Goal: Task Accomplishment & Management: Complete application form

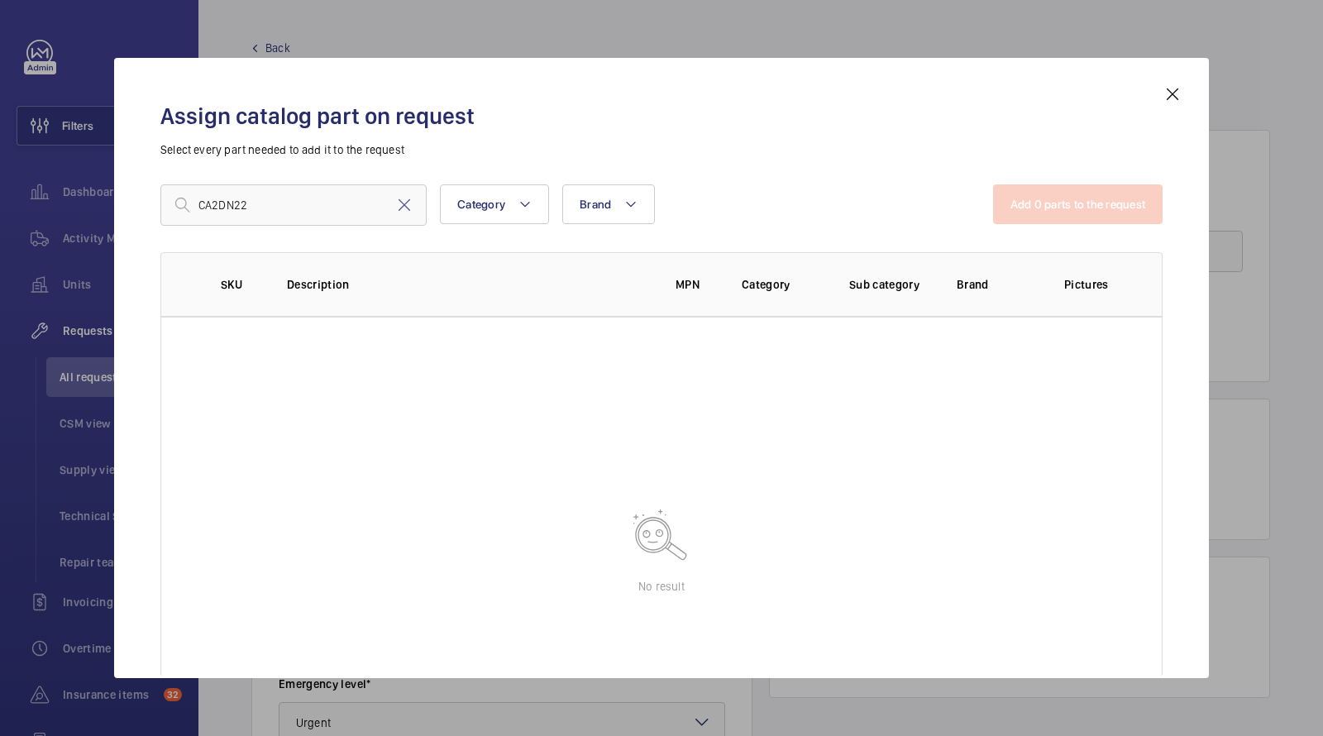
click at [1194, 91] on div "Assign catalog part on request Select every part needed to add it to the reques…" at bounding box center [661, 368] width 1095 height 620
click at [1177, 93] on mat-icon at bounding box center [1173, 94] width 20 height 20
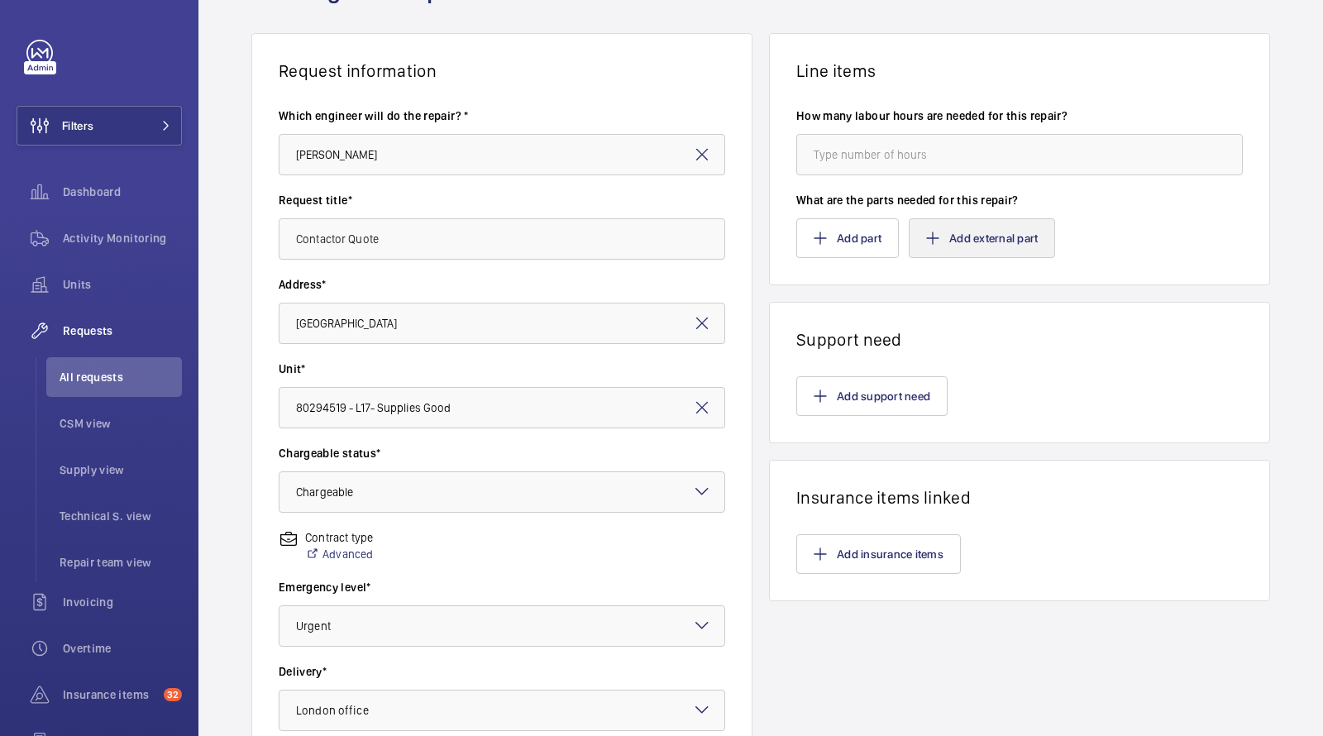
scroll to position [33, 0]
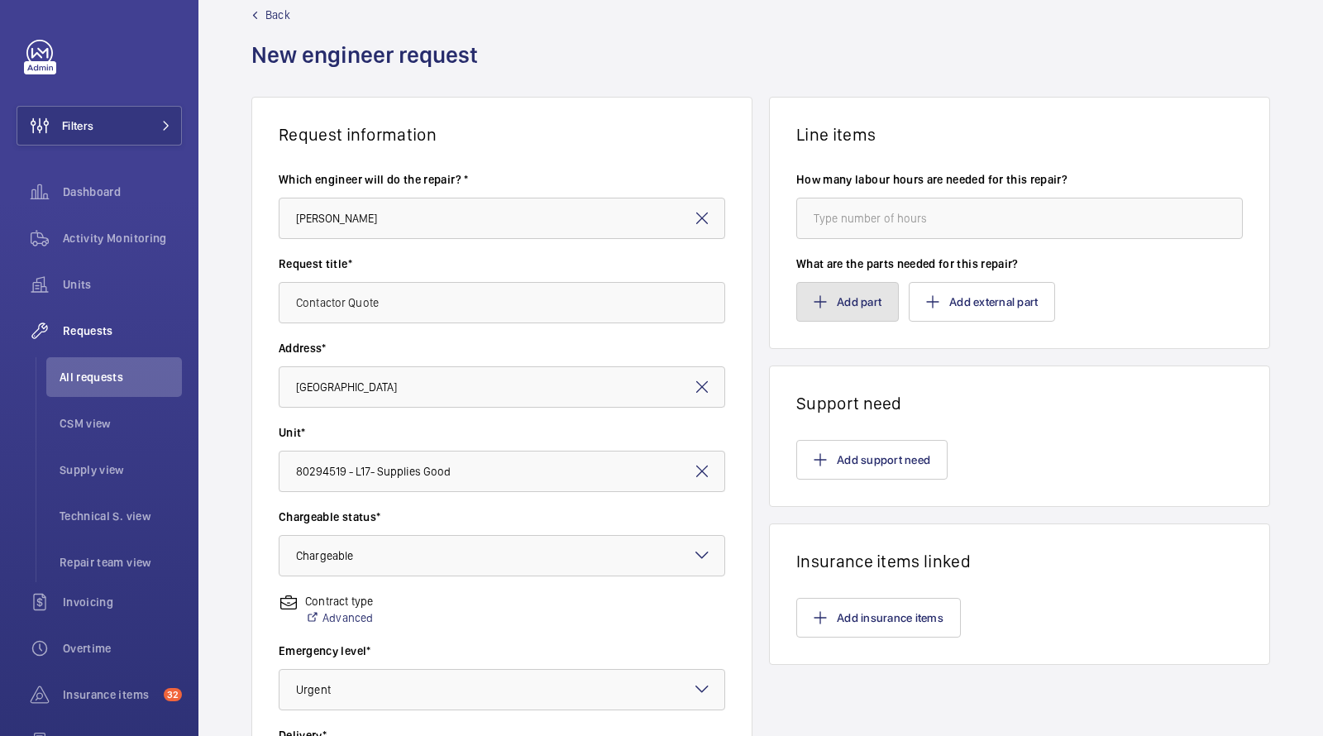
click at [875, 304] on button "Add part" at bounding box center [848, 302] width 103 height 40
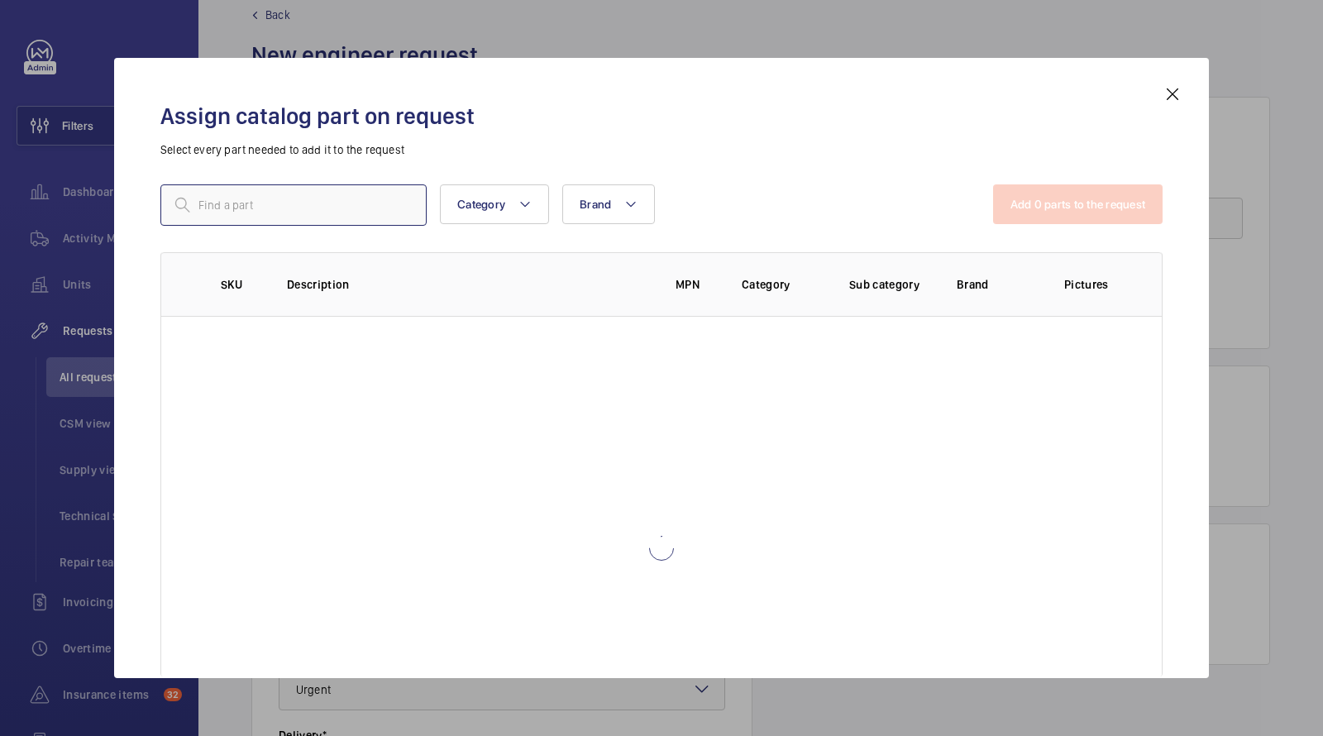
click at [395, 203] on input "text" at bounding box center [293, 204] width 266 height 41
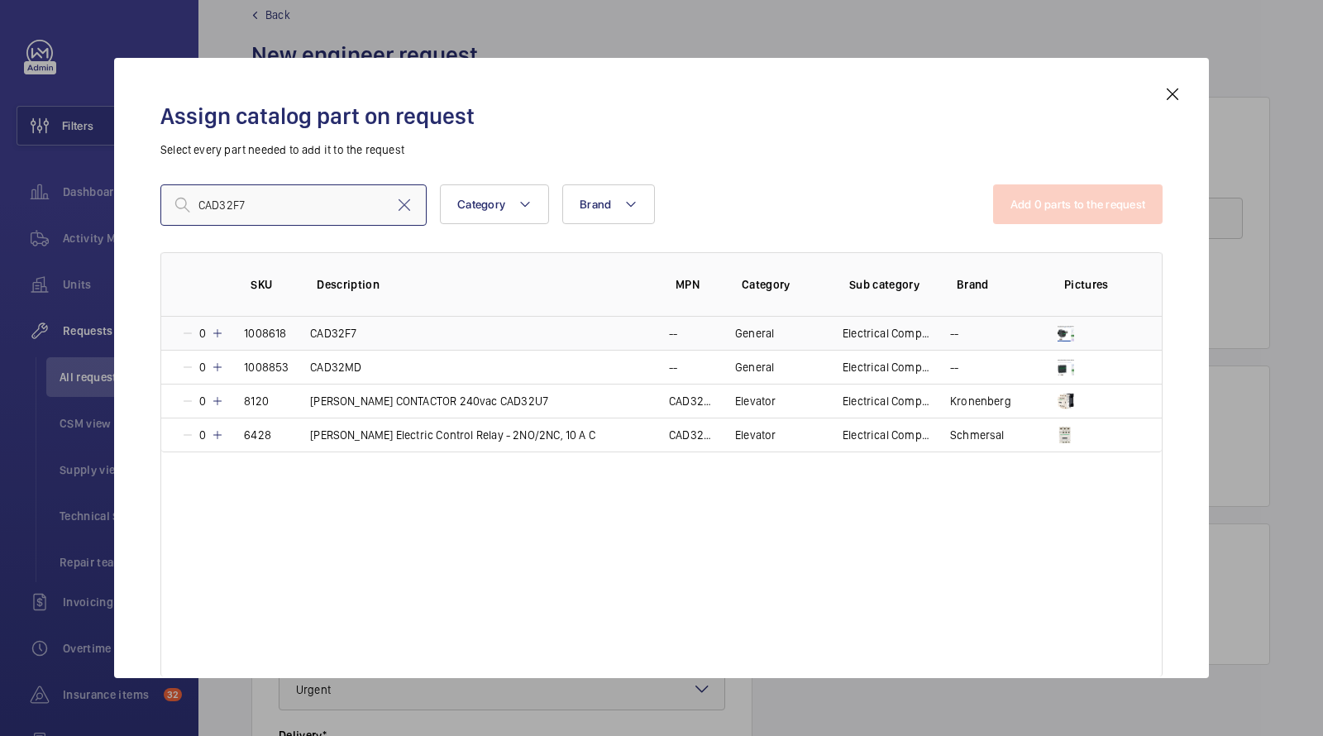
type input "CAD32F7"
click at [338, 340] on p "CAD32F7" at bounding box center [333, 333] width 46 height 17
click at [1091, 197] on button "Add 1 parts to the request" at bounding box center [1080, 204] width 168 height 40
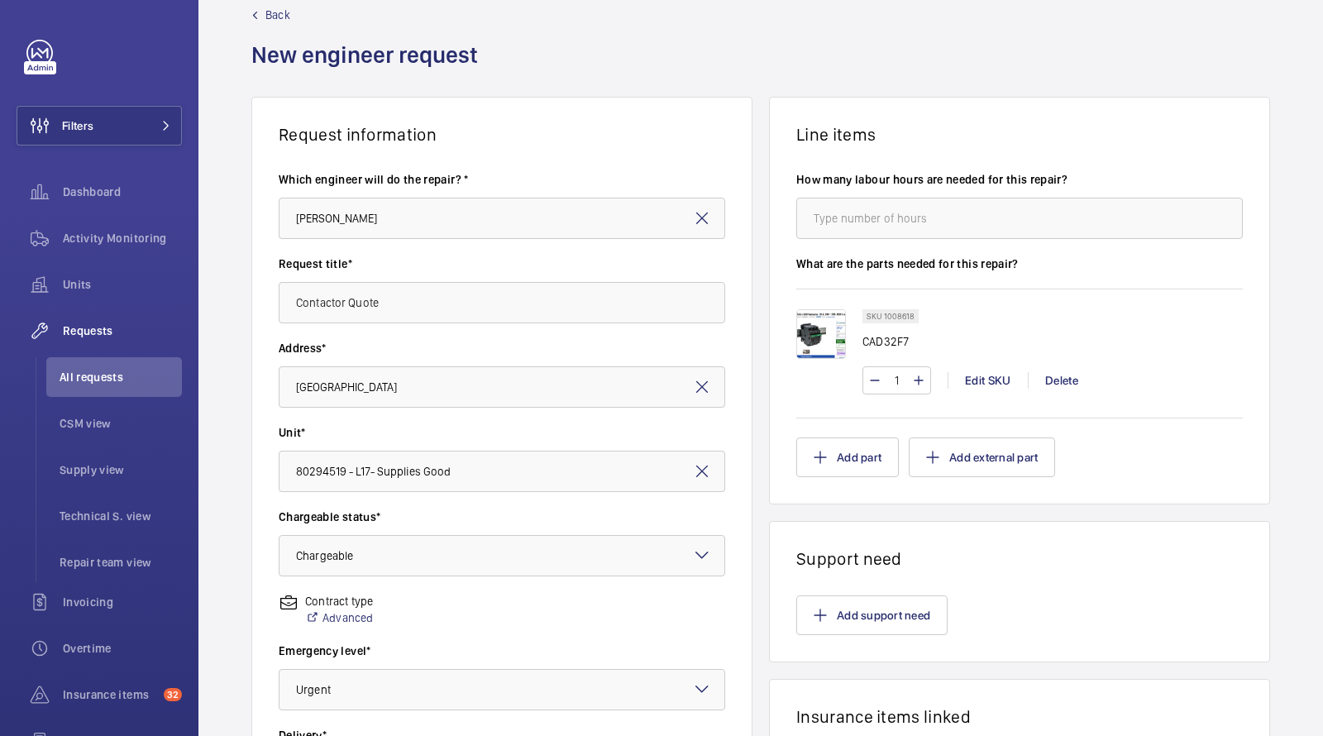
click at [901, 385] on input "1" at bounding box center [897, 380] width 31 height 26
type input "28"
click at [1115, 302] on div "SKU 1008618 CAD32F7 28 Edit SKU Delete" at bounding box center [1020, 353] width 447 height 129
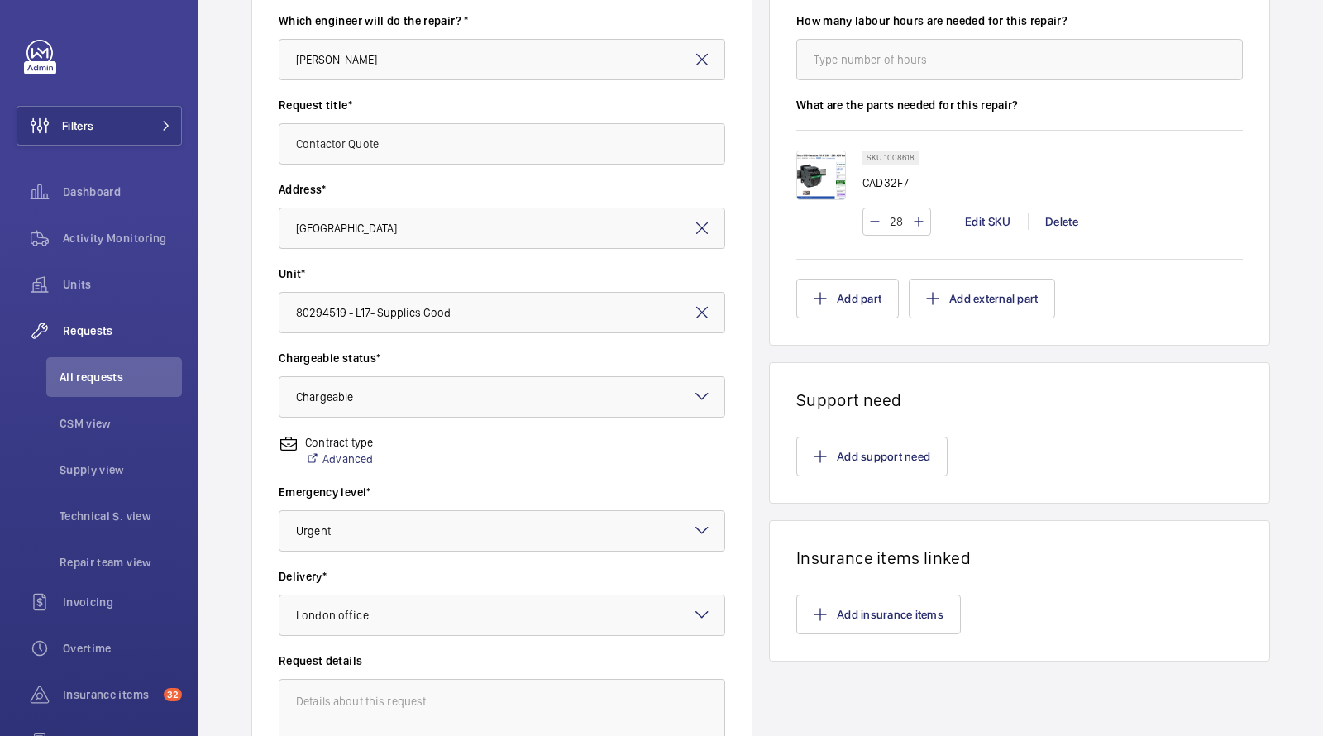
scroll to position [204, 0]
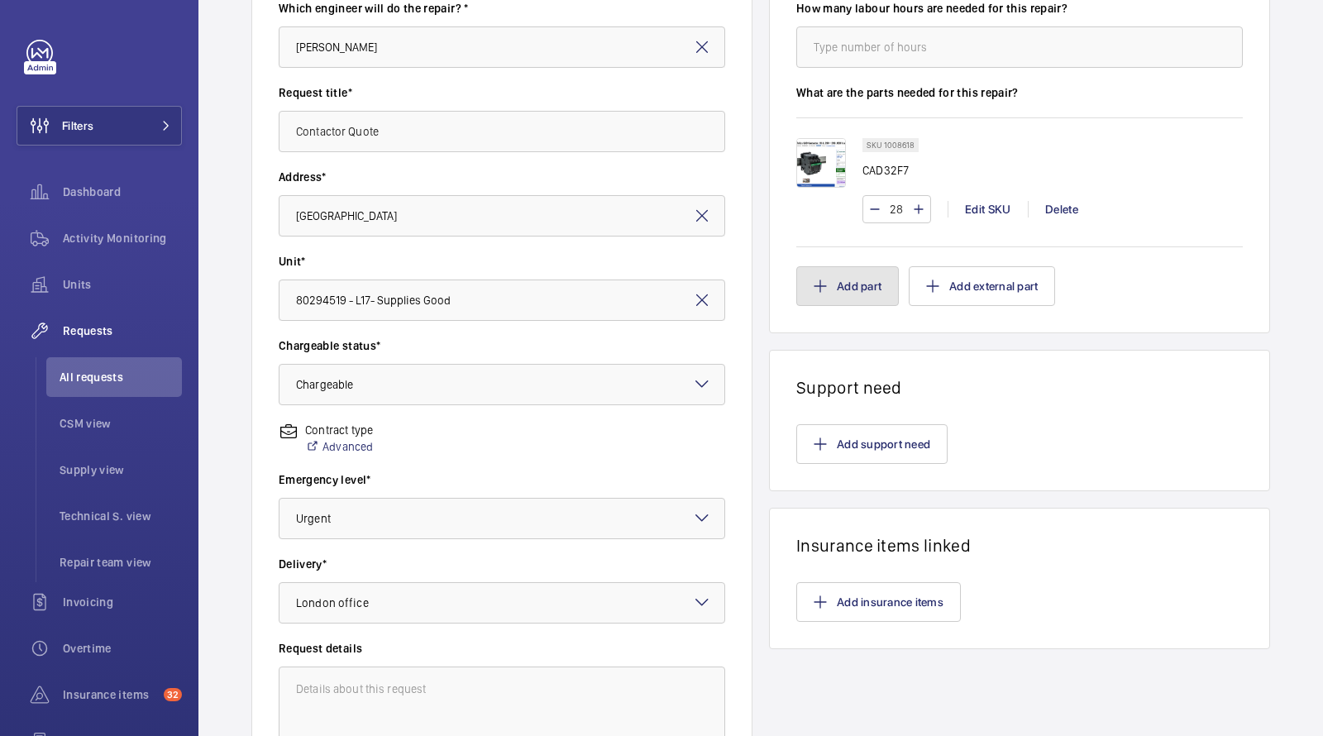
click at [828, 294] on button "Add part" at bounding box center [848, 286] width 103 height 40
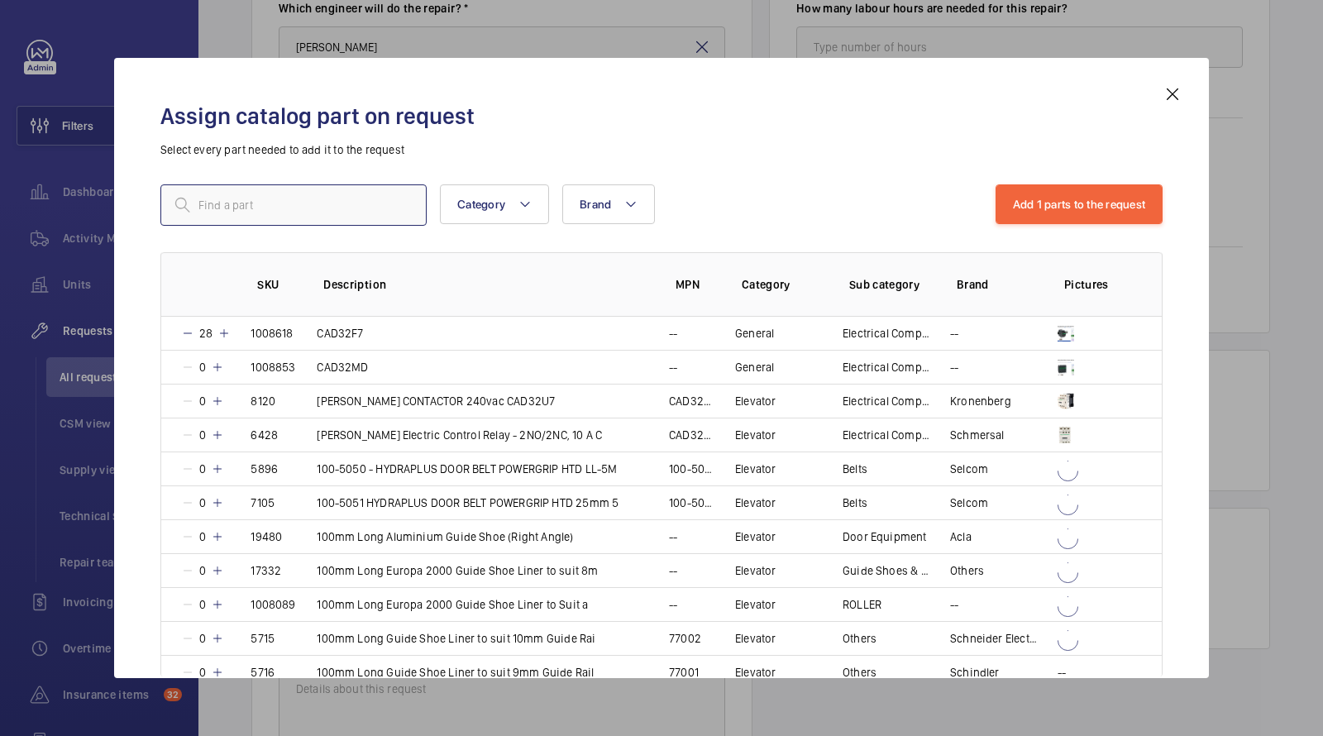
click at [359, 207] on input "text" at bounding box center [293, 204] width 266 height 41
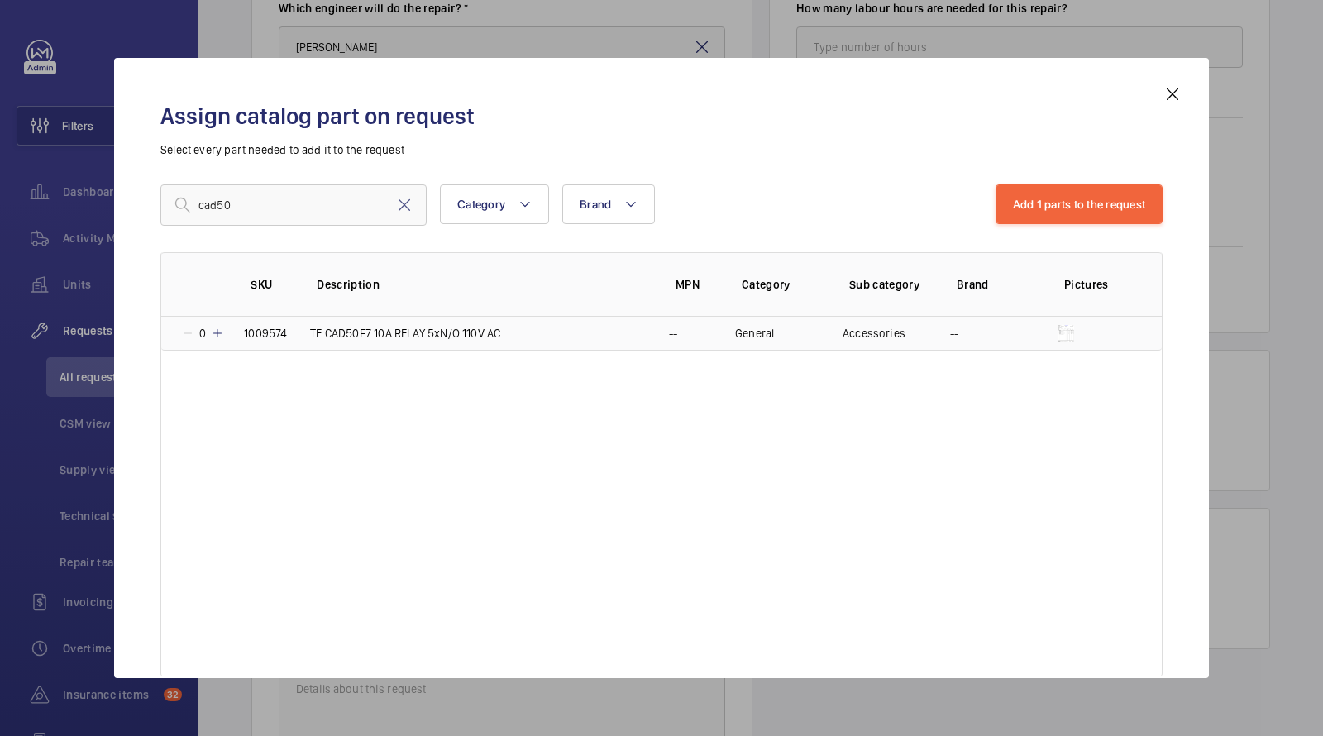
click at [423, 336] on p "TE CAD50F7 10A RELAY 5xN/O 110V AC" at bounding box center [405, 333] width 190 height 17
click at [423, 336] on p "TE CAD50F7 10A RELAY 5xN/O 110V AC" at bounding box center [403, 333] width 190 height 17
click at [261, 208] on input "cad50" at bounding box center [293, 204] width 266 height 41
drag, startPoint x: 261, startPoint y: 208, endPoint x: 175, endPoint y: 60, distance: 171.2
click at [205, 198] on input "cad50" at bounding box center [293, 204] width 266 height 41
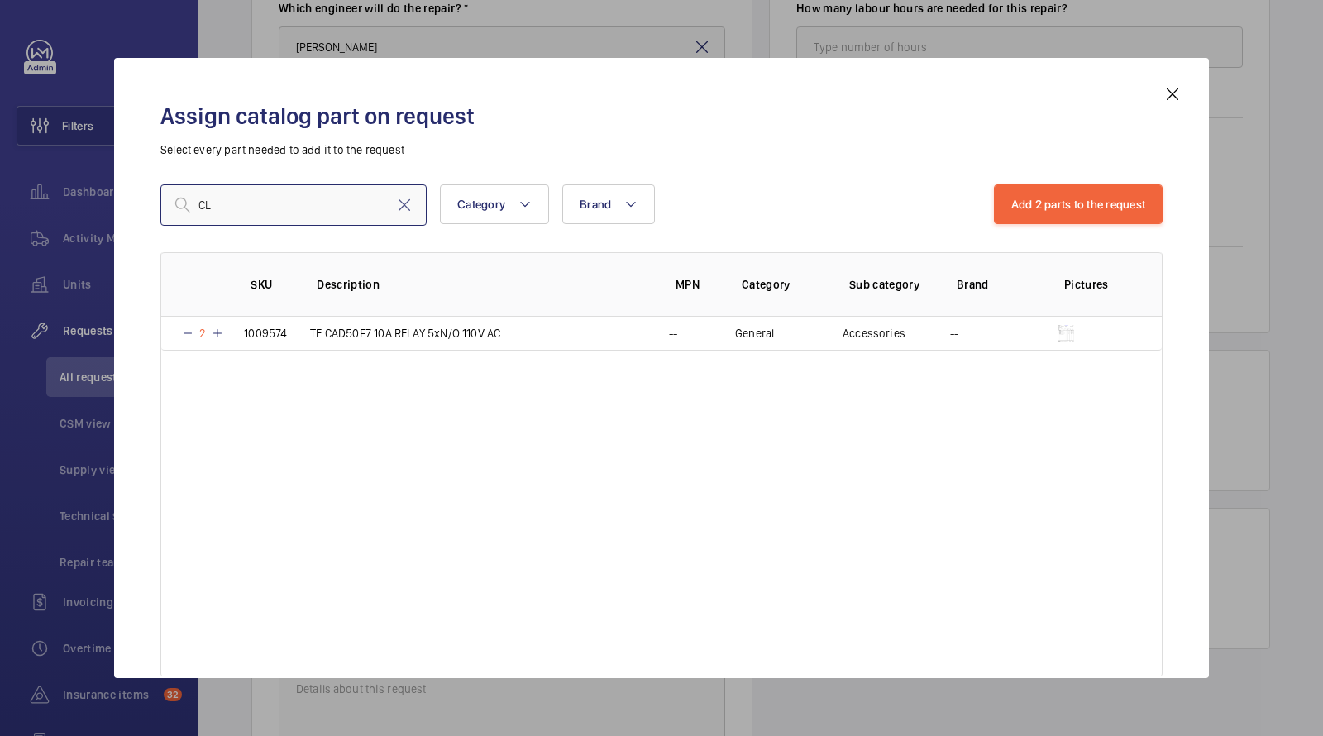
type input "C"
type input "LC1D80F7"
drag, startPoint x: 297, startPoint y: 203, endPoint x: 101, endPoint y: 177, distance: 197.7
click at [116, 189] on div "Assign catalog part on request Select every part needed to add it to the reques…" at bounding box center [661, 368] width 1095 height 620
paste input "1010128"
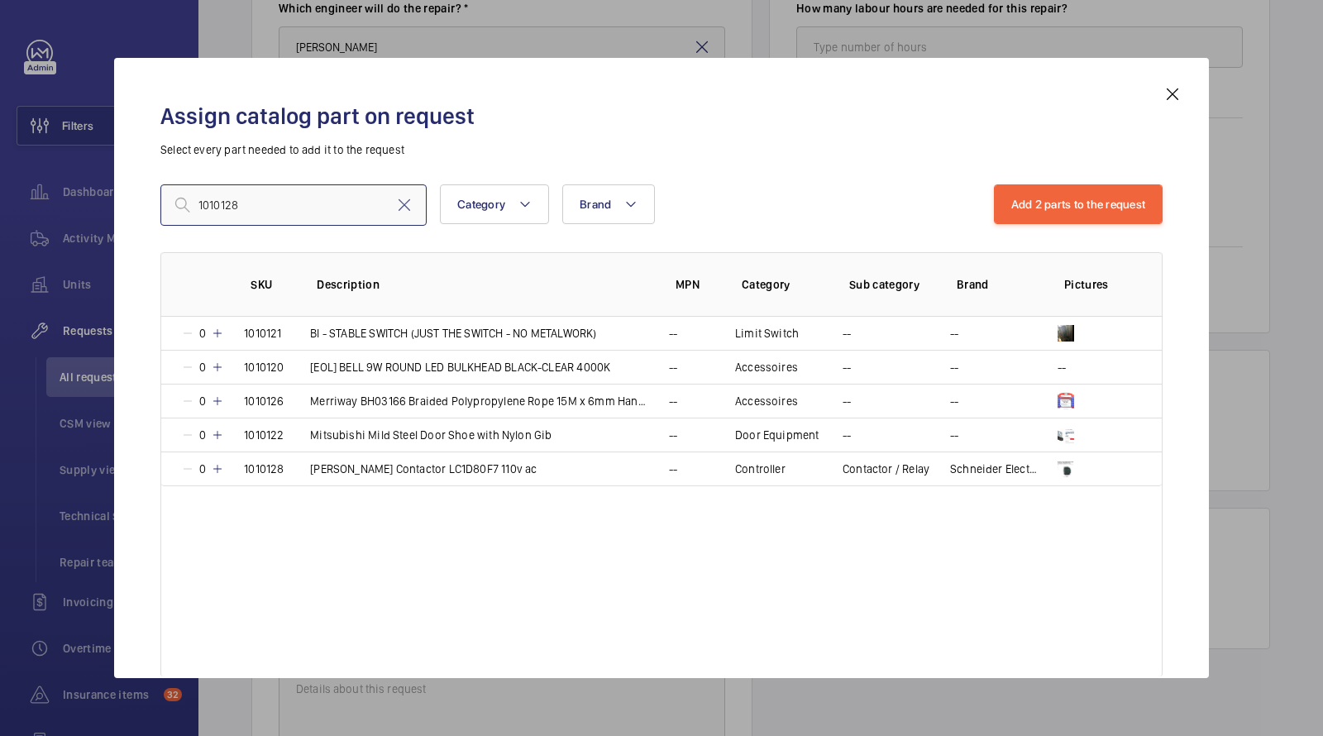
drag, startPoint x: 281, startPoint y: 199, endPoint x: 51, endPoint y: 146, distance: 236.0
click at [62, 160] on div "Assign catalog part on request Select every part needed to add it to the reques…" at bounding box center [661, 368] width 1323 height 736
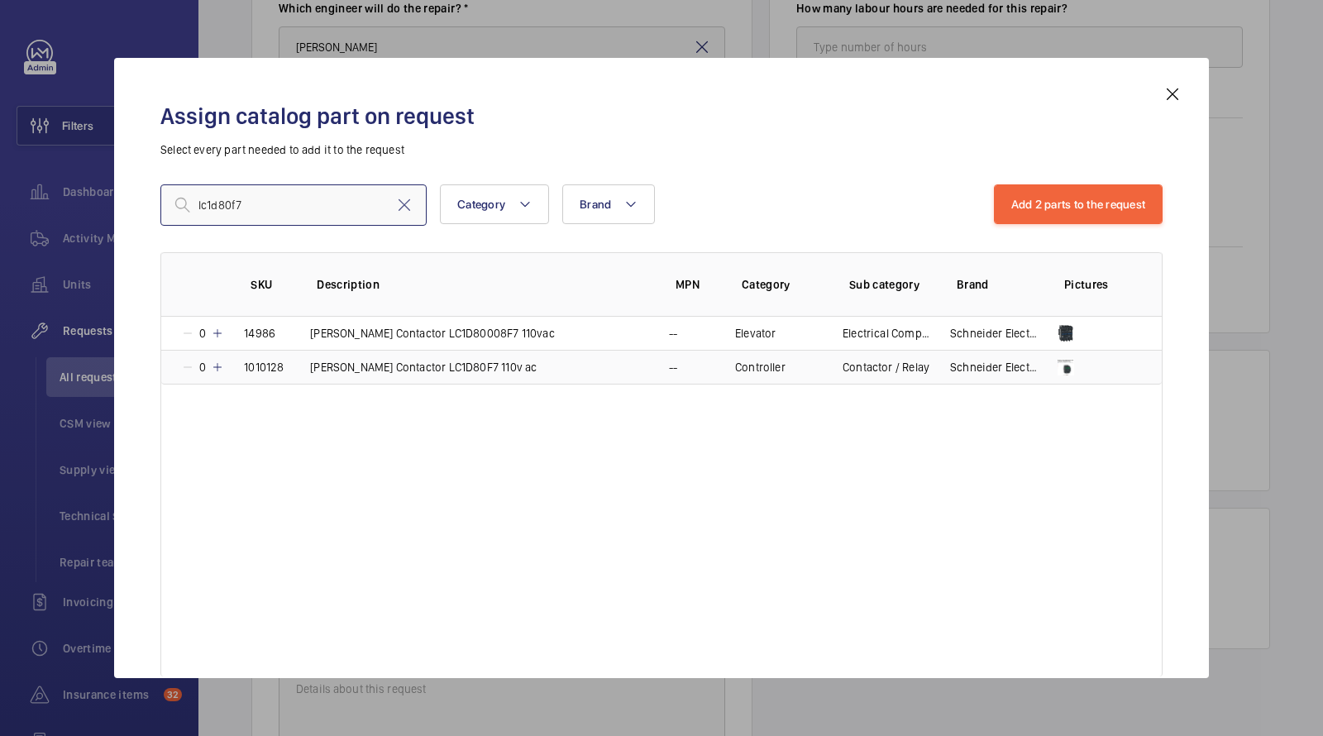
type input "lc1d80f7"
click at [367, 367] on p "Schneider Contactor LC1D80F7 110v ac" at bounding box center [423, 367] width 227 height 17
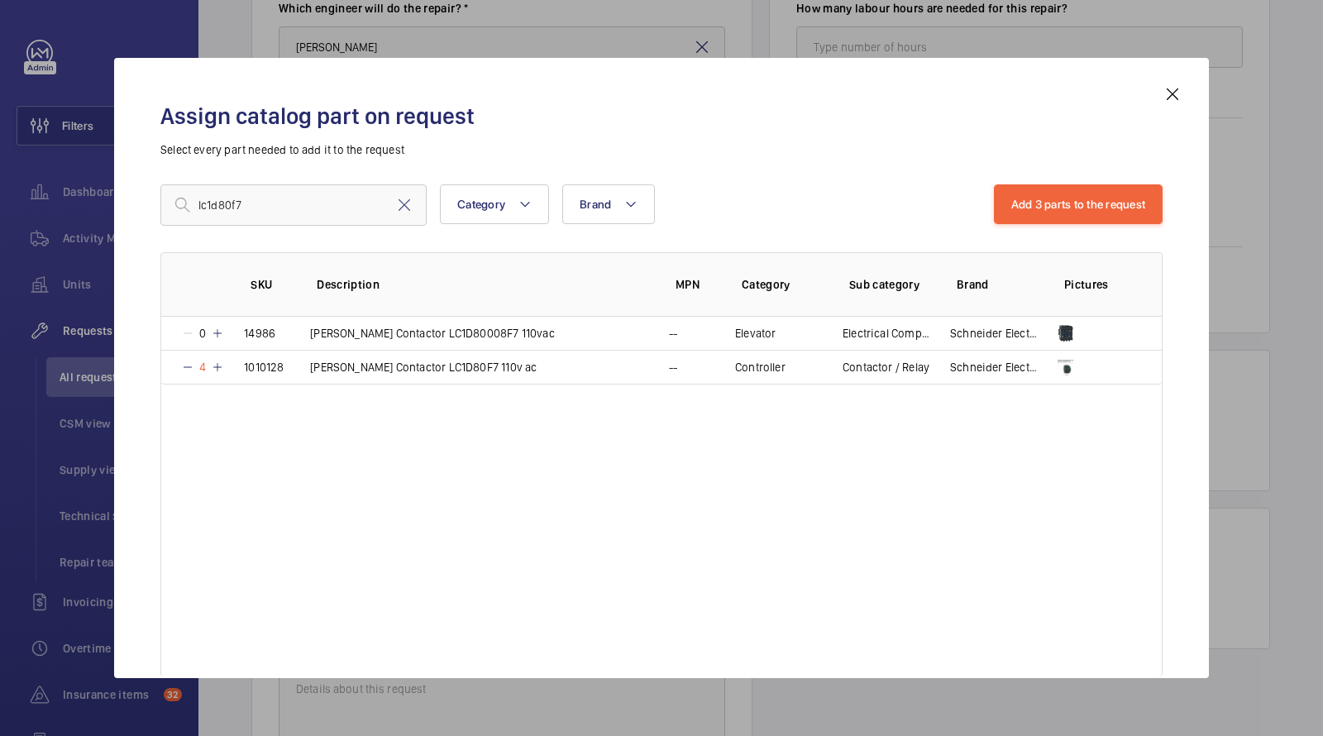
click at [395, 442] on div "SKU Description MPN Category Sub category Brand Pictures 0 14986 Schneider Cont…" at bounding box center [661, 464] width 1002 height 424
click at [1061, 200] on button "Add 3 parts to the request" at bounding box center [1079, 204] width 170 height 40
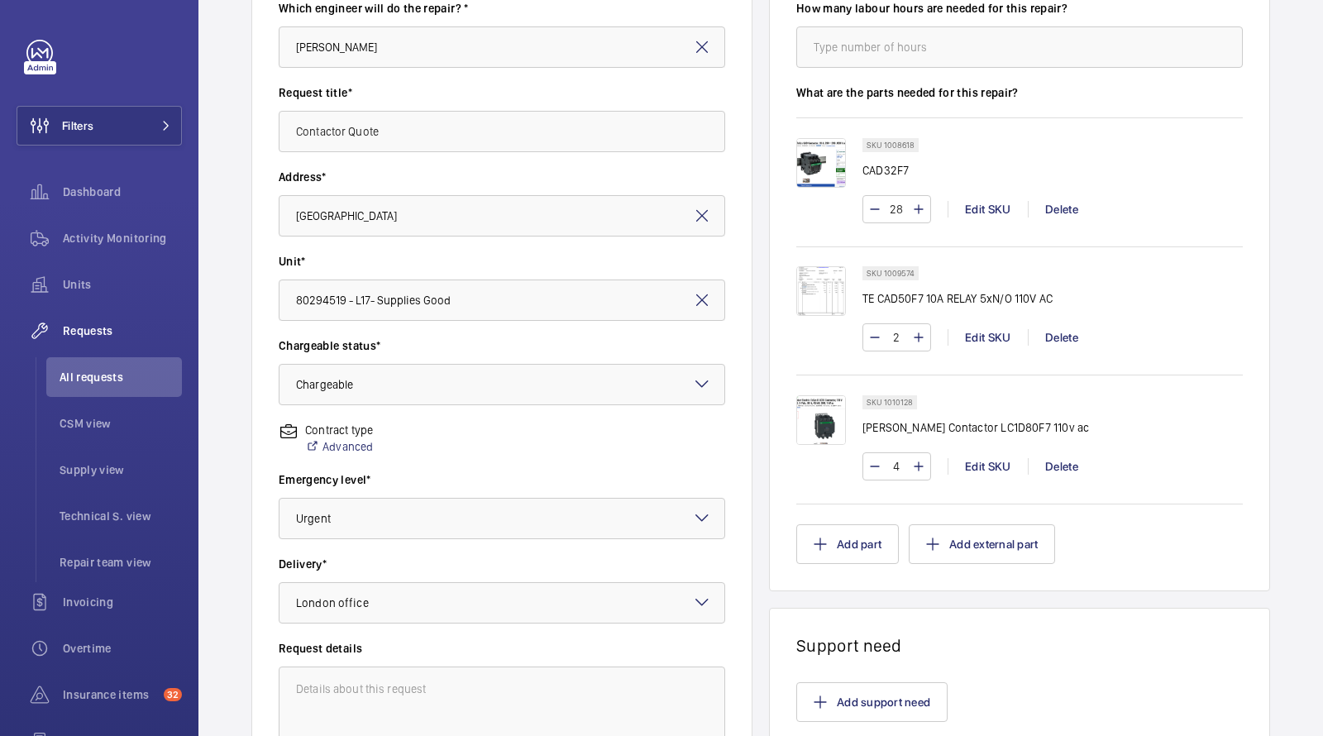
scroll to position [300, 0]
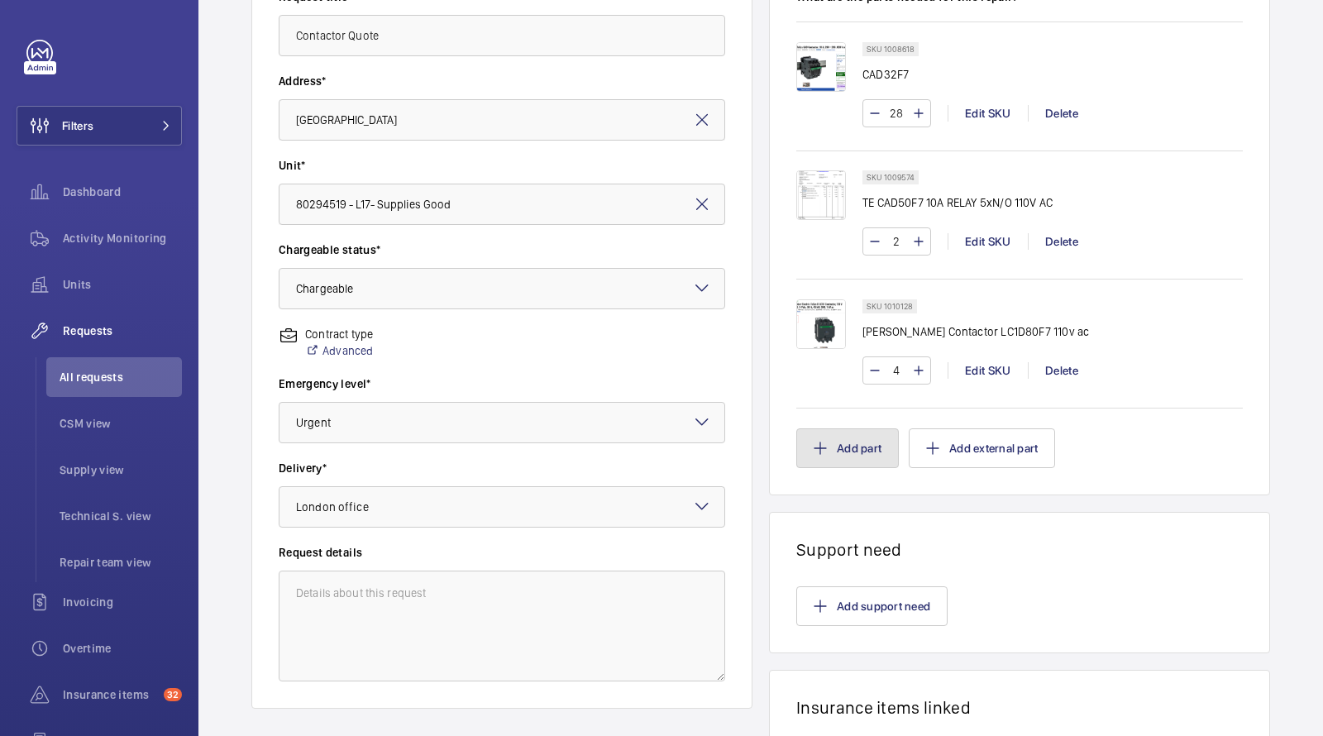
click at [833, 441] on button "Add part" at bounding box center [848, 448] width 103 height 40
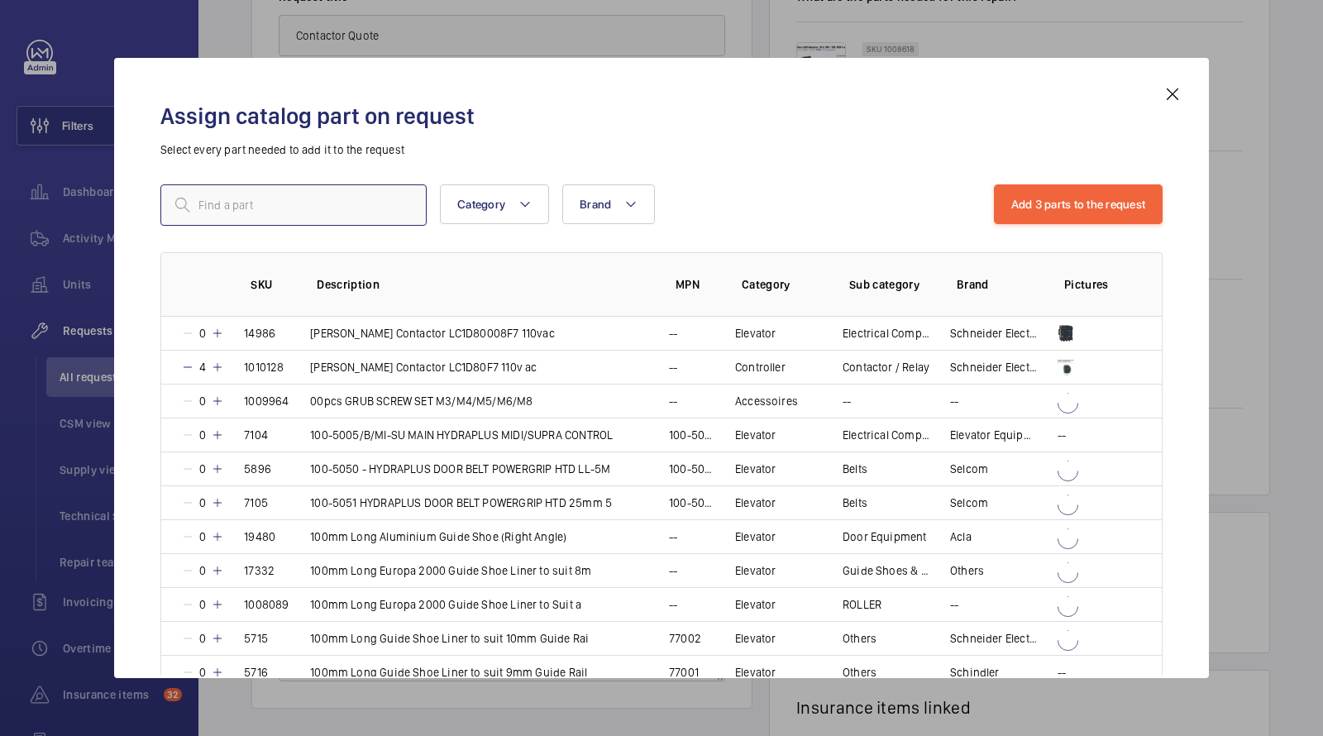
click at [358, 206] on input "text" at bounding box center [293, 204] width 266 height 41
paste input "LA4DA2U"
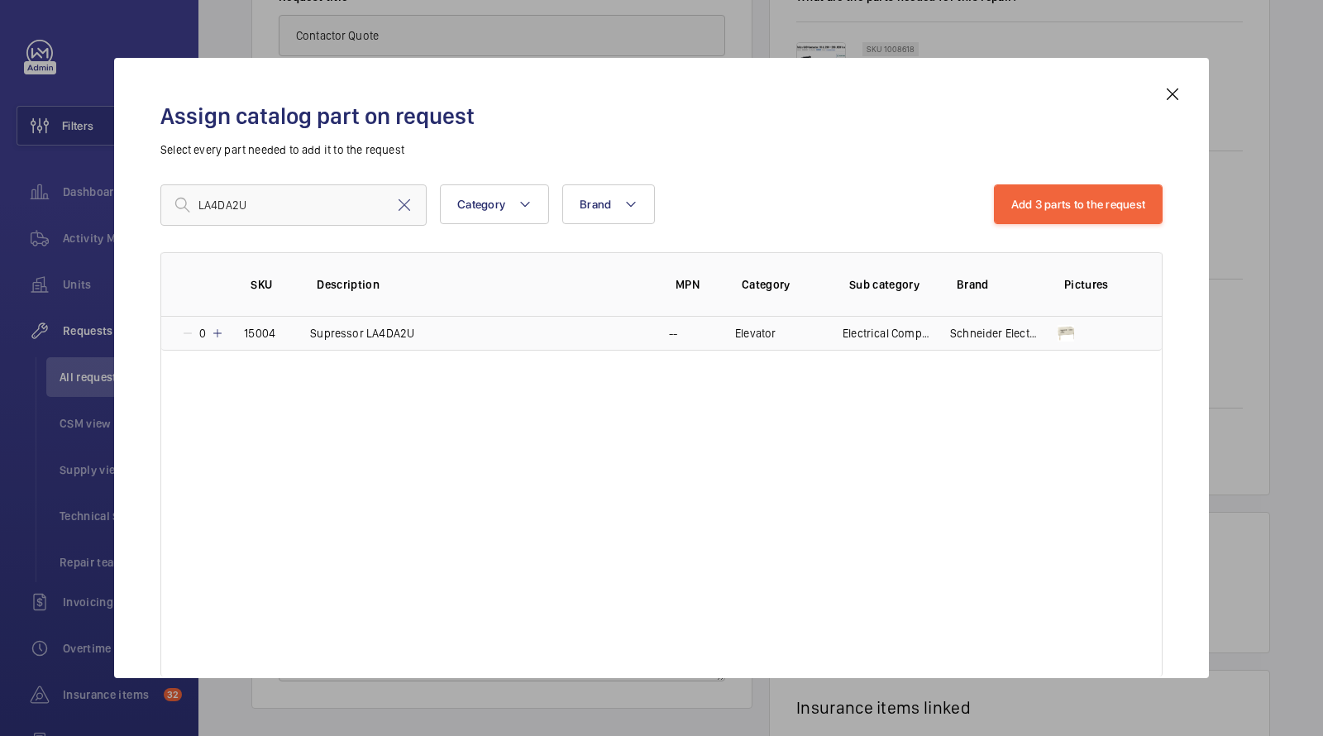
click at [375, 325] on p "Supressor LA4DA2U" at bounding box center [362, 333] width 104 height 17
click at [375, 325] on p "Supressor LA4DA2U" at bounding box center [360, 333] width 104 height 17
click at [375, 325] on p "Supressor LA4DA2U" at bounding box center [362, 333] width 104 height 17
click at [278, 207] on input "LA4DA2U" at bounding box center [293, 204] width 266 height 41
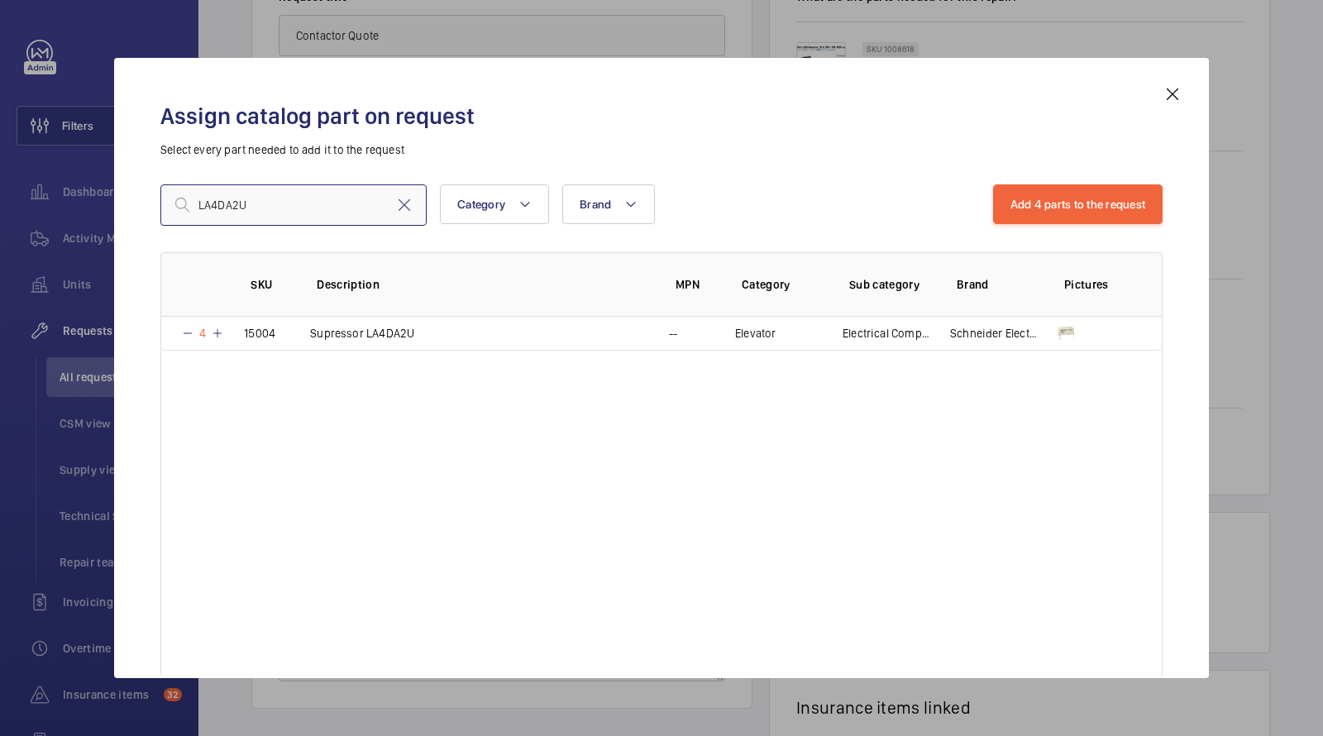
drag, startPoint x: 278, startPoint y: 207, endPoint x: 105, endPoint y: 160, distance: 179.0
click at [122, 172] on div "Assign catalog part on request Select every part needed to add it to the reques…" at bounding box center [661, 368] width 1095 height 620
paste input "C1D09U7"
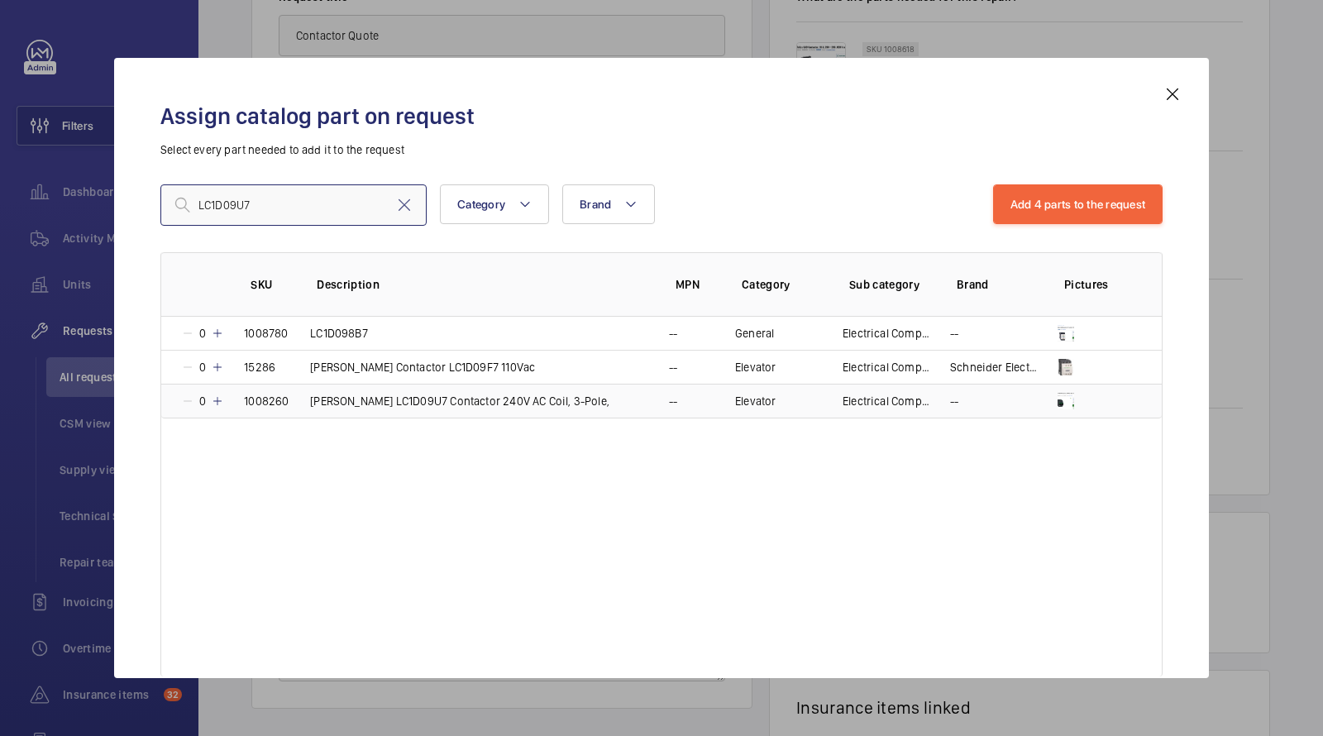
type input "LC1D09U7"
click at [410, 400] on p "Schneider LC1D09U7 Contactor 240V AC Coil, 3-Pole," at bounding box center [459, 401] width 299 height 17
drag, startPoint x: 326, startPoint y: 201, endPoint x: 142, endPoint y: 171, distance: 186.0
click at [160, 186] on input "LC1D09U7" at bounding box center [293, 204] width 266 height 41
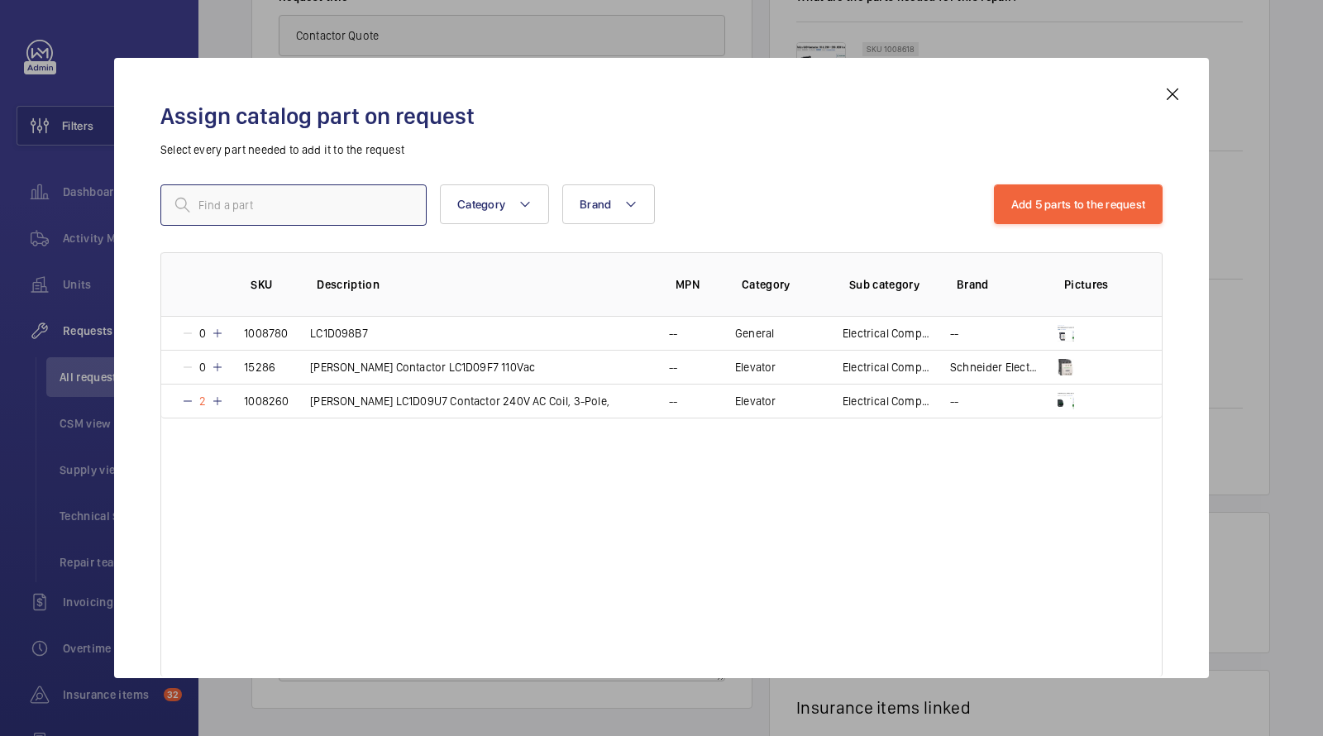
paste input "LAD6K10M"
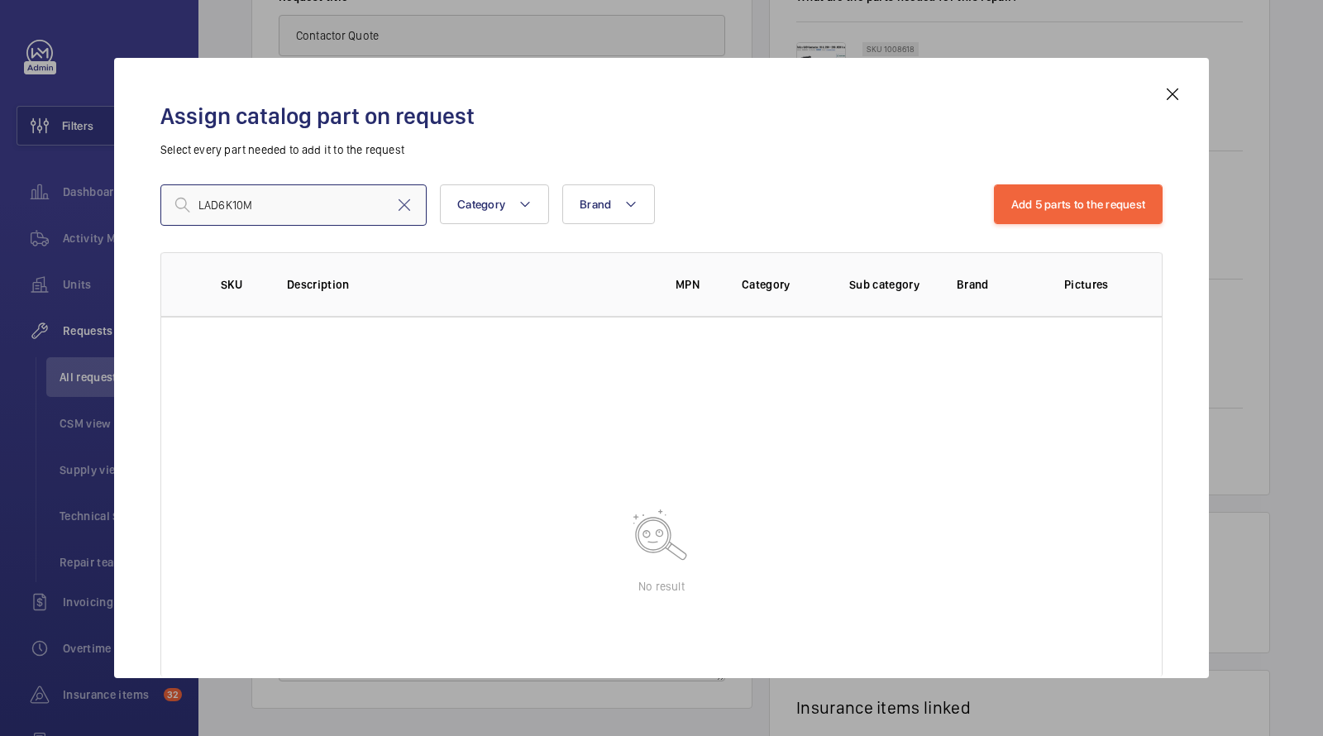
drag, startPoint x: 275, startPoint y: 207, endPoint x: 122, endPoint y: 189, distance: 154.0
click at [132, 195] on div "Assign catalog part on request Select every part needed to add it to the reques…" at bounding box center [661, 368] width 1095 height 620
paste input "Schneider Contactor Latching Block for use with LC1 Series"
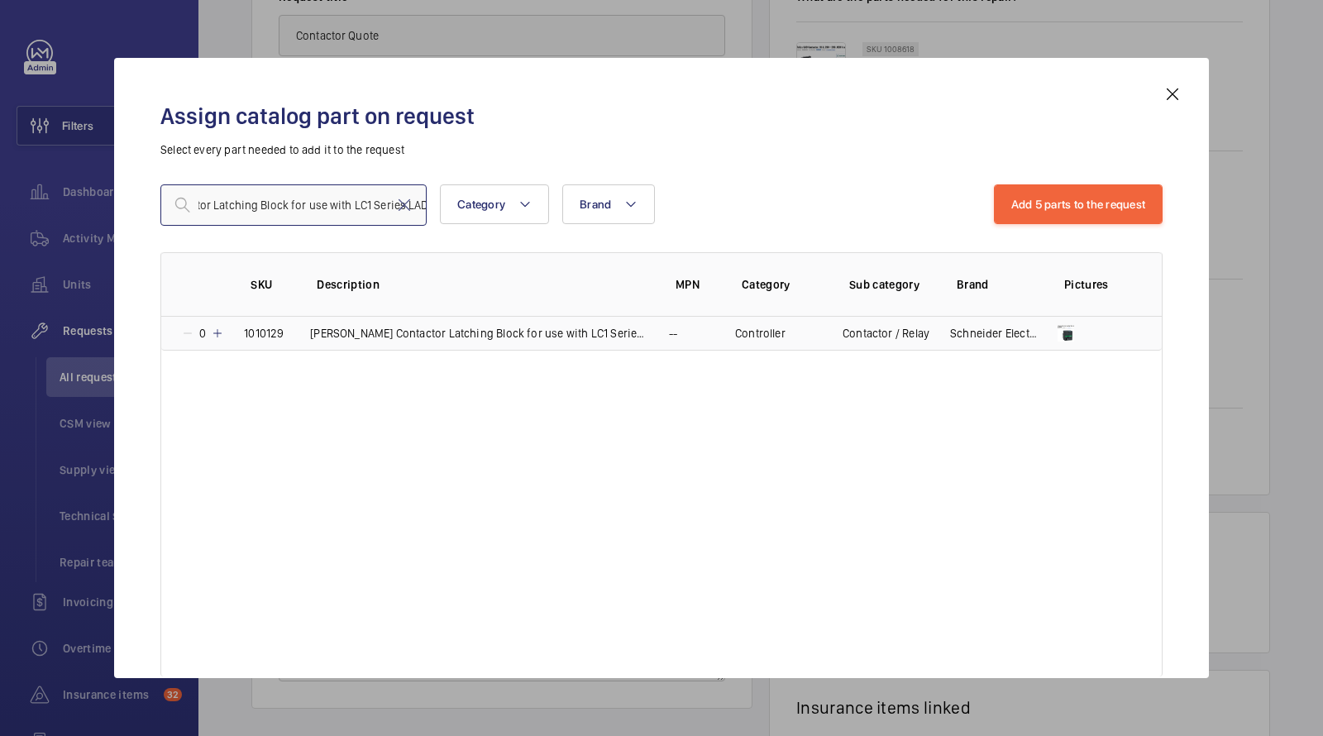
type input "Schneider Contactor Latching Block for use with LC1 Series LAD6K10M"
click at [368, 323] on td "Schneider Contactor Latching Block for use with LC1 Series LAD6K10M" at bounding box center [469, 334] width 359 height 34
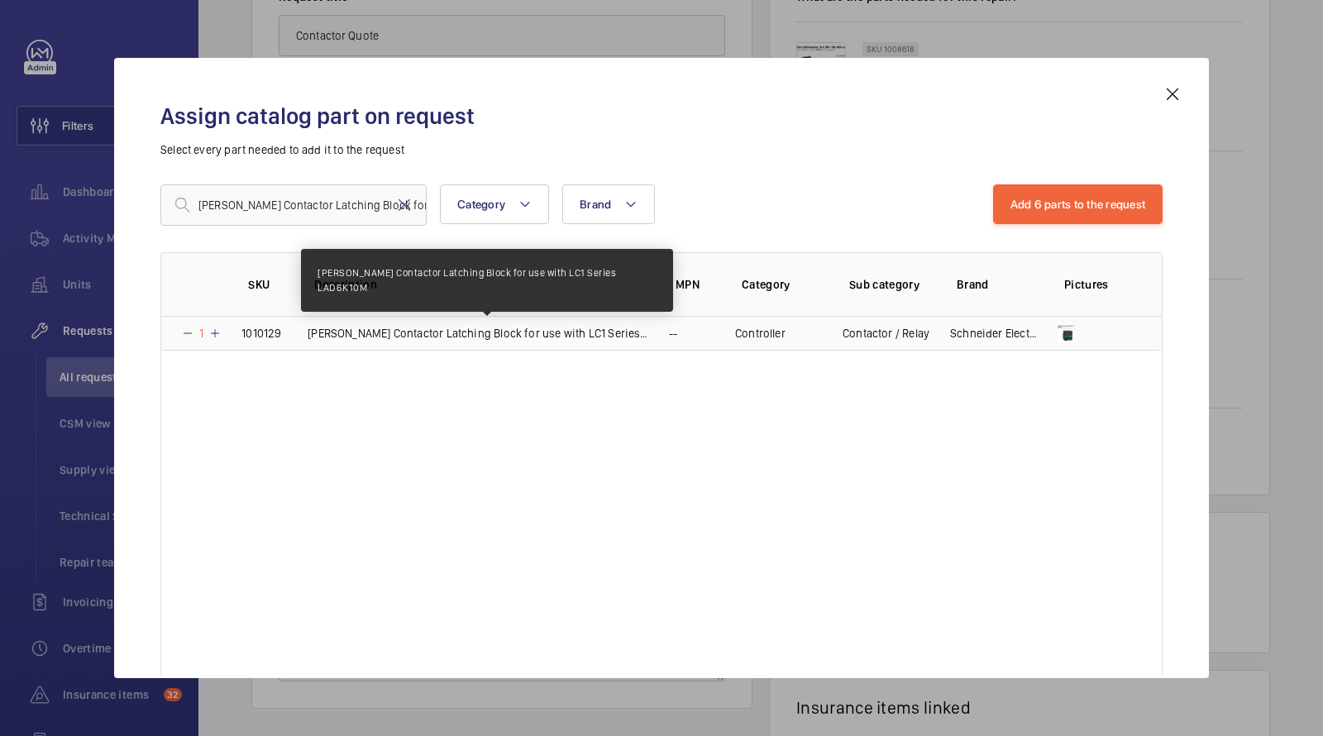
click at [486, 328] on p "Schneider Contactor Latching Block for use with LC1 Series LAD6K10M" at bounding box center [479, 333] width 342 height 17
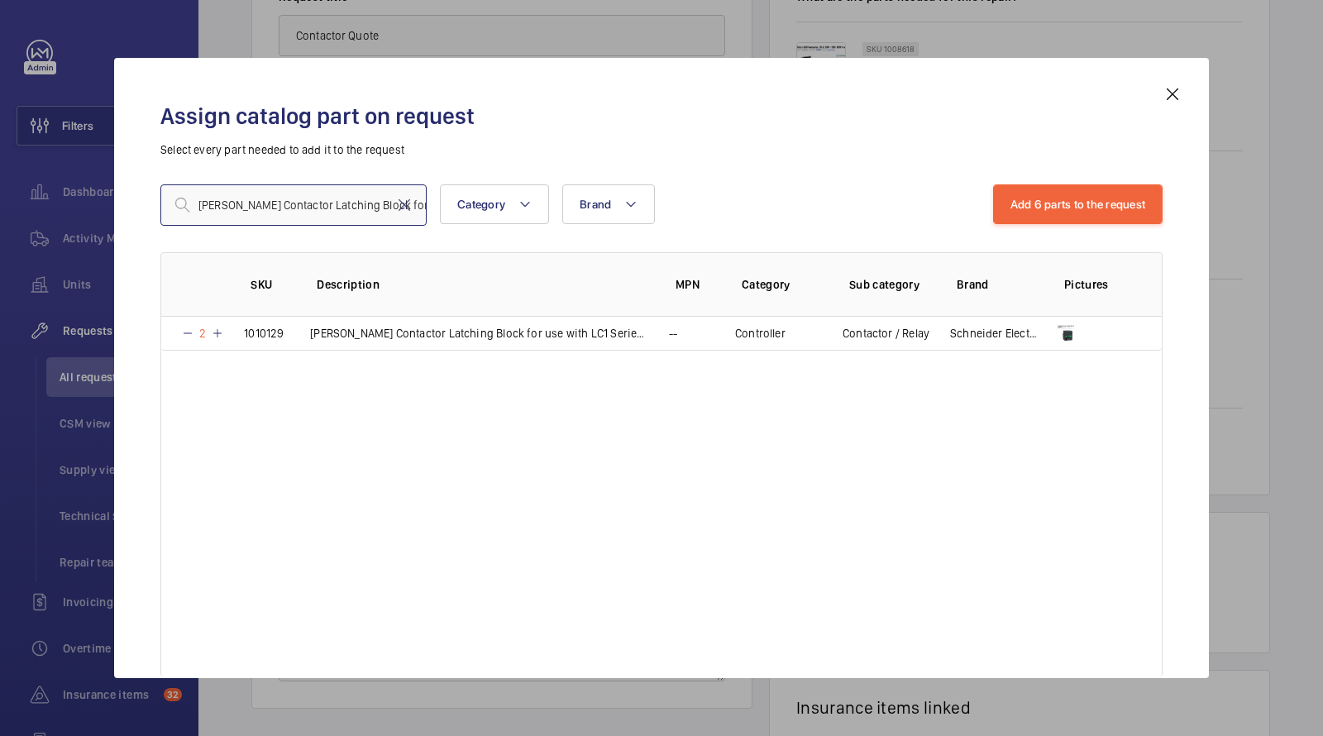
click at [311, 207] on input "Schneider Contactor Latching Block for use with LC1 Series LAD6K10M" at bounding box center [293, 204] width 266 height 41
paste input "LADN22"
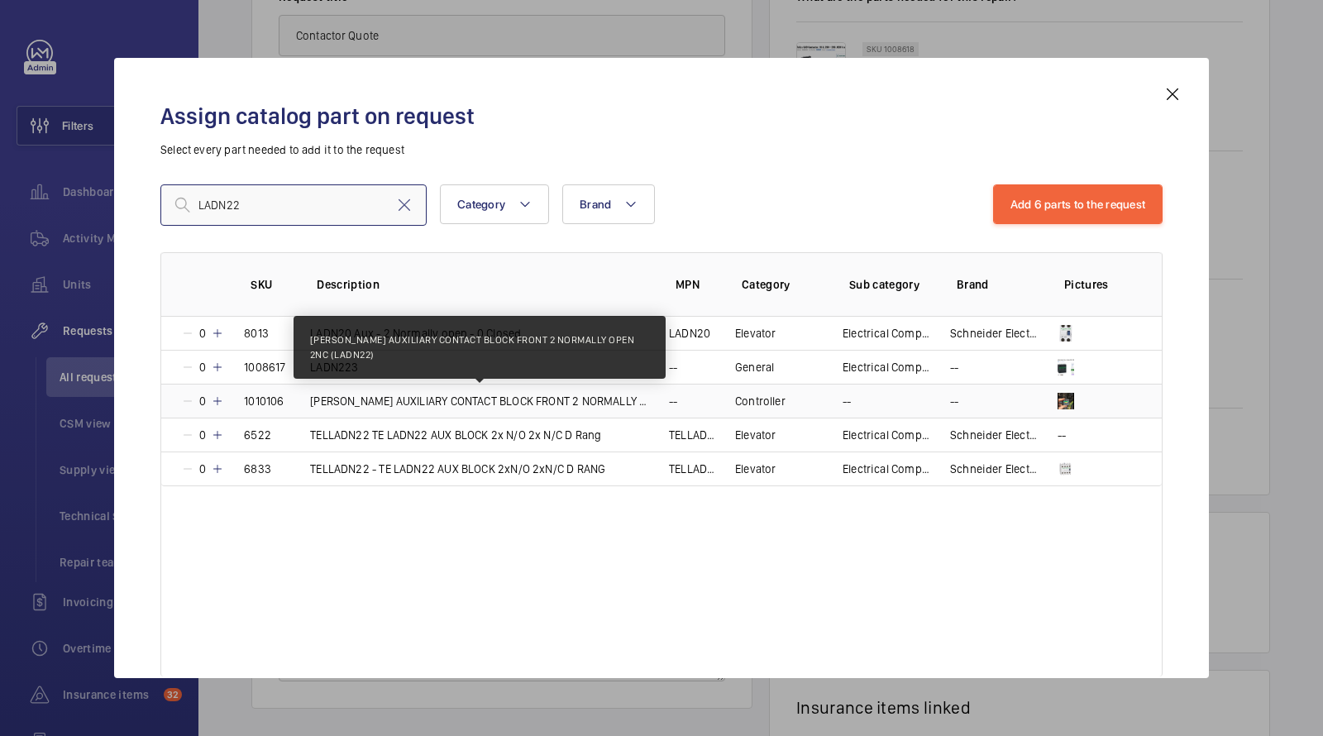
type input "LADN22"
click at [400, 398] on p "Schindler AUXILIARY CONTACT BLOCK FRONT 2 NORMALLY OPEN 2NC (LADN22)" at bounding box center [479, 401] width 339 height 17
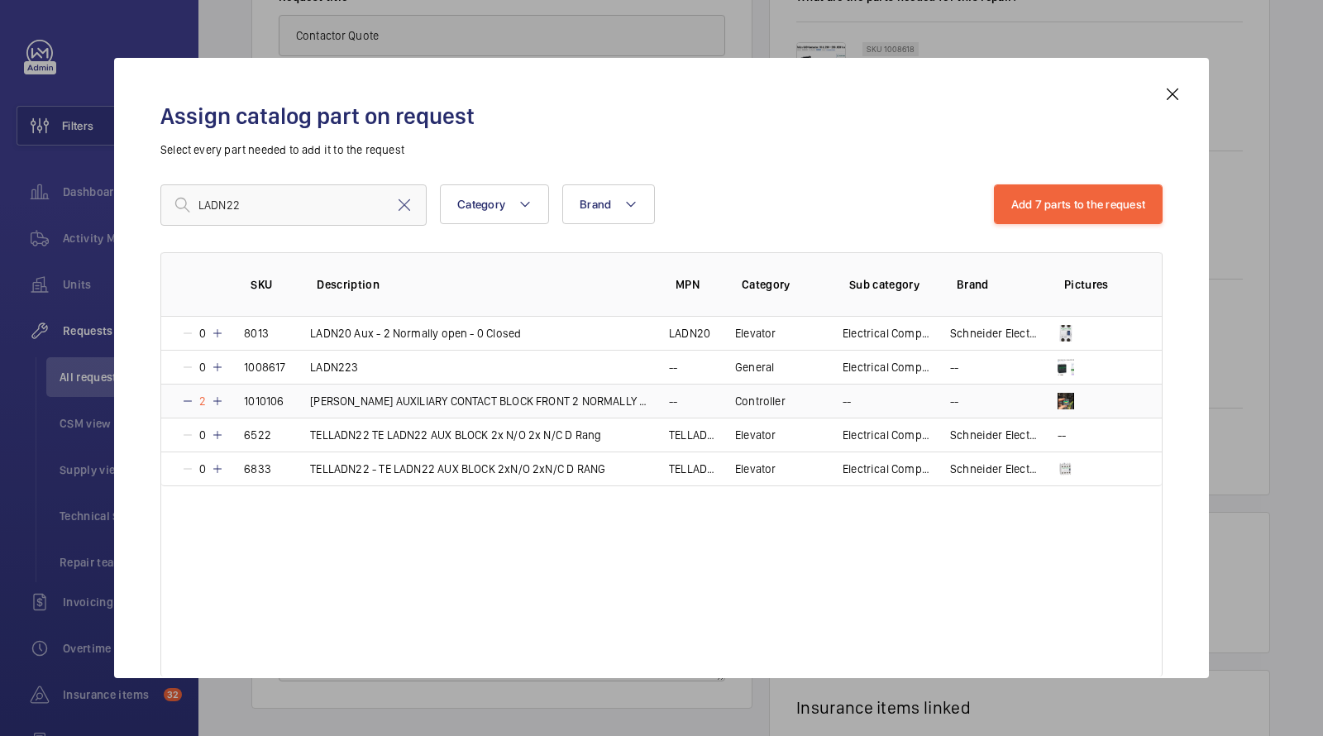
click at [300, 397] on td "Schindler AUXILIARY CONTACT BLOCK FRONT 2 NORMALLY OPEN 2NC (LADN22)" at bounding box center [469, 401] width 359 height 34
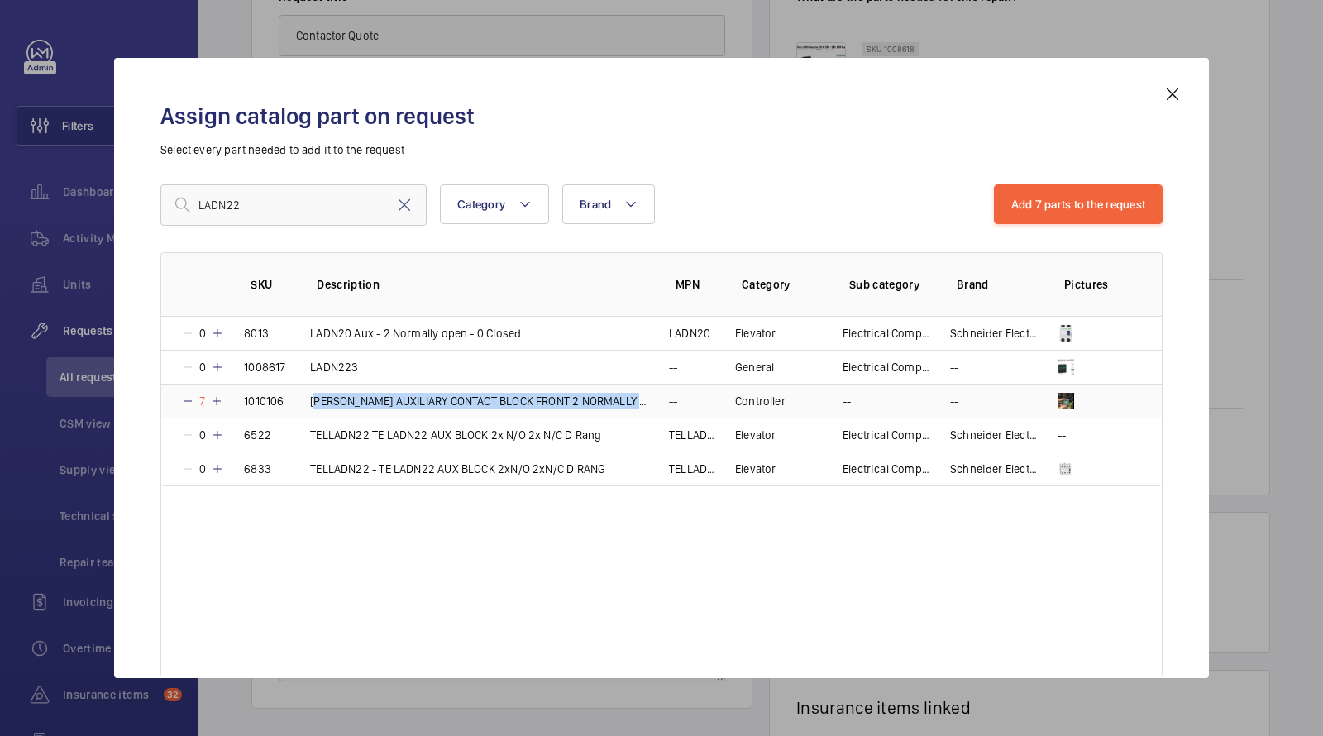
click at [300, 397] on td "Schindler AUXILIARY CONTACT BLOCK FRONT 2 NORMALLY OPEN 2NC (LADN22)" at bounding box center [469, 401] width 359 height 34
click at [300, 397] on td "Schindler AUXILIARY CONTACT BLOCK FRONT 2 NORMALLY OPEN 2NC (LADN22)" at bounding box center [471, 401] width 355 height 34
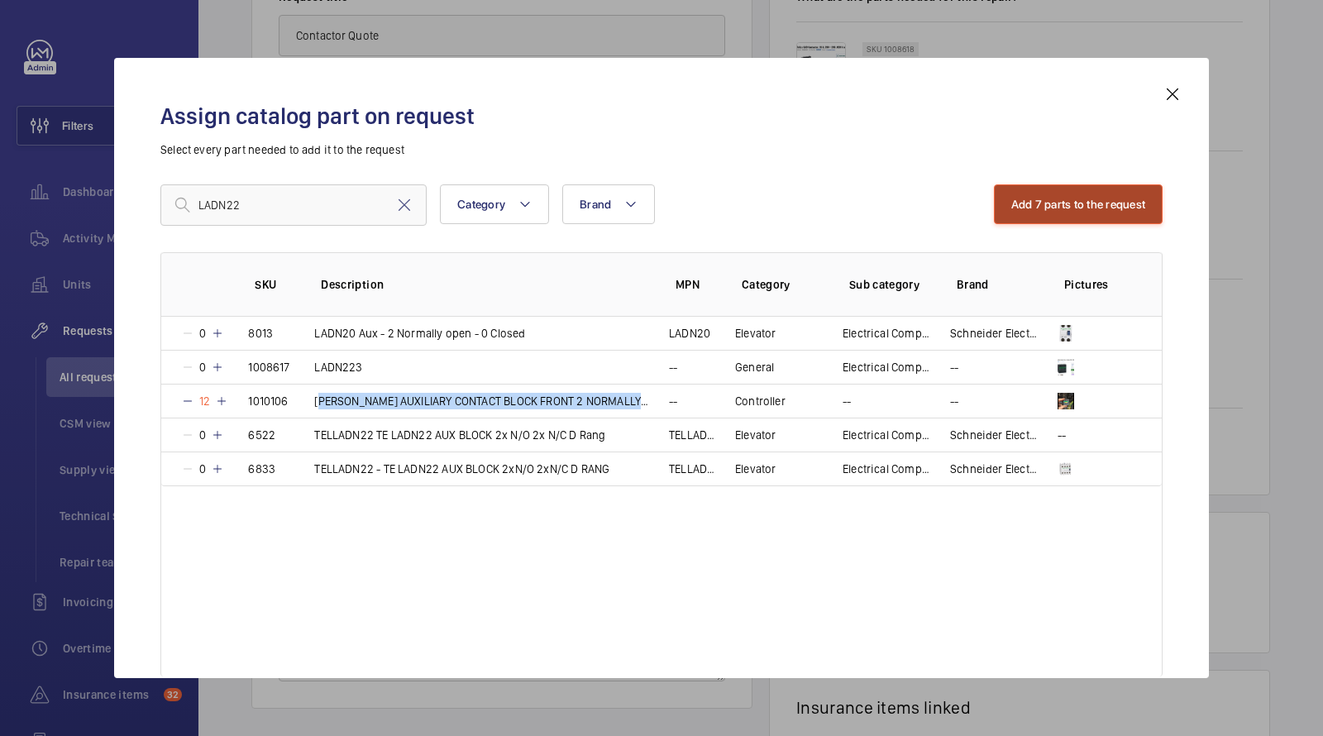
click at [1016, 208] on button "Add 7 parts to the request" at bounding box center [1079, 204] width 170 height 40
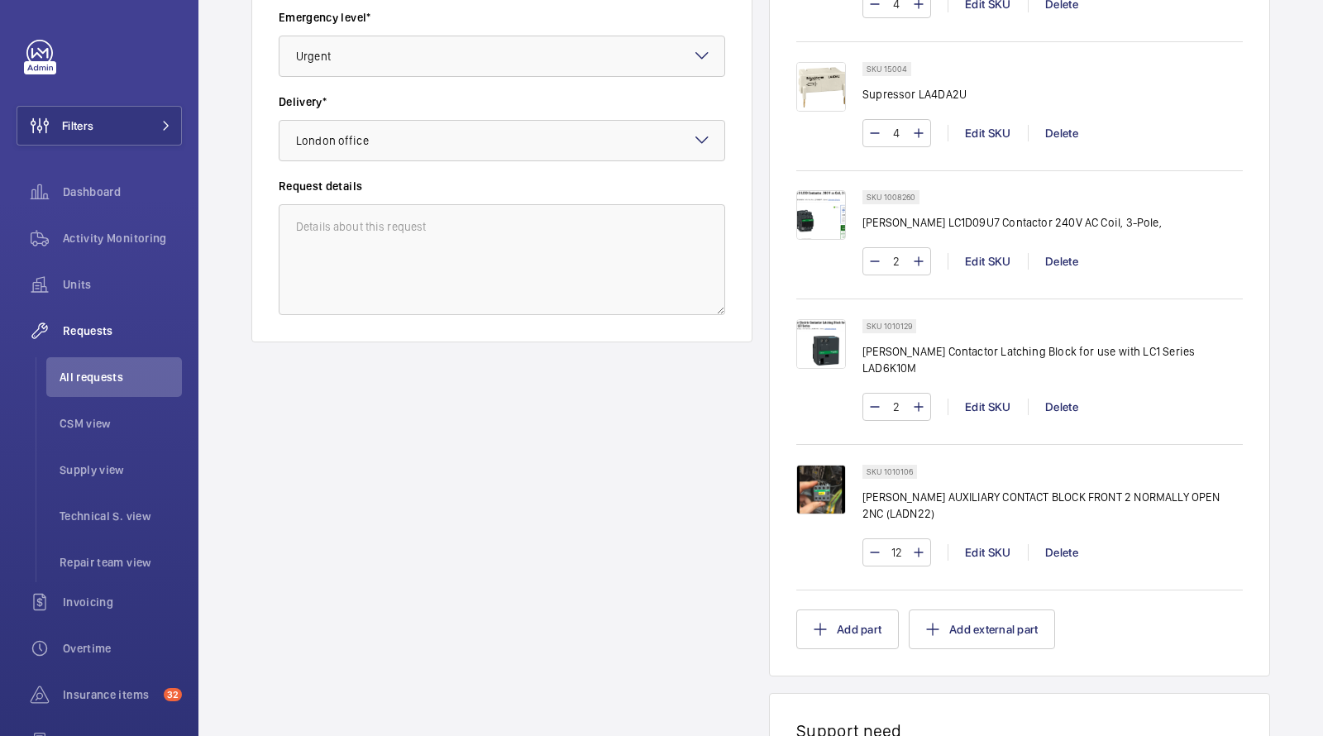
scroll to position [894, 0]
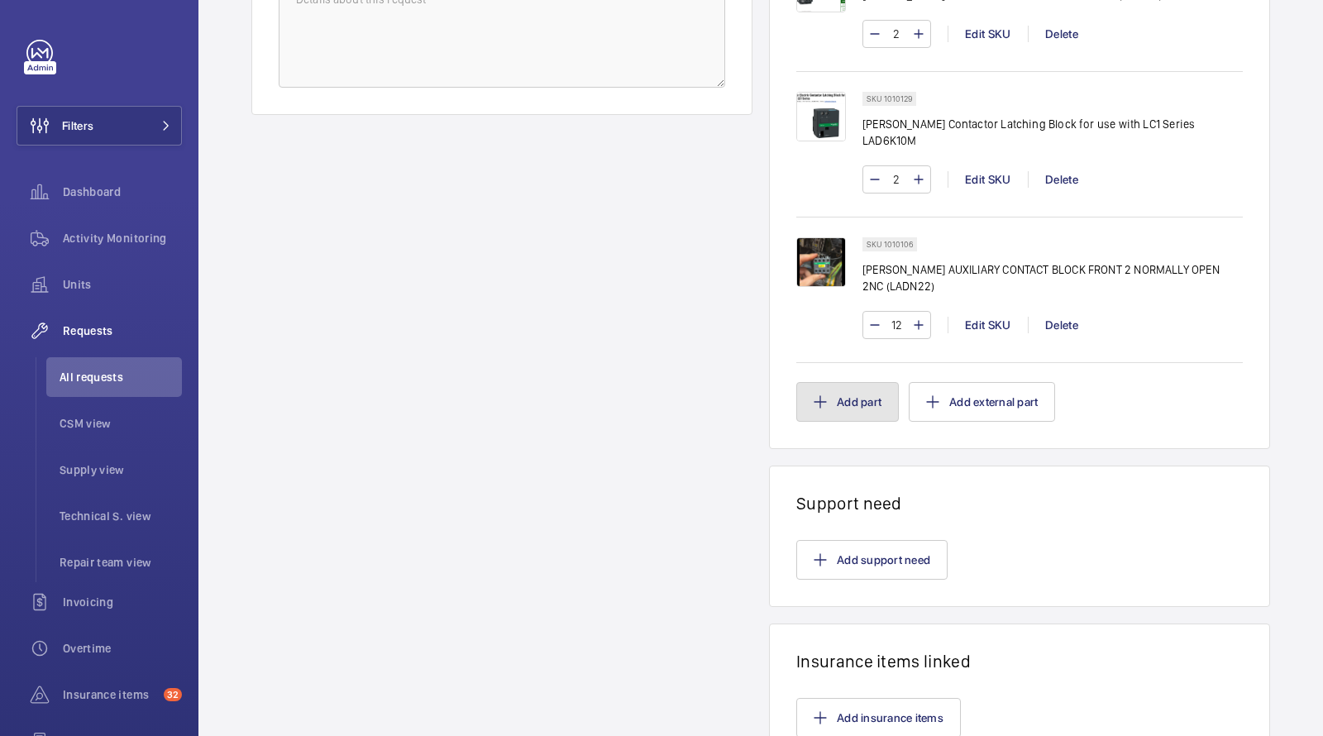
click at [836, 385] on button "Add part" at bounding box center [848, 402] width 103 height 40
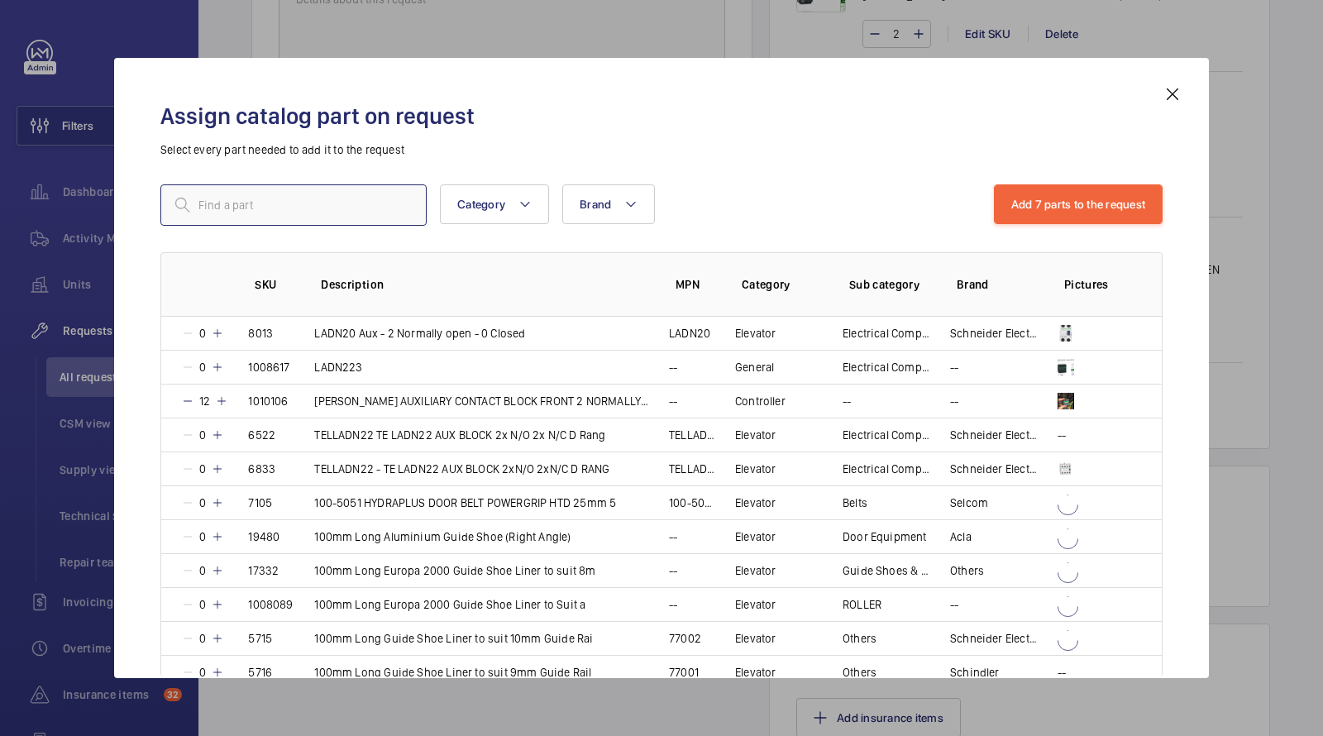
click at [325, 204] on input "text" at bounding box center [293, 204] width 266 height 41
paste input "LADN31"
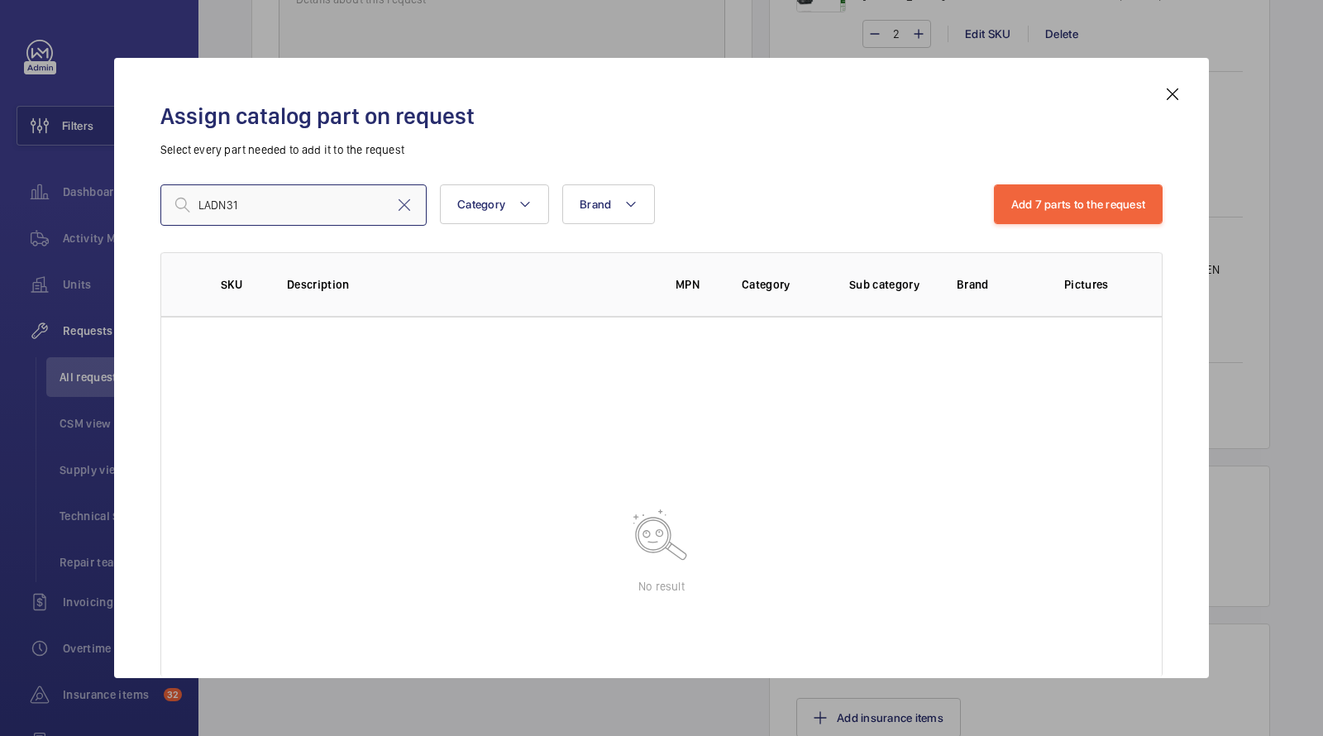
drag, startPoint x: 287, startPoint y: 197, endPoint x: 108, endPoint y: 176, distance: 179.9
click at [112, 181] on div "Assign catalog part on request Select every part needed to add it to the reques…" at bounding box center [661, 368] width 1323 height 736
click at [219, 207] on input "LADN31" at bounding box center [293, 204] width 266 height 41
click at [262, 207] on input "LADN31" at bounding box center [293, 204] width 266 height 41
type input "LADN31"
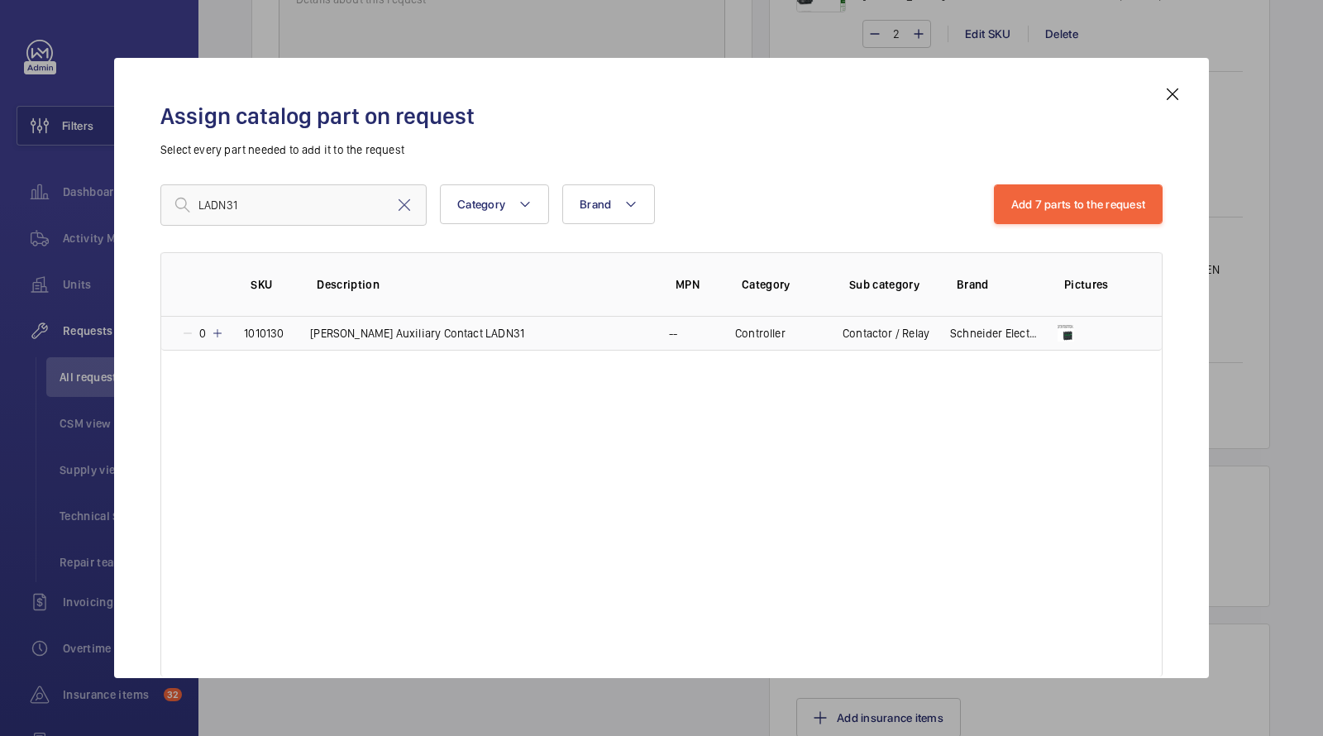
click at [332, 342] on td "Schneider Auxiliary Contact LADN31" at bounding box center [469, 334] width 359 height 34
click at [215, 339] on mat-icon at bounding box center [214, 333] width 13 height 13
click at [215, 339] on mat-icon at bounding box center [217, 333] width 13 height 13
click at [213, 337] on mat-icon at bounding box center [217, 333] width 13 height 13
click at [1057, 209] on button "Add 8 parts to the request" at bounding box center [1078, 204] width 170 height 40
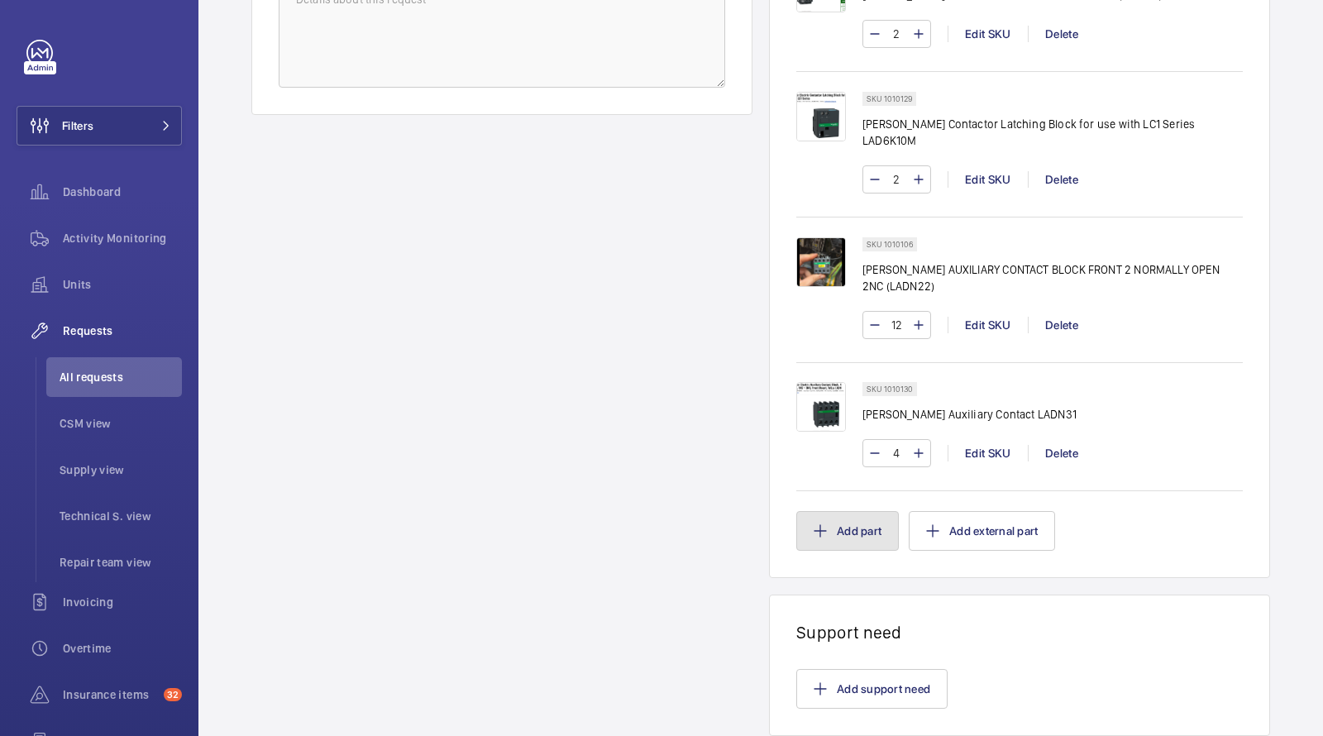
click at [854, 519] on button "Add part" at bounding box center [848, 531] width 103 height 40
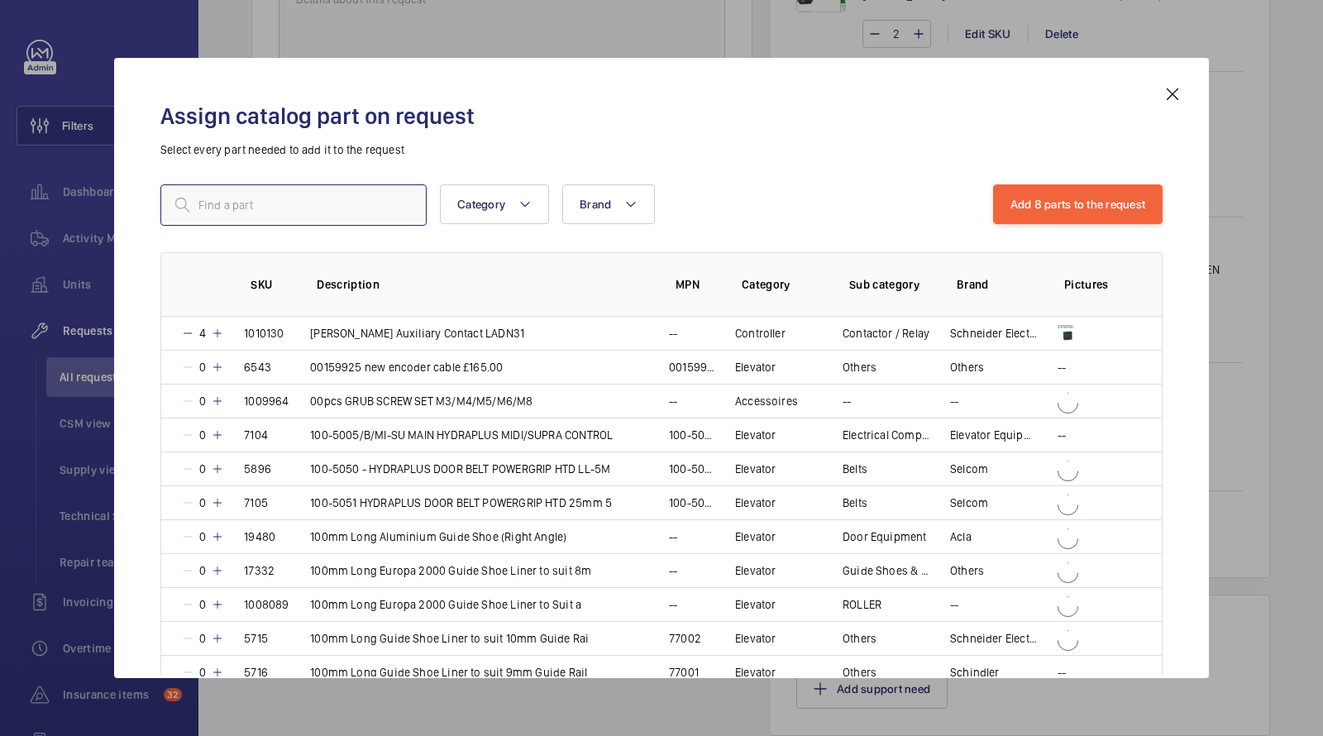
click at [310, 190] on input "text" at bounding box center [293, 204] width 266 height 41
paste input "LADT2"
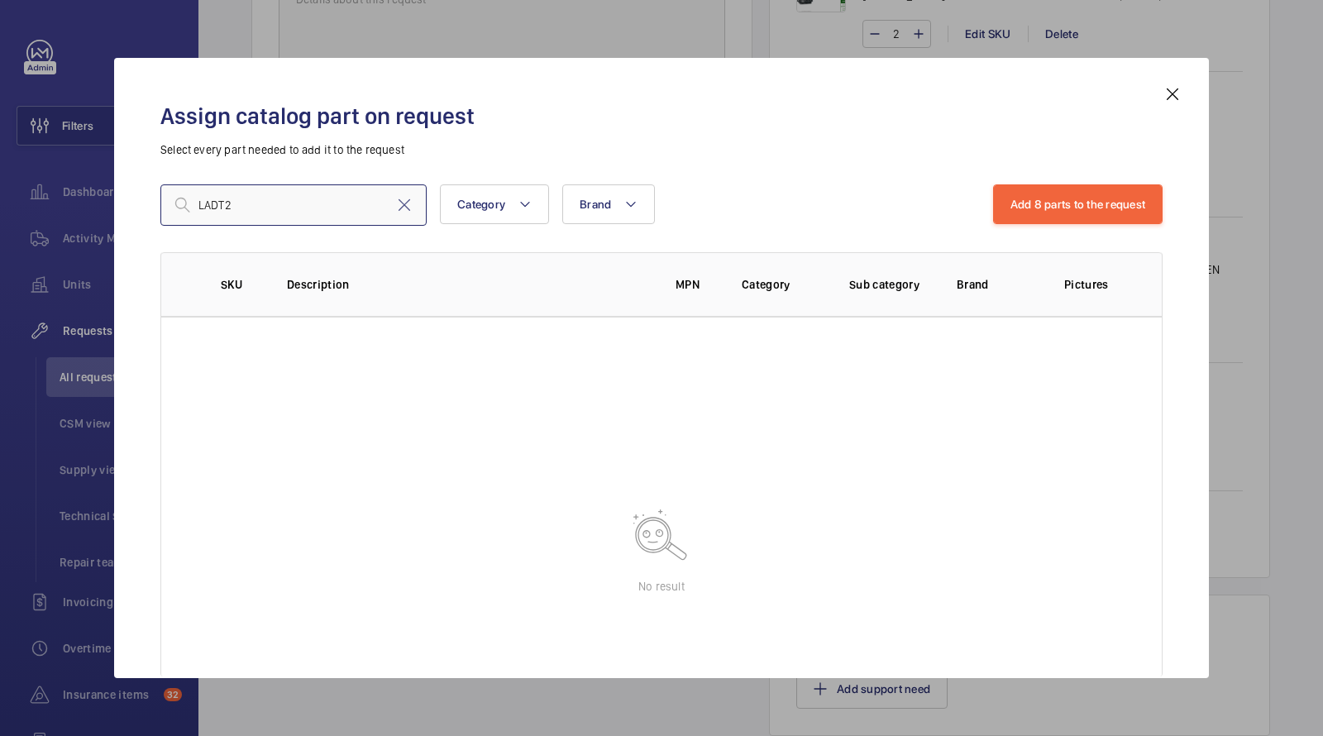
type input "LADT2"
drag, startPoint x: 254, startPoint y: 215, endPoint x: 101, endPoint y: 192, distance: 154.8
click at [108, 199] on div "Assign catalog part on request Select every part needed to add it to the reques…" at bounding box center [661, 368] width 1323 height 736
paste input "LADT2"
type input "LADT2"
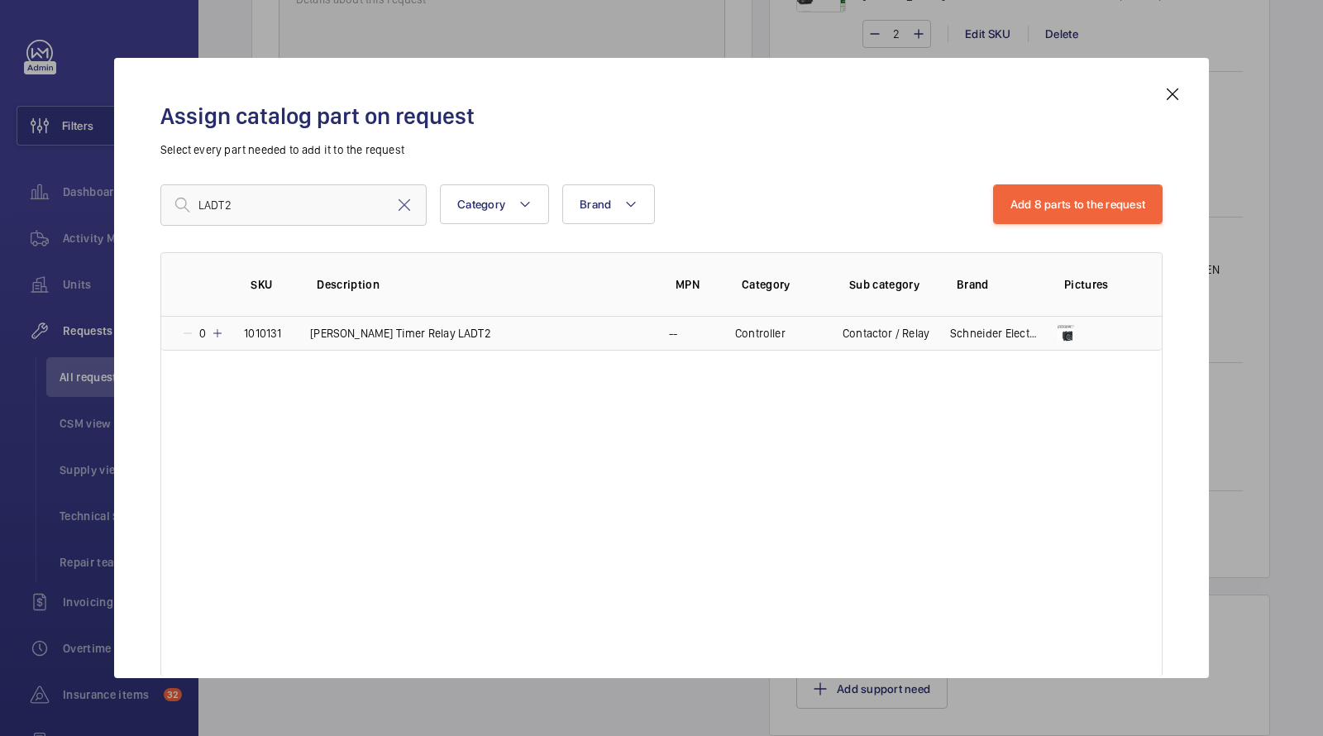
click at [384, 342] on td "Schneider Timer Relay LADT2" at bounding box center [469, 334] width 359 height 34
click at [217, 340] on div "1" at bounding box center [201, 333] width 41 height 17
click at [217, 340] on div "2" at bounding box center [202, 333] width 43 height 17
click at [217, 340] on div "4" at bounding box center [202, 333] width 43 height 17
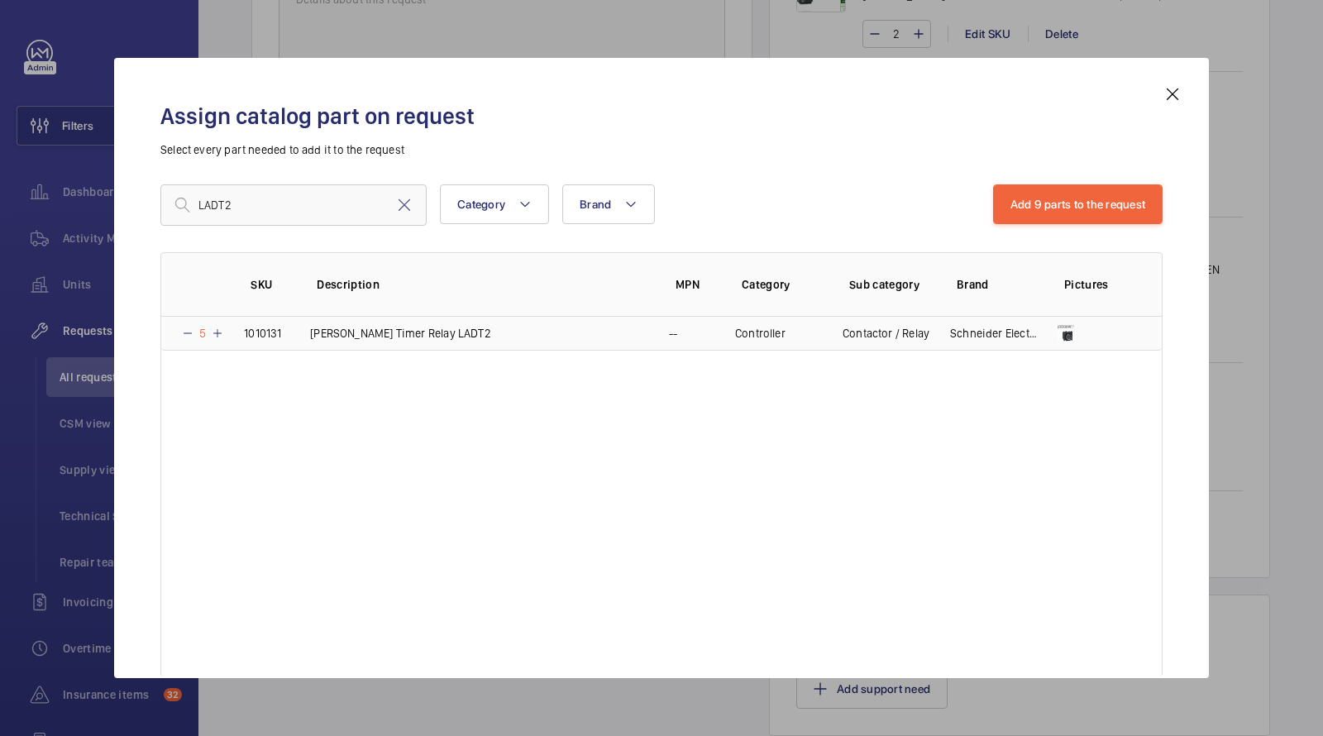
click at [217, 340] on div "5" at bounding box center [202, 333] width 43 height 17
click at [1081, 191] on button "Add 9 parts to the request" at bounding box center [1078, 204] width 170 height 40
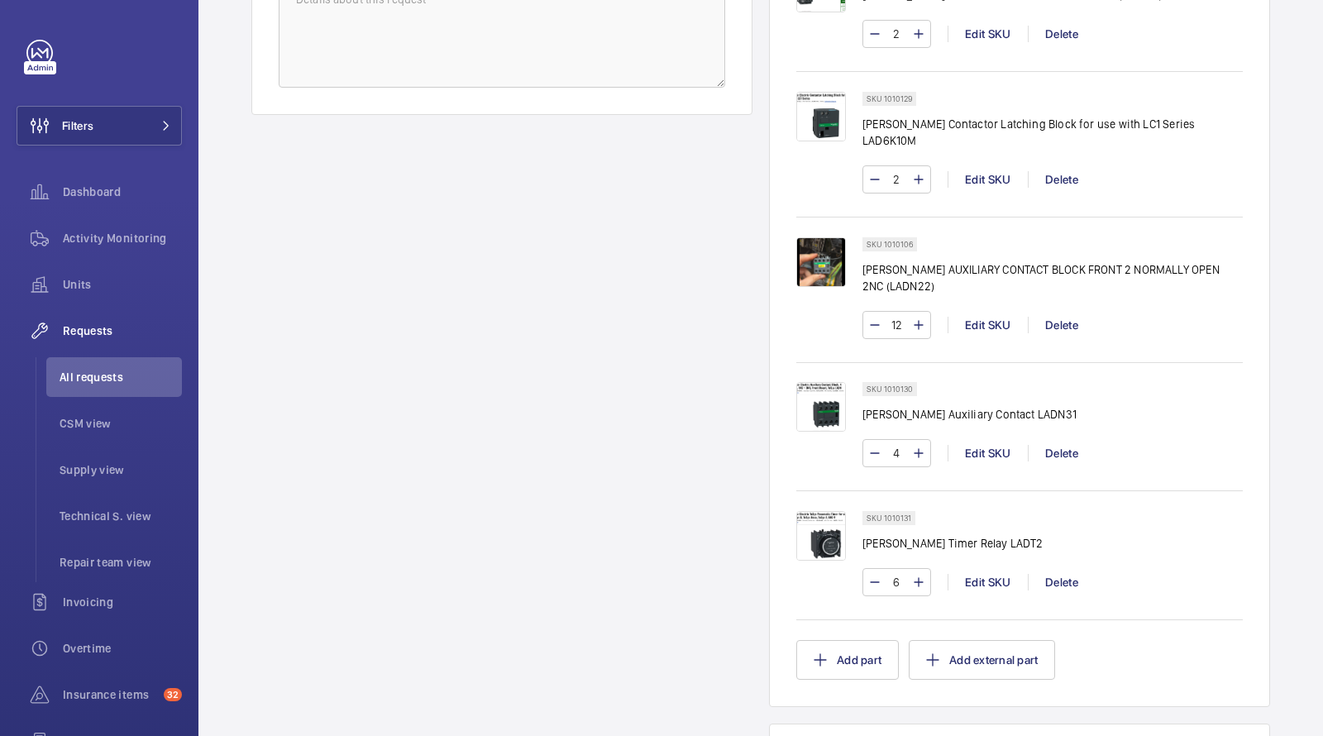
scroll to position [964, 0]
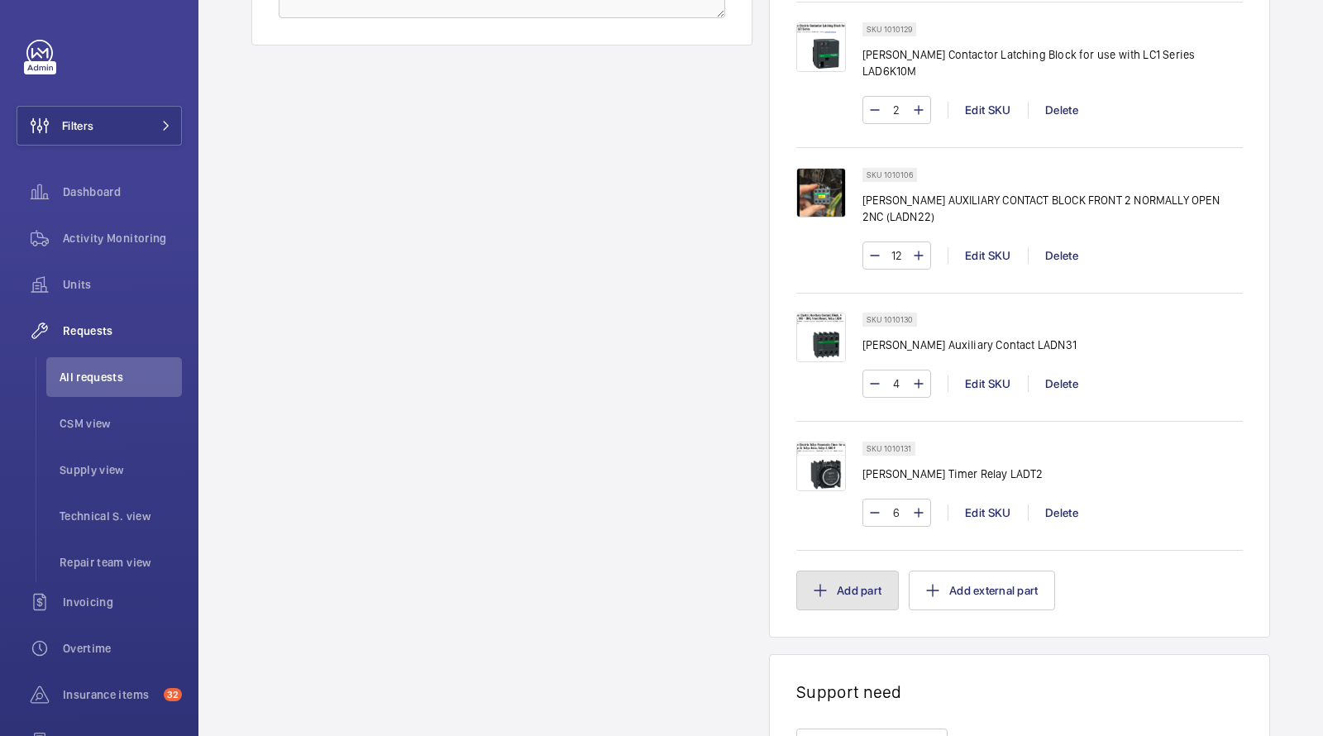
click at [825, 584] on mat-icon "button" at bounding box center [820, 590] width 13 height 13
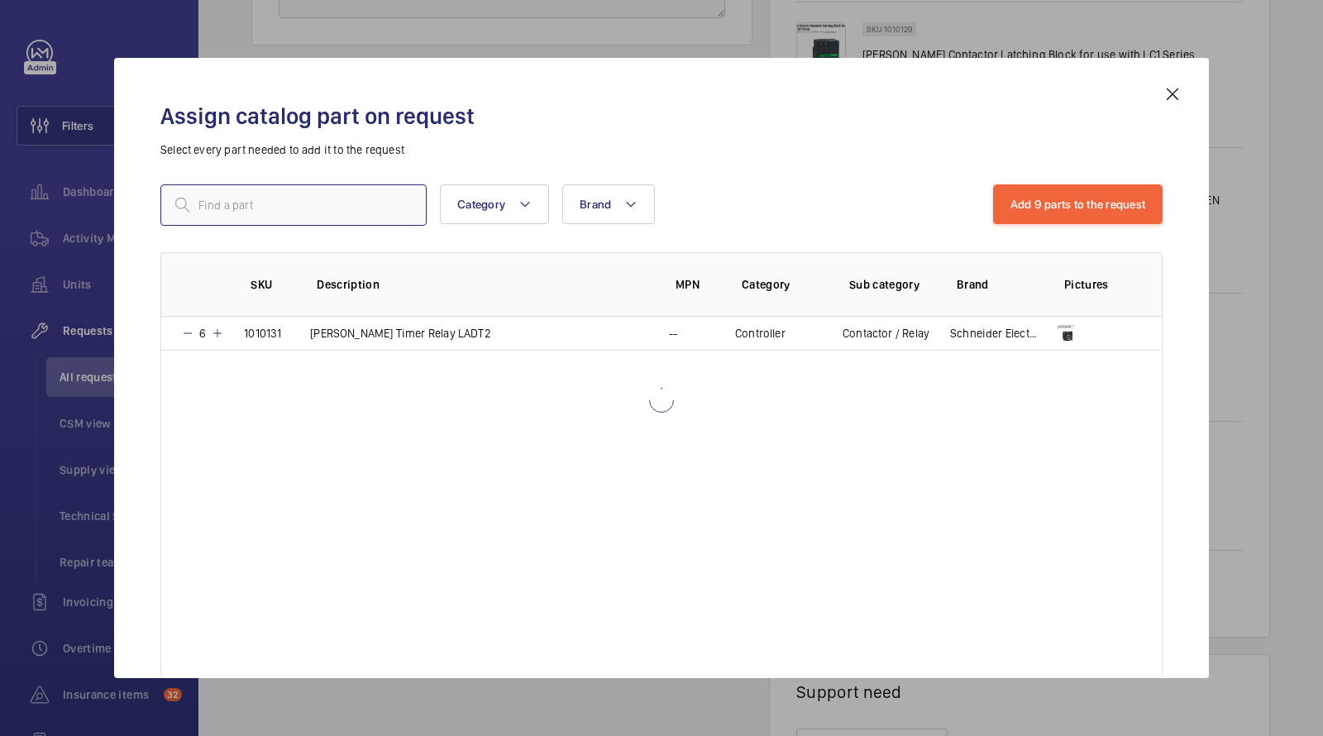
click at [344, 208] on input "text" at bounding box center [293, 204] width 266 height 41
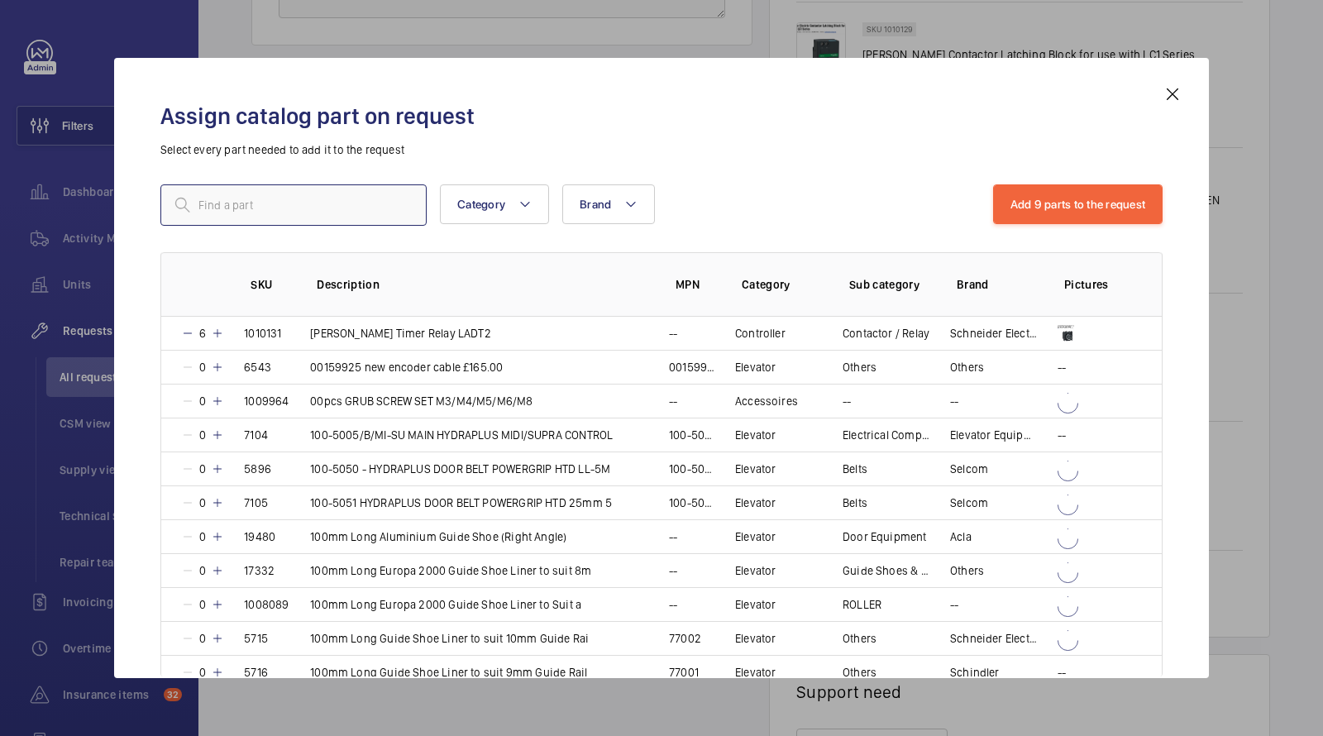
paste input "LADR2"
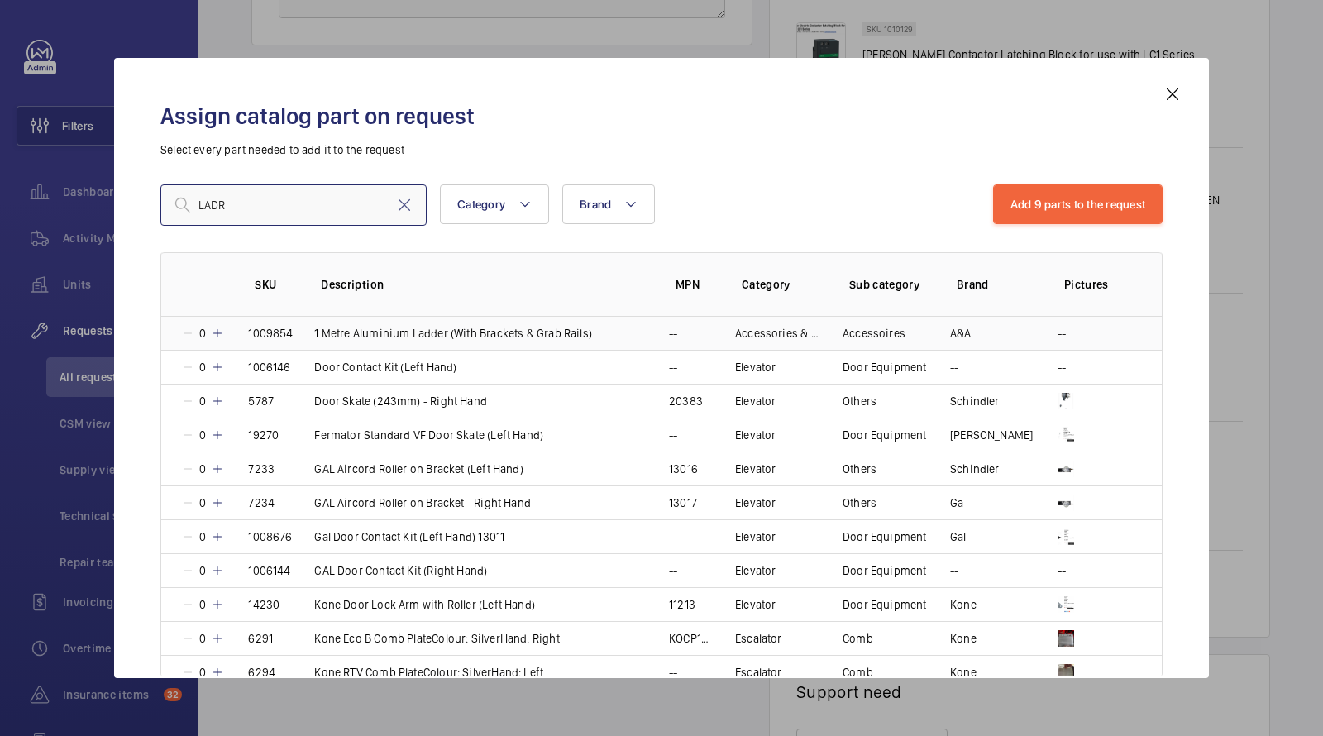
type input "LADR2"
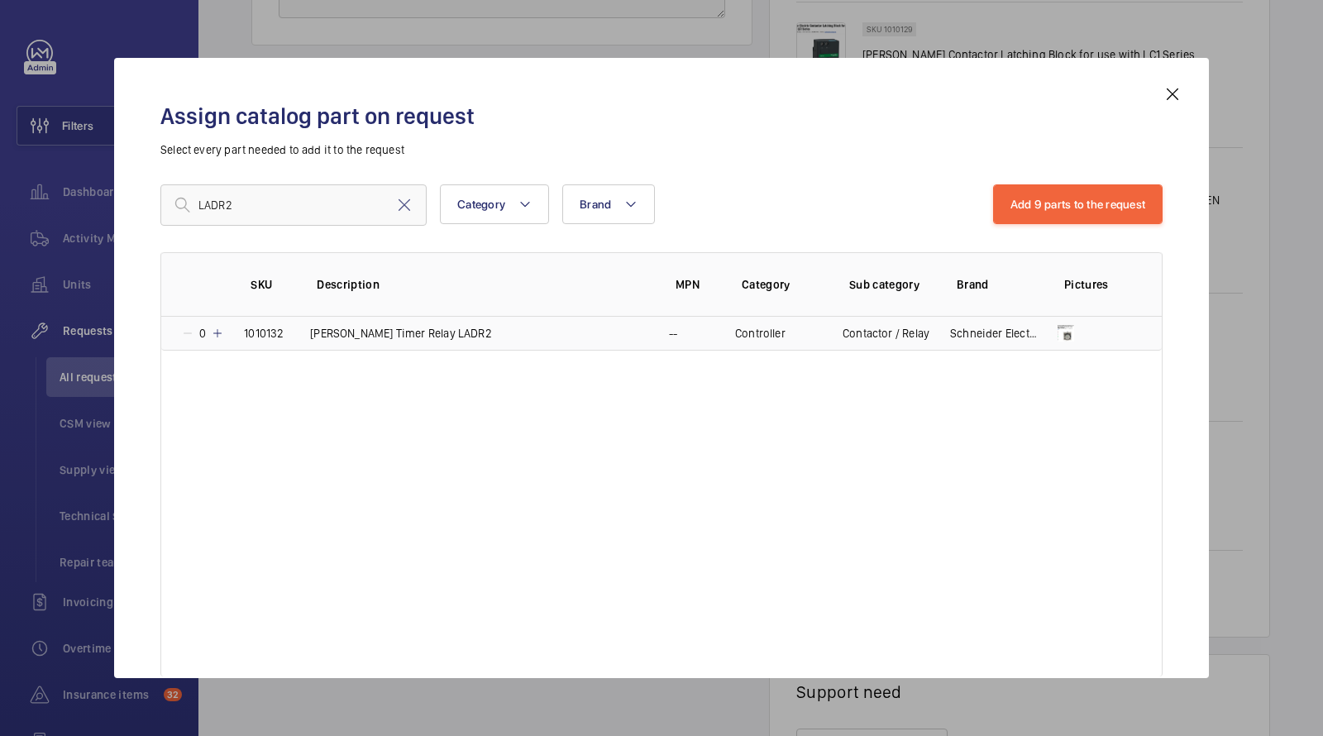
click at [413, 328] on p "Schneider Timer Relay LADR2" at bounding box center [401, 333] width 182 height 17
click at [214, 338] on mat-icon at bounding box center [214, 333] width 13 height 13
click at [1038, 208] on button "Add 10 parts to the request" at bounding box center [1075, 204] width 175 height 40
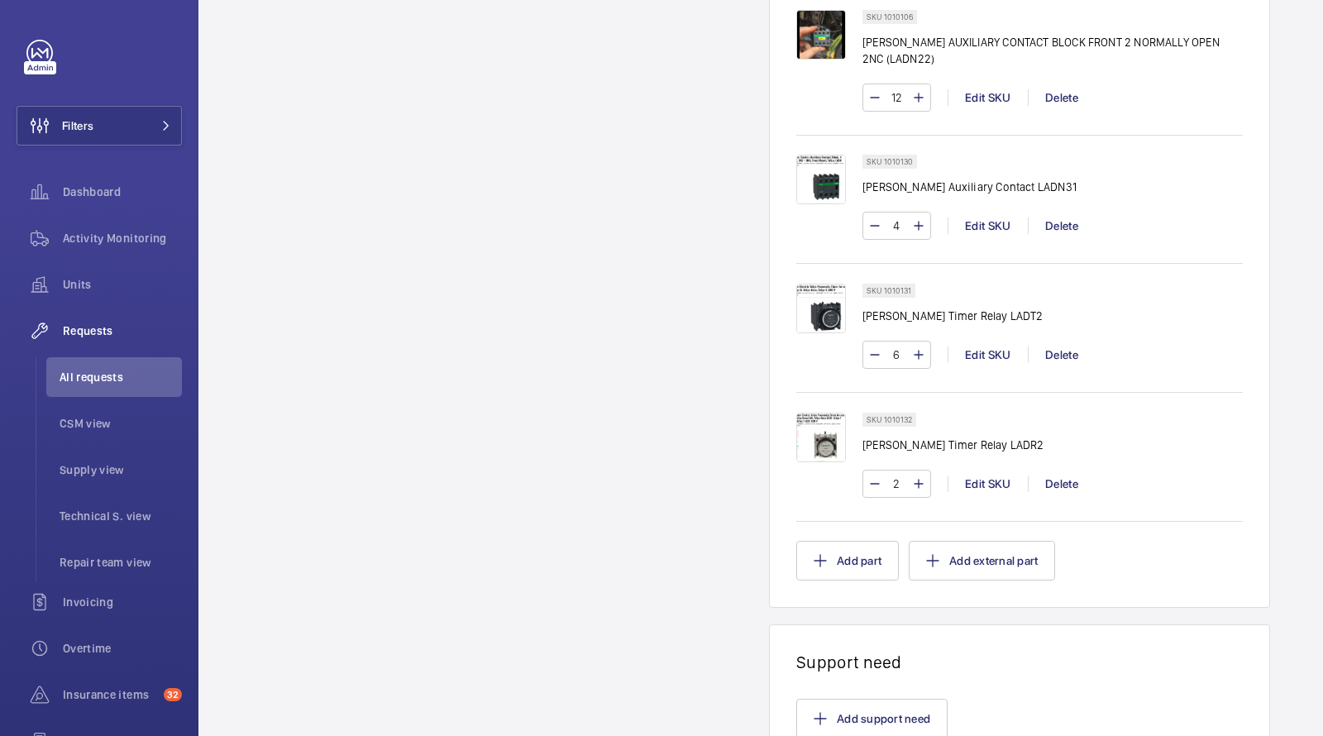
scroll to position [1257, 0]
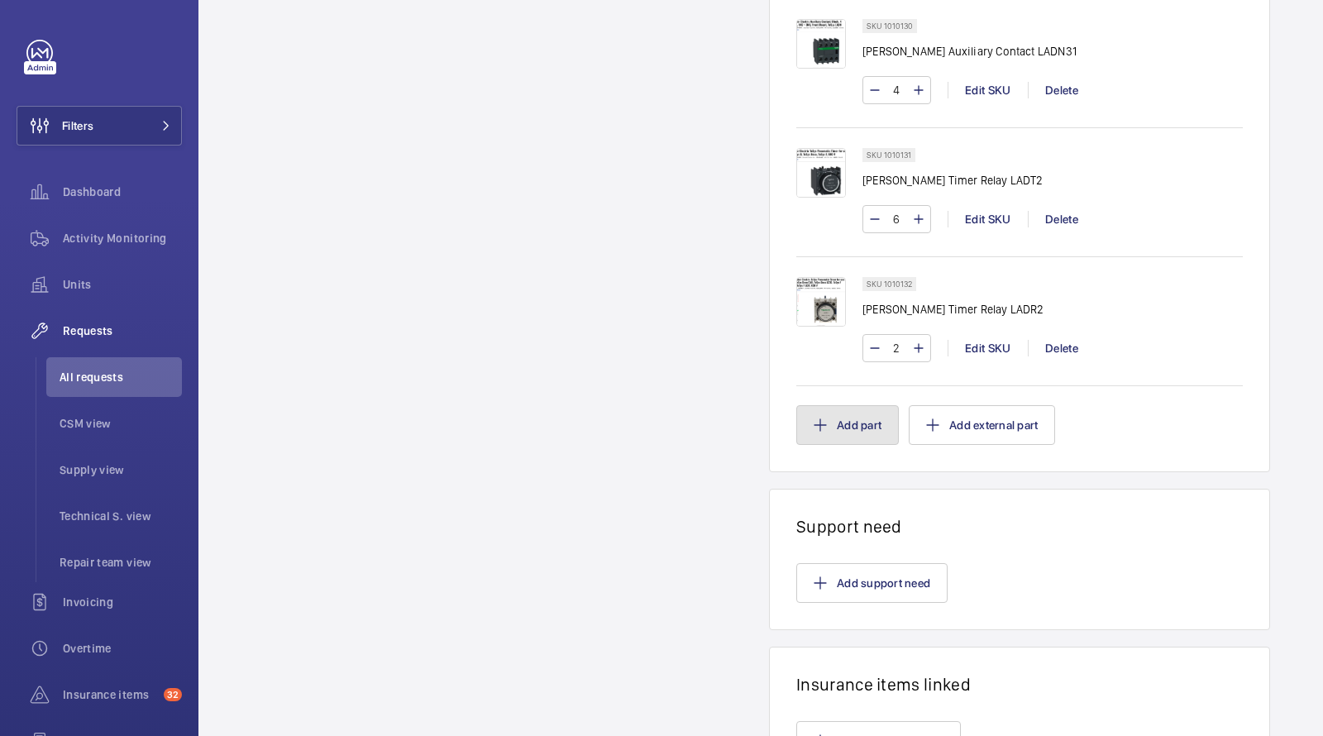
click at [829, 405] on button "Add part" at bounding box center [848, 425] width 103 height 40
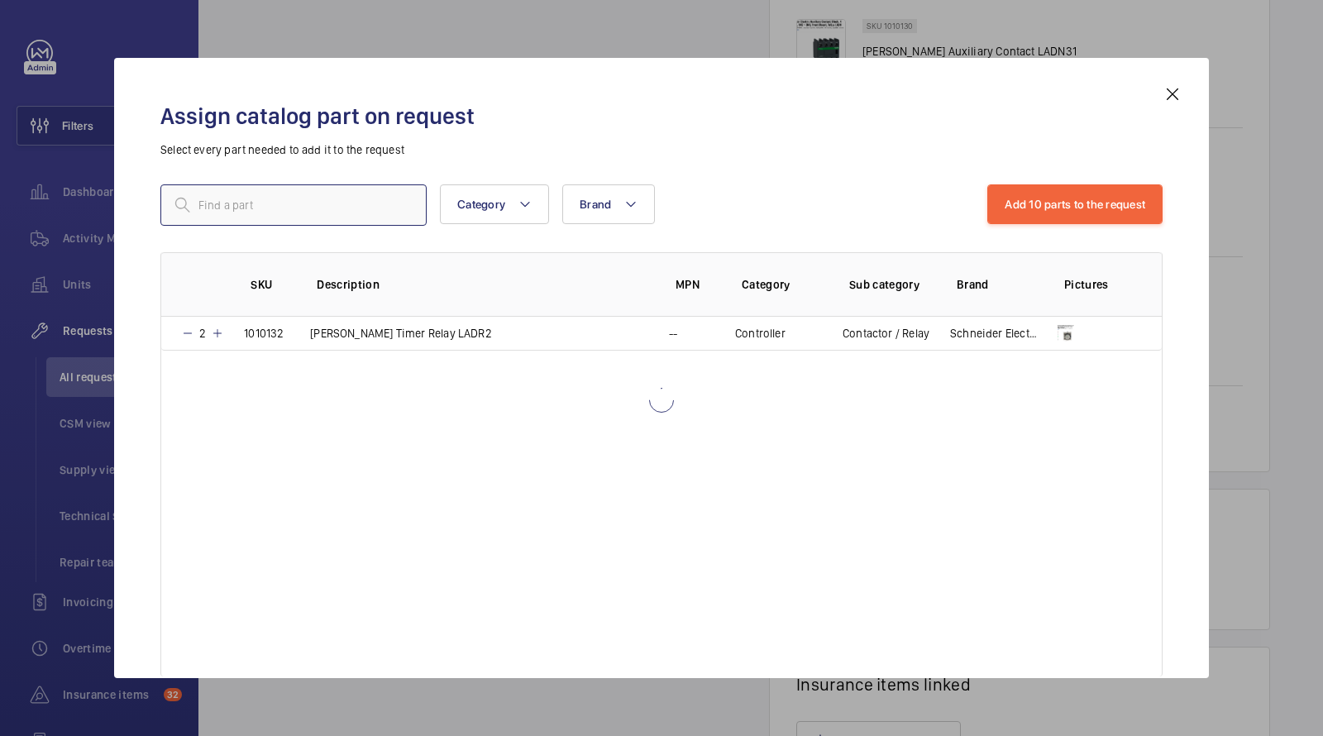
click at [306, 216] on input "text" at bounding box center [293, 204] width 266 height 41
click at [288, 208] on input "text" at bounding box center [293, 204] width 266 height 41
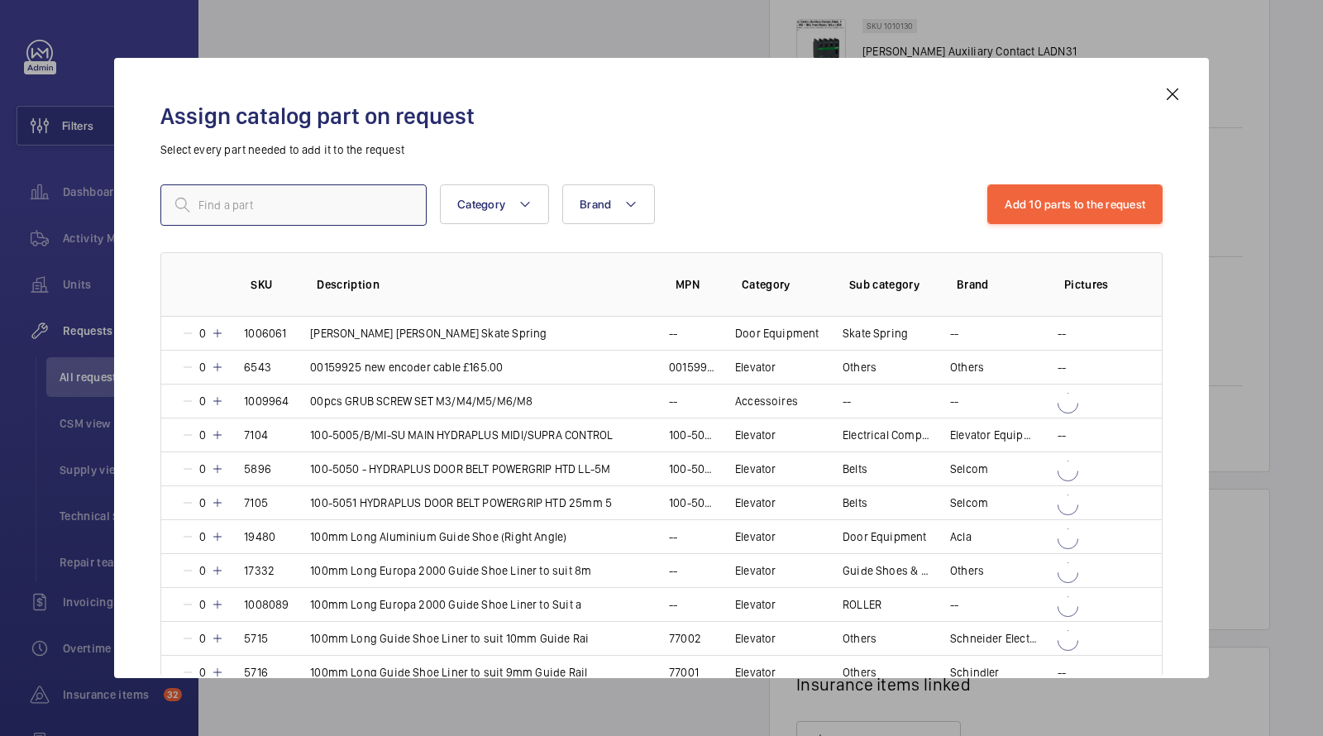
paste input "Carlo Gavazzi 11 Pin Relay - RCP11003230VAC"
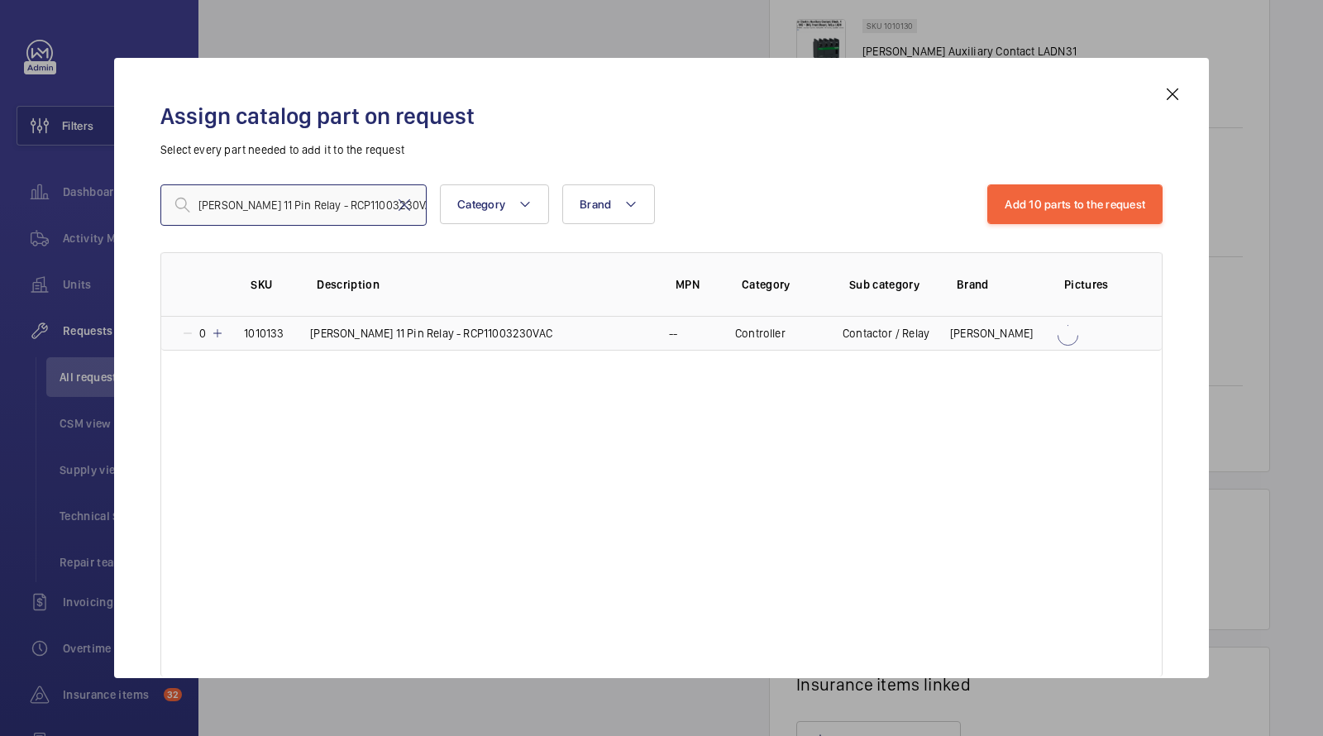
type input "Carlo Gavazzi 11 Pin Relay - RCP11003230VAC"
click at [395, 329] on p "Carlo Gavazzi 11 Pin Relay - RCP11003230VAC" at bounding box center [431, 333] width 242 height 17
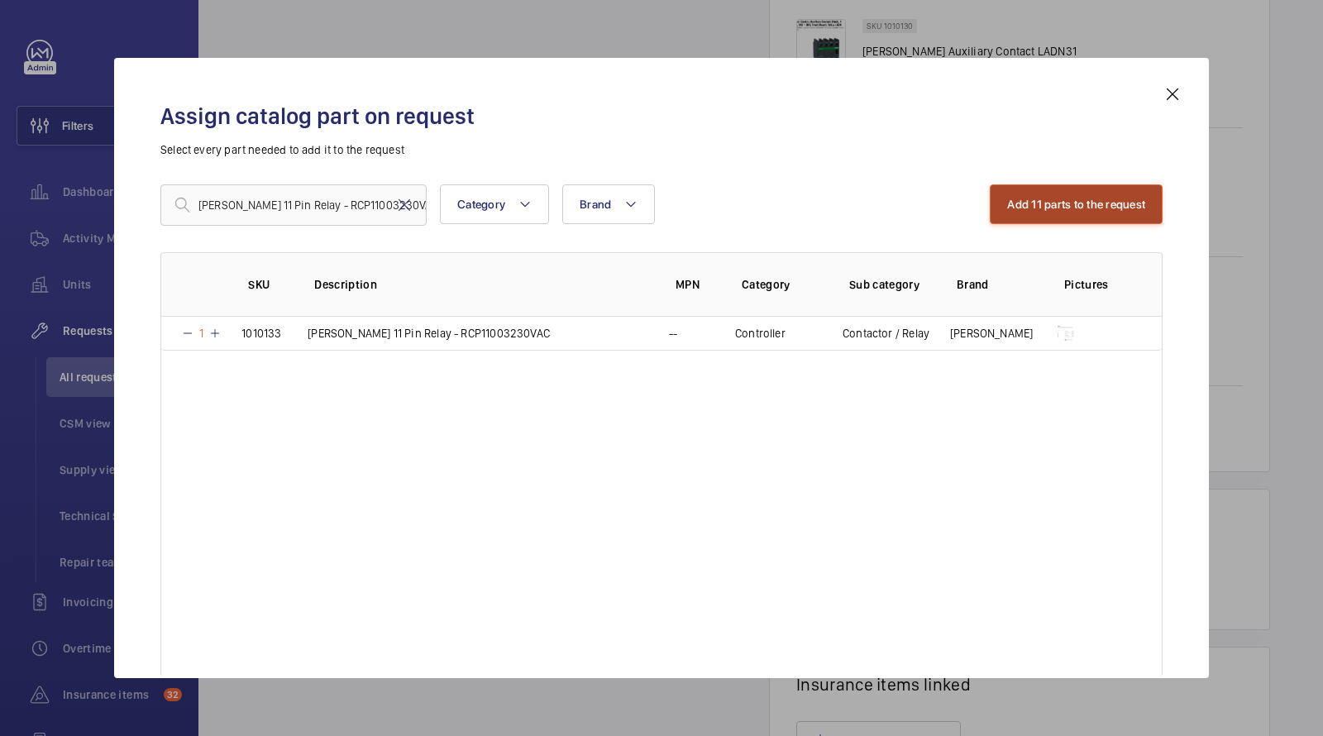
click at [1036, 208] on button "Add 11 parts to the request" at bounding box center [1076, 204] width 173 height 40
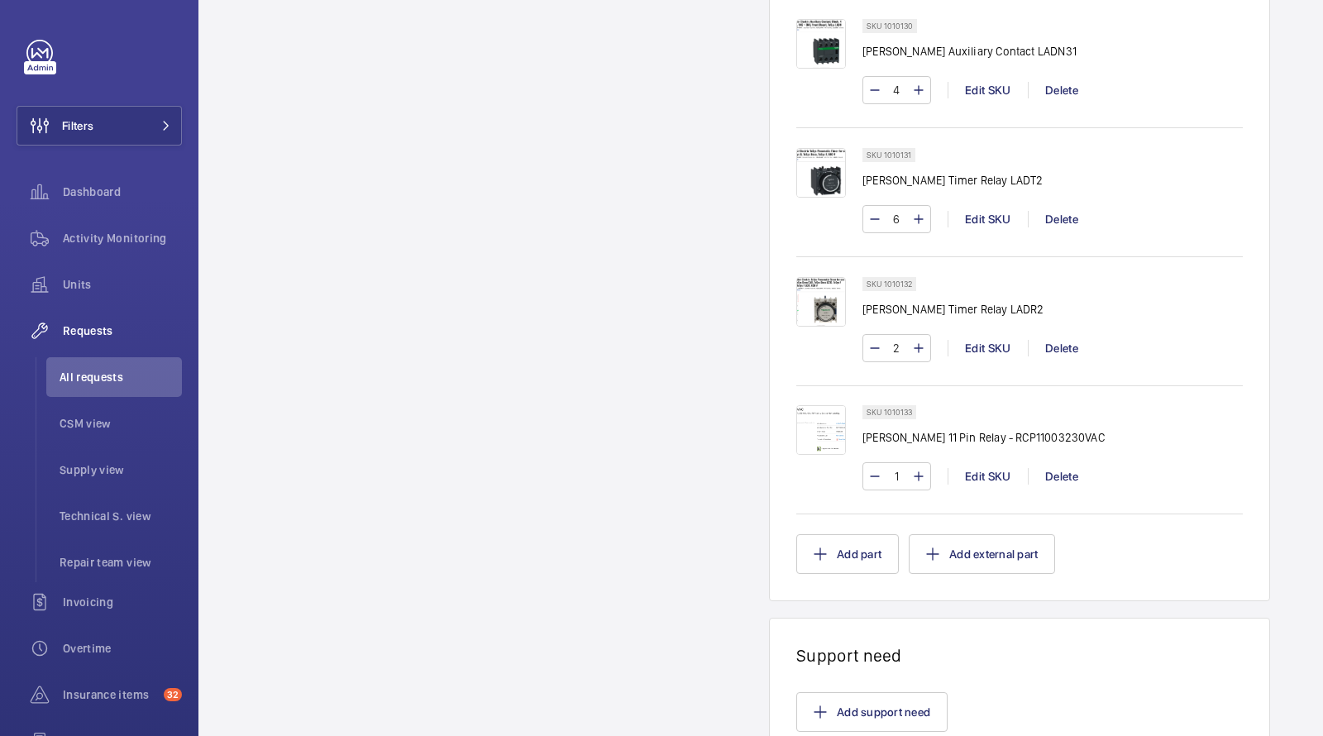
click at [902, 463] on input "1" at bounding box center [897, 476] width 31 height 26
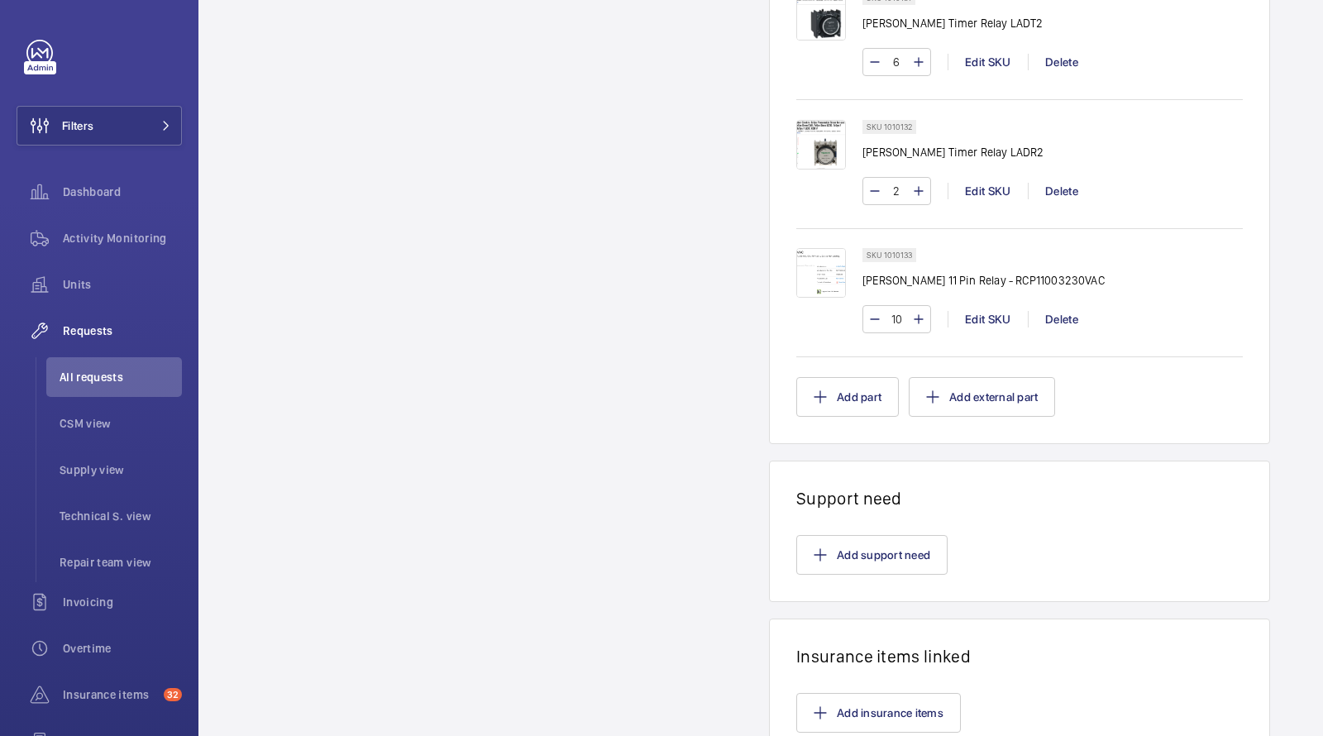
scroll to position [1531, 0]
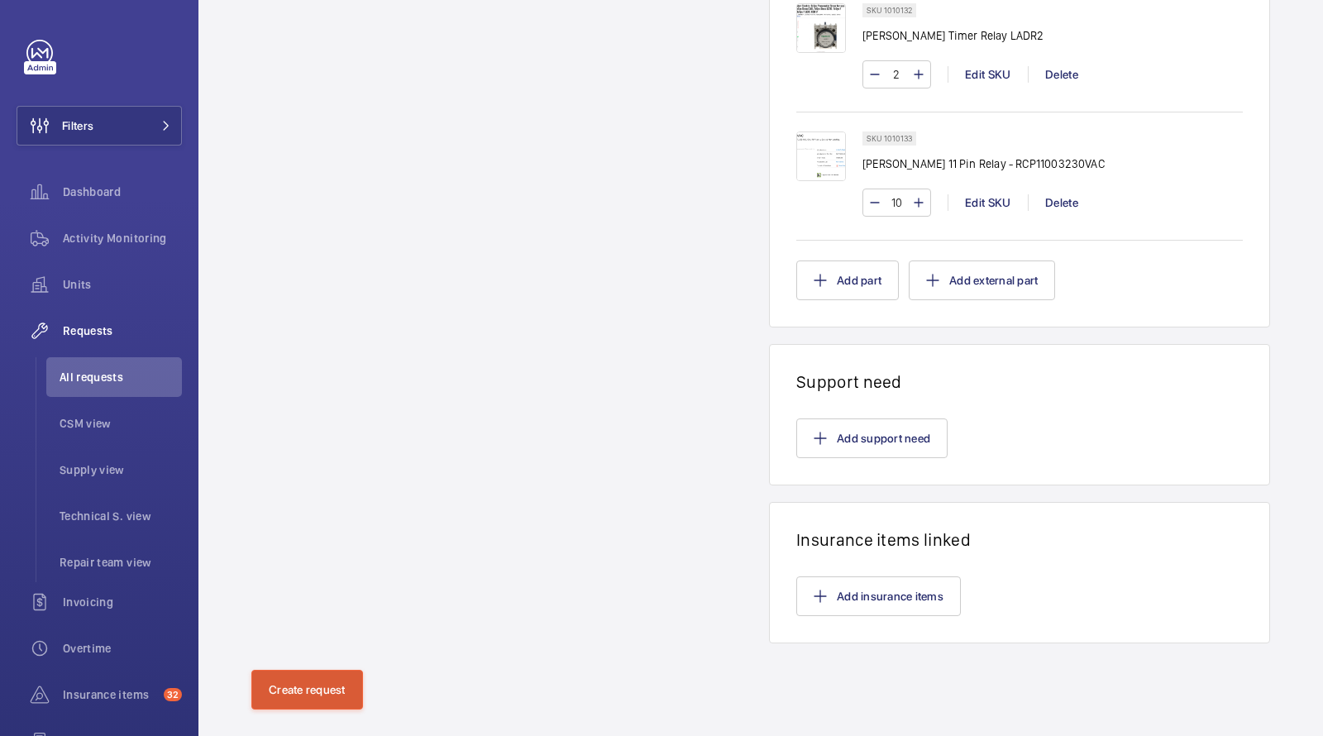
type input "10"
click at [329, 670] on button "Create request" at bounding box center [307, 690] width 112 height 40
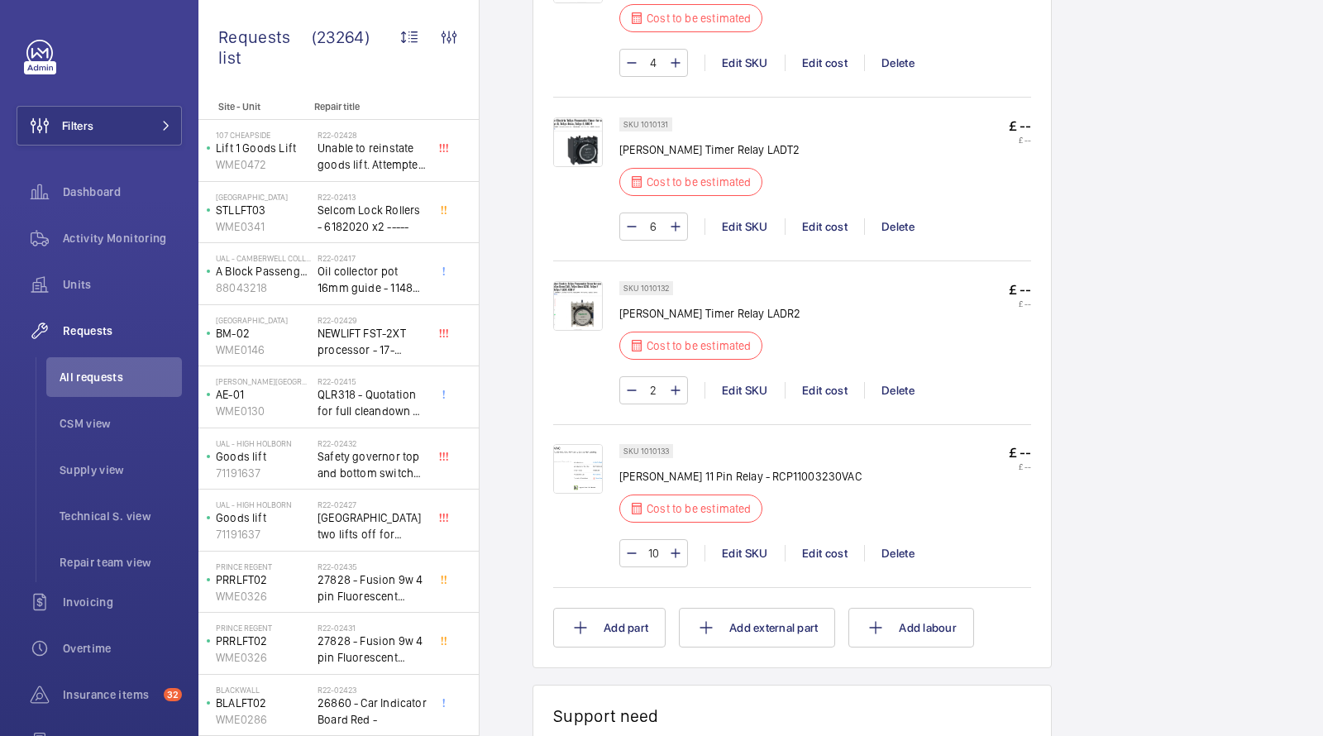
scroll to position [2305, 0]
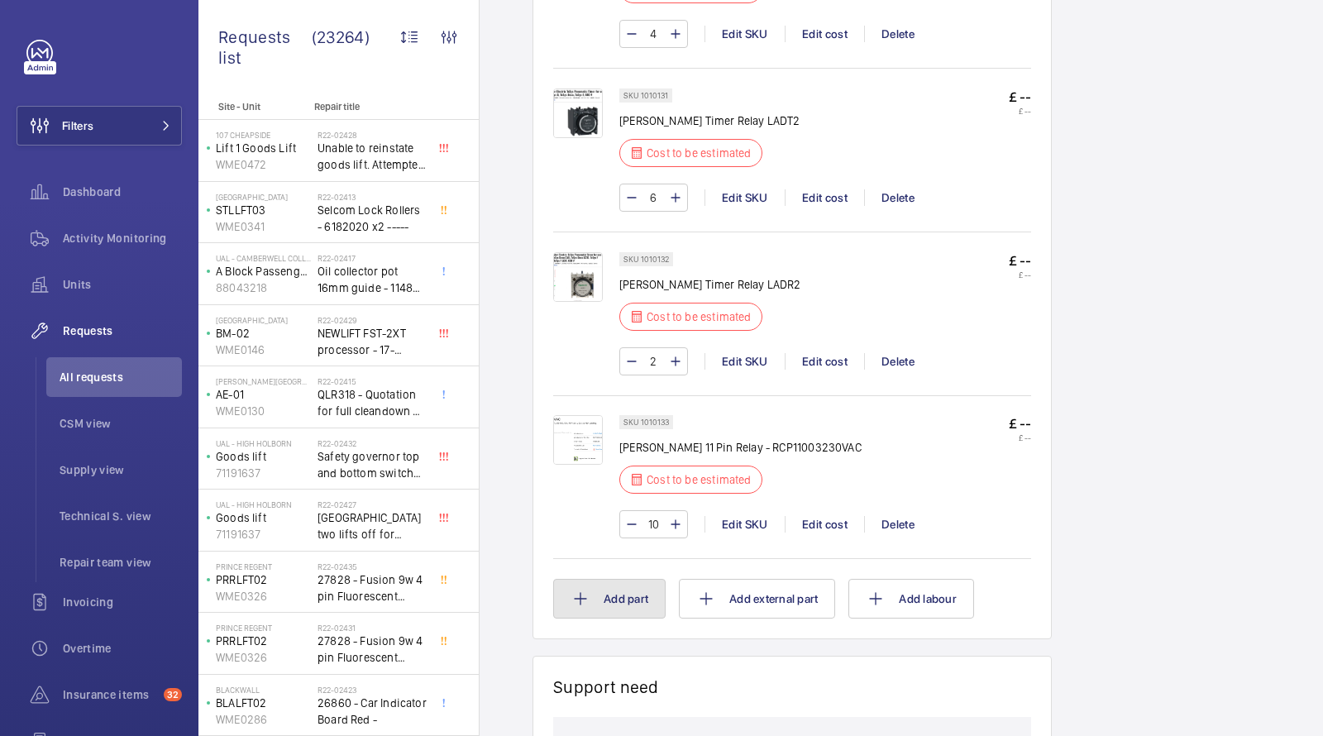
click at [618, 586] on button "Add part" at bounding box center [609, 599] width 112 height 40
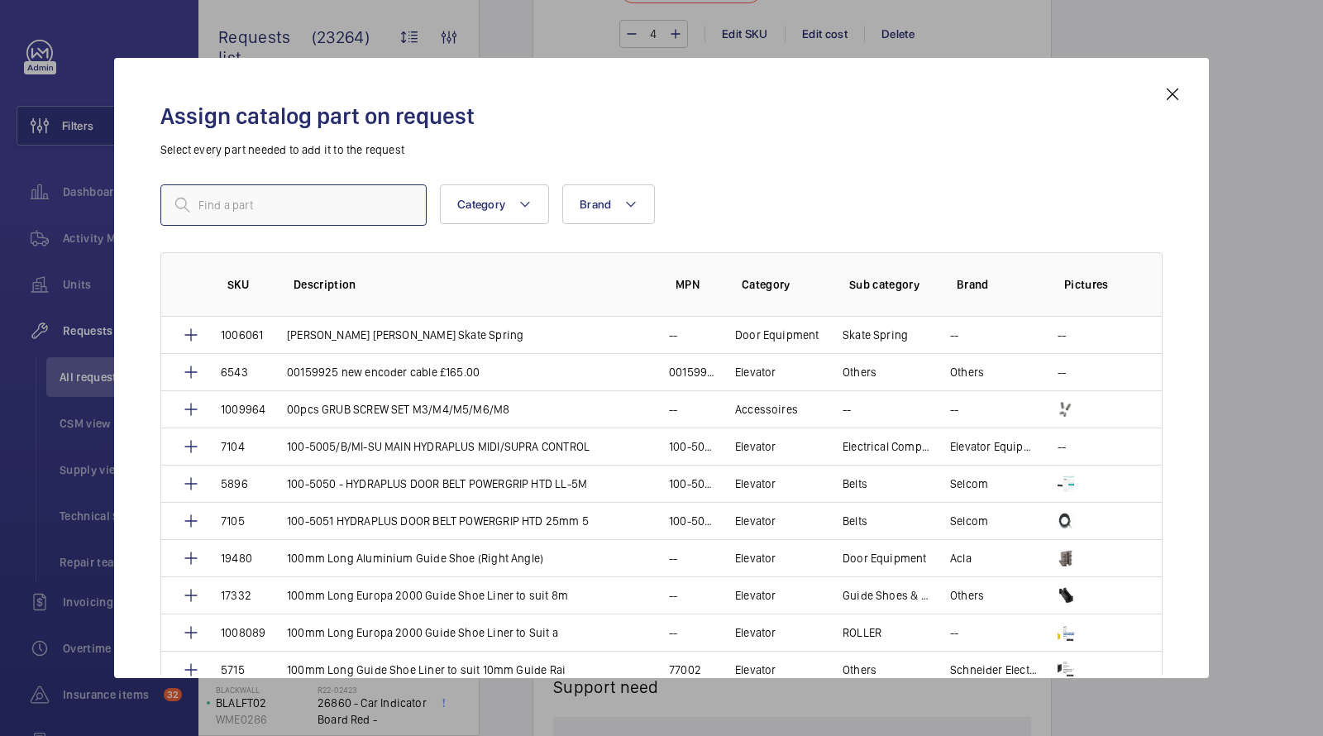
click at [274, 205] on input "text" at bounding box center [293, 204] width 266 height 41
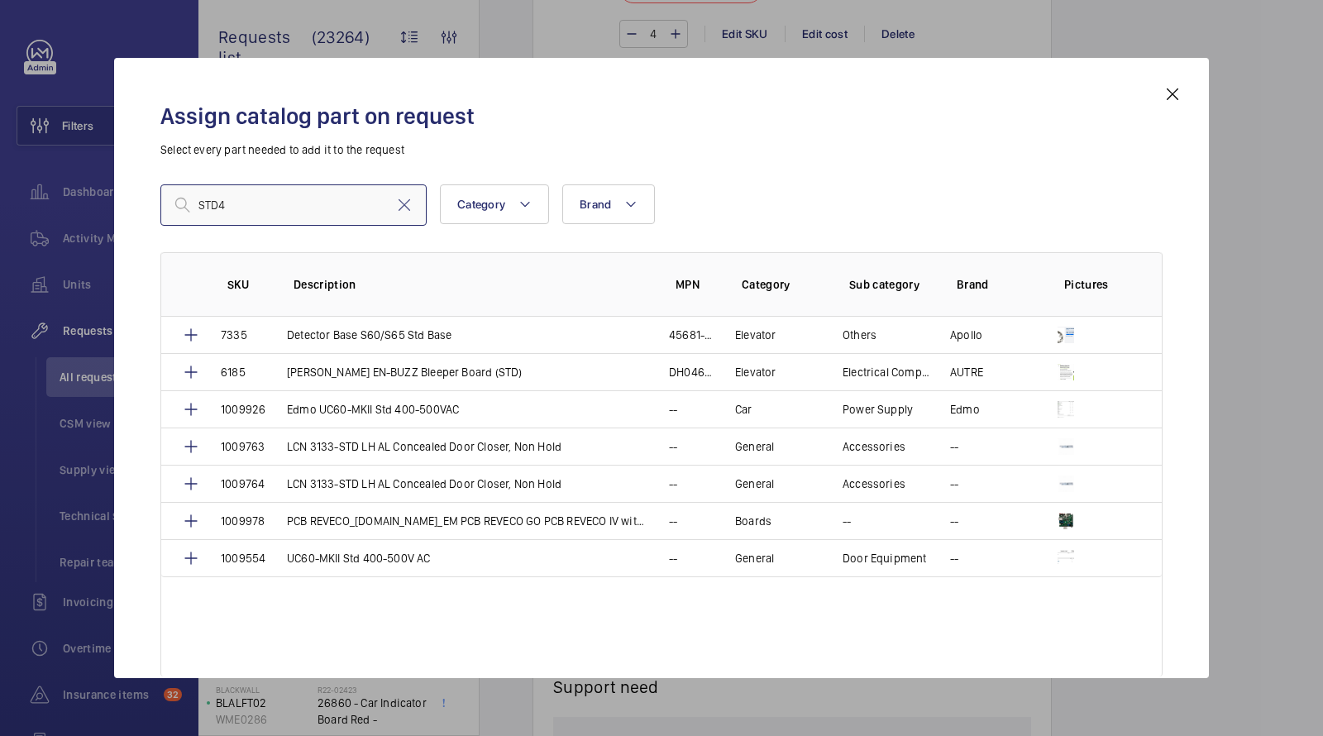
drag, startPoint x: 266, startPoint y: 202, endPoint x: 151, endPoint y: 175, distance: 118.2
click at [158, 181] on div "Assign catalog part on request Select every part needed to add it to the reques…" at bounding box center [662, 381] width 1042 height 594
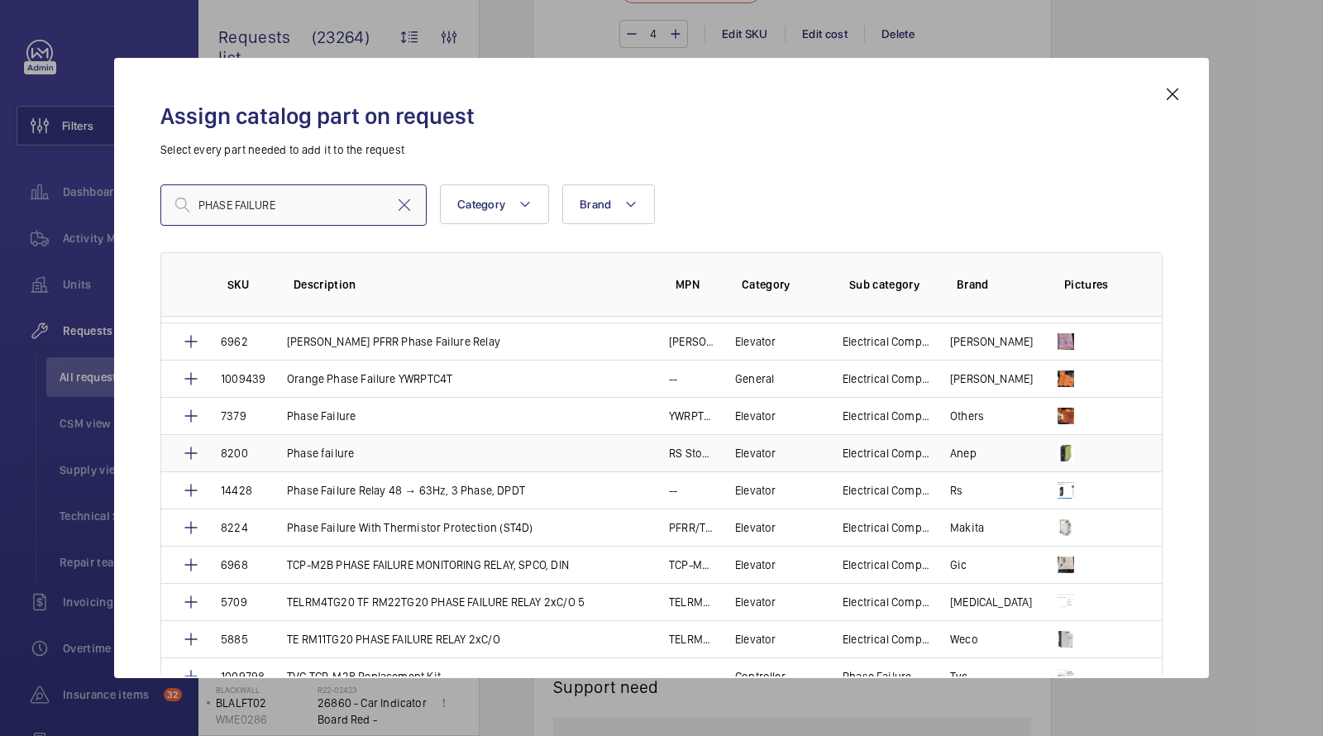
scroll to position [113, 0]
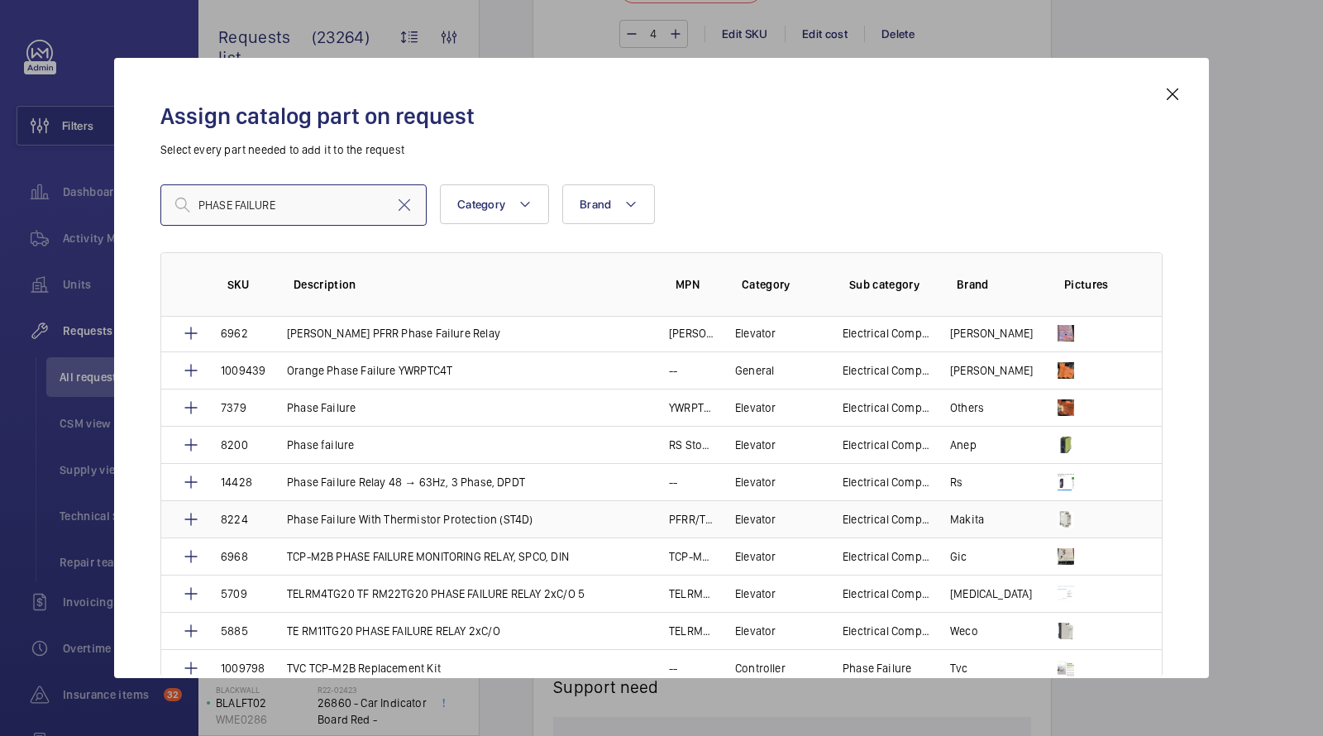
type input "PHASE FAILURE"
click at [404, 516] on p "Phase Failure With Thermistor Protection (ST4D)" at bounding box center [410, 519] width 246 height 17
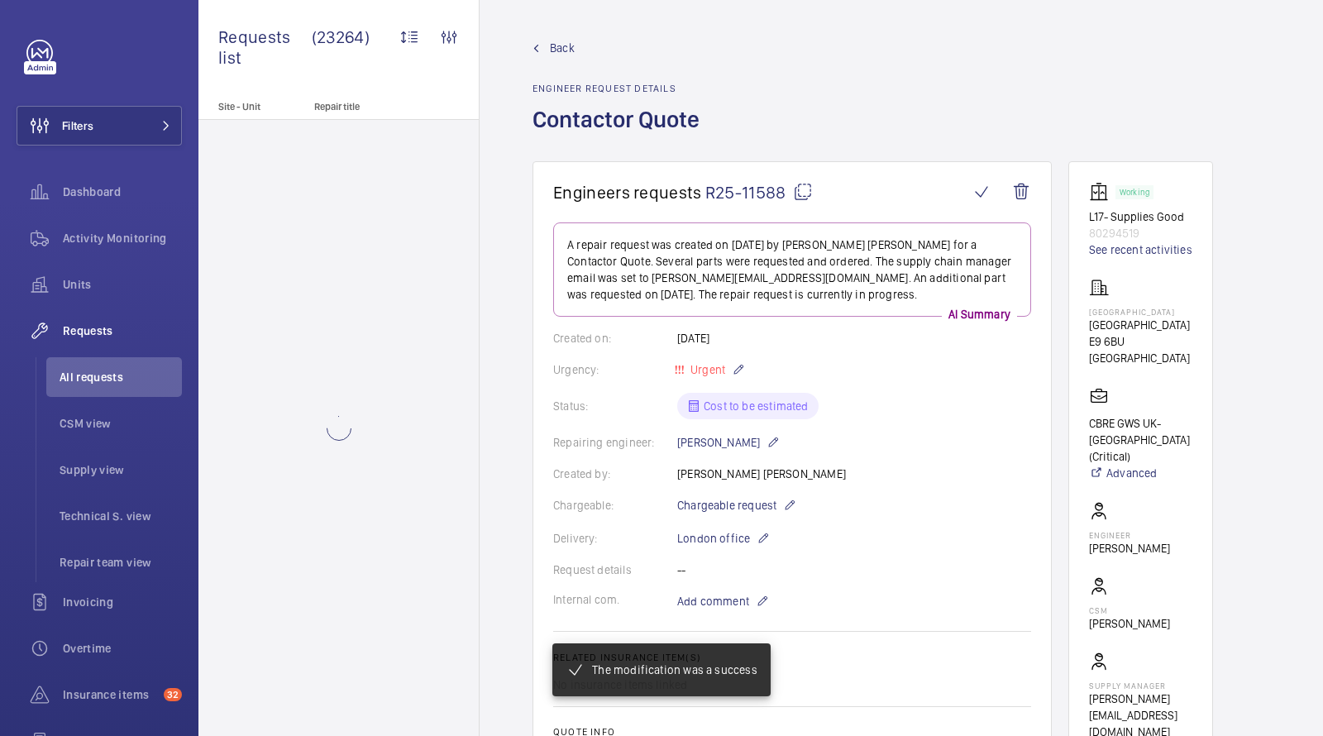
scroll to position [2564, 0]
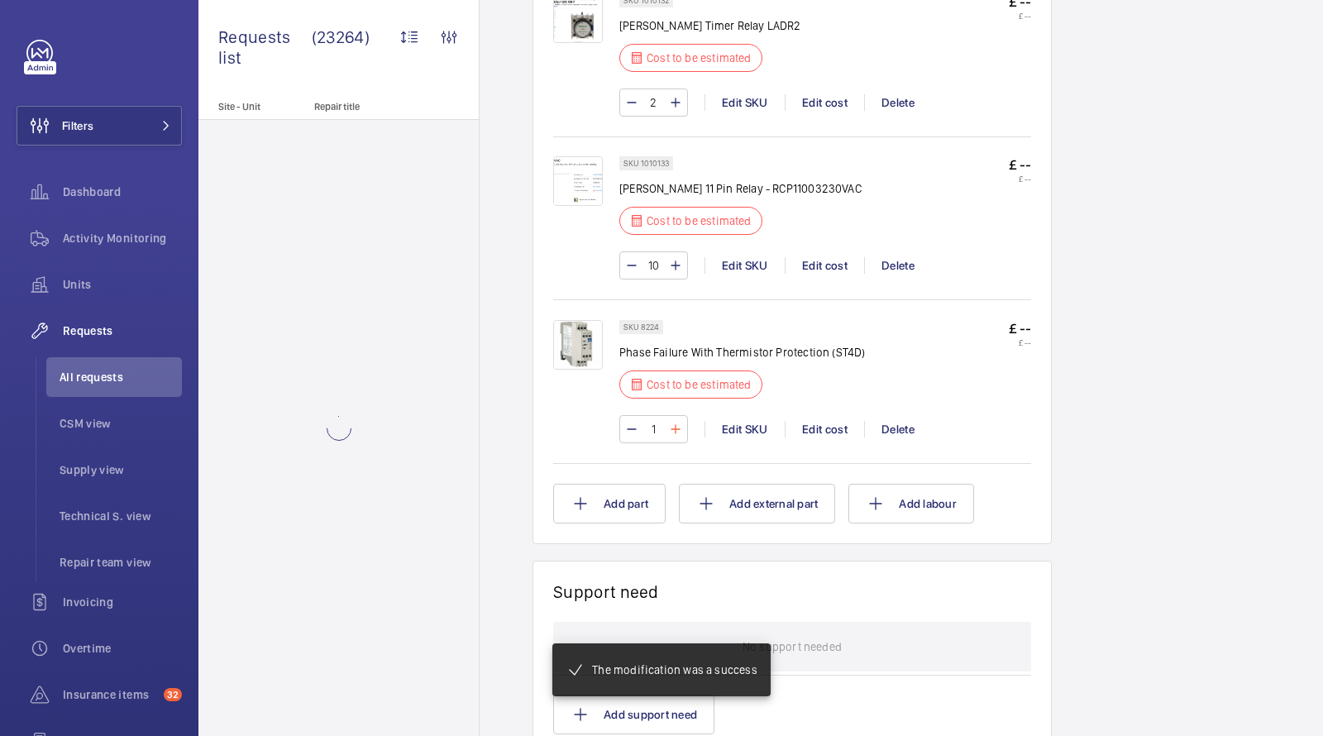
click at [675, 419] on mat-icon at bounding box center [675, 429] width 13 height 20
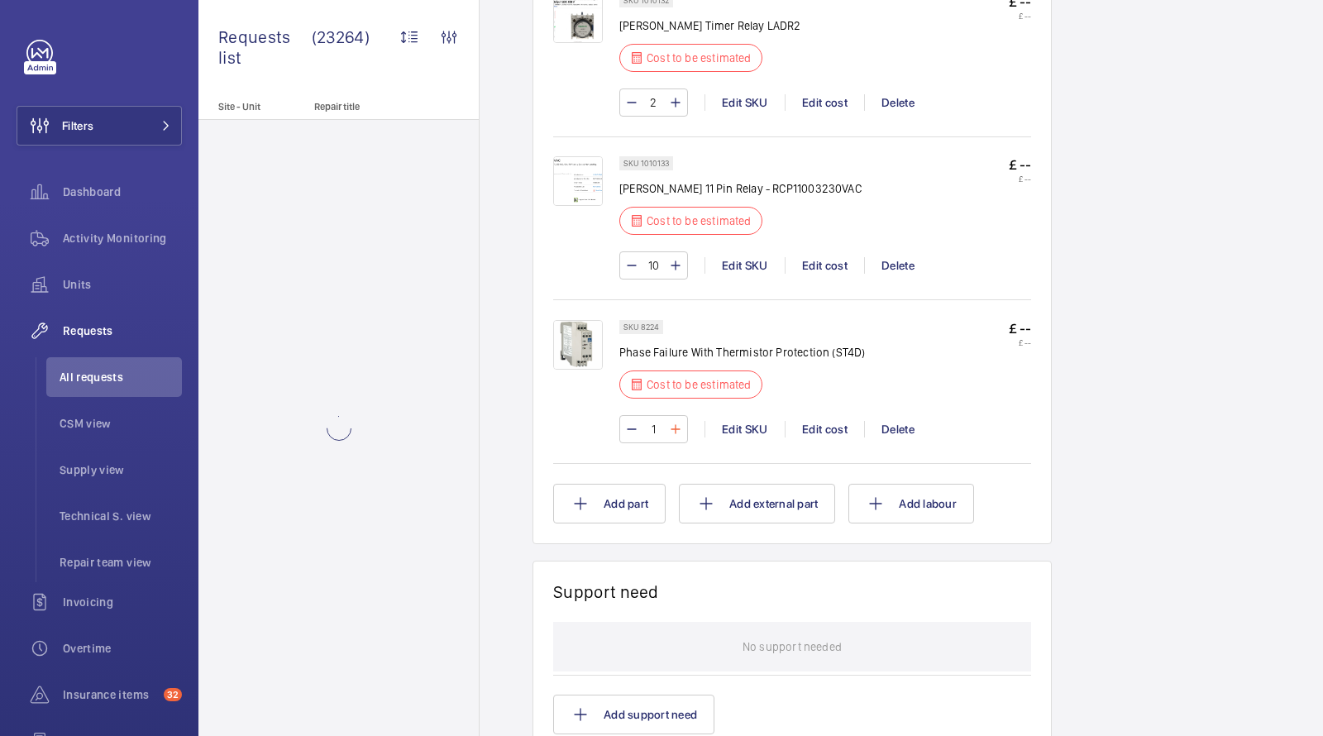
type input "2"
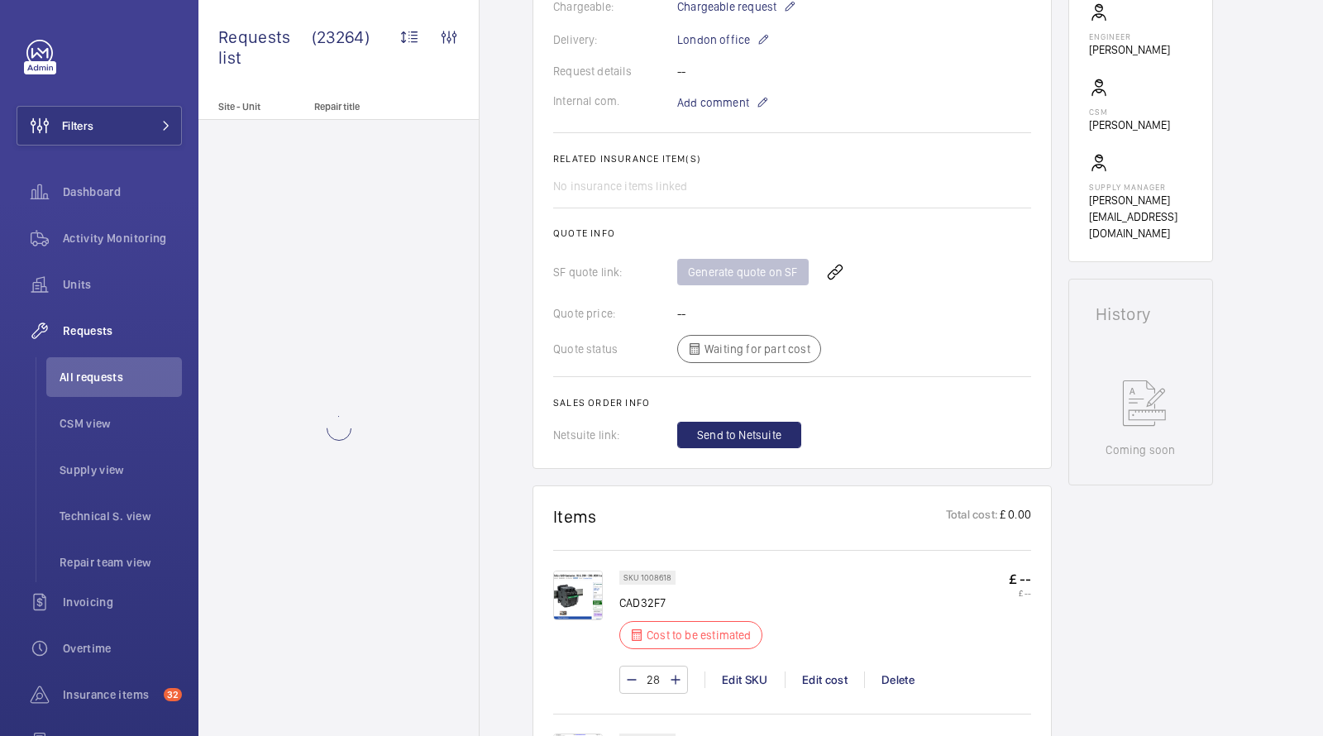
scroll to position [708, 0]
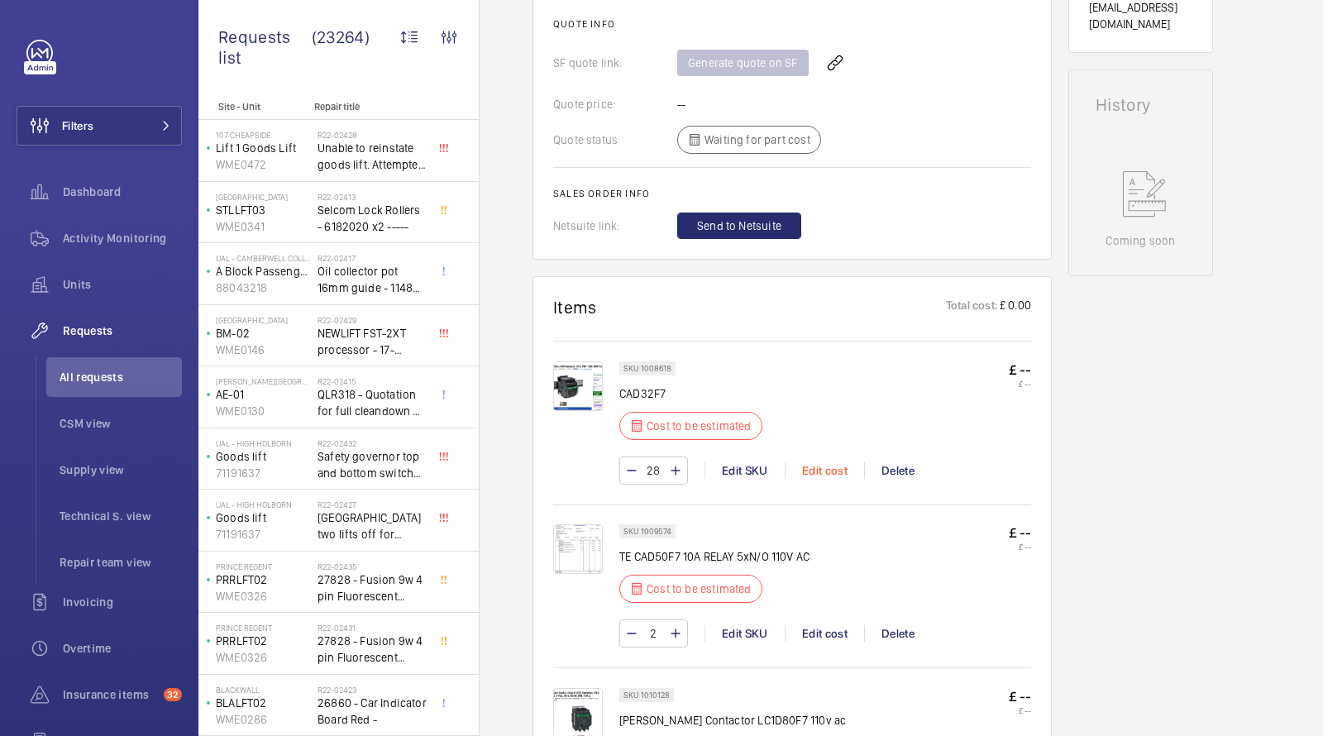
click at [838, 469] on div "Edit cost" at bounding box center [824, 470] width 79 height 17
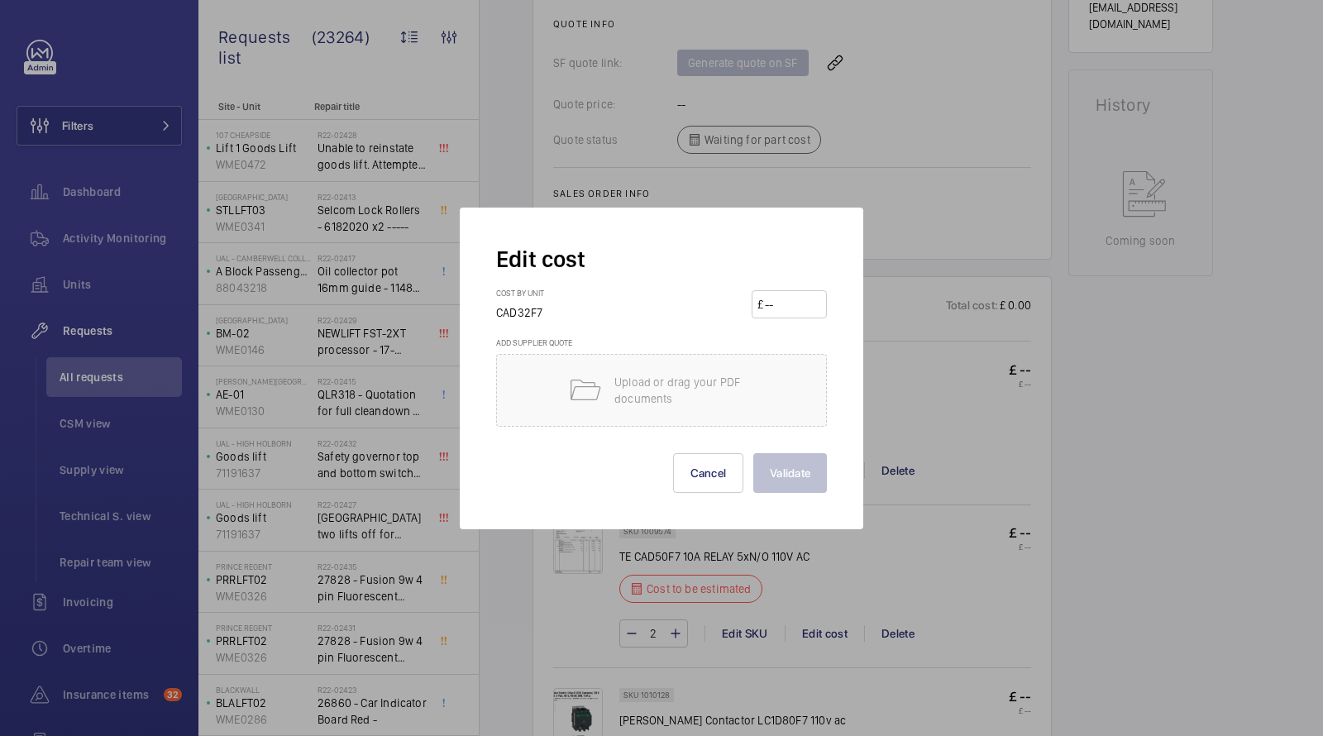
click at [805, 306] on input "number" at bounding box center [792, 304] width 58 height 26
type input "28.99"
click at [790, 467] on button "Validate" at bounding box center [791, 473] width 74 height 40
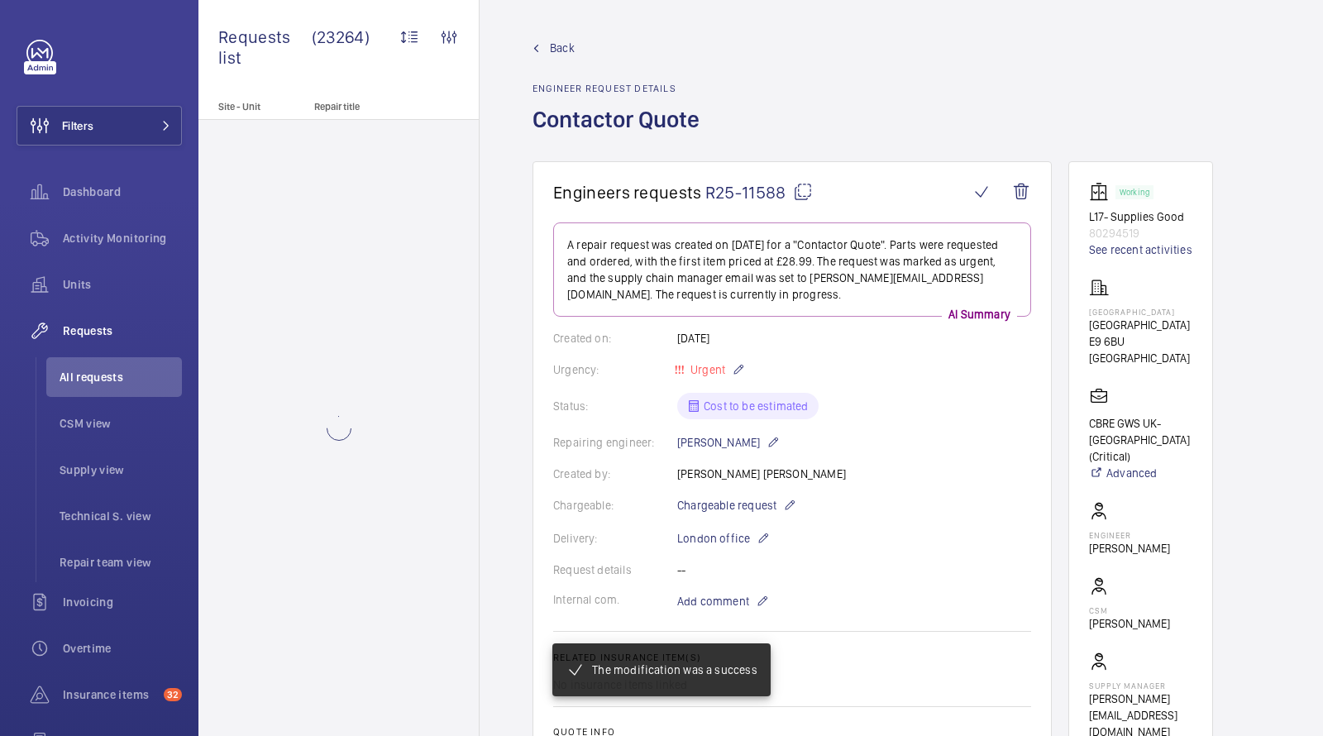
scroll to position [758, 0]
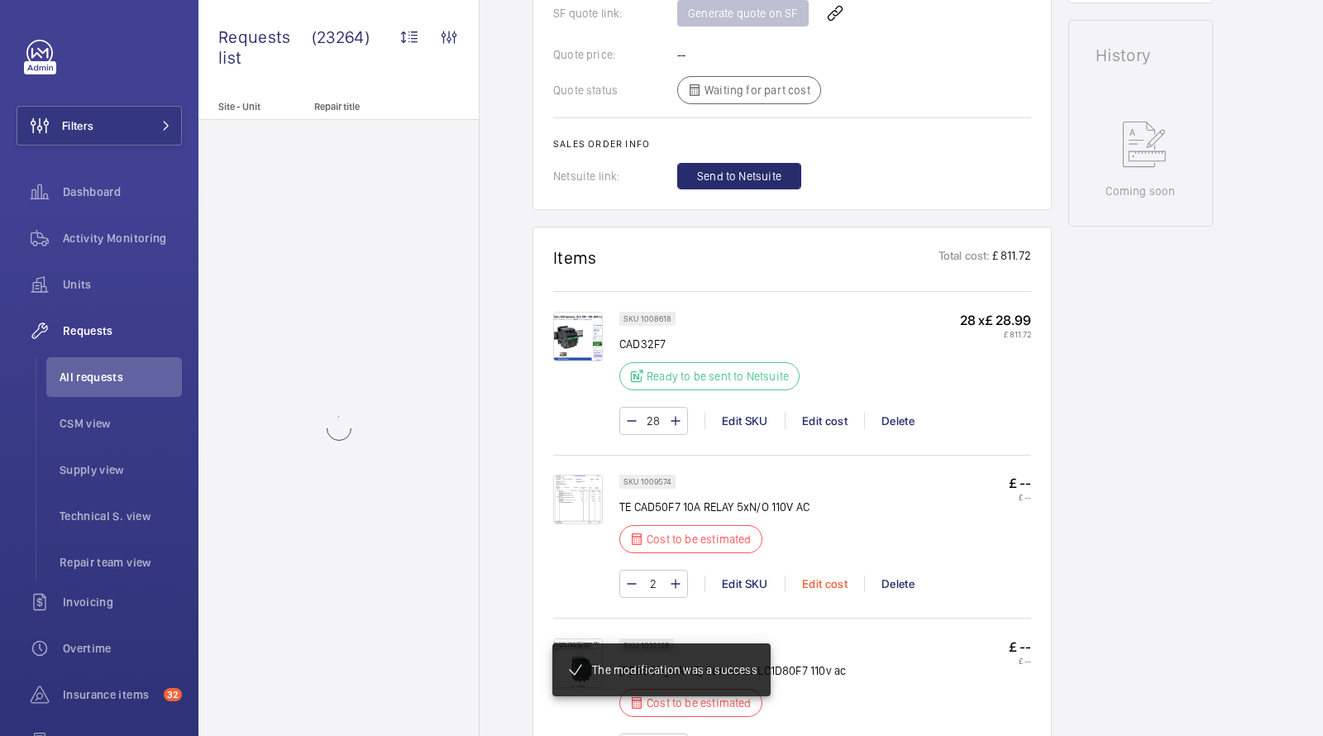
click at [825, 581] on div "Edit cost" at bounding box center [824, 584] width 79 height 17
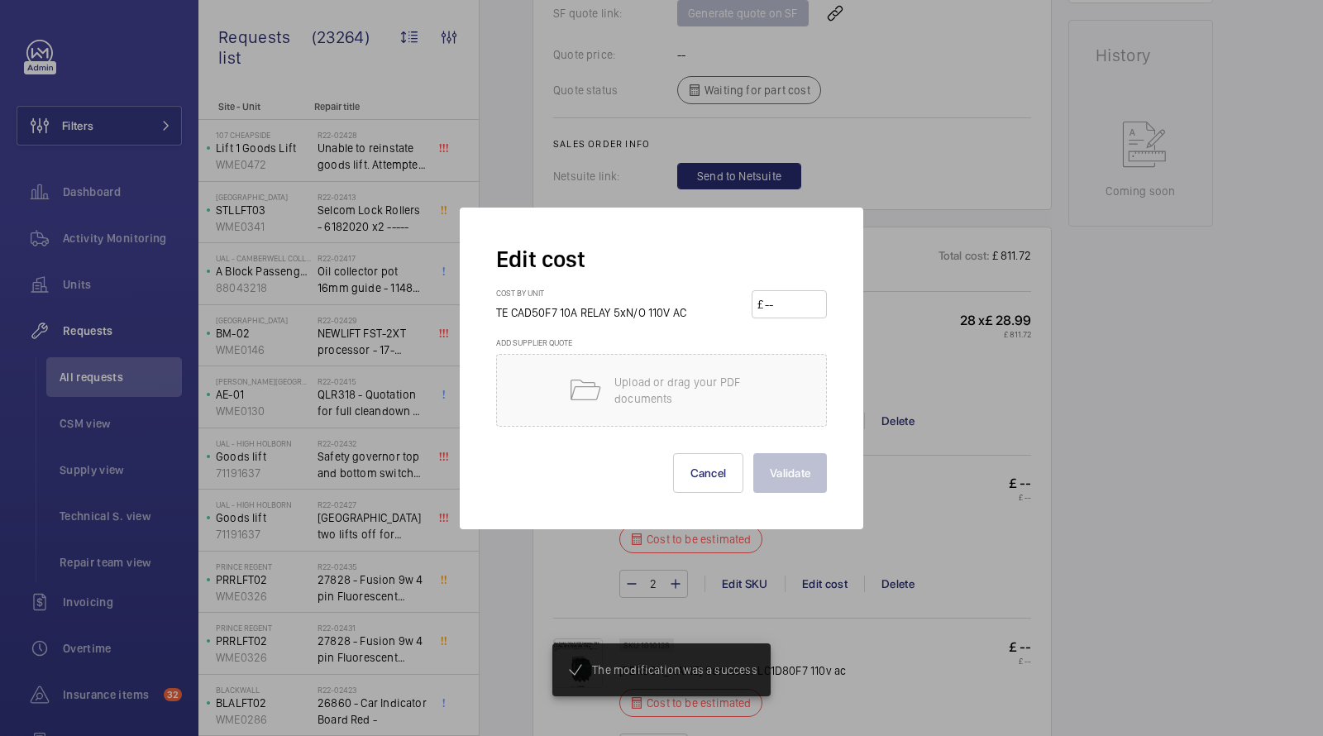
click at [799, 284] on form "Edit cost Cost by unit TE CAD50F7 10A RELAY 5xN/O 110V AC £ Add supplier quote …" at bounding box center [661, 368] width 331 height 249
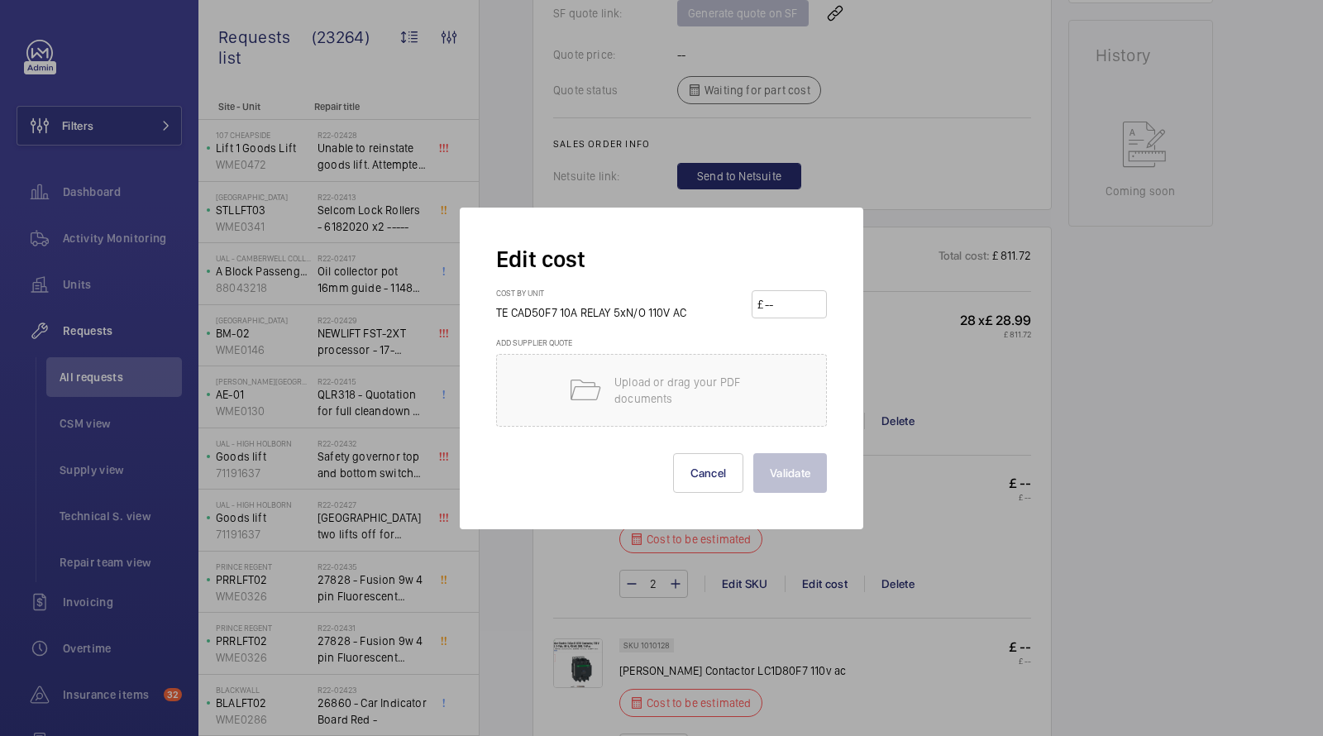
click at [789, 295] on input "number" at bounding box center [792, 304] width 58 height 26
type input "28.99"
click at [794, 484] on button "Validate" at bounding box center [791, 473] width 74 height 40
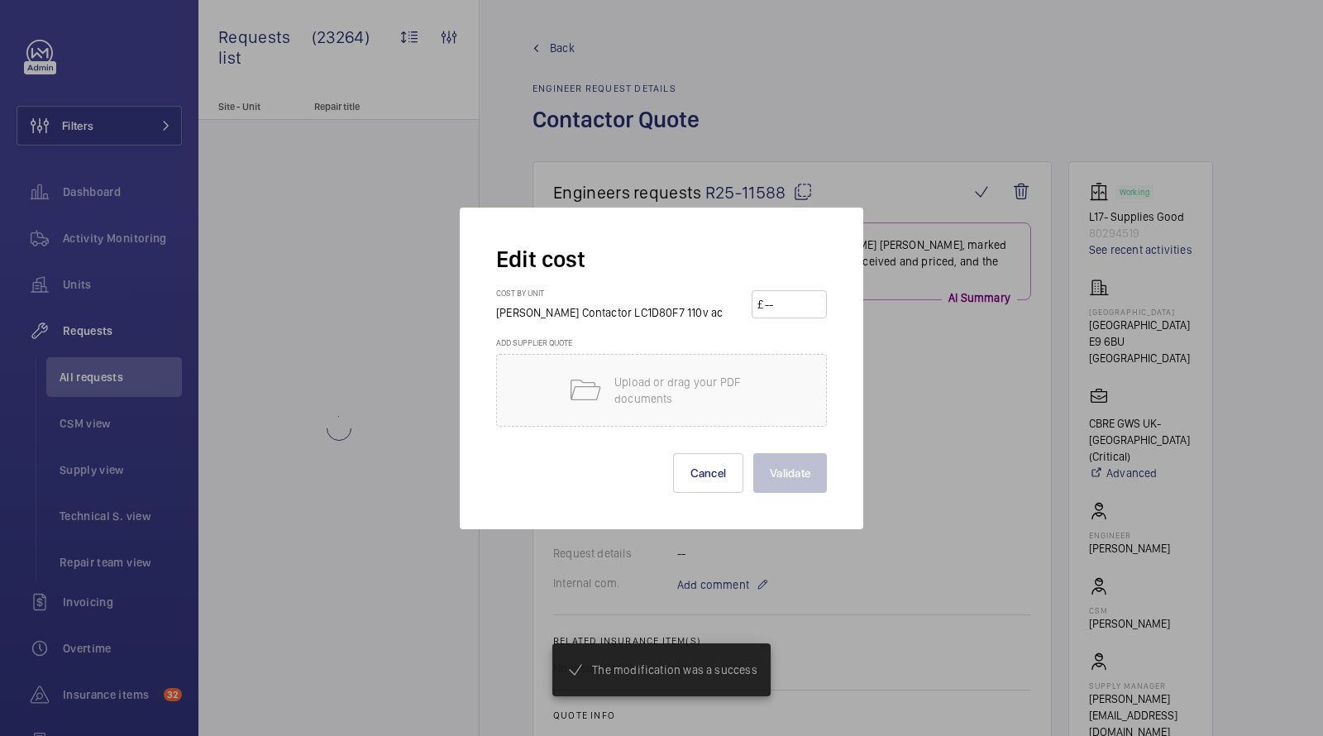
scroll to position [1013, 0]
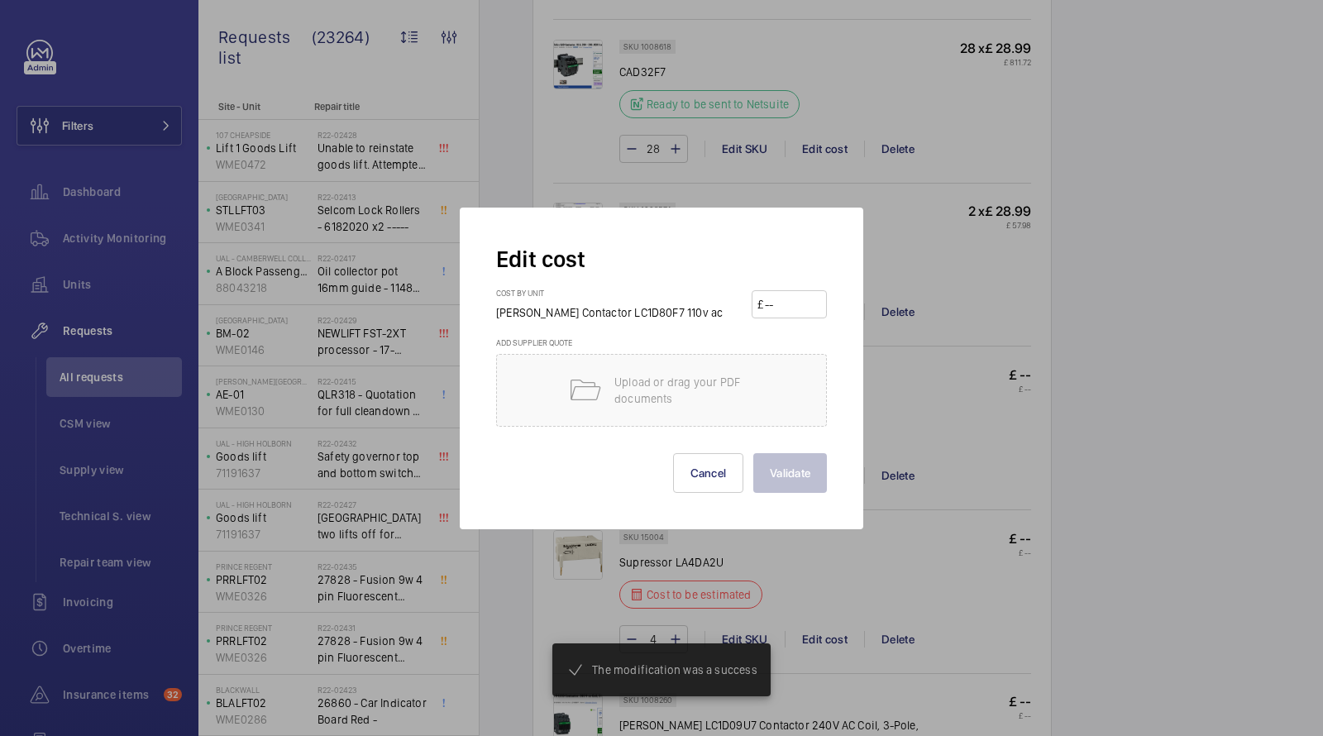
click at [797, 303] on input "number" at bounding box center [792, 304] width 58 height 26
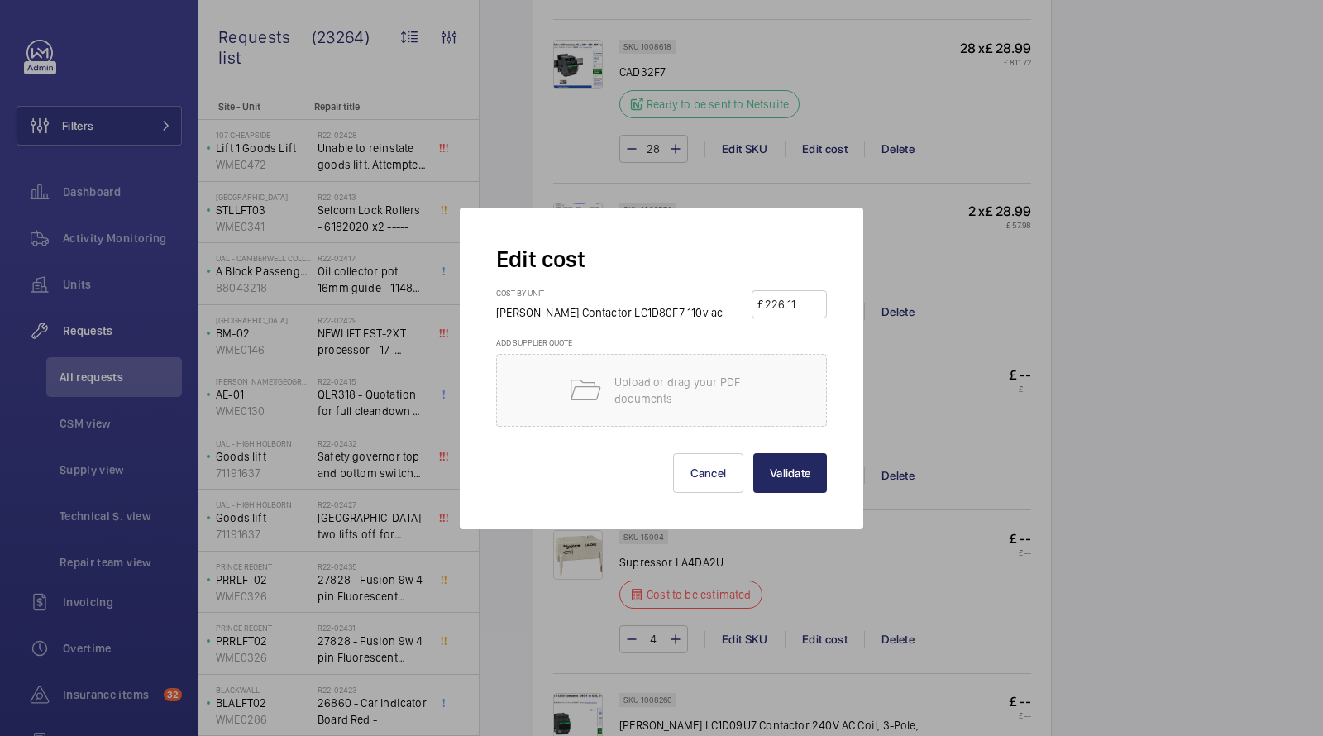
type input "226.11"
click at [796, 461] on button "Validate" at bounding box center [791, 473] width 74 height 40
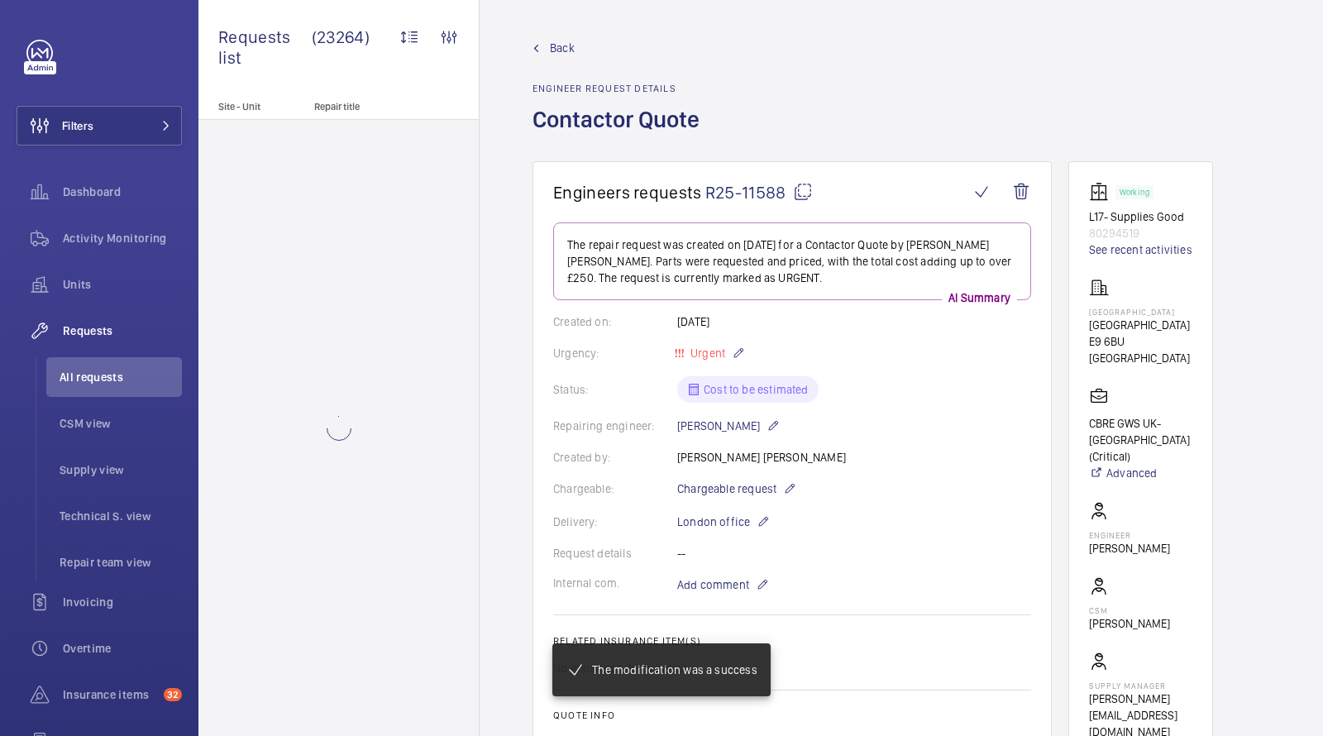
scroll to position [1046, 0]
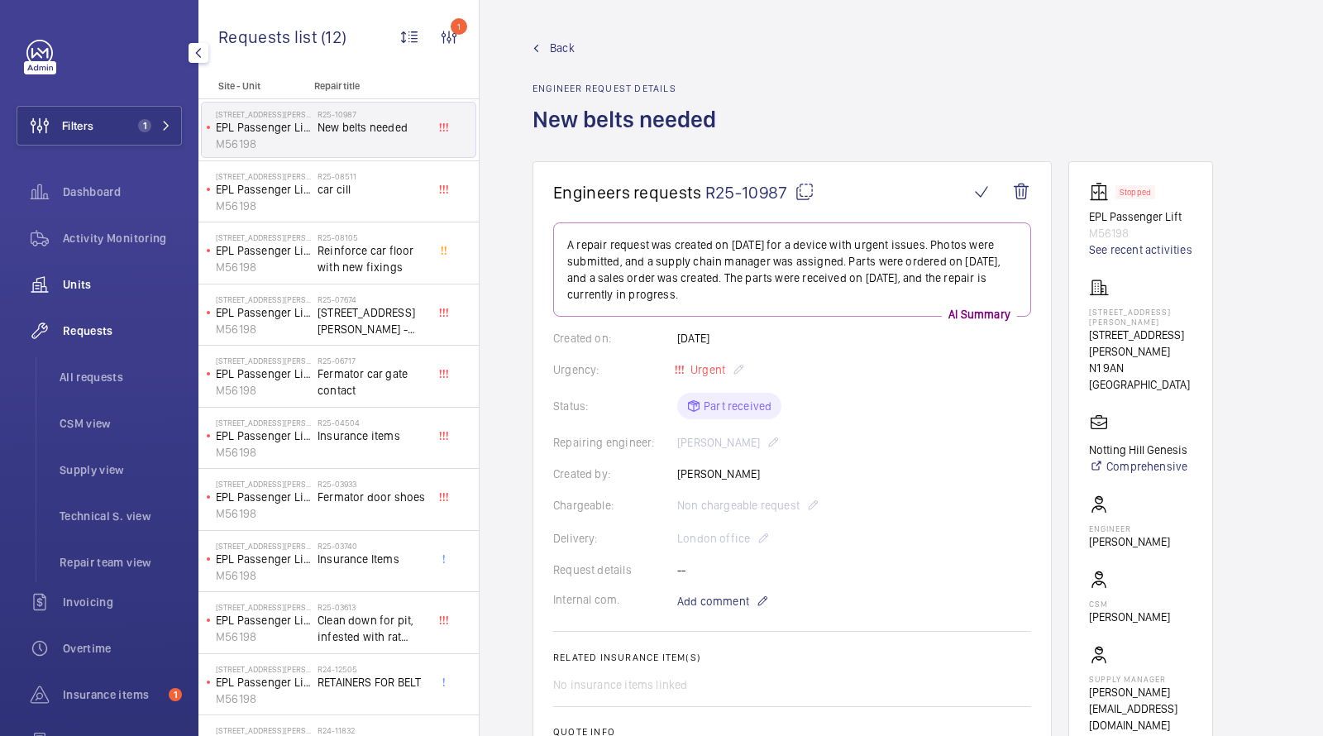
scroll to position [672, 0]
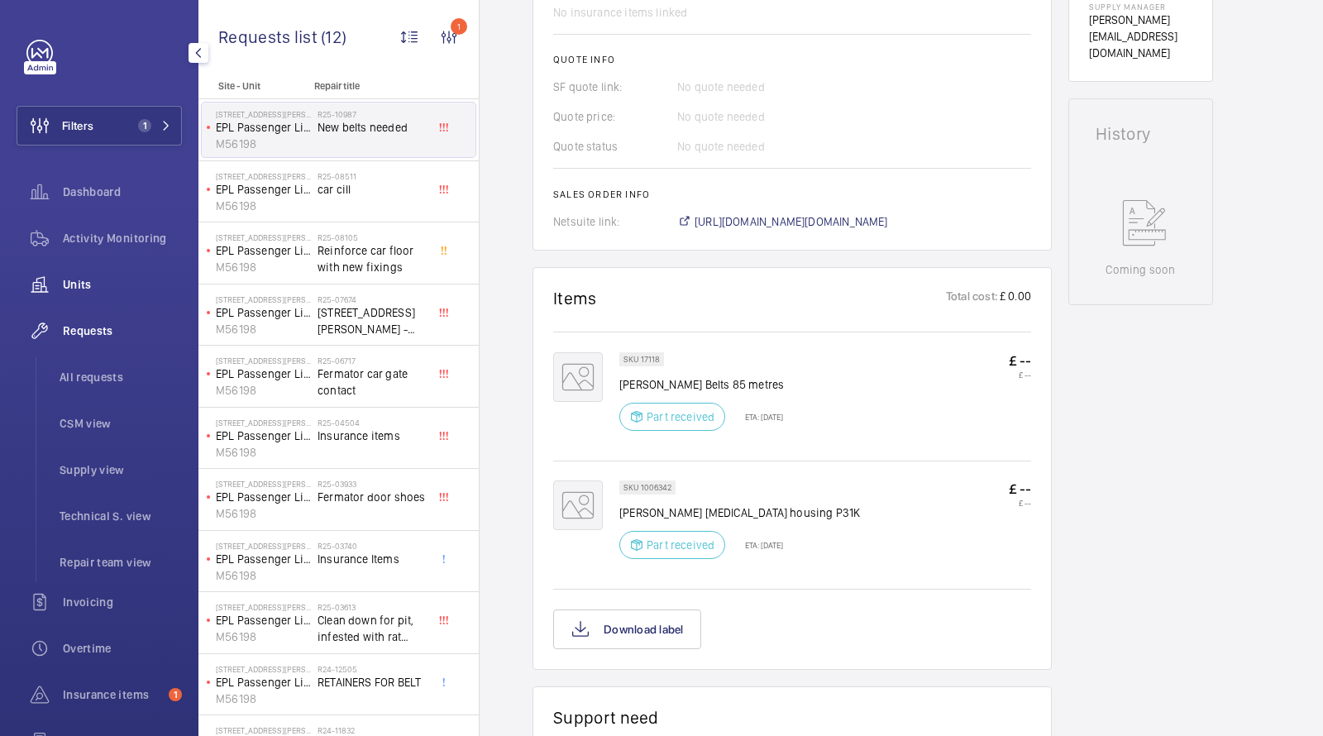
click at [92, 284] on span "Units" at bounding box center [122, 284] width 119 height 17
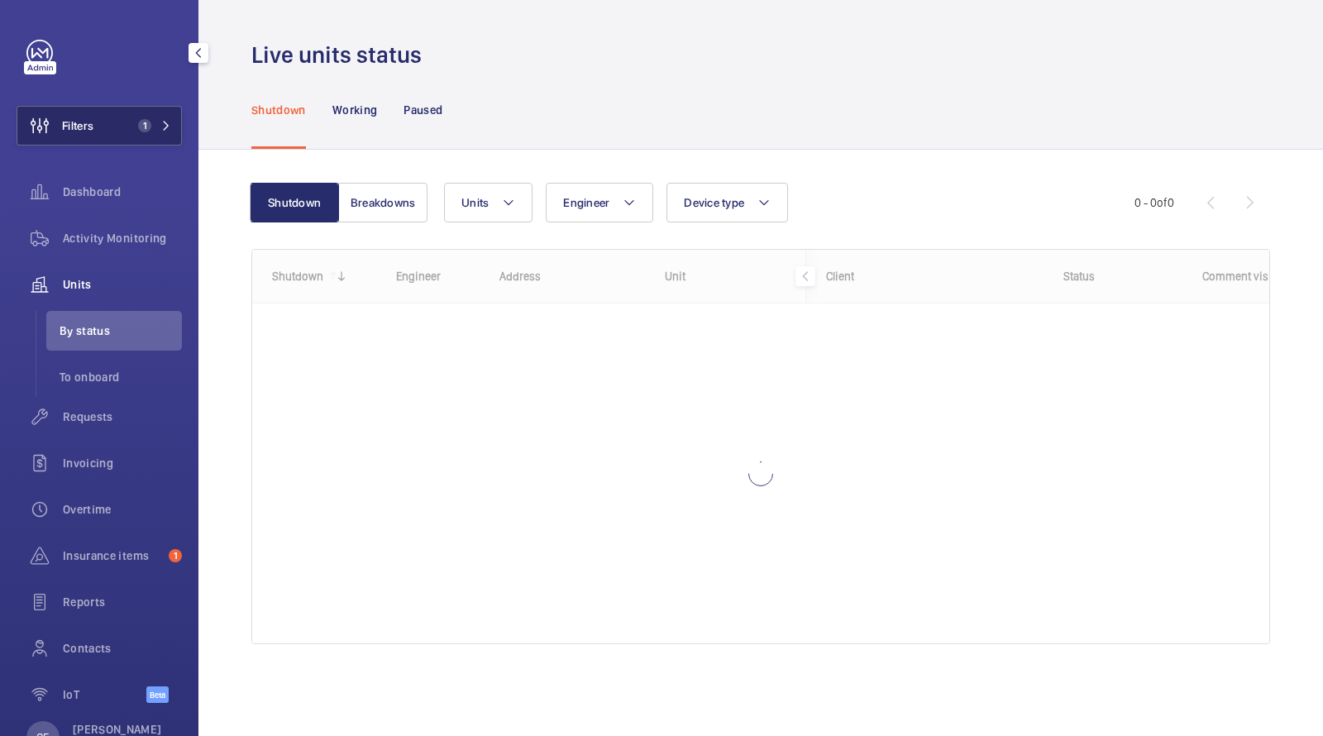
click at [124, 127] on button "Filters 1" at bounding box center [99, 126] width 165 height 40
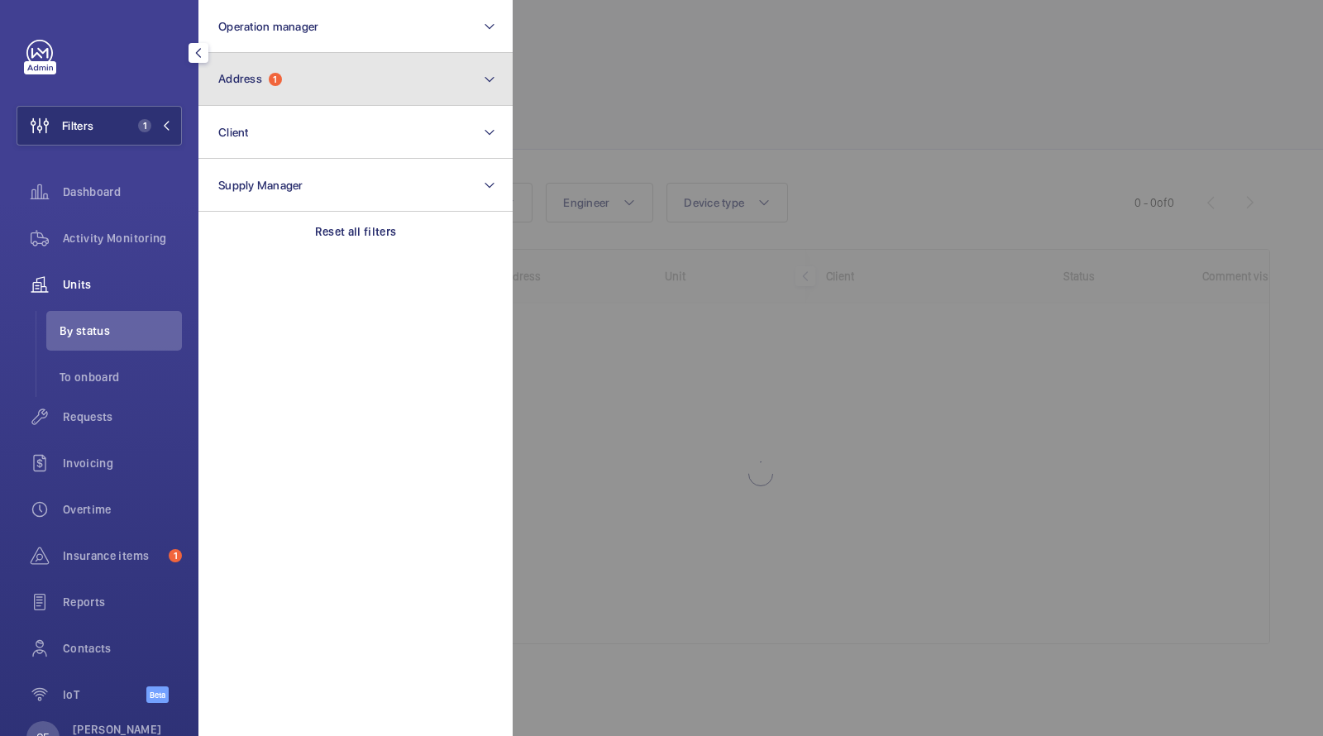
click at [231, 79] on span "Address" at bounding box center [240, 78] width 44 height 13
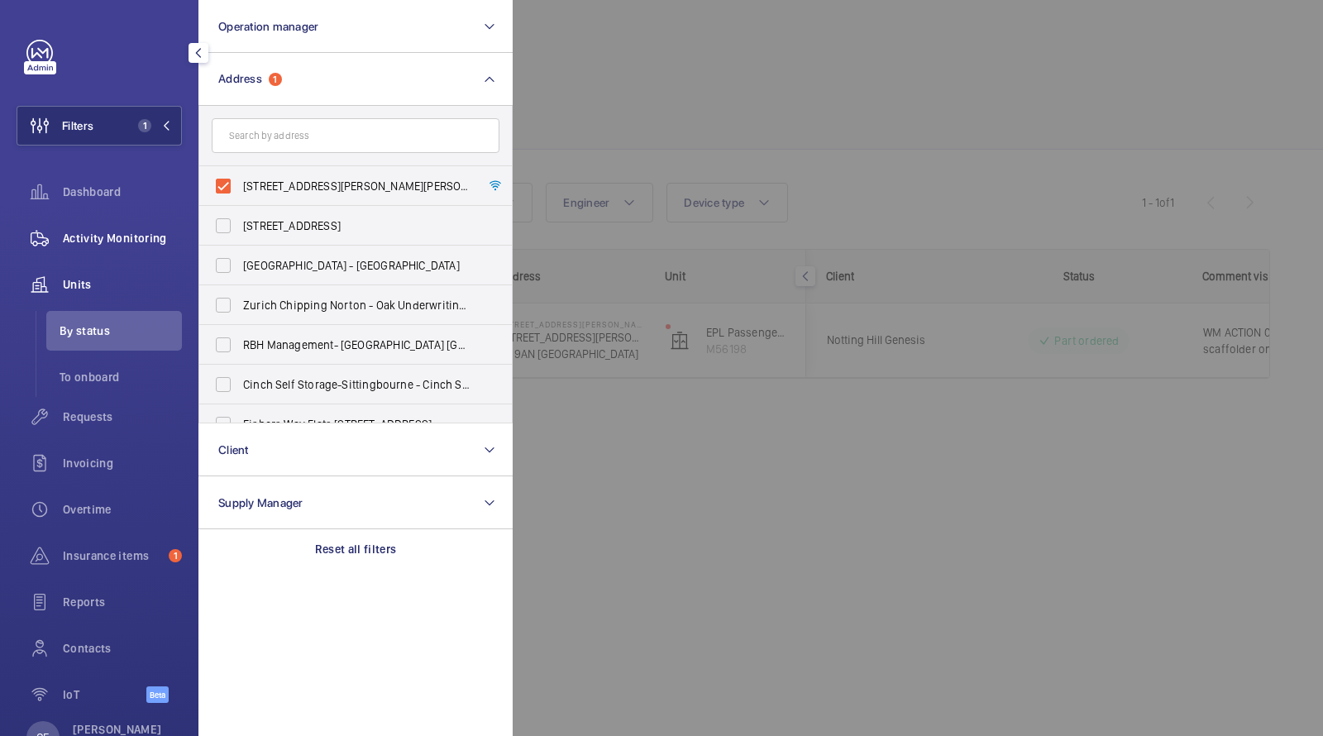
click at [125, 238] on span "Activity Monitoring" at bounding box center [122, 238] width 119 height 17
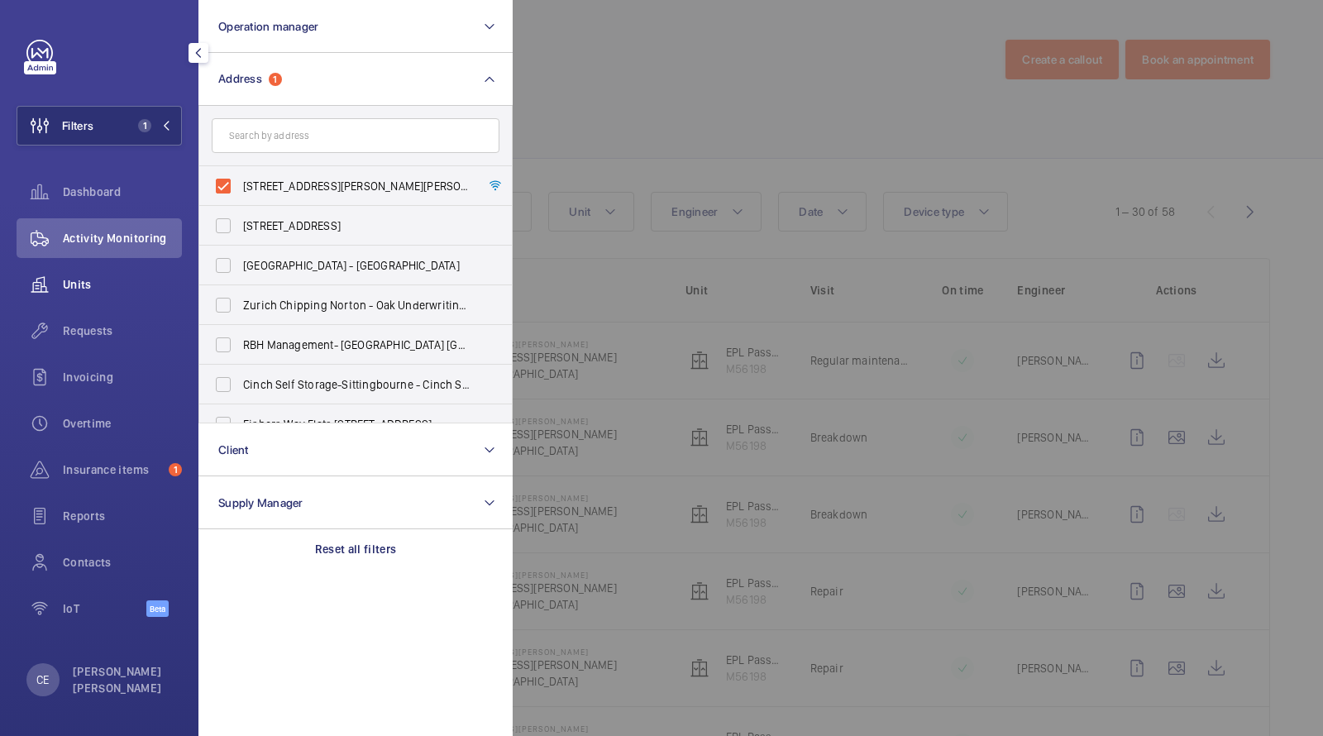
click at [89, 284] on span "Units" at bounding box center [122, 284] width 119 height 17
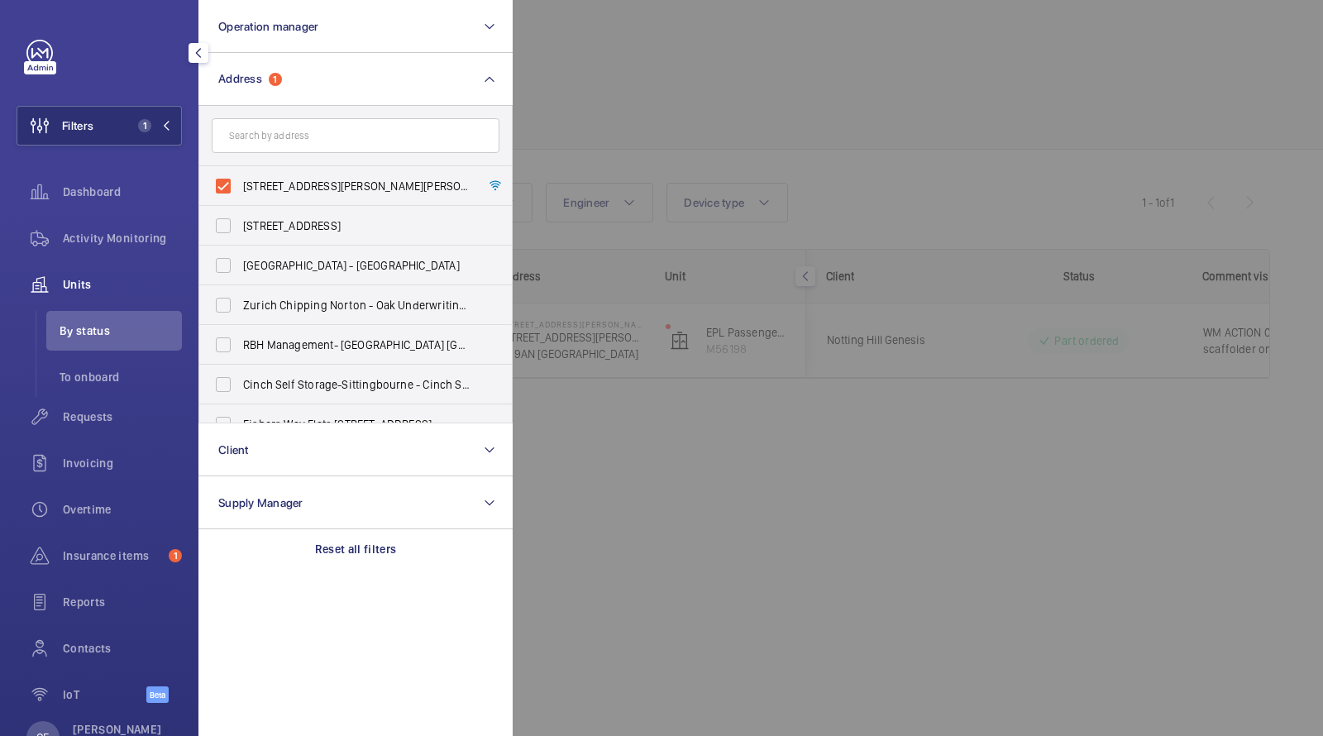
click at [865, 352] on div at bounding box center [1174, 368] width 1323 height 736
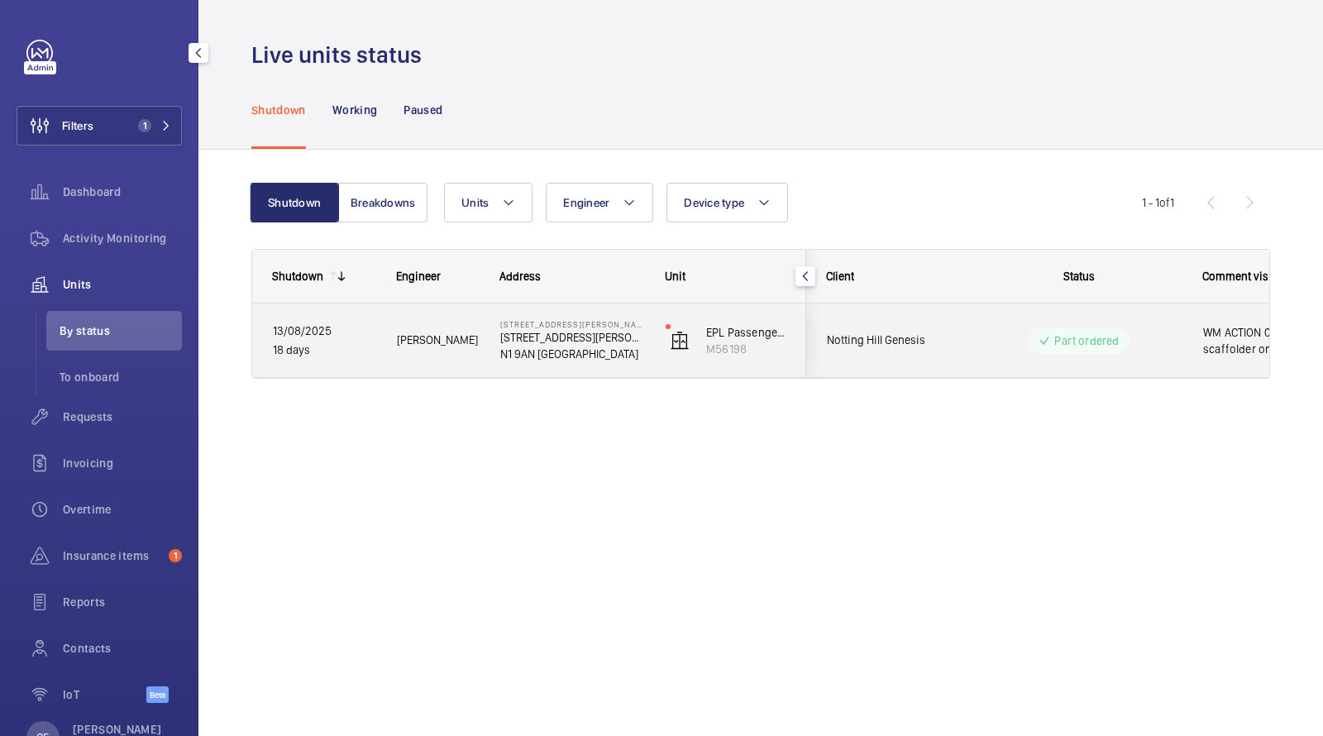
click at [820, 352] on div "Notting Hill Genesis" at bounding box center [880, 340] width 147 height 52
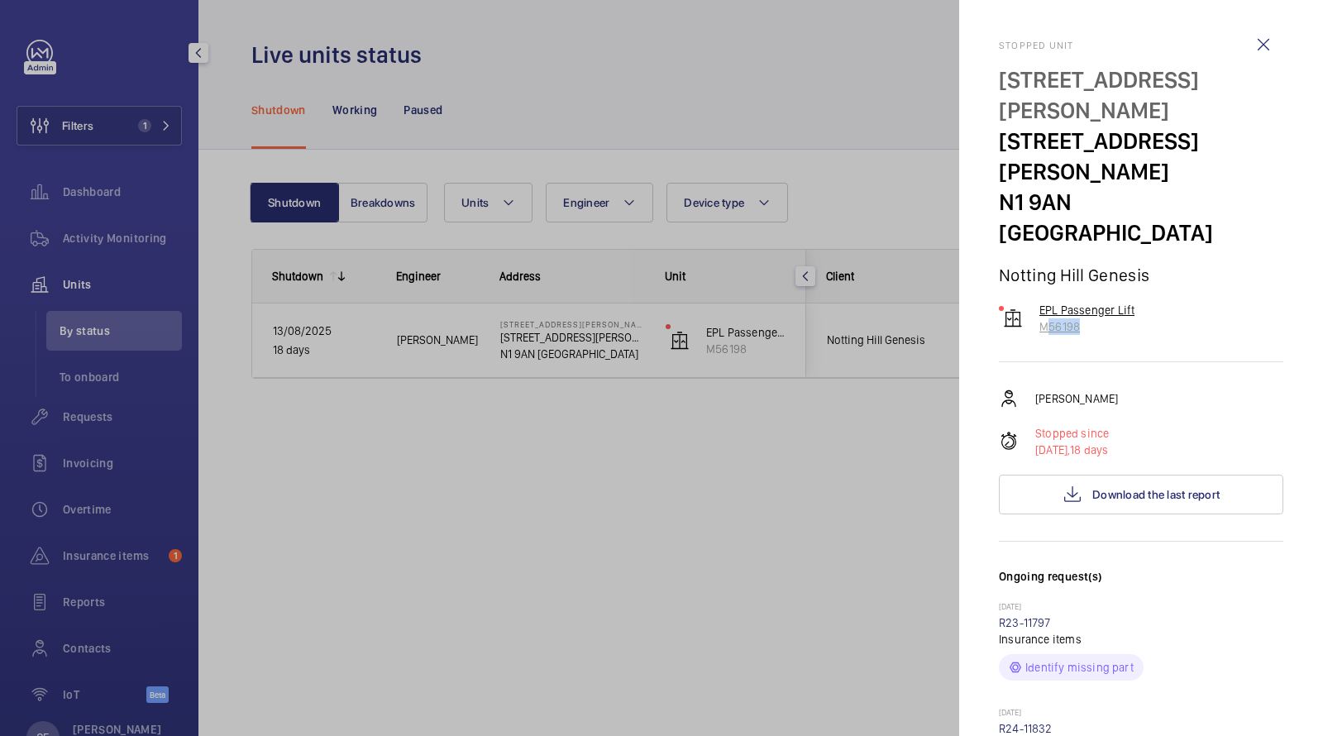
drag, startPoint x: 1091, startPoint y: 247, endPoint x: 1039, endPoint y: 241, distance: 52.5
copy p "M56198"
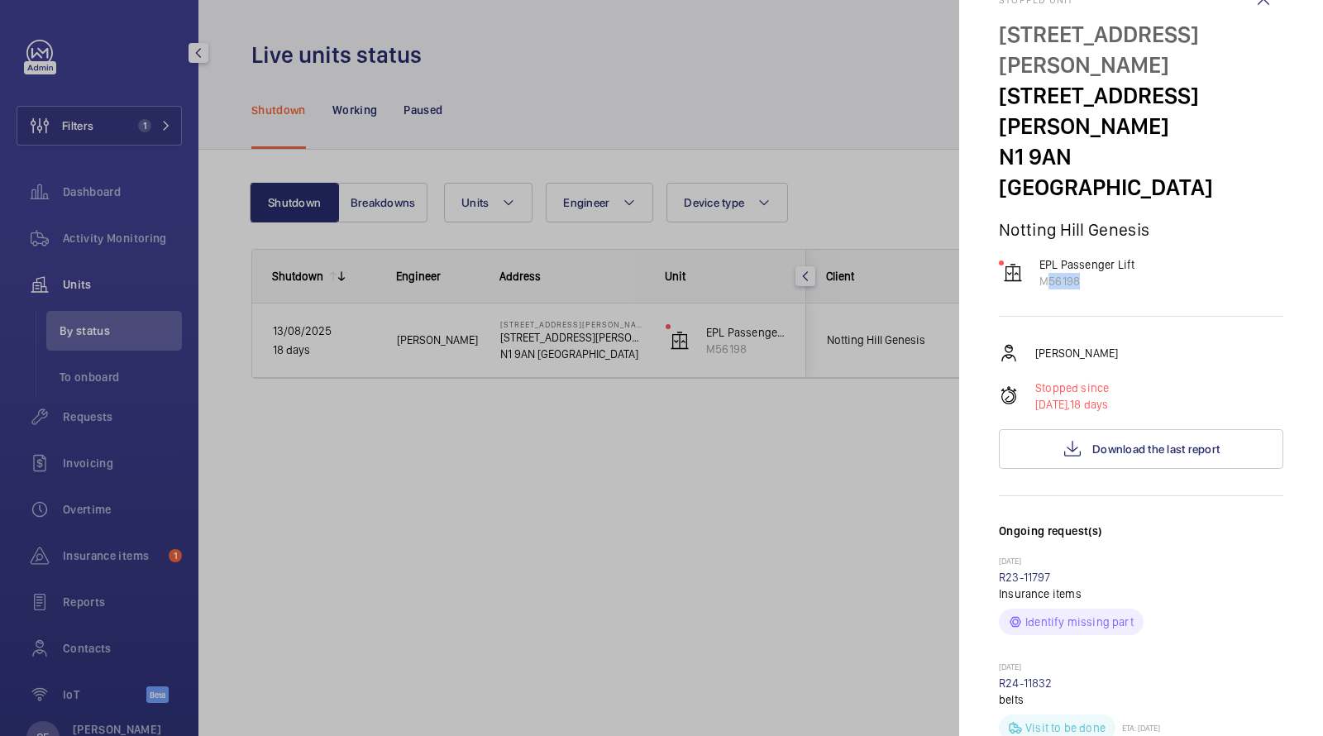
scroll to position [63, 0]
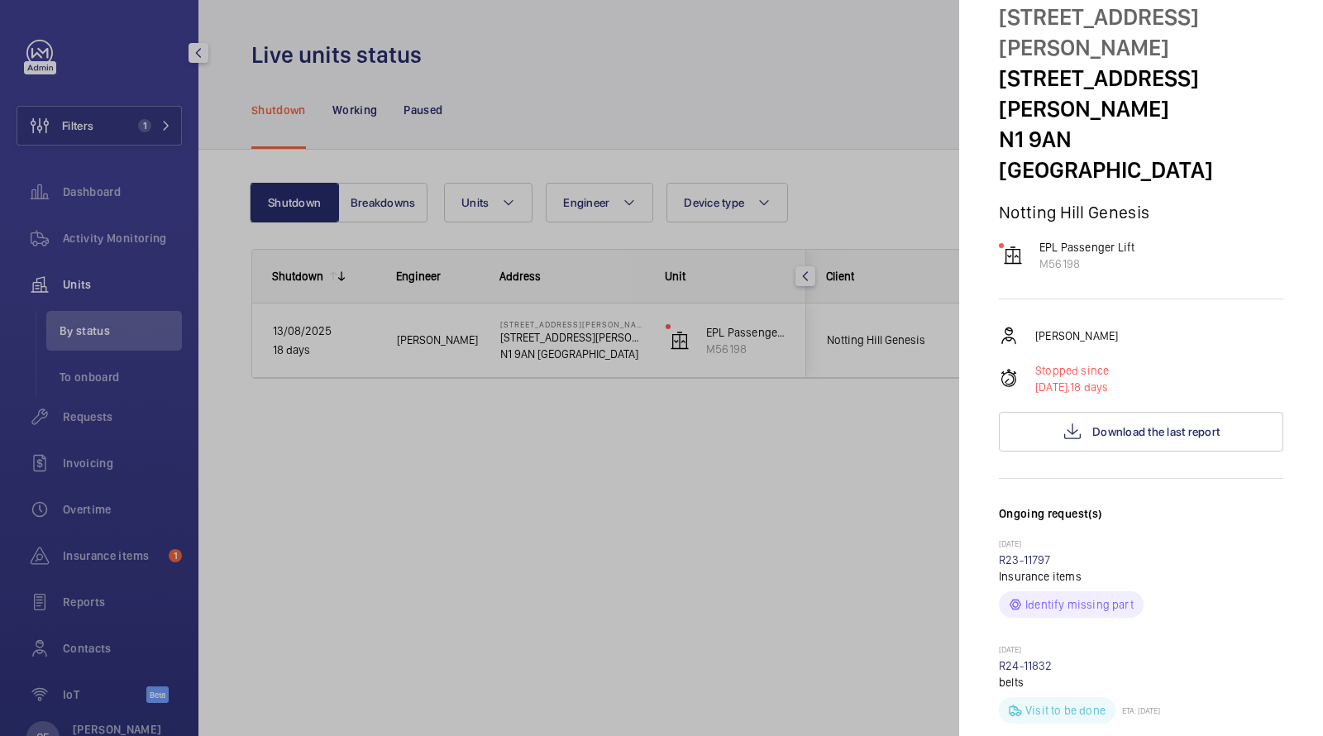
click at [147, 258] on div at bounding box center [661, 368] width 1323 height 736
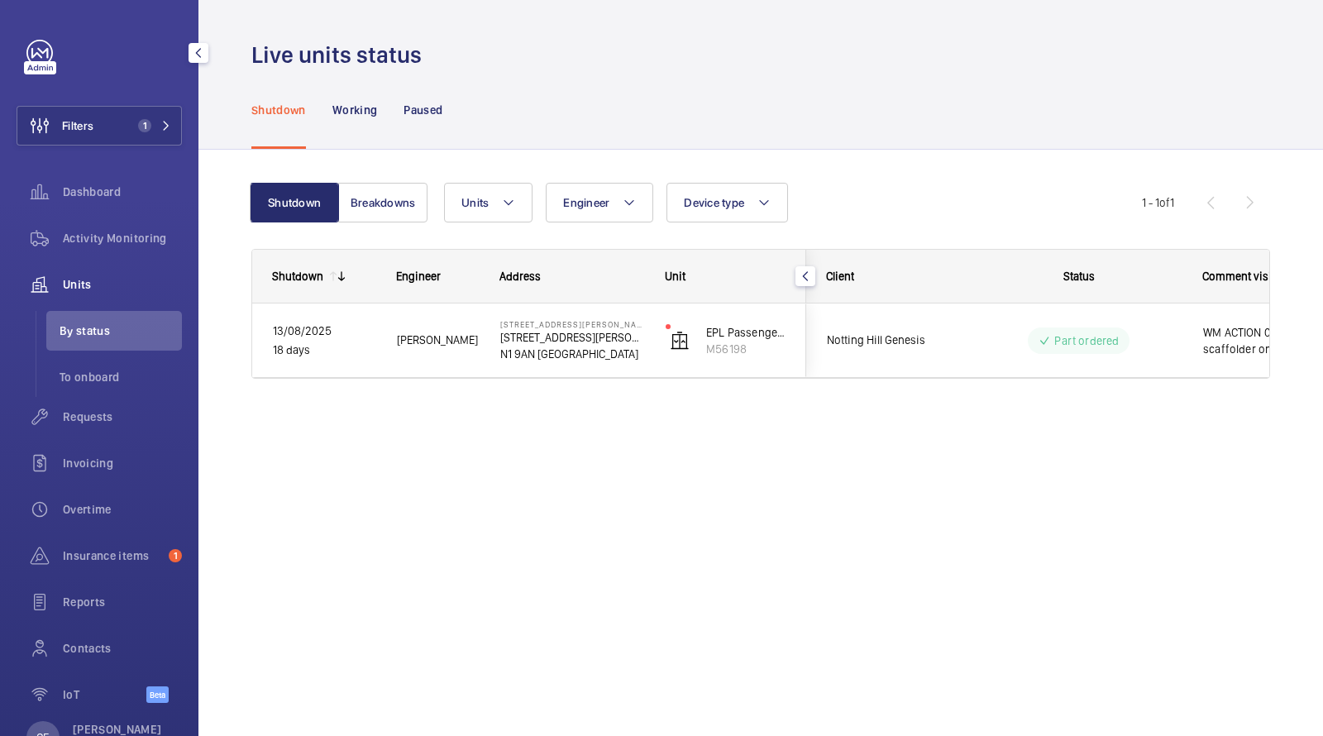
scroll to position [0, 0]
click at [132, 242] on mat-sidenav-container "Filters 1 Dashboard Activity Monitoring Units By status To onboard Requests Inv…" at bounding box center [661, 368] width 1323 height 736
click at [127, 242] on span "Activity Monitoring" at bounding box center [122, 238] width 119 height 17
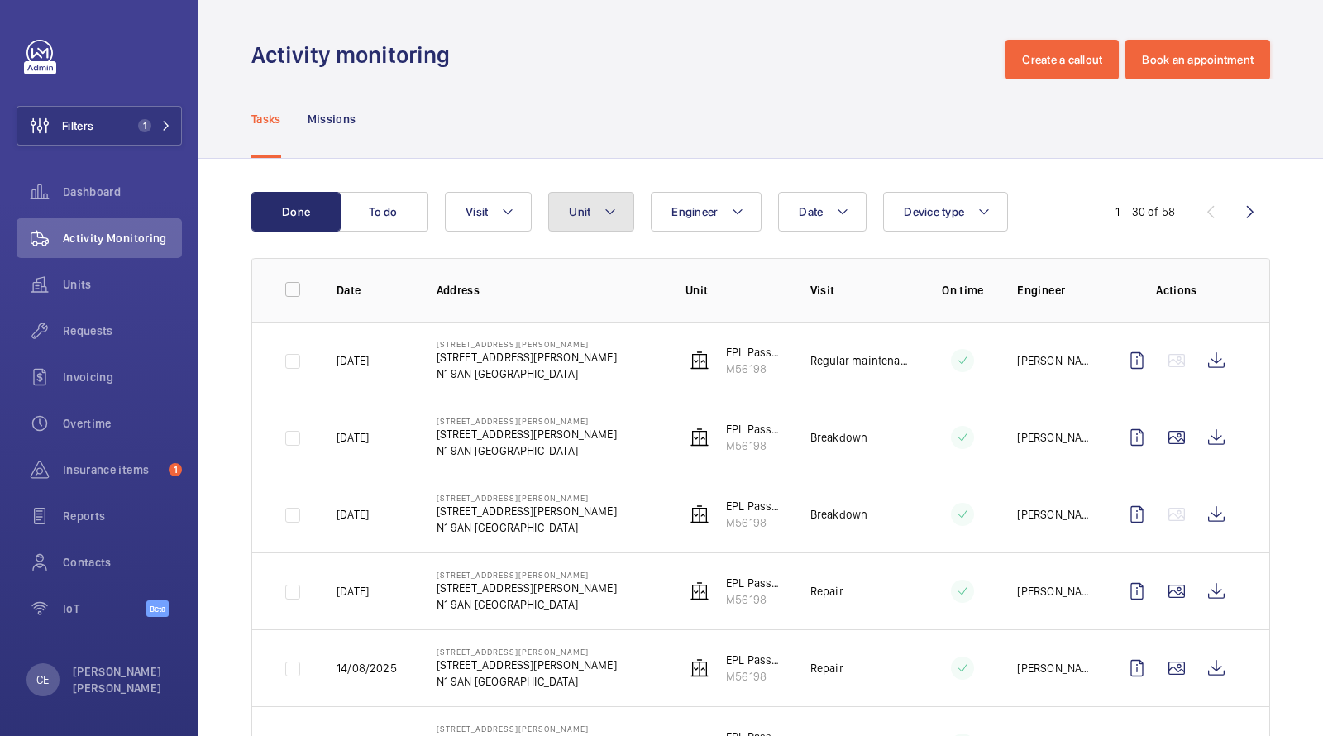
click at [589, 202] on button "Unit" at bounding box center [591, 212] width 86 height 40
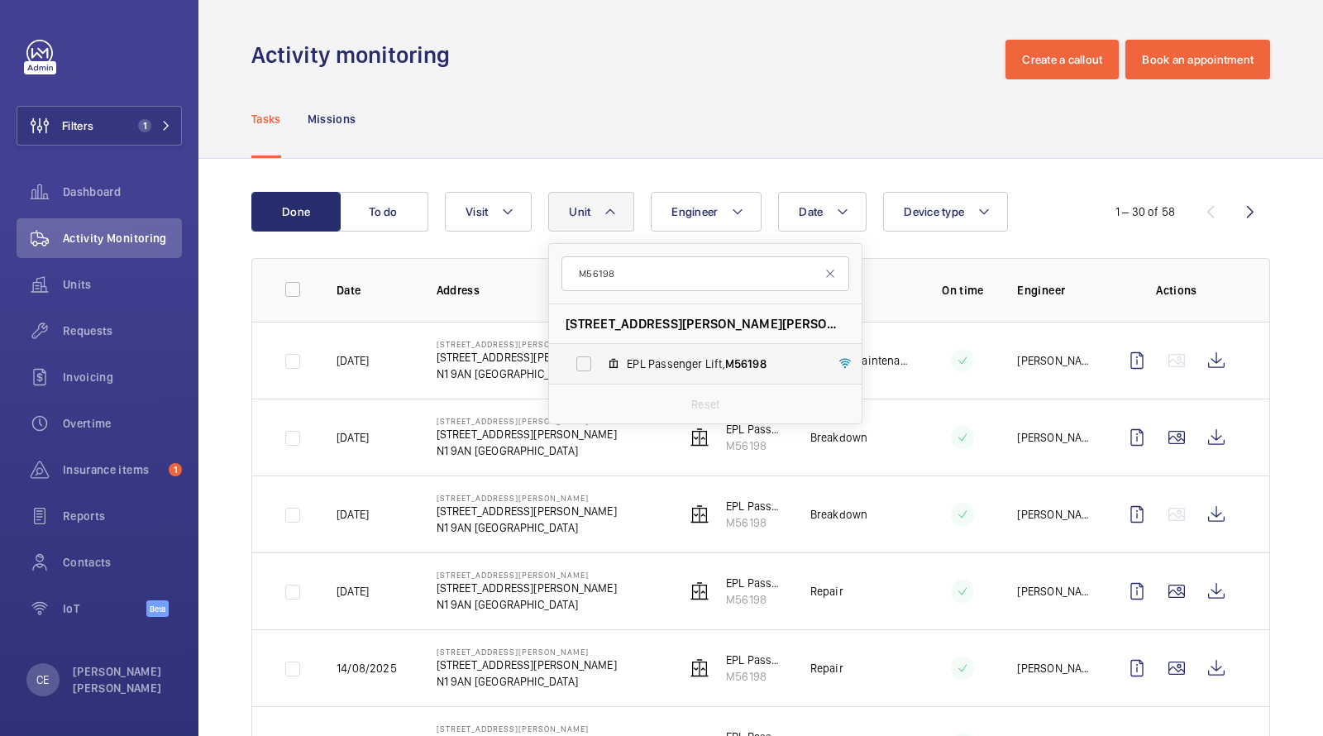
type input "M56198"
click at [638, 352] on label "EPL Passenger Lift, M56198" at bounding box center [692, 364] width 286 height 40
click at [600, 352] on input "EPL Passenger Lift, M56198" at bounding box center [583, 363] width 33 height 33
checkbox input "true"
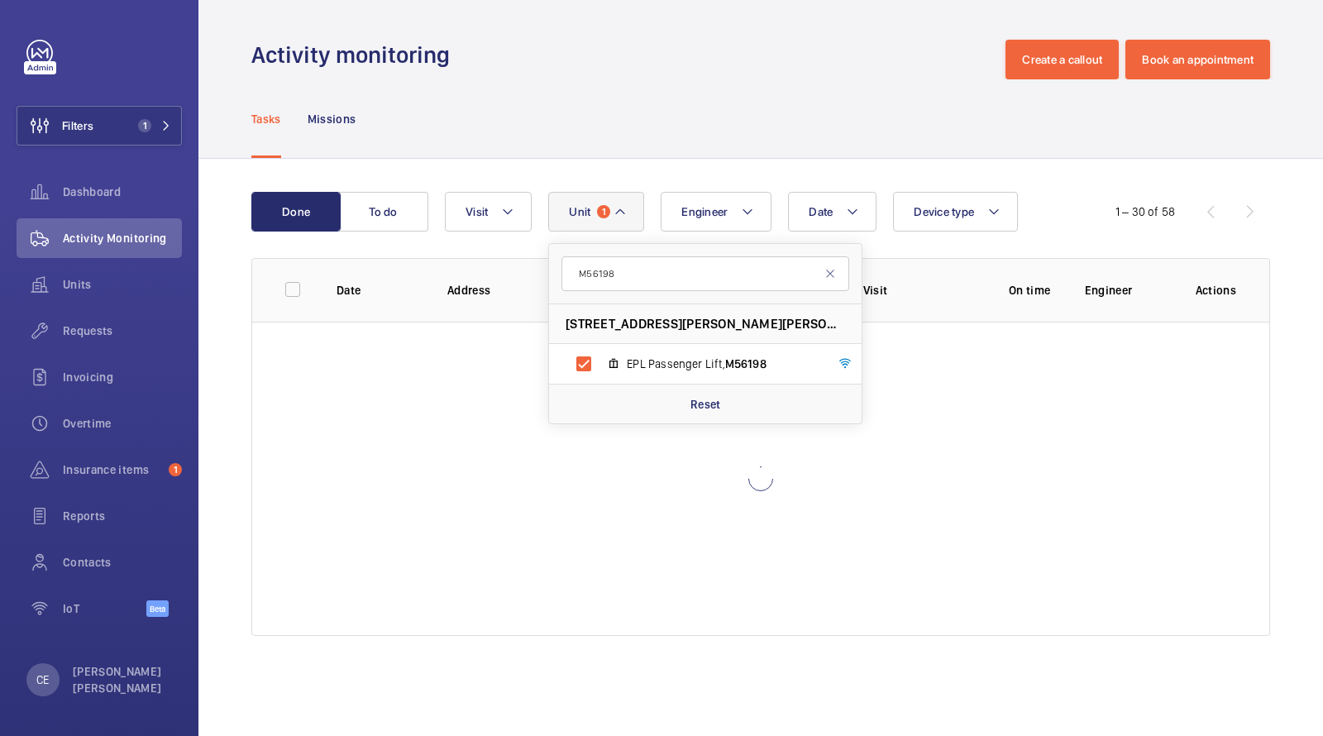
click at [643, 163] on div "Done To do Date Engineer [STREET_ADDRESS][PERSON_NAME][PERSON_NAME] EPL Passeng…" at bounding box center [761, 417] width 1125 height 517
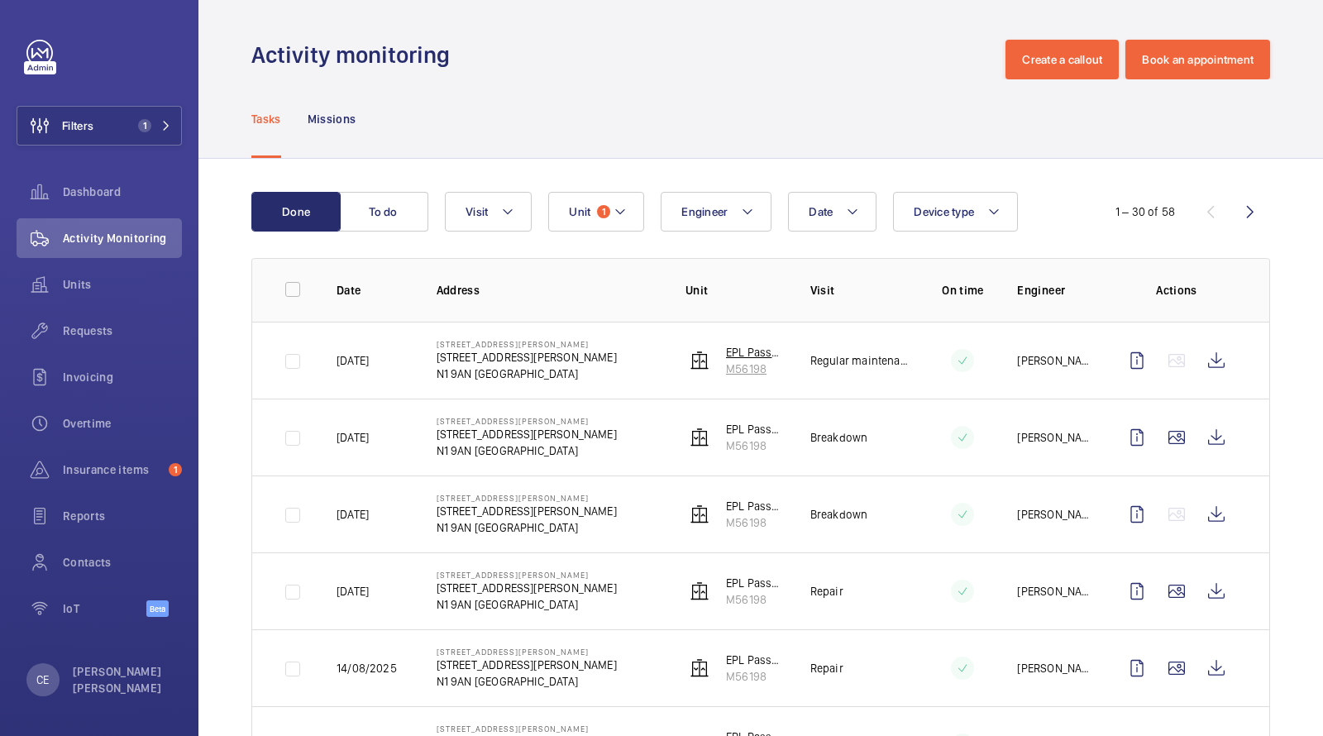
click at [699, 355] on img at bounding box center [700, 361] width 20 height 20
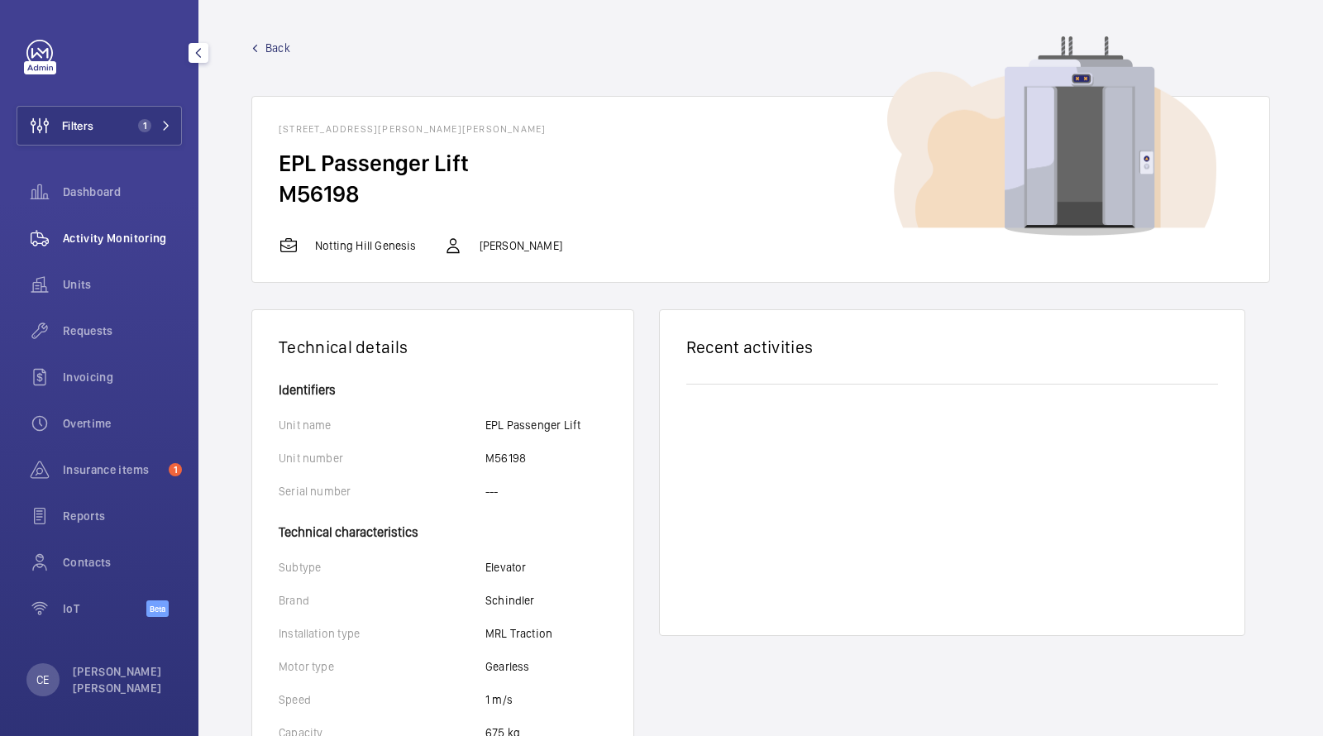
click at [141, 247] on div "Activity Monitoring" at bounding box center [99, 238] width 165 height 40
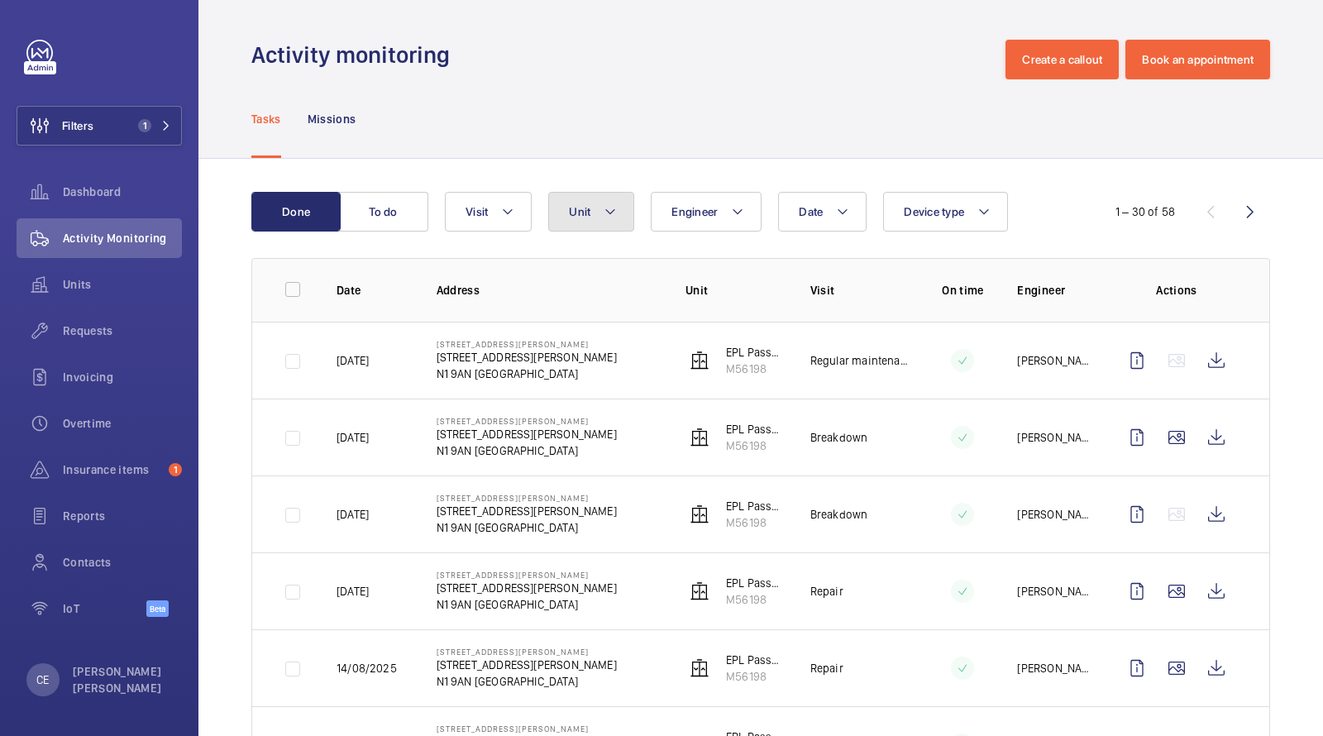
click at [596, 199] on button "Unit" at bounding box center [591, 212] width 86 height 40
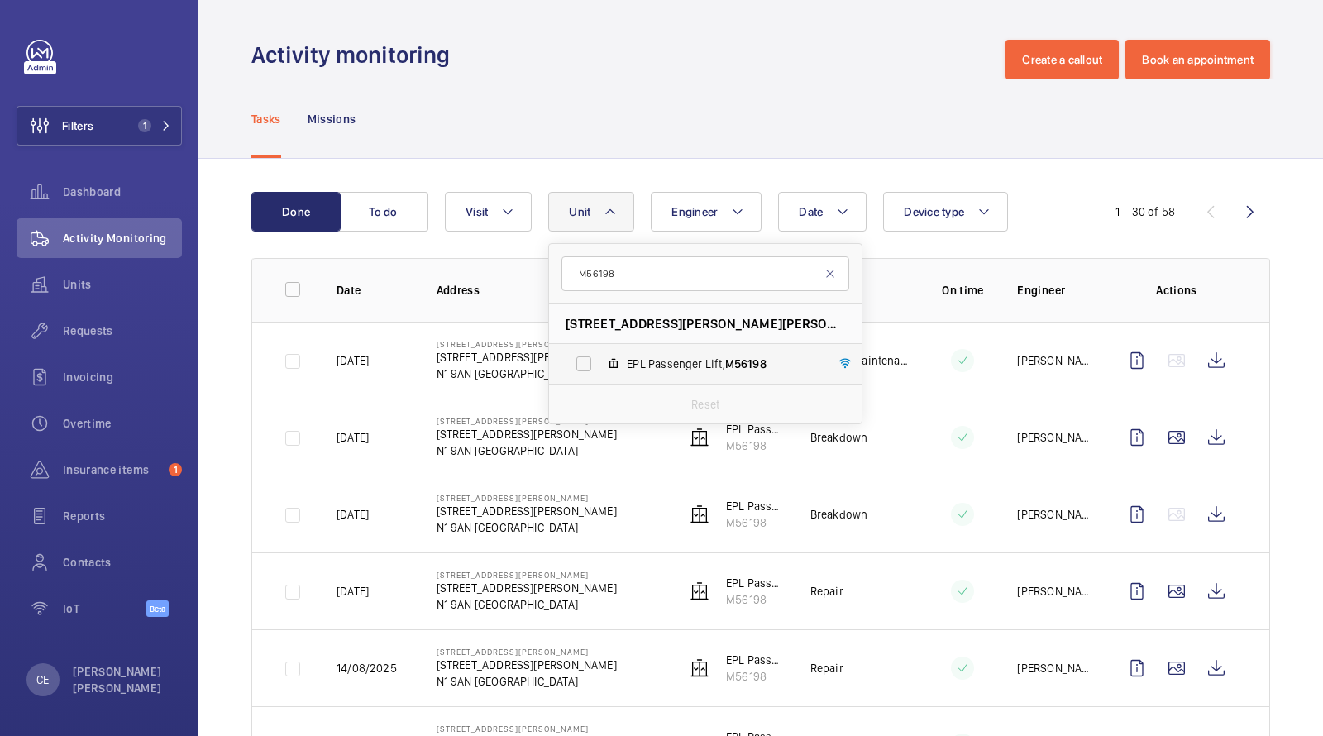
type input "M56198"
click at [674, 361] on span "EPL Passenger Lift, M56198" at bounding box center [723, 364] width 192 height 17
click at [600, 361] on input "EPL Passenger Lift, M56198" at bounding box center [583, 363] width 33 height 33
checkbox input "true"
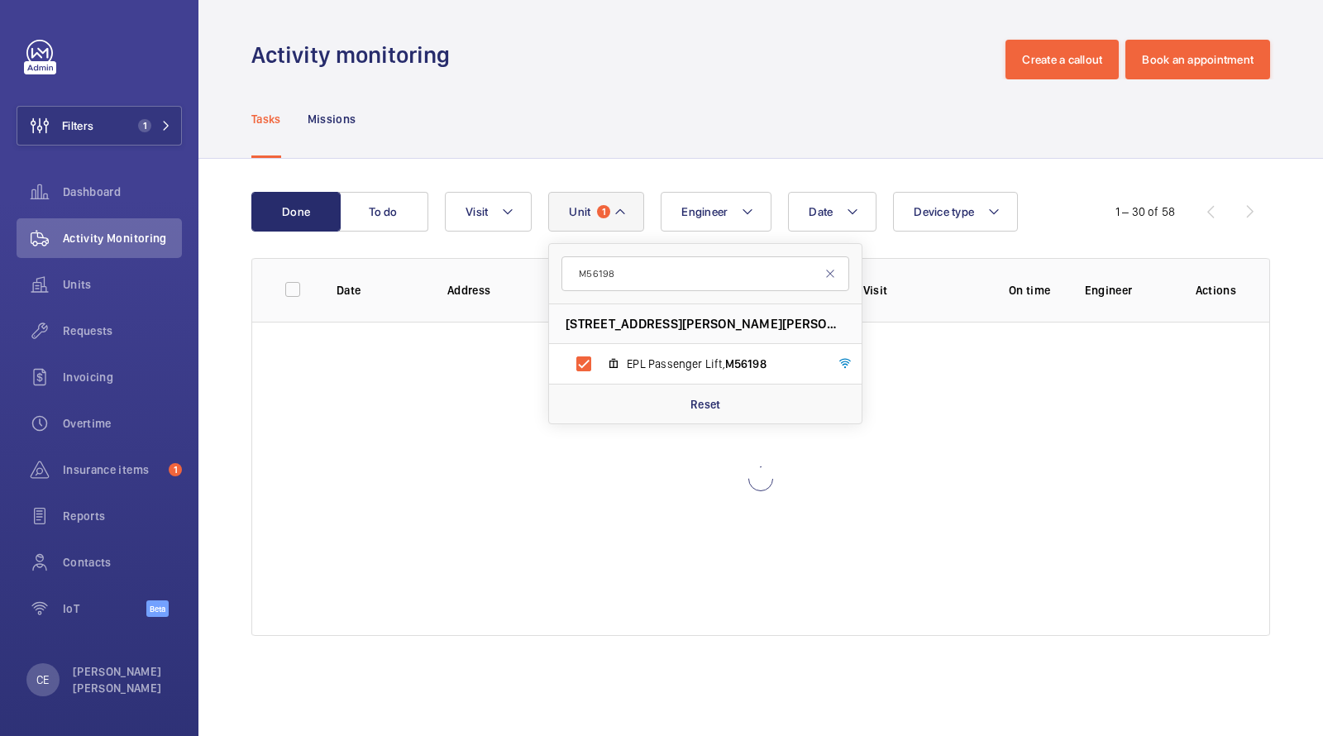
click at [687, 151] on div "Tasks Missions" at bounding box center [760, 118] width 1019 height 79
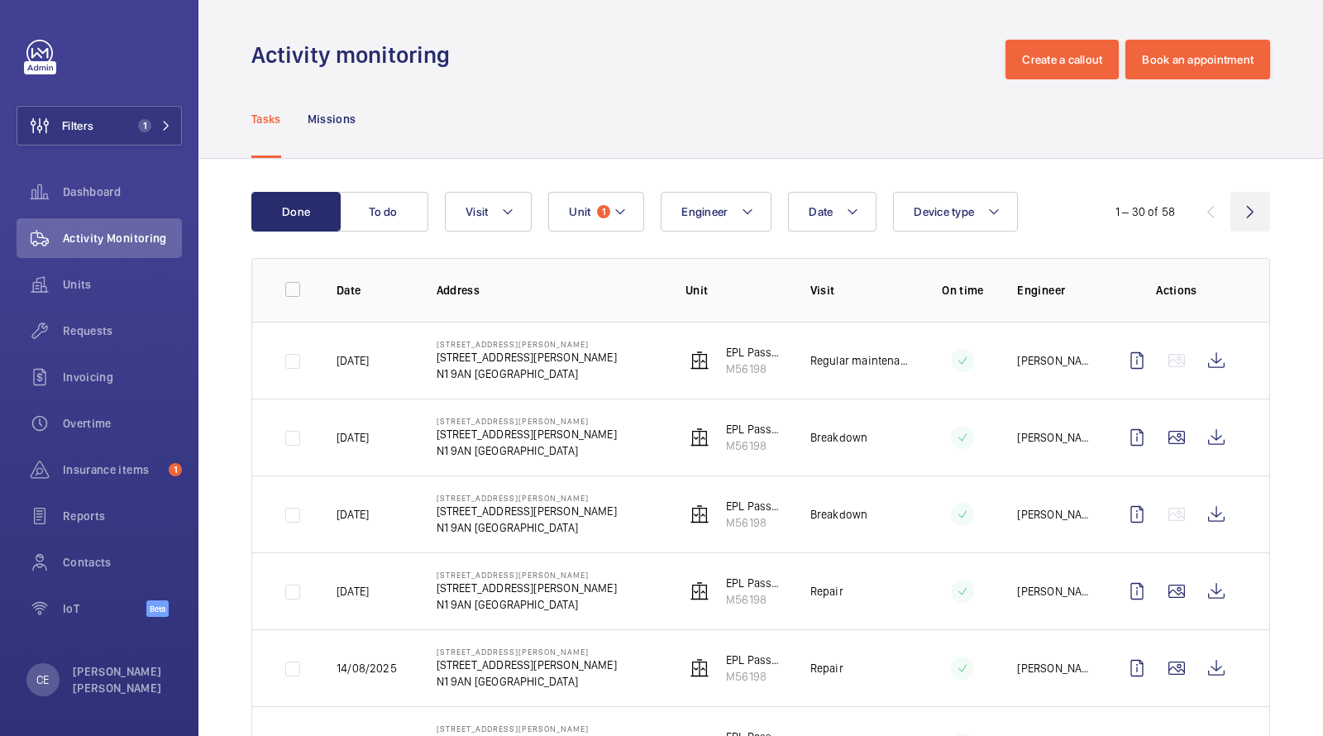
click at [1238, 217] on wm-front-icon-button at bounding box center [1251, 212] width 40 height 40
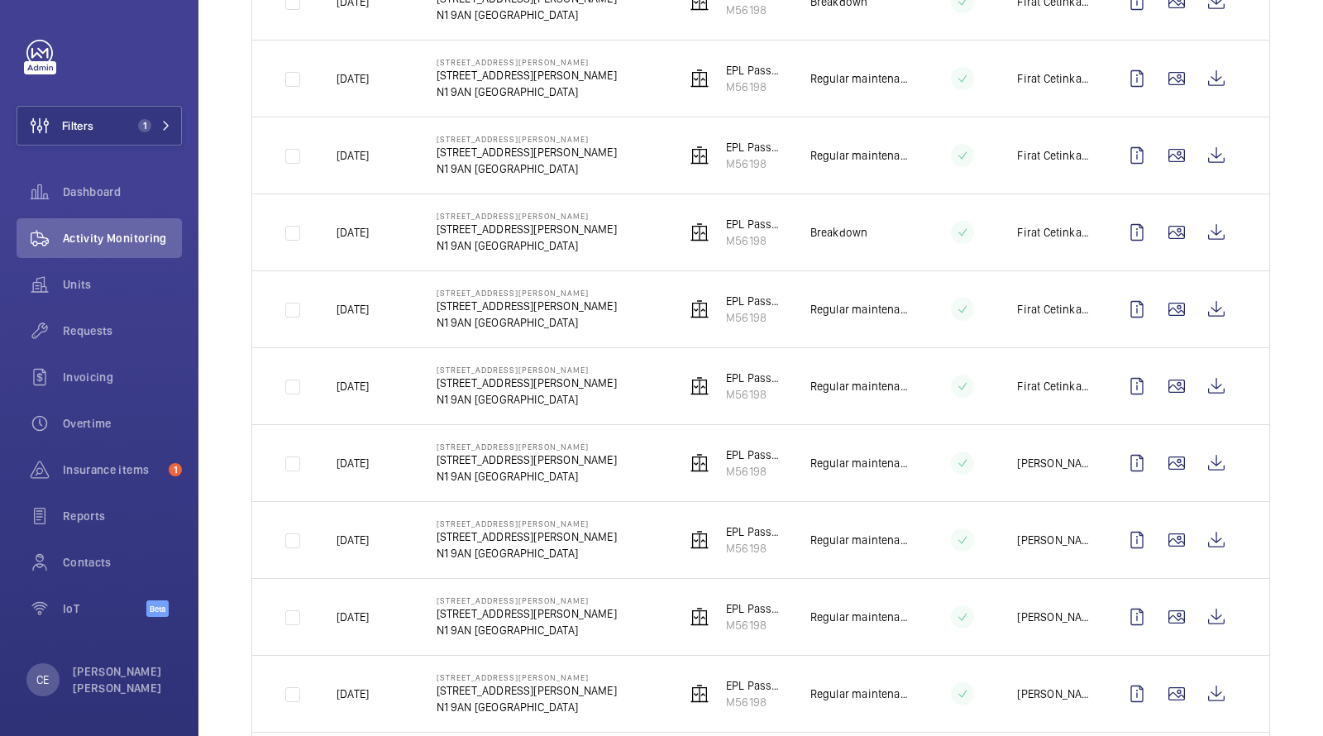
scroll to position [1768, 0]
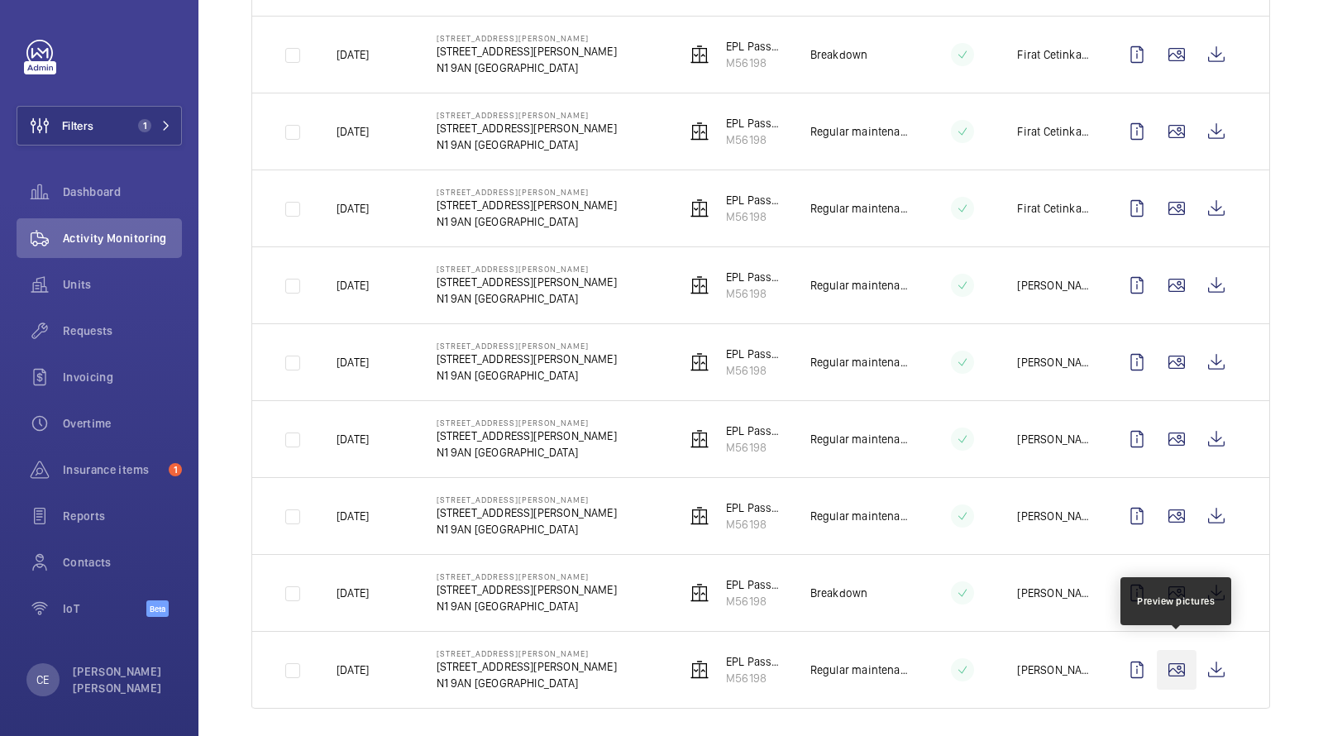
click at [1189, 658] on wm-front-icon-button at bounding box center [1177, 670] width 40 height 40
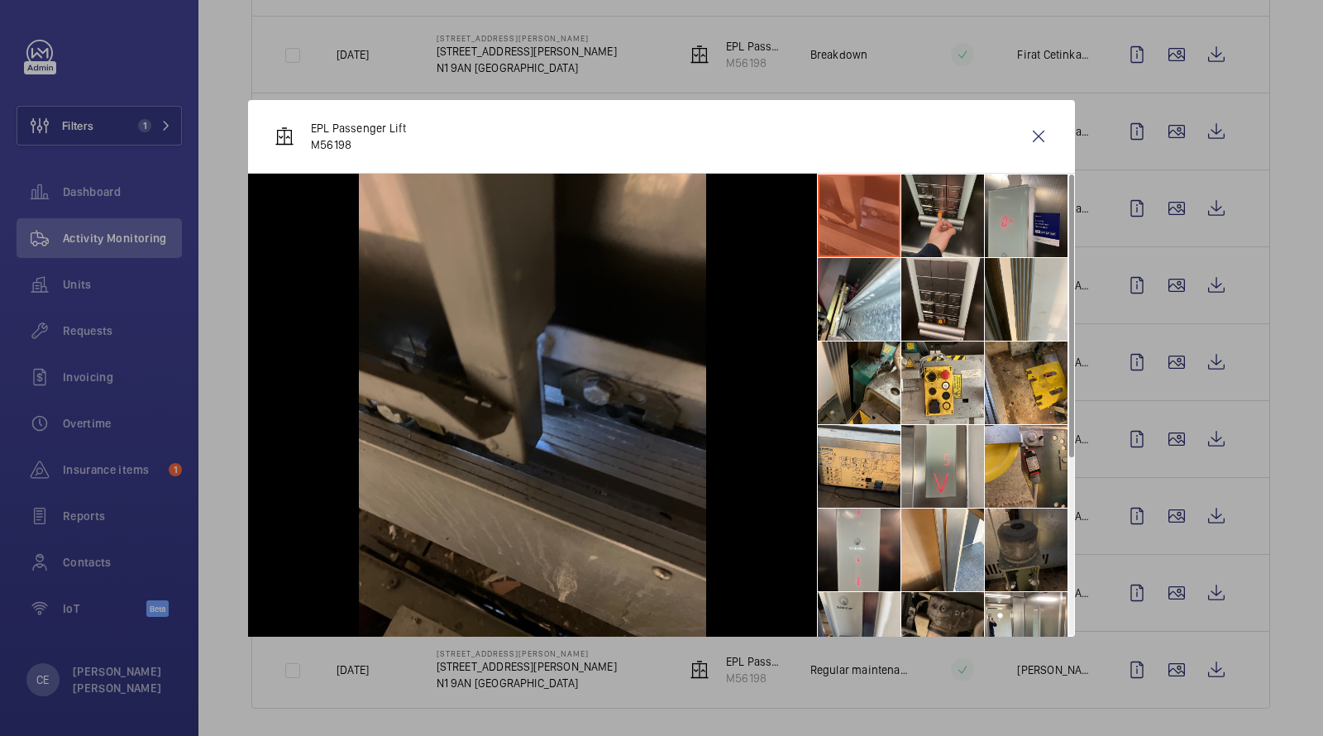
click at [932, 223] on li at bounding box center [943, 216] width 83 height 83
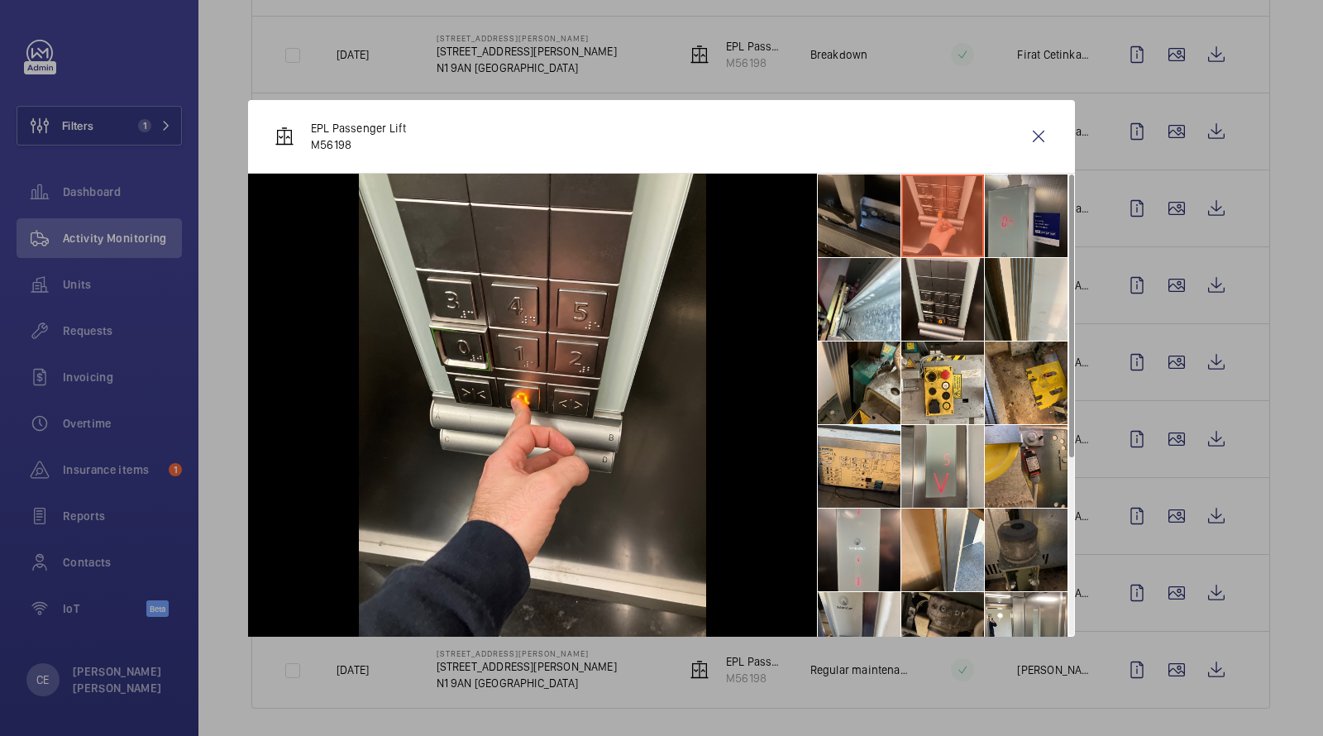
click at [1031, 209] on li at bounding box center [1026, 216] width 83 height 83
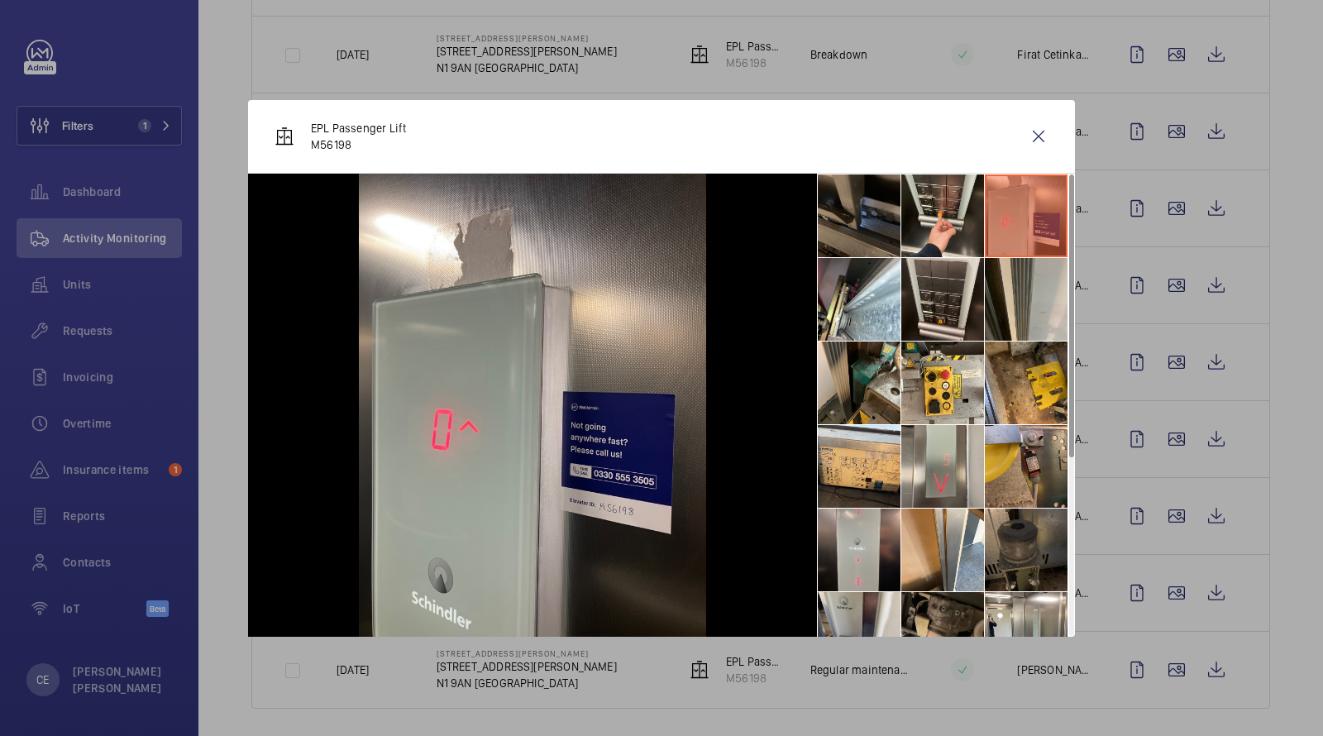
click at [1019, 288] on li at bounding box center [1026, 299] width 83 height 83
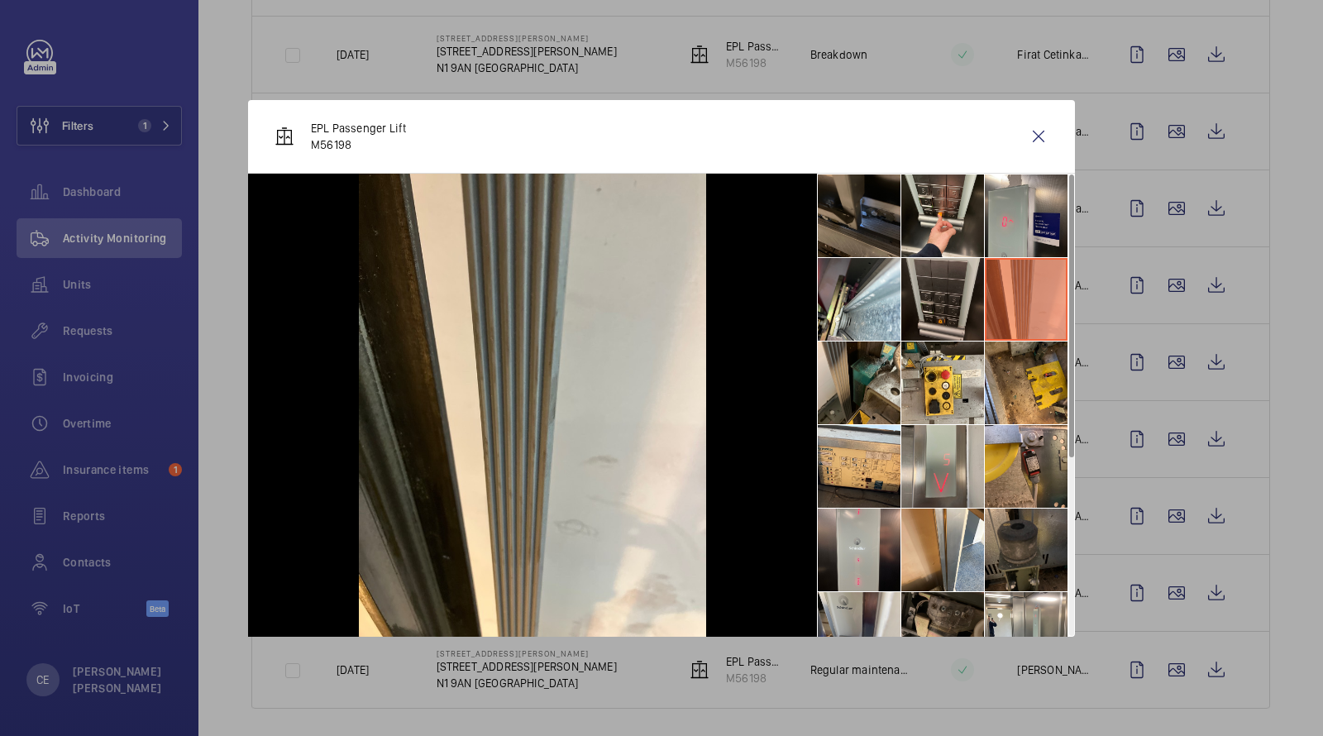
click at [920, 299] on li at bounding box center [943, 299] width 83 height 83
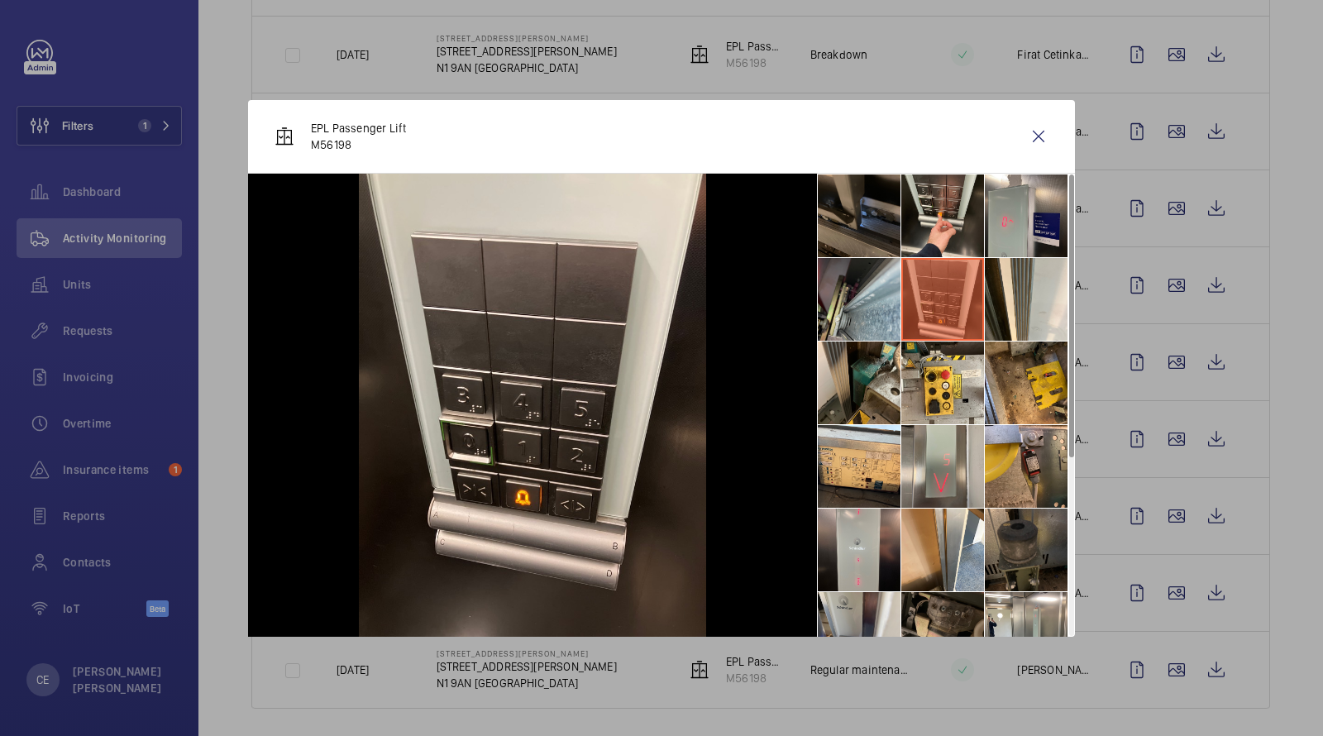
click at [853, 312] on li at bounding box center [859, 299] width 83 height 83
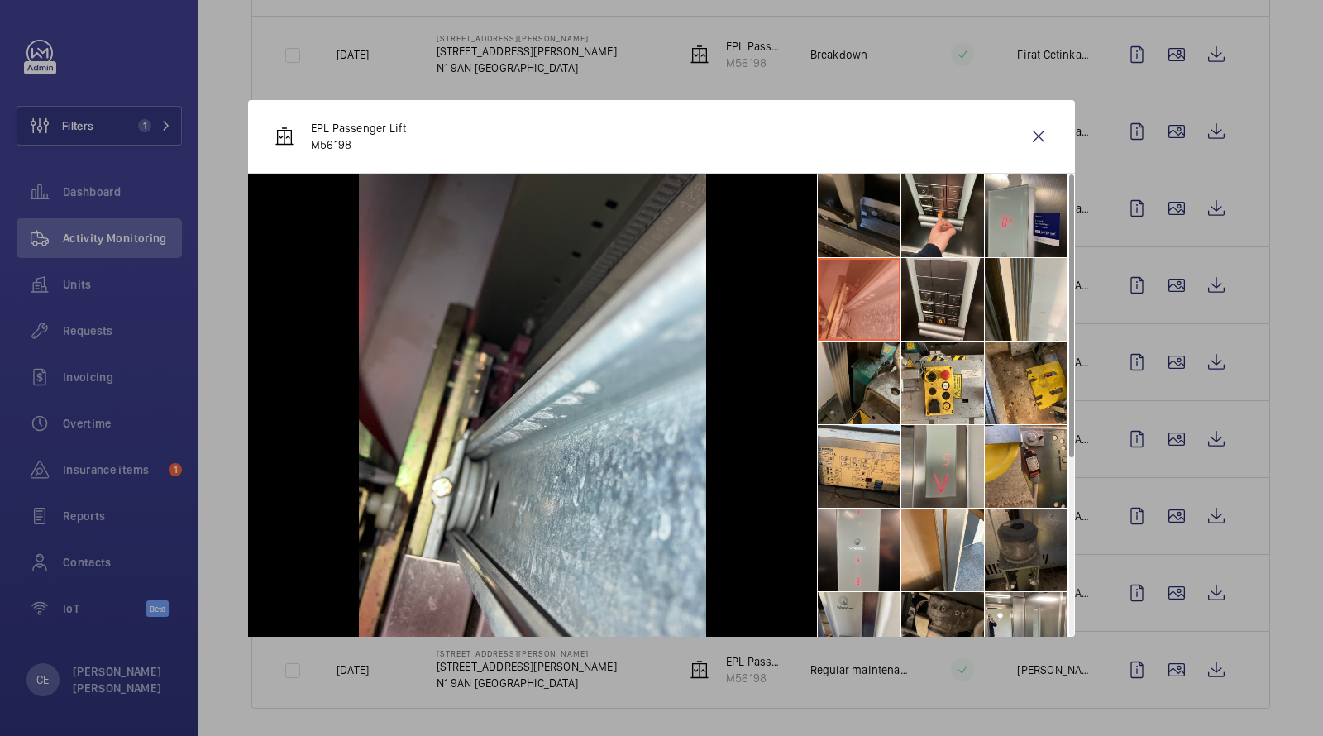
click at [883, 414] on li at bounding box center [859, 383] width 83 height 83
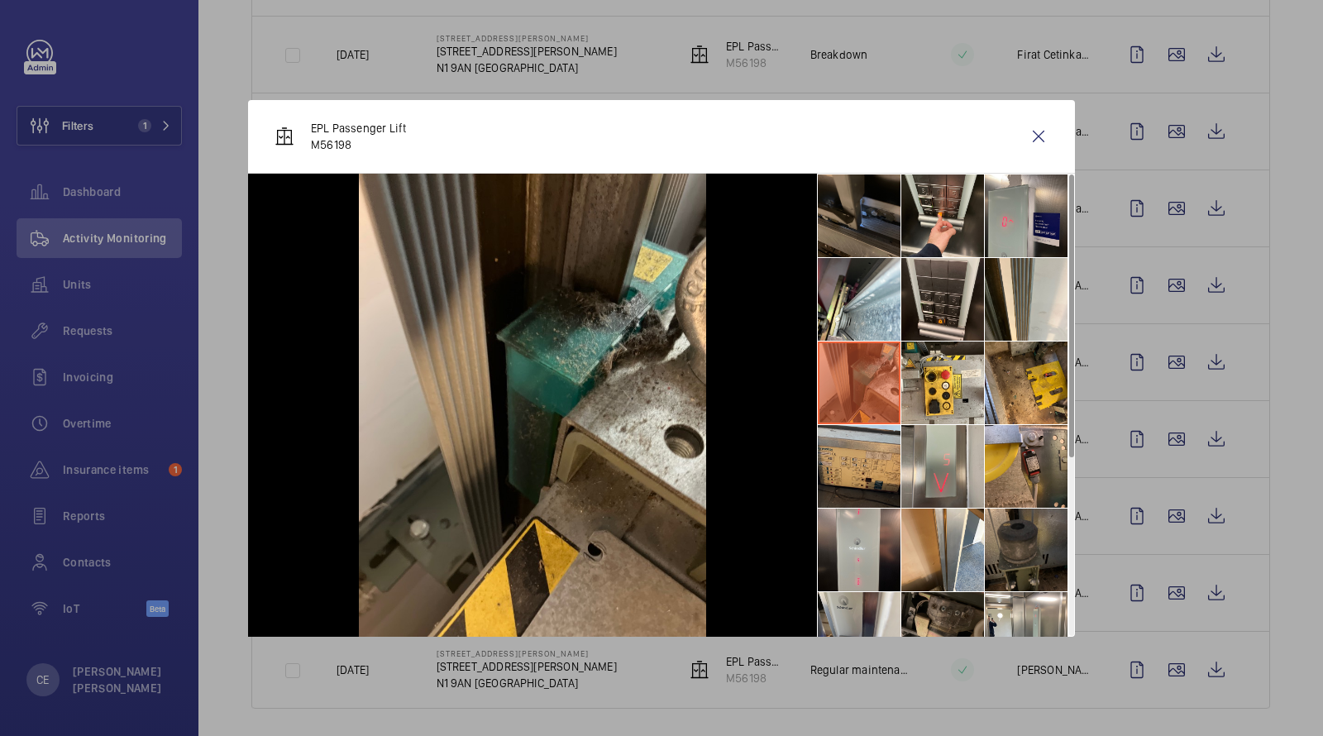
click at [873, 444] on li at bounding box center [859, 466] width 83 height 83
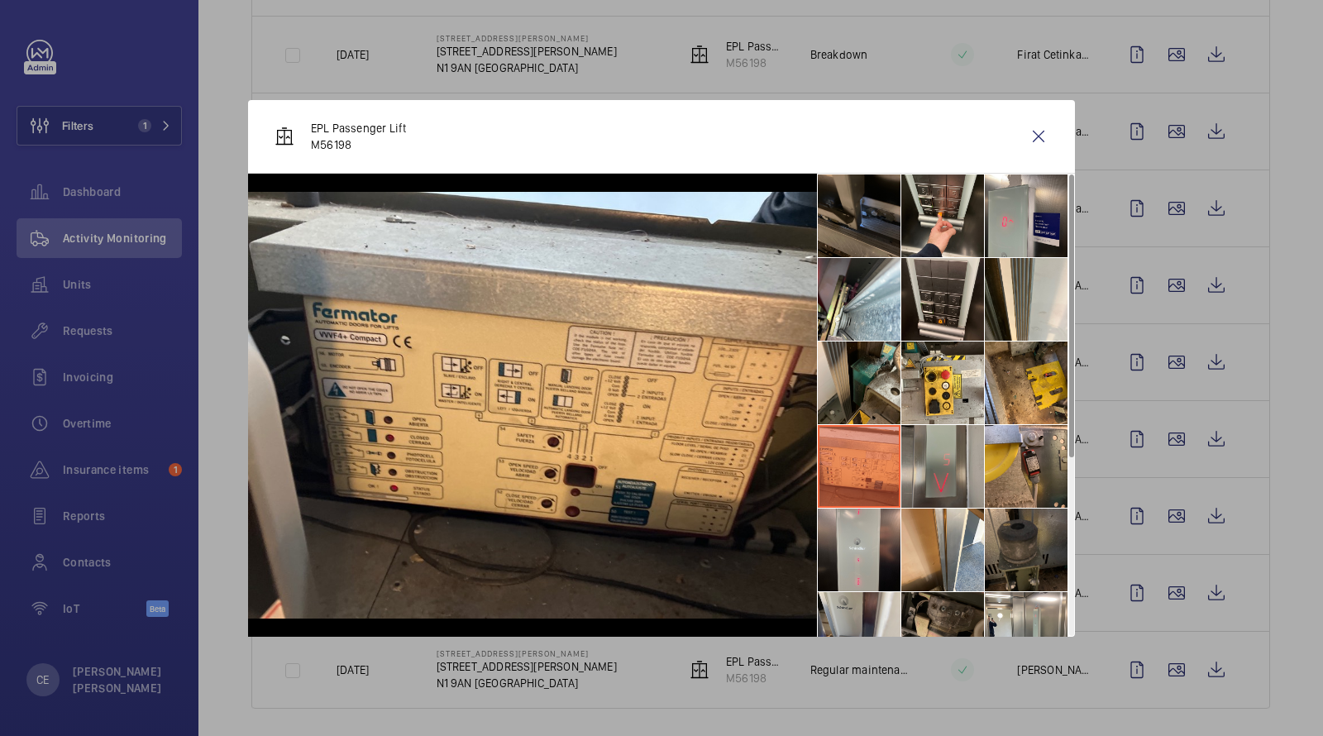
click at [945, 452] on li at bounding box center [943, 466] width 83 height 83
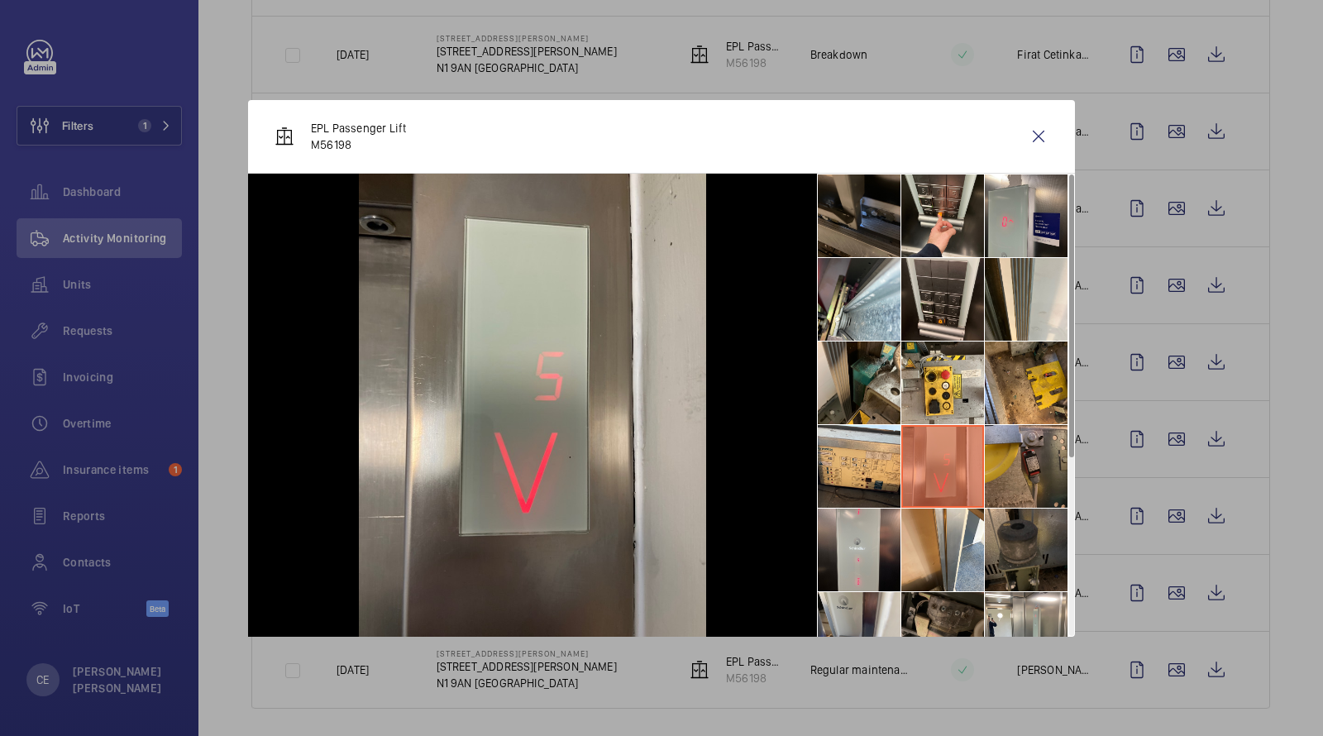
click at [1009, 465] on li at bounding box center [1026, 466] width 83 height 83
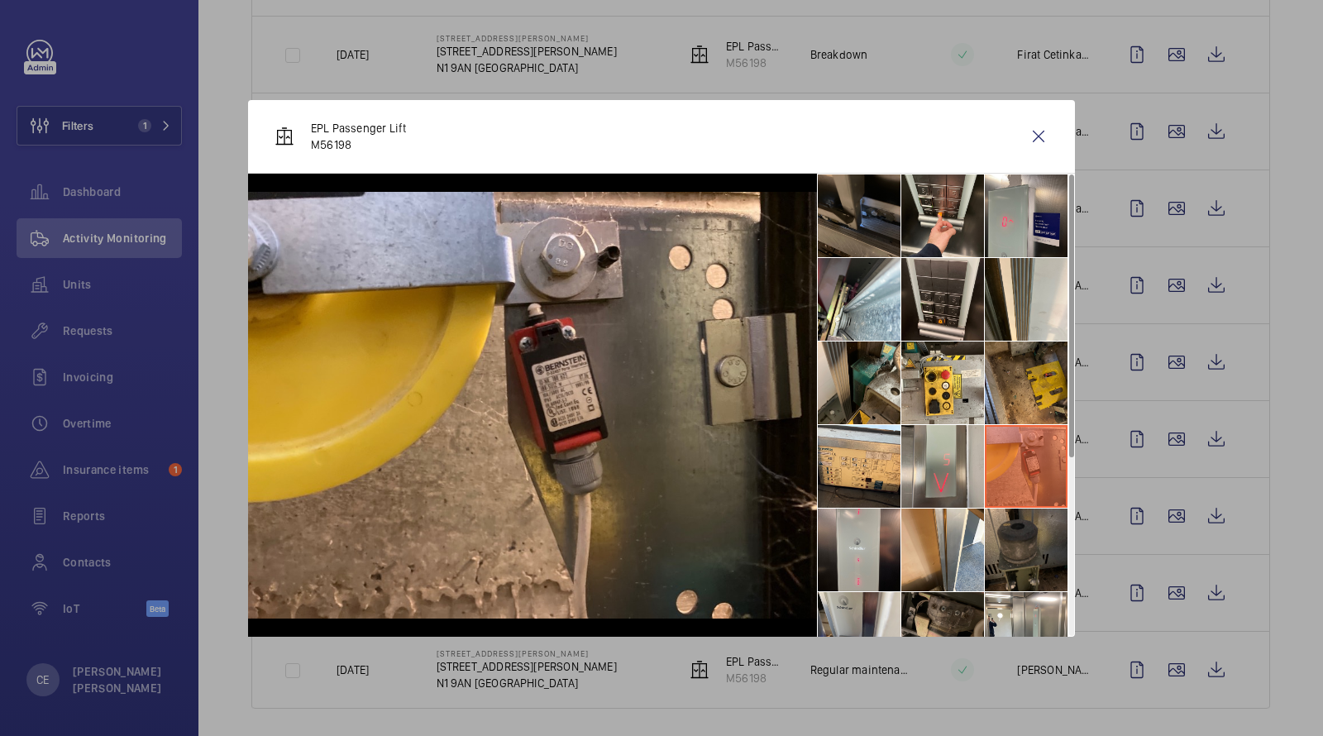
click at [1013, 374] on li at bounding box center [1026, 383] width 83 height 83
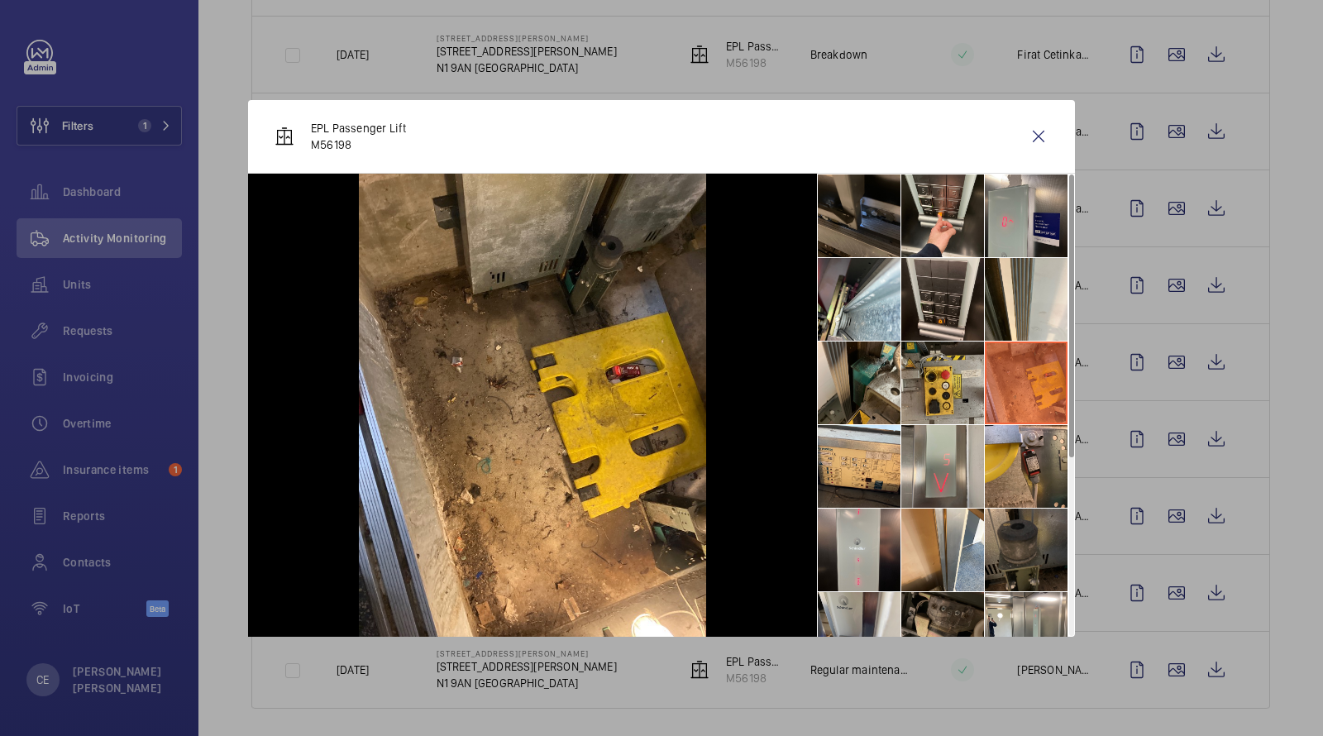
click at [933, 369] on li at bounding box center [943, 383] width 83 height 83
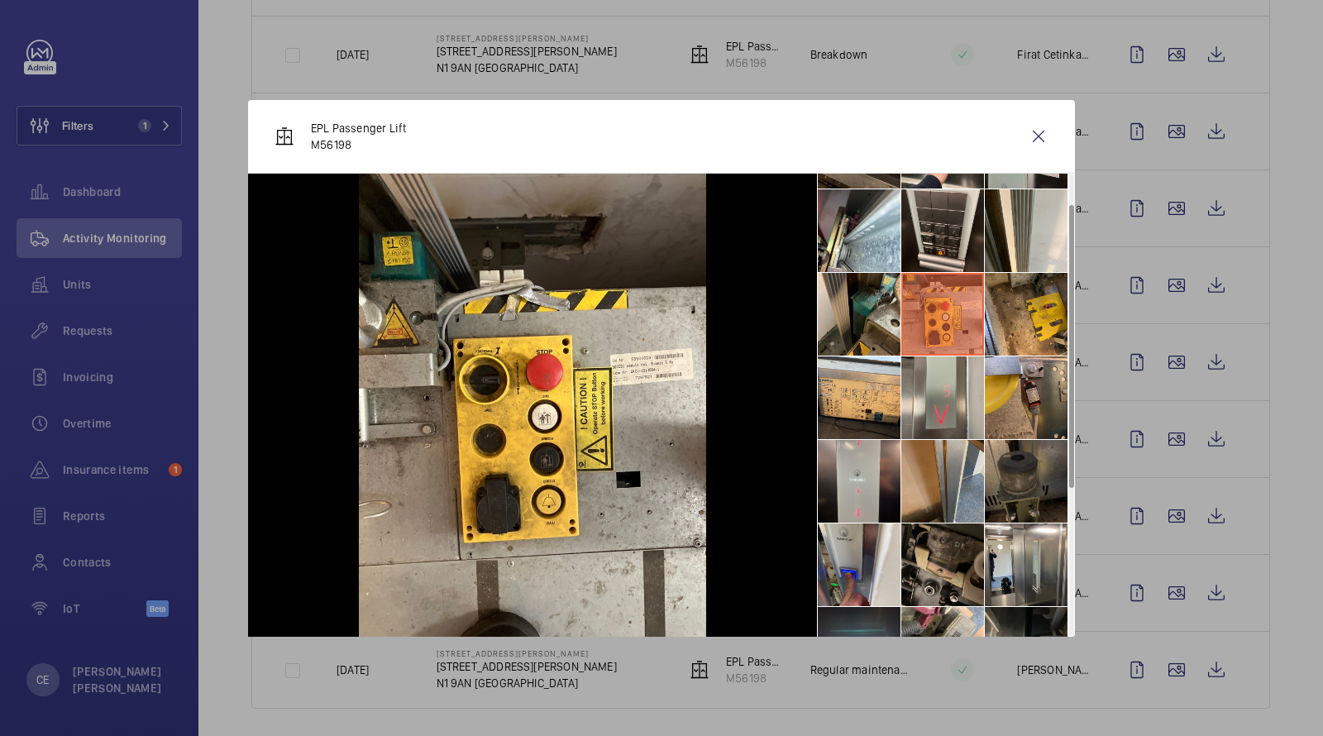
scroll to position [80, 0]
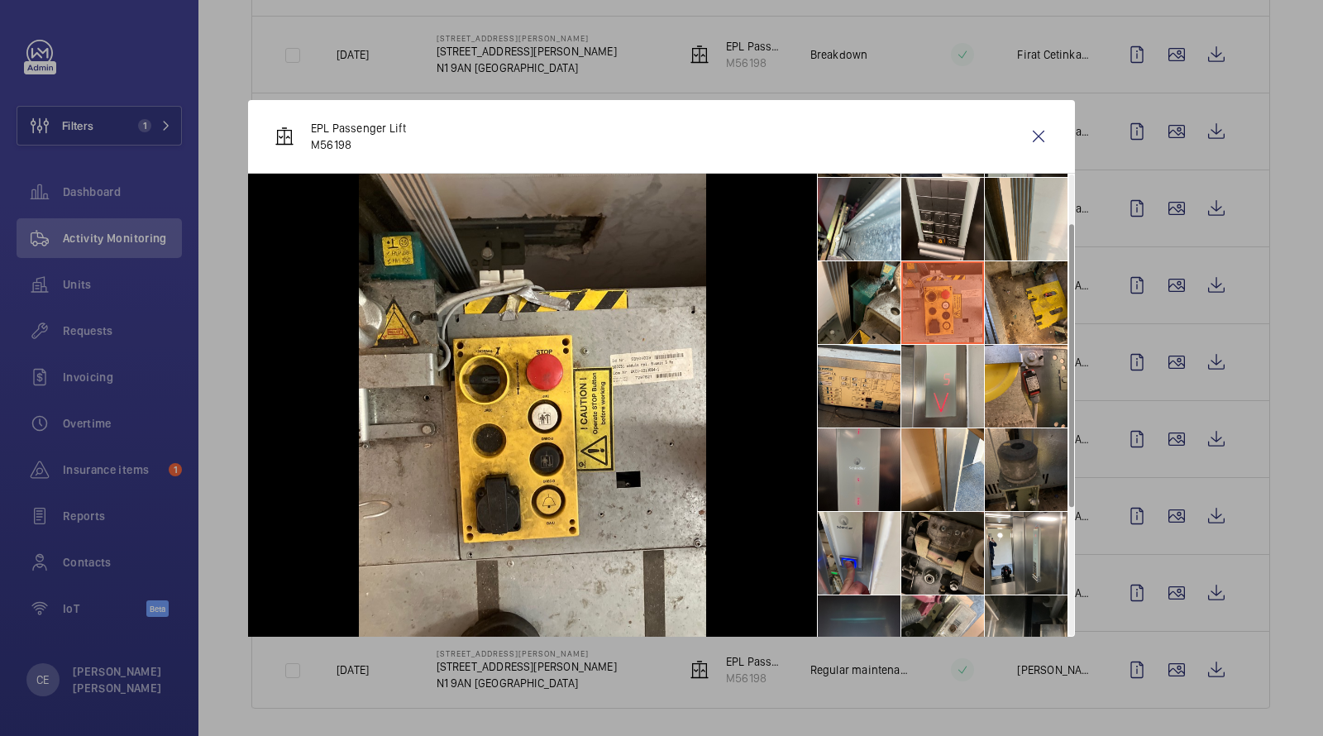
click at [874, 486] on li at bounding box center [859, 469] width 83 height 83
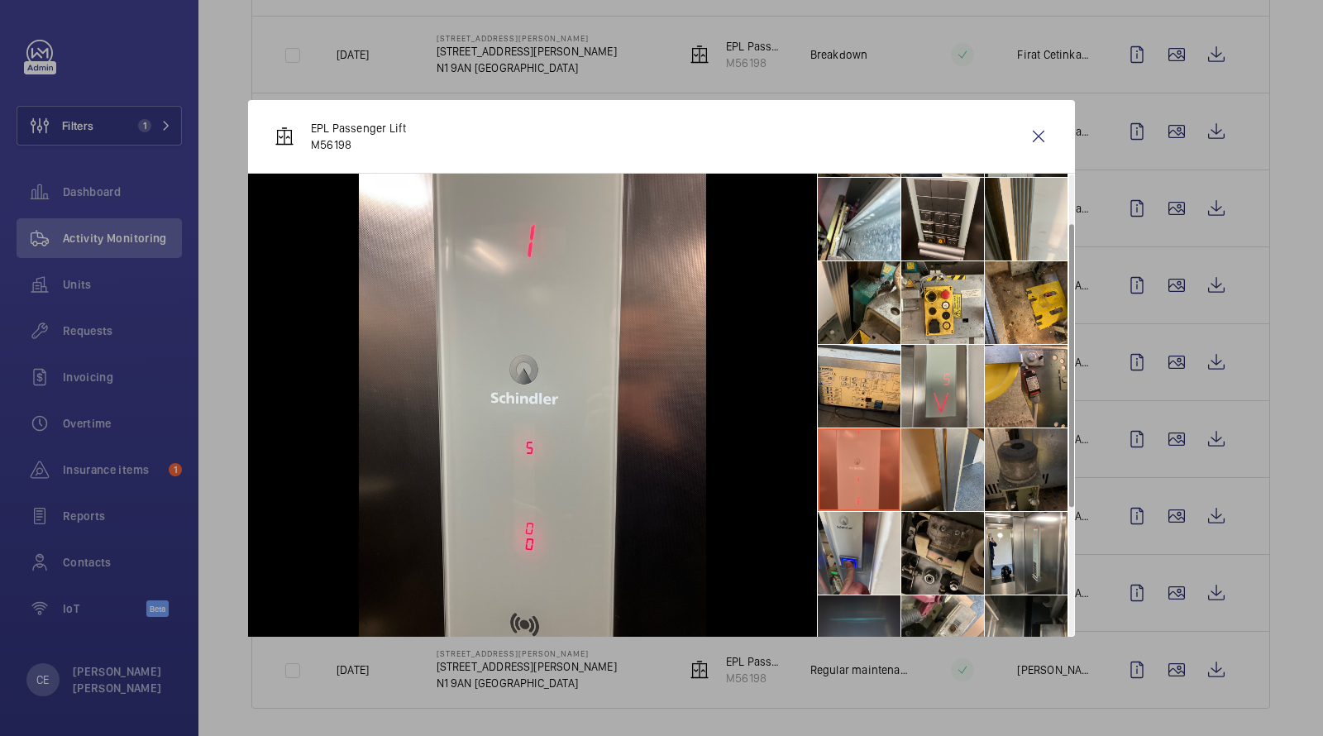
click at [925, 477] on li at bounding box center [943, 469] width 83 height 83
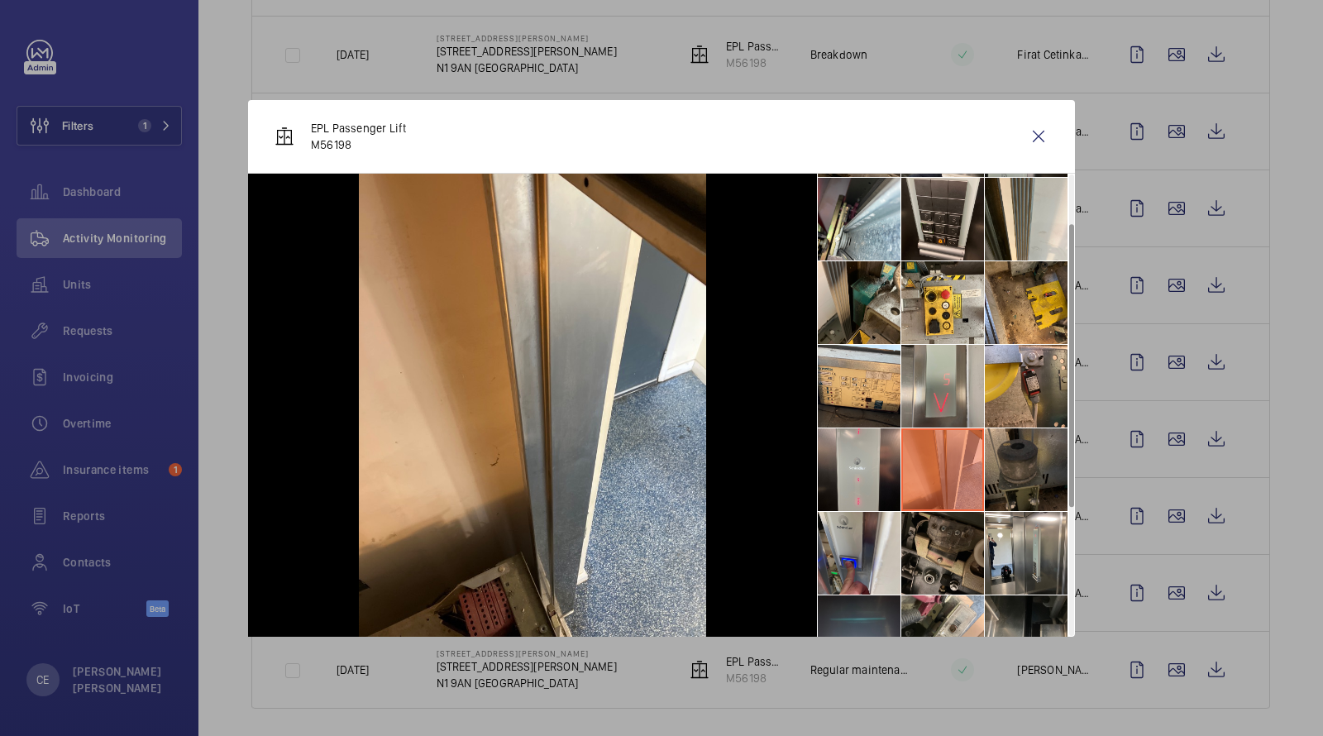
click at [971, 479] on li at bounding box center [943, 469] width 83 height 83
click at [1013, 467] on li at bounding box center [1026, 469] width 83 height 83
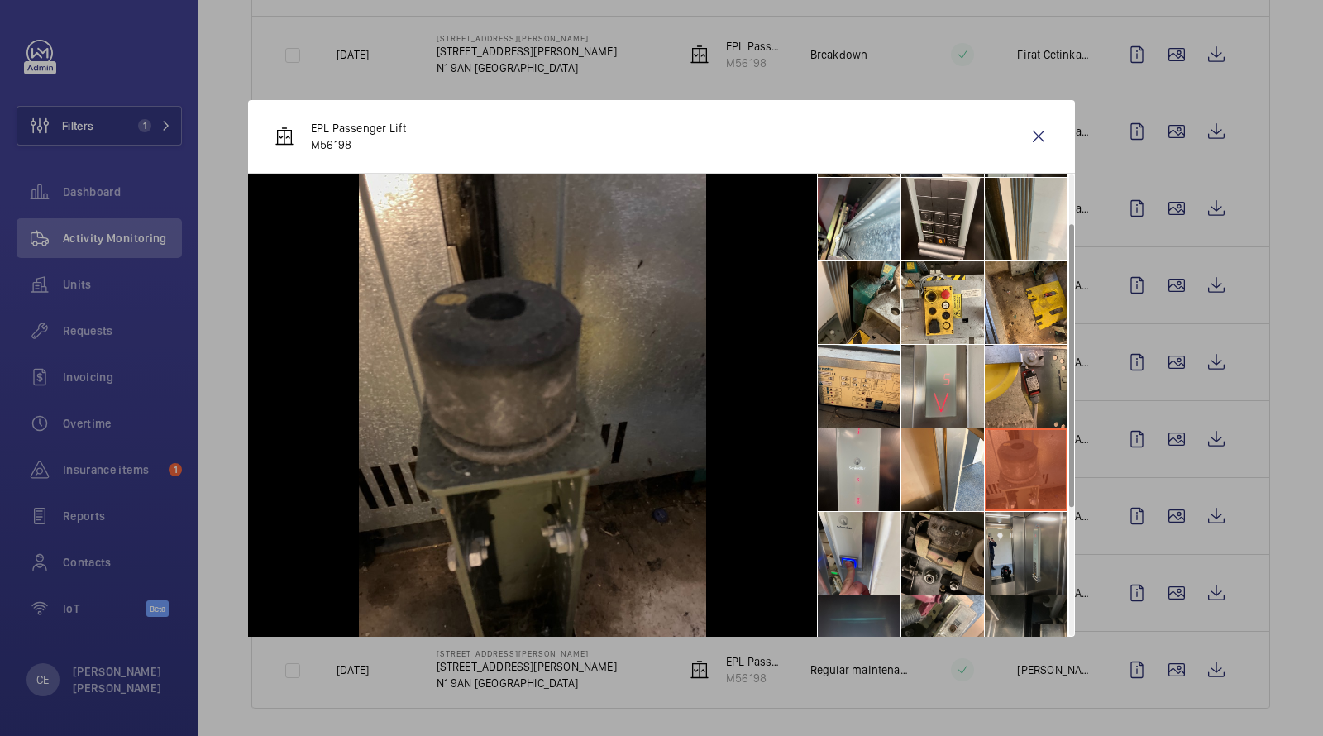
click at [1007, 526] on li at bounding box center [1026, 553] width 83 height 83
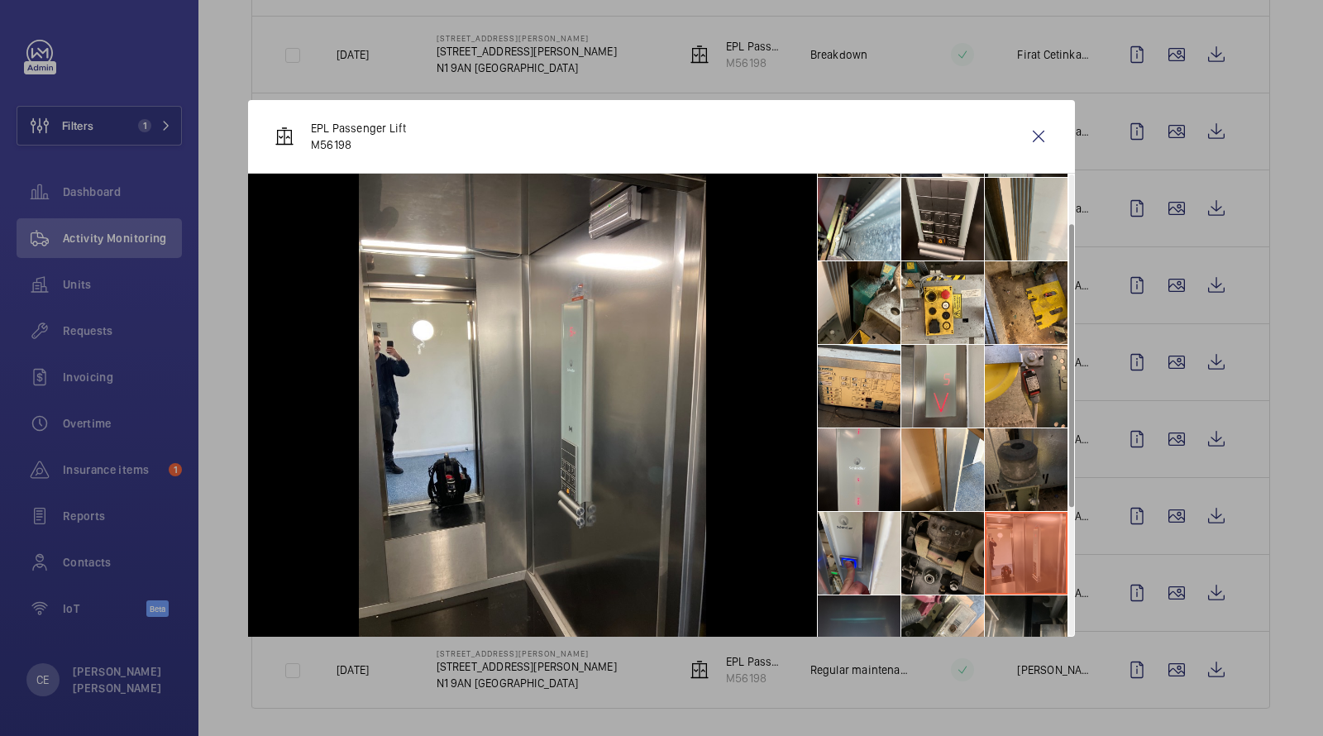
click at [942, 541] on li at bounding box center [943, 553] width 83 height 83
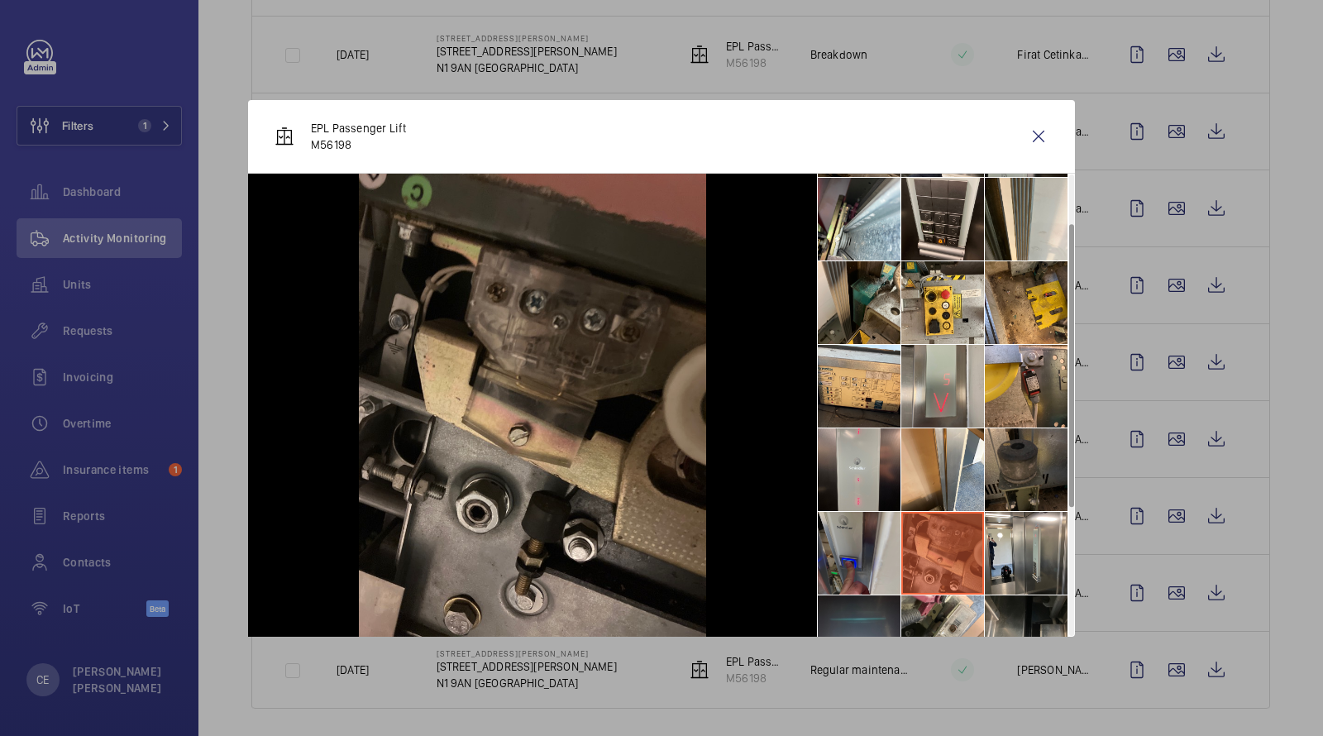
click at [877, 543] on li at bounding box center [859, 553] width 83 height 83
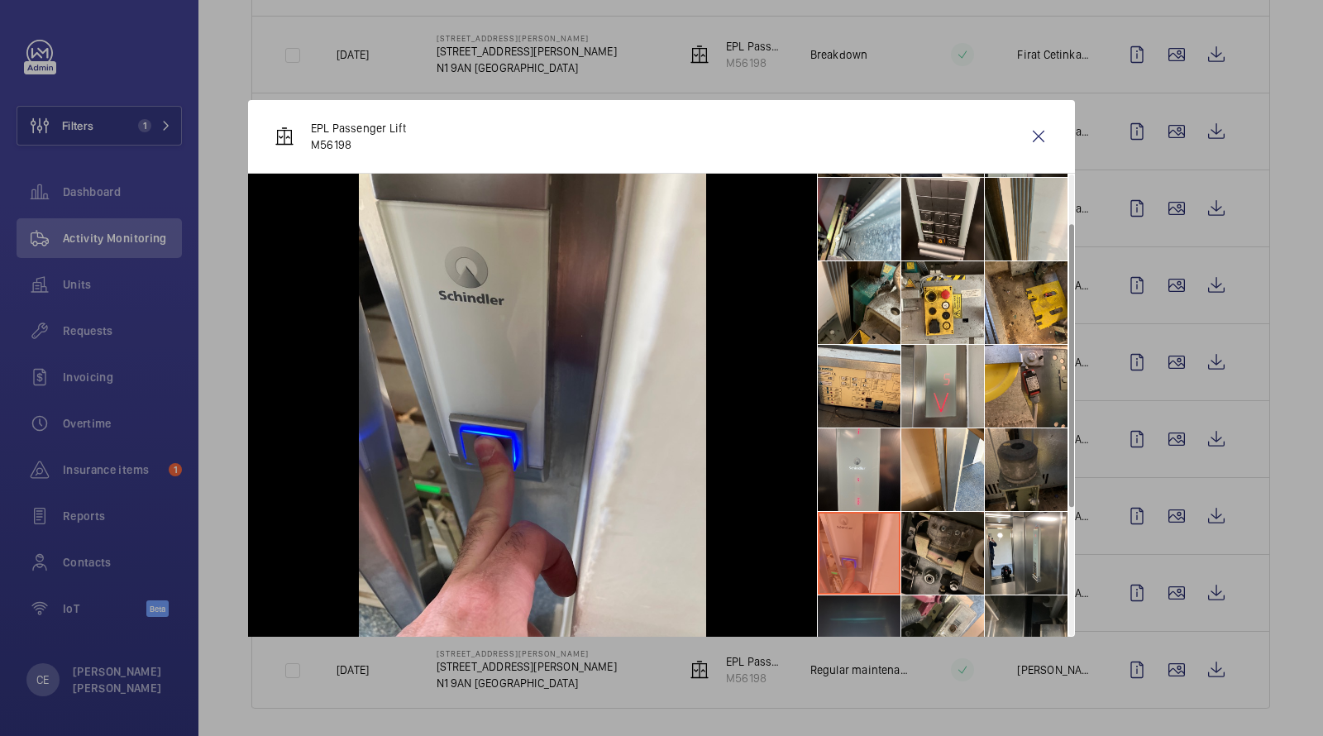
click at [878, 604] on li at bounding box center [859, 637] width 83 height 83
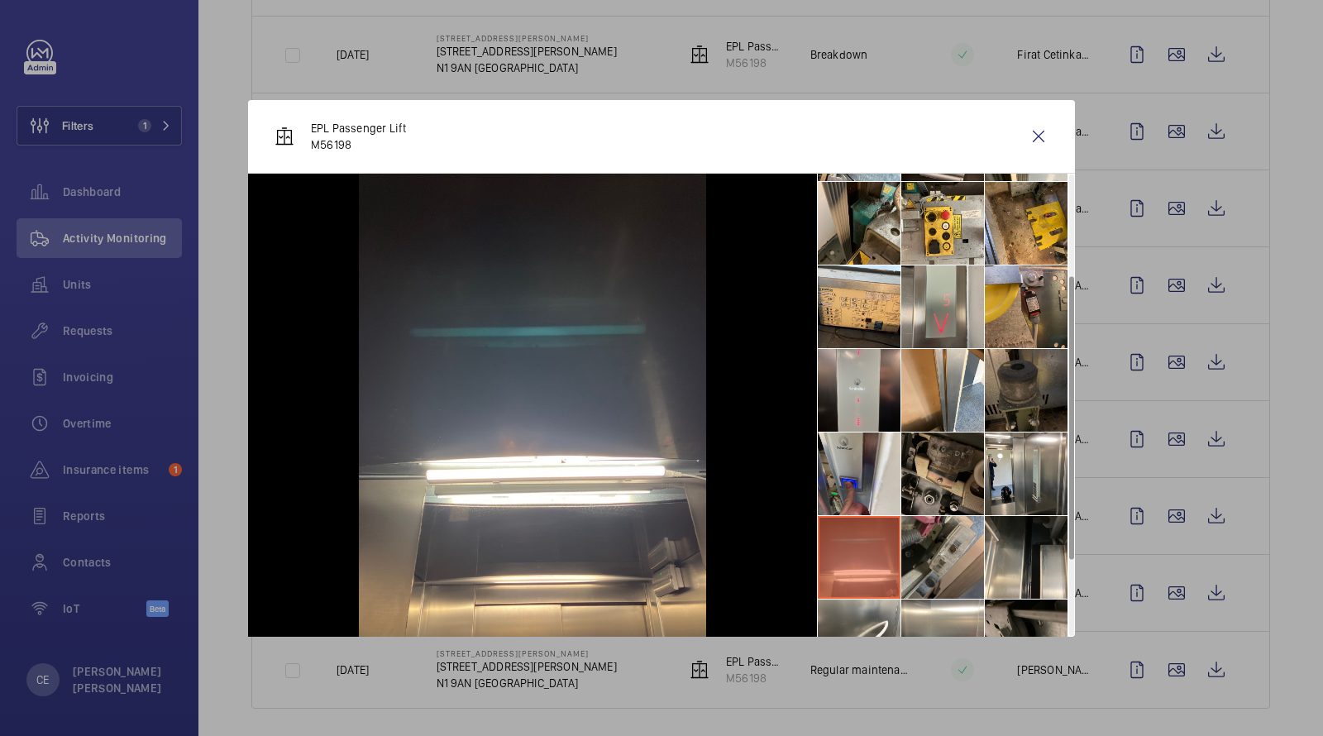
scroll to position [175, 0]
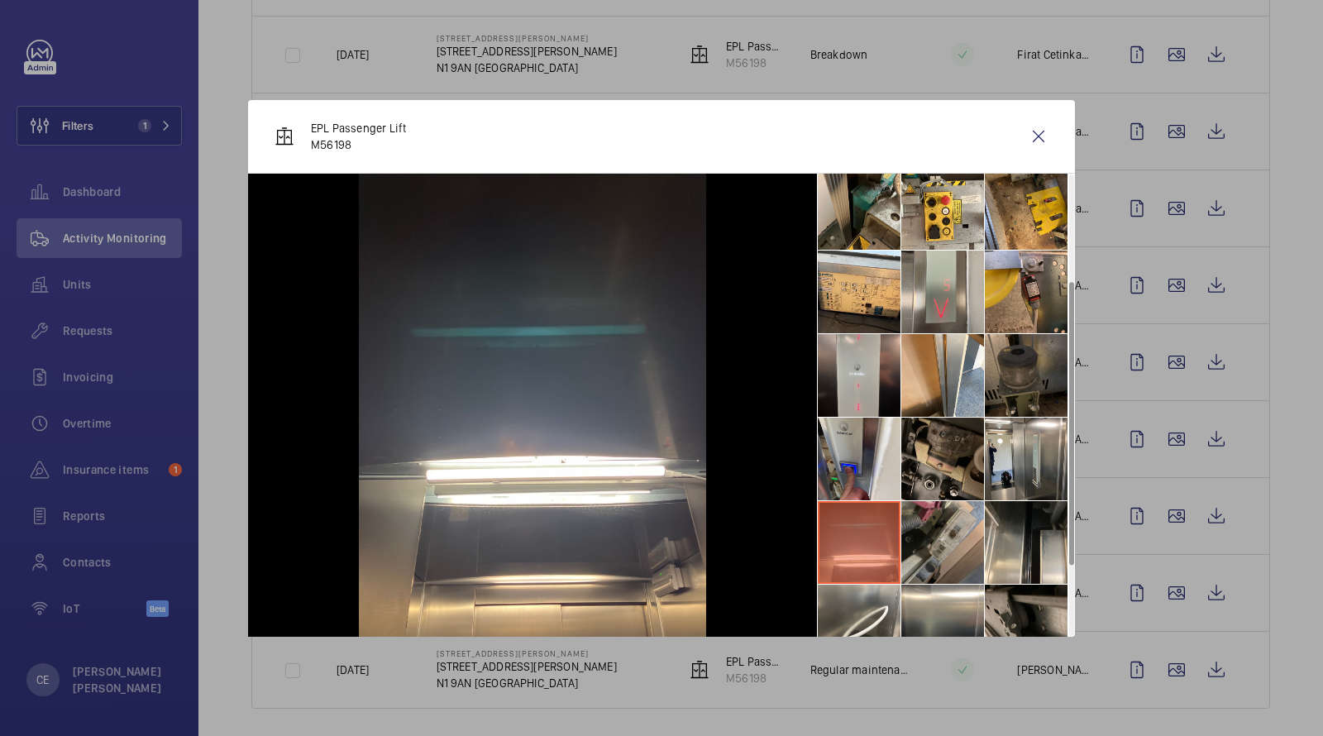
click at [931, 546] on li at bounding box center [943, 542] width 83 height 83
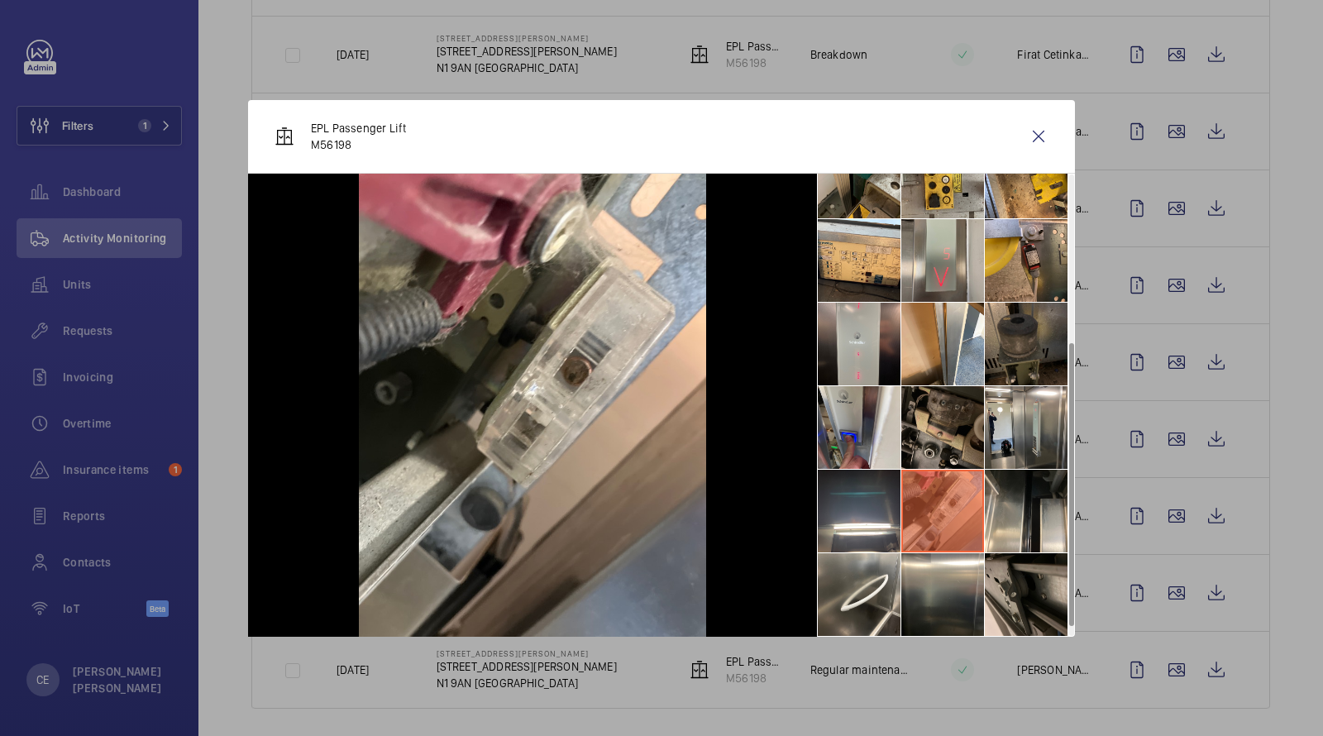
scroll to position [289, 0]
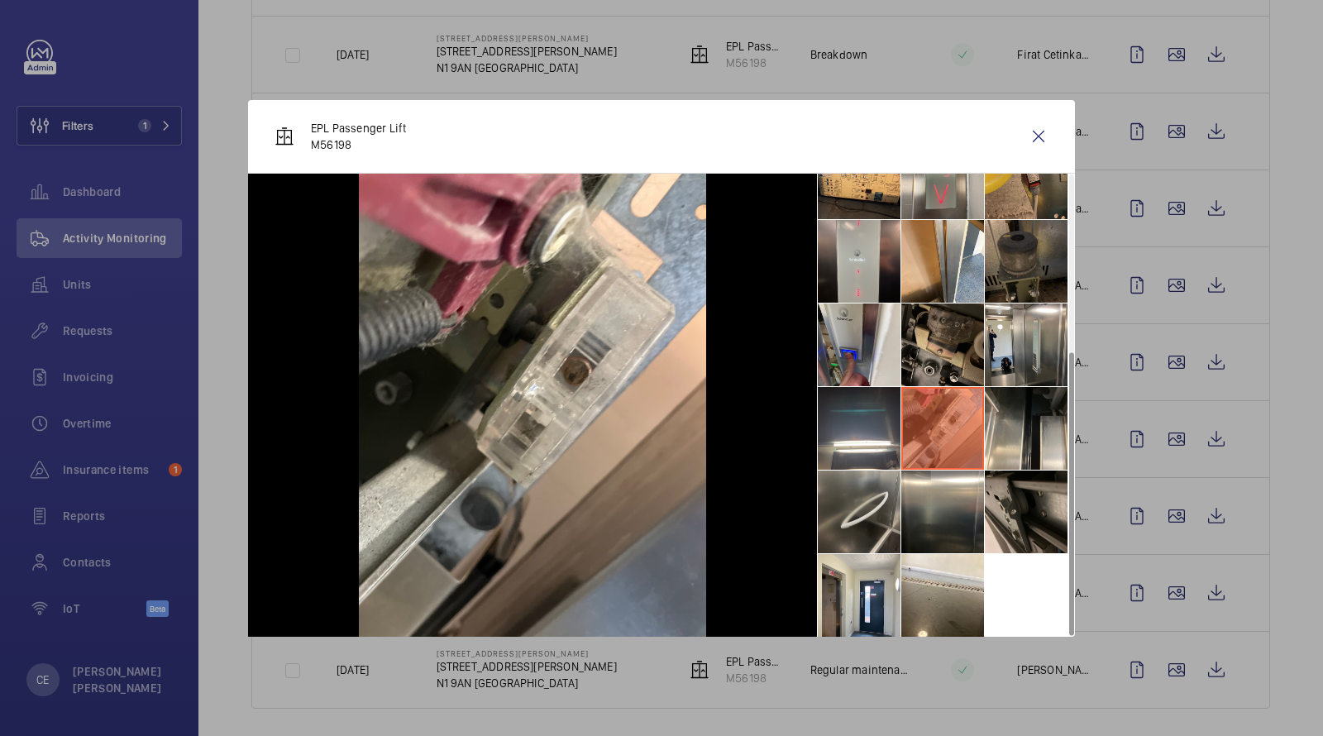
click at [869, 495] on li at bounding box center [859, 512] width 83 height 83
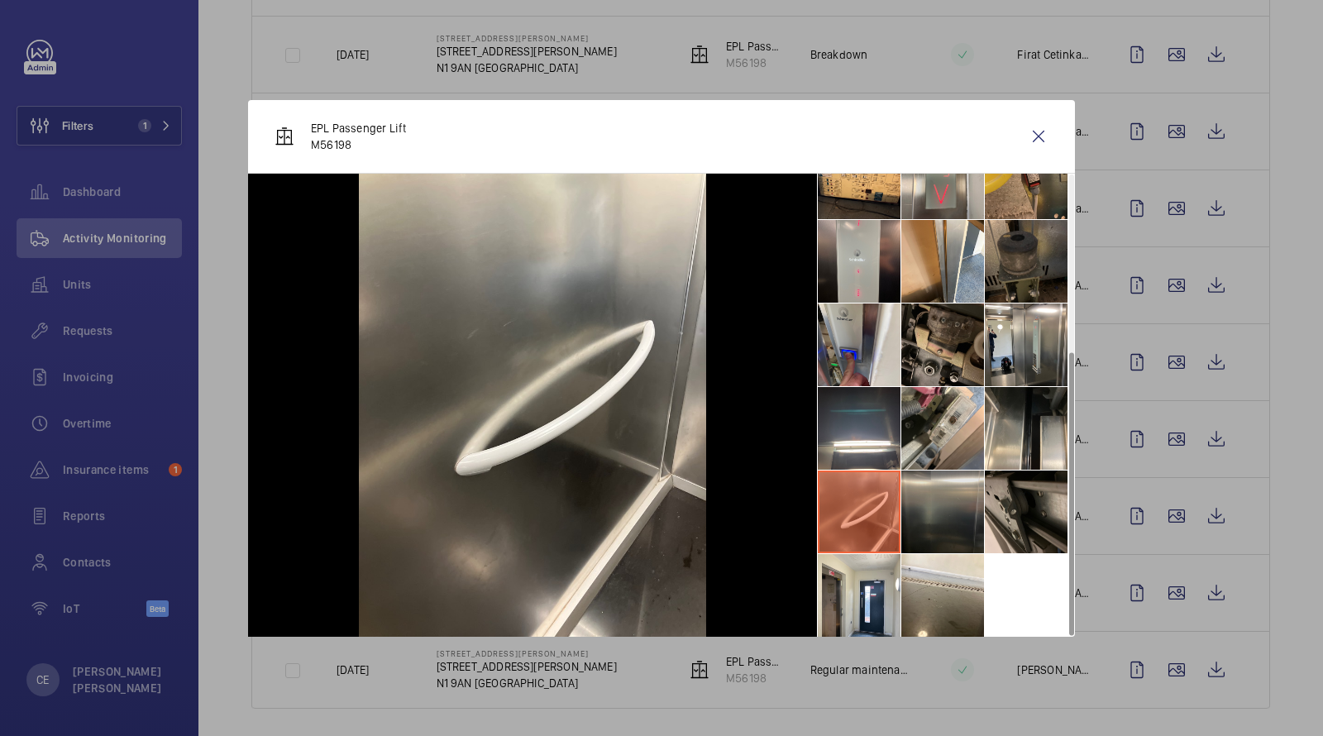
click at [945, 490] on li at bounding box center [943, 512] width 83 height 83
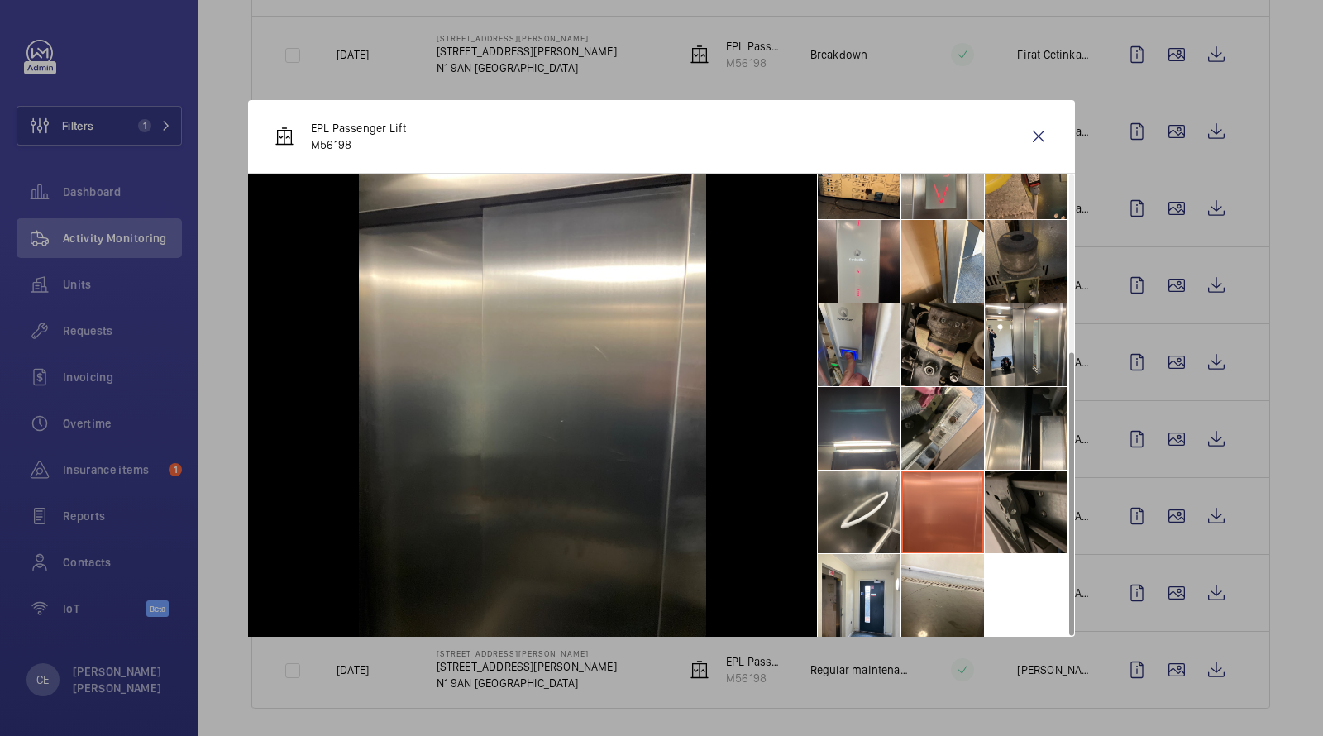
click at [1000, 493] on li at bounding box center [1026, 512] width 83 height 83
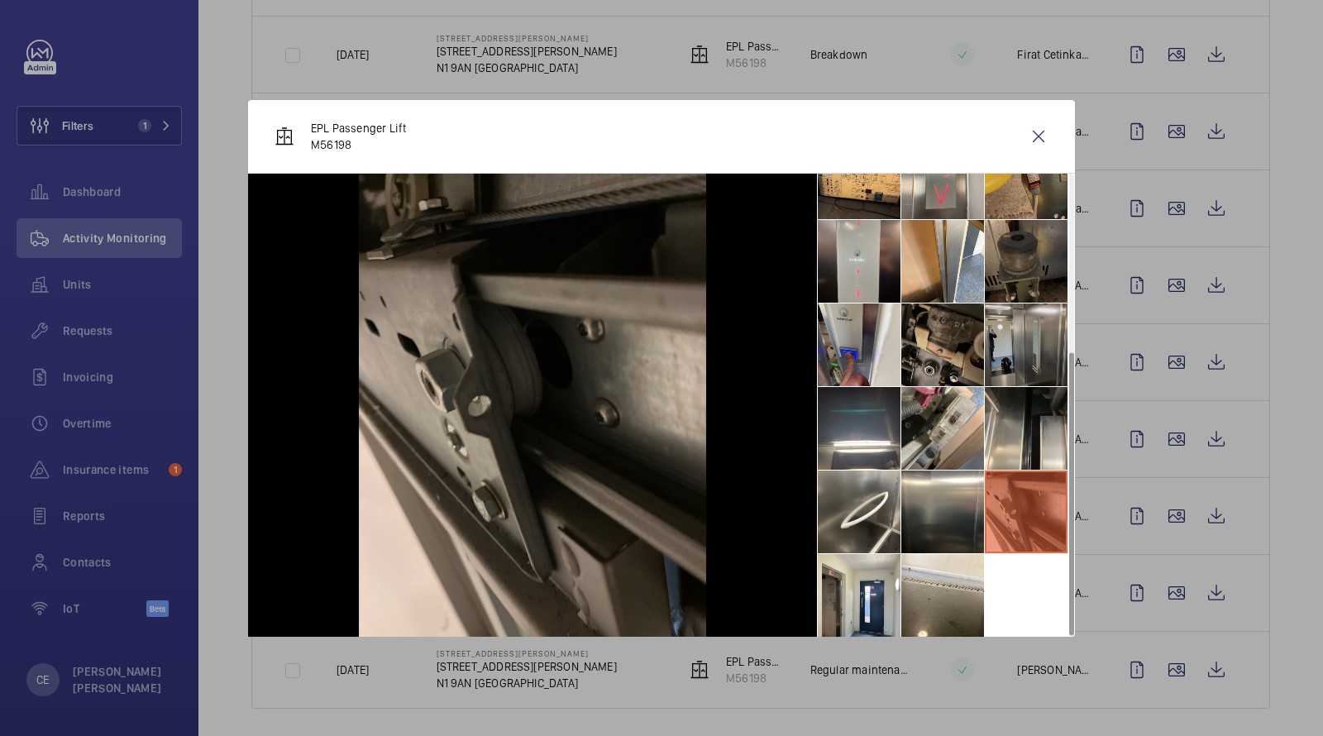
click at [1008, 366] on li at bounding box center [1026, 345] width 83 height 83
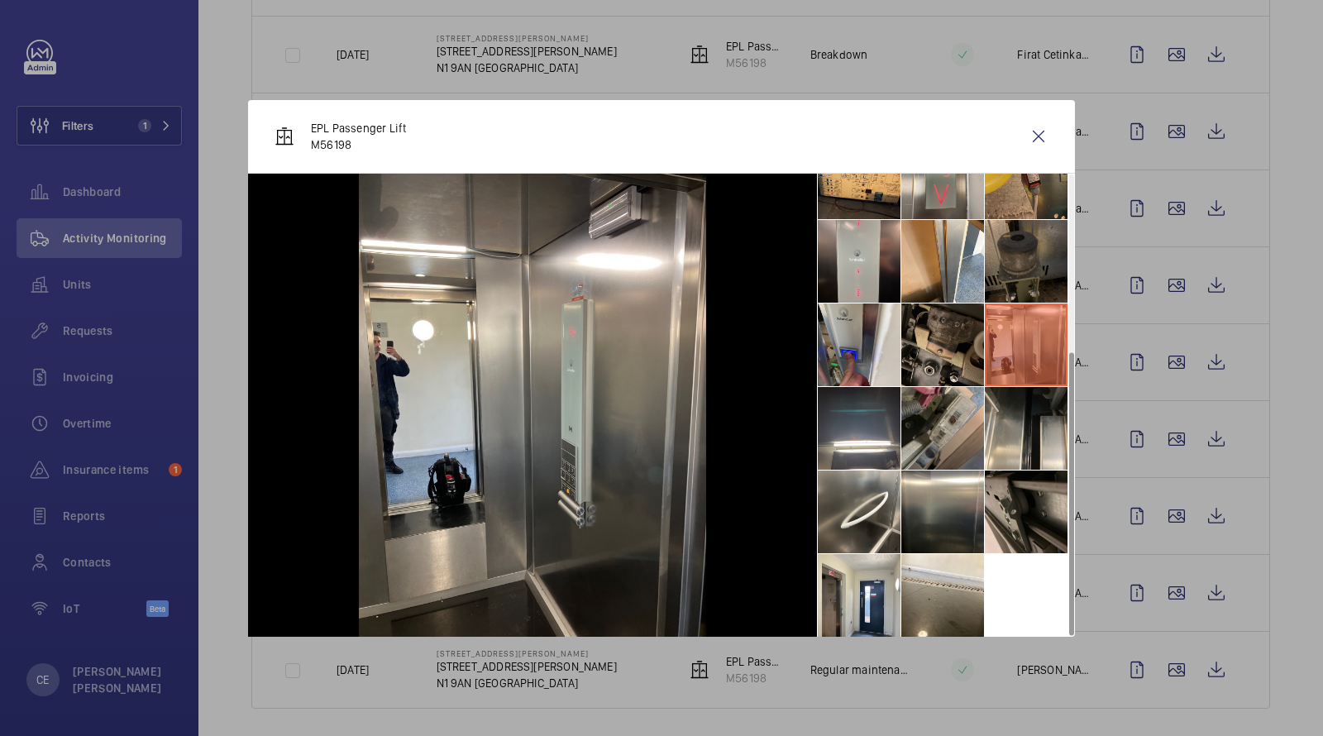
click at [934, 411] on li at bounding box center [943, 428] width 83 height 83
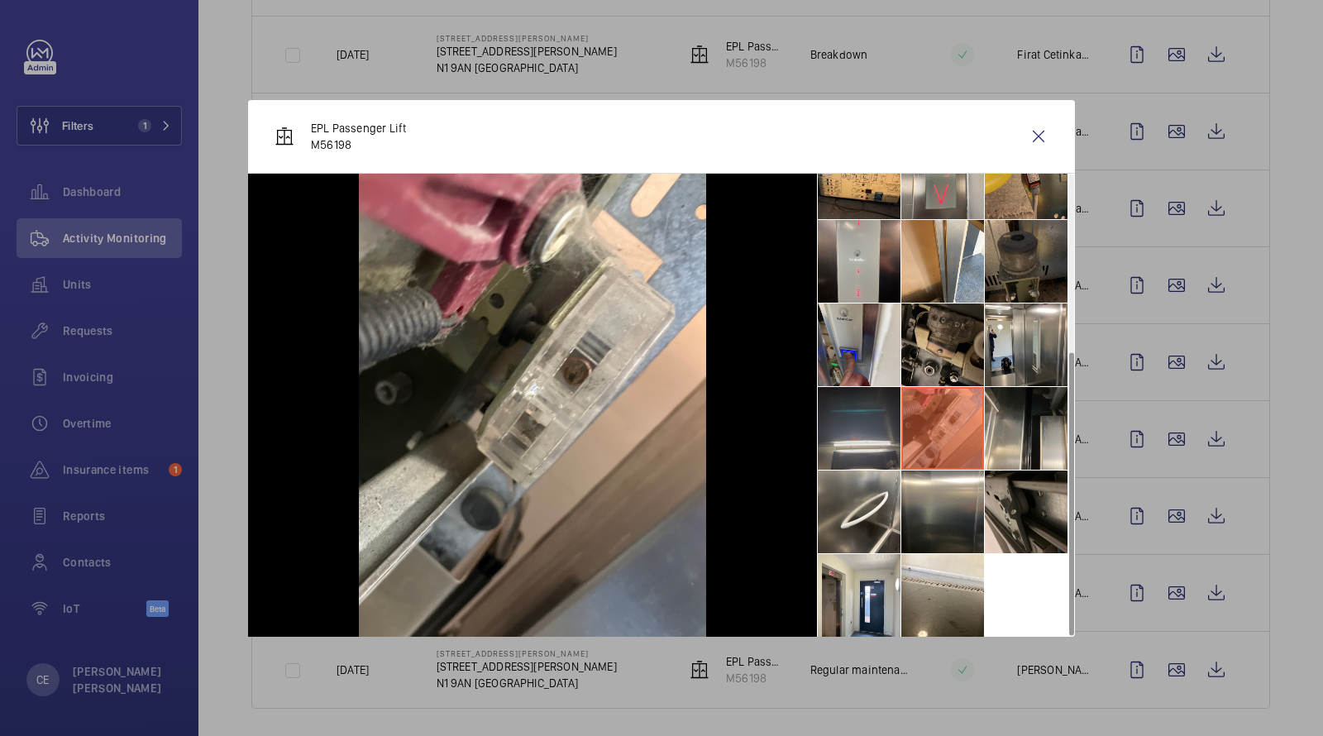
click at [868, 418] on li at bounding box center [859, 428] width 83 height 83
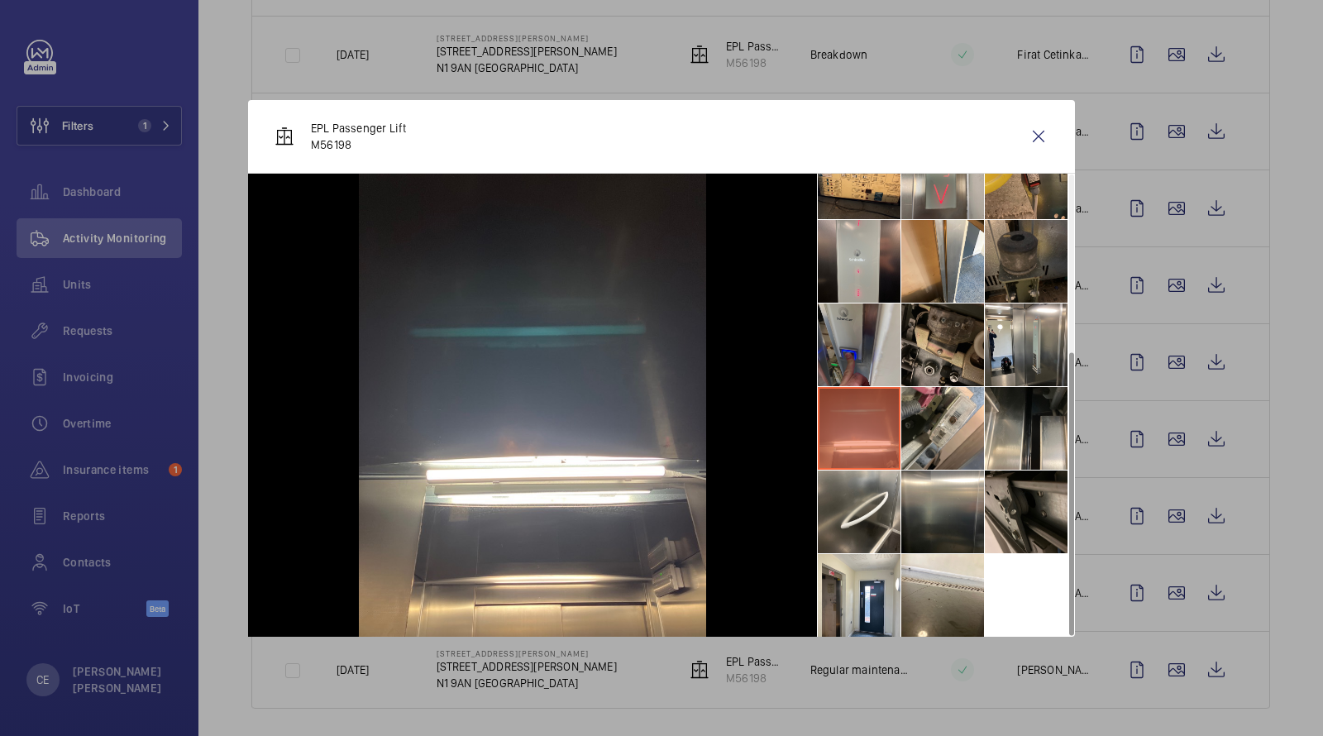
click at [860, 334] on li at bounding box center [859, 345] width 83 height 83
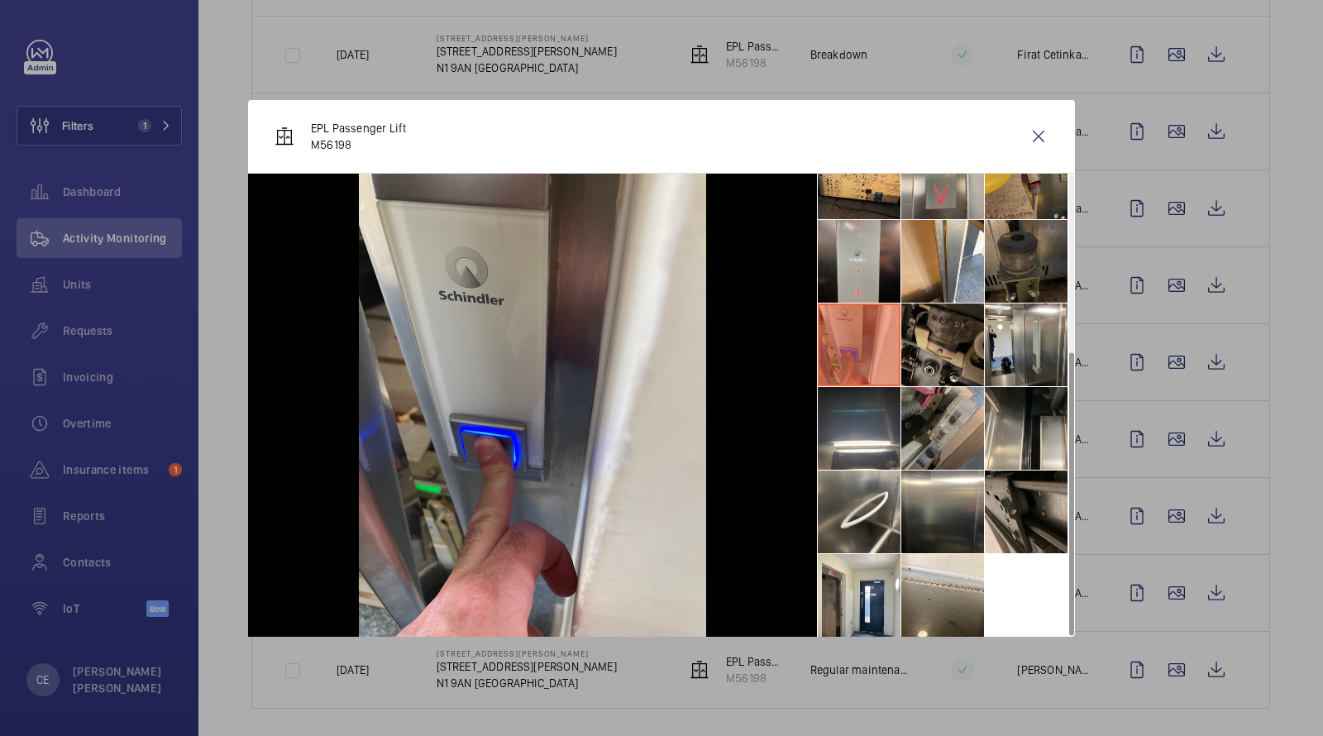
click at [962, 436] on li at bounding box center [943, 428] width 83 height 83
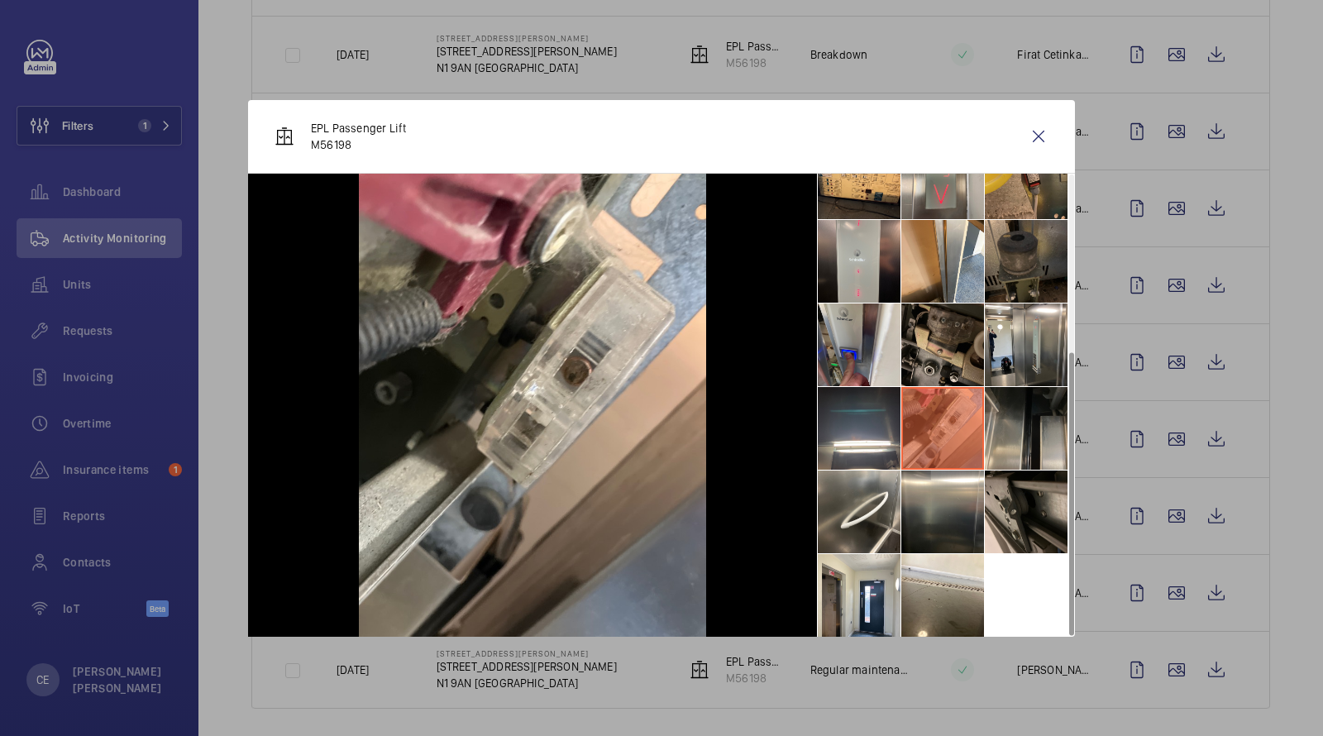
click at [1004, 428] on li at bounding box center [1026, 428] width 83 height 83
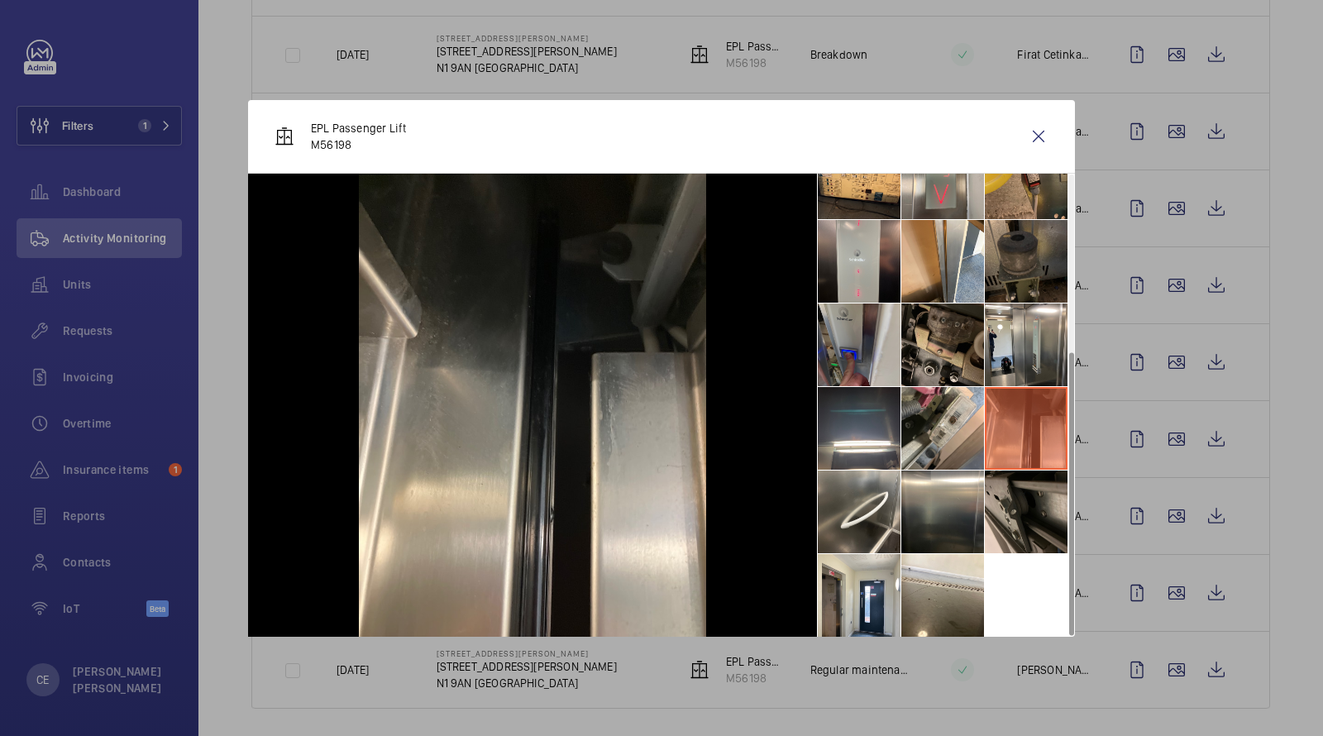
click at [843, 346] on li at bounding box center [859, 345] width 83 height 83
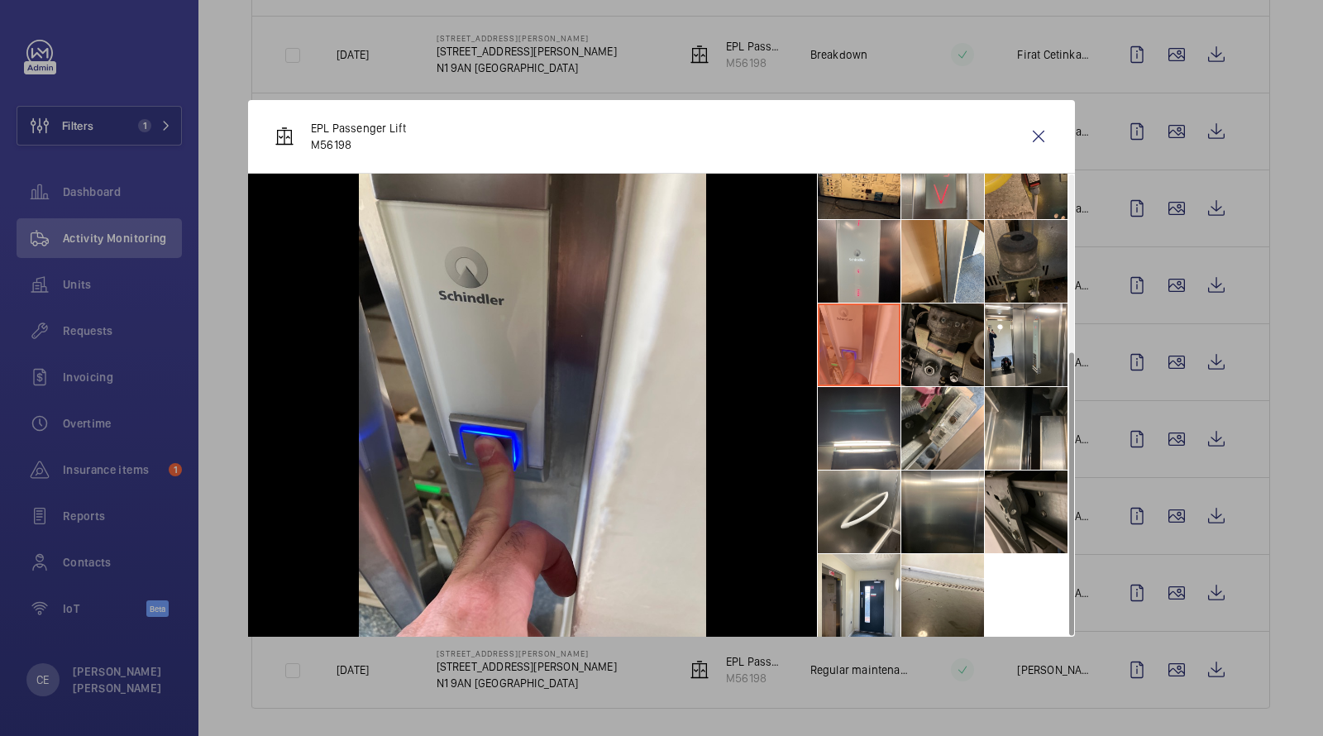
click at [945, 334] on li at bounding box center [943, 345] width 83 height 83
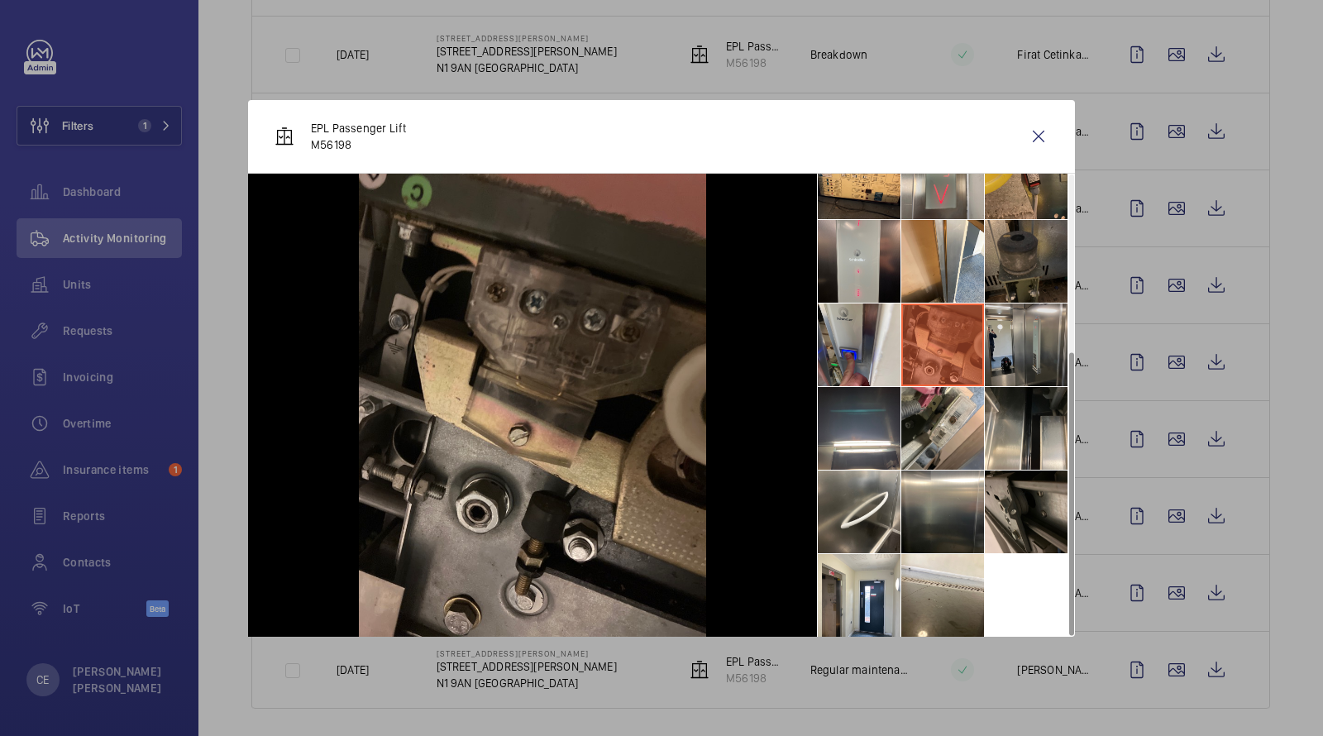
click at [1007, 342] on li at bounding box center [1026, 345] width 83 height 83
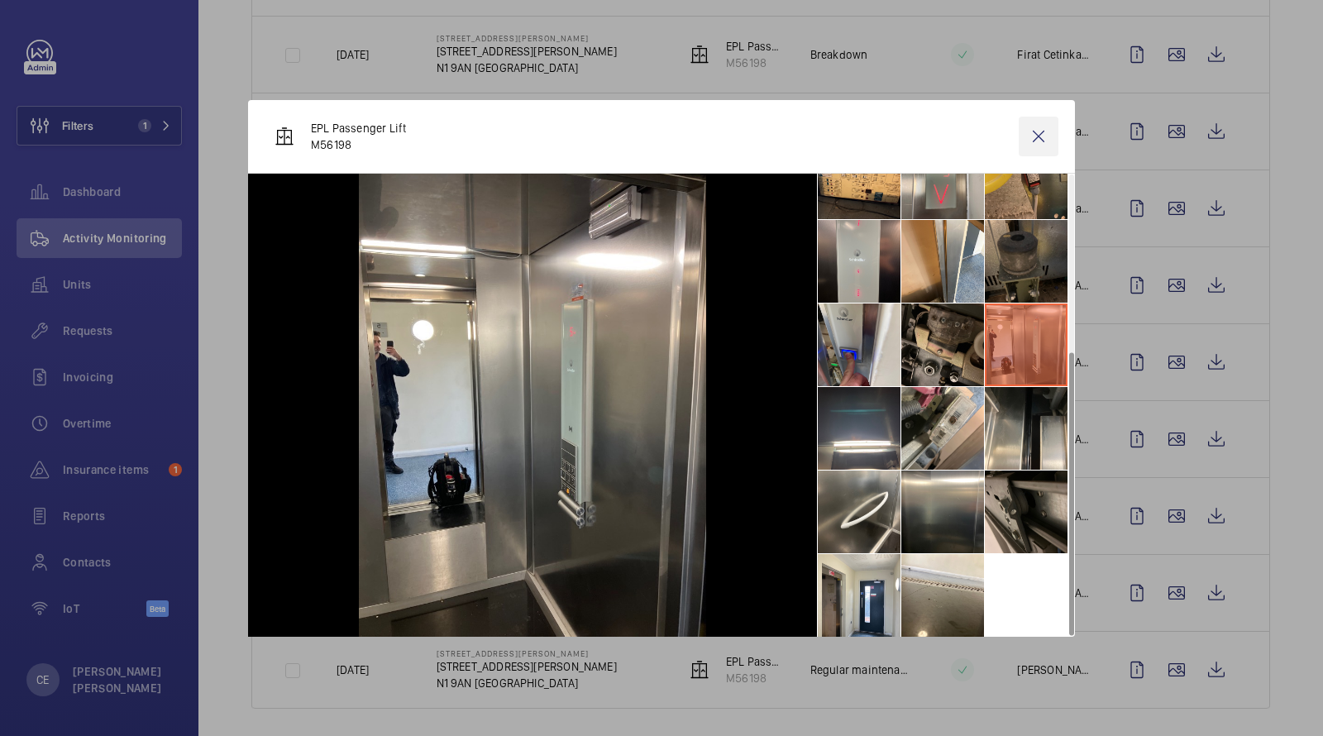
click at [1034, 130] on wm-front-icon-button at bounding box center [1039, 137] width 40 height 40
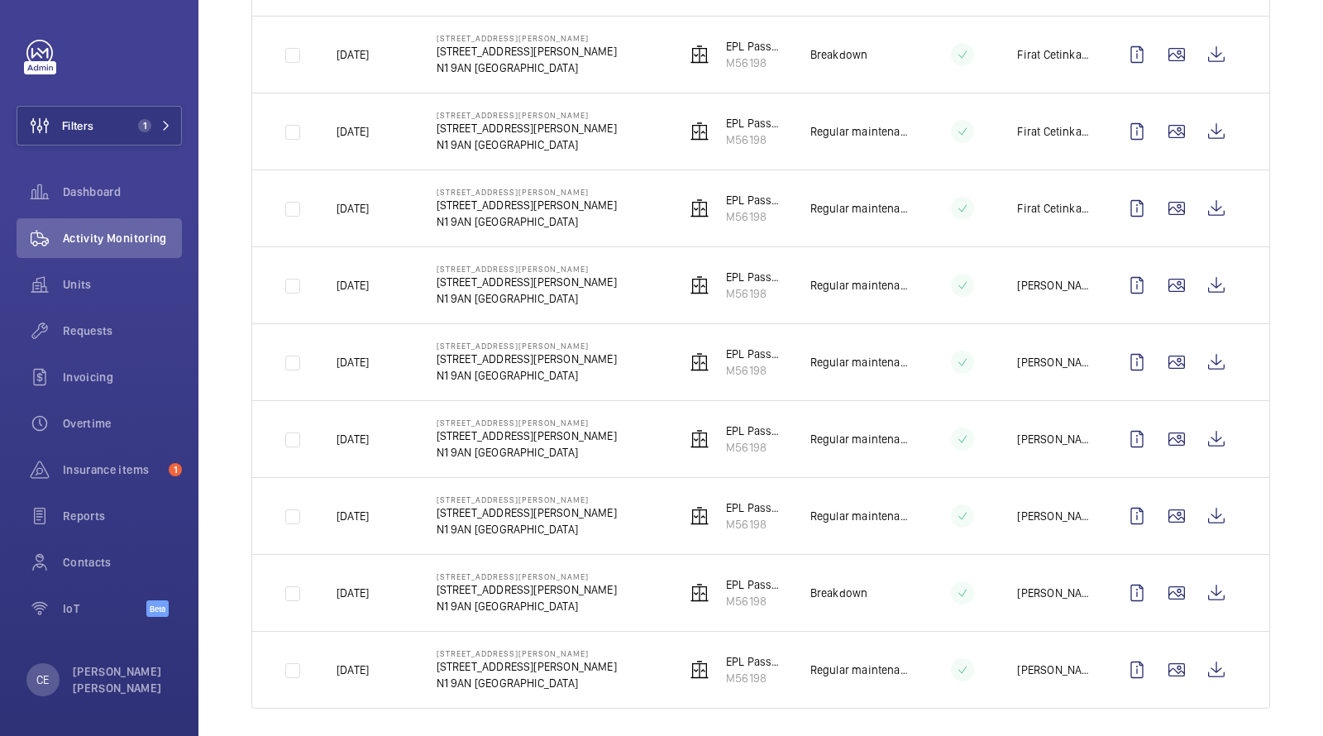
scroll to position [0, 0]
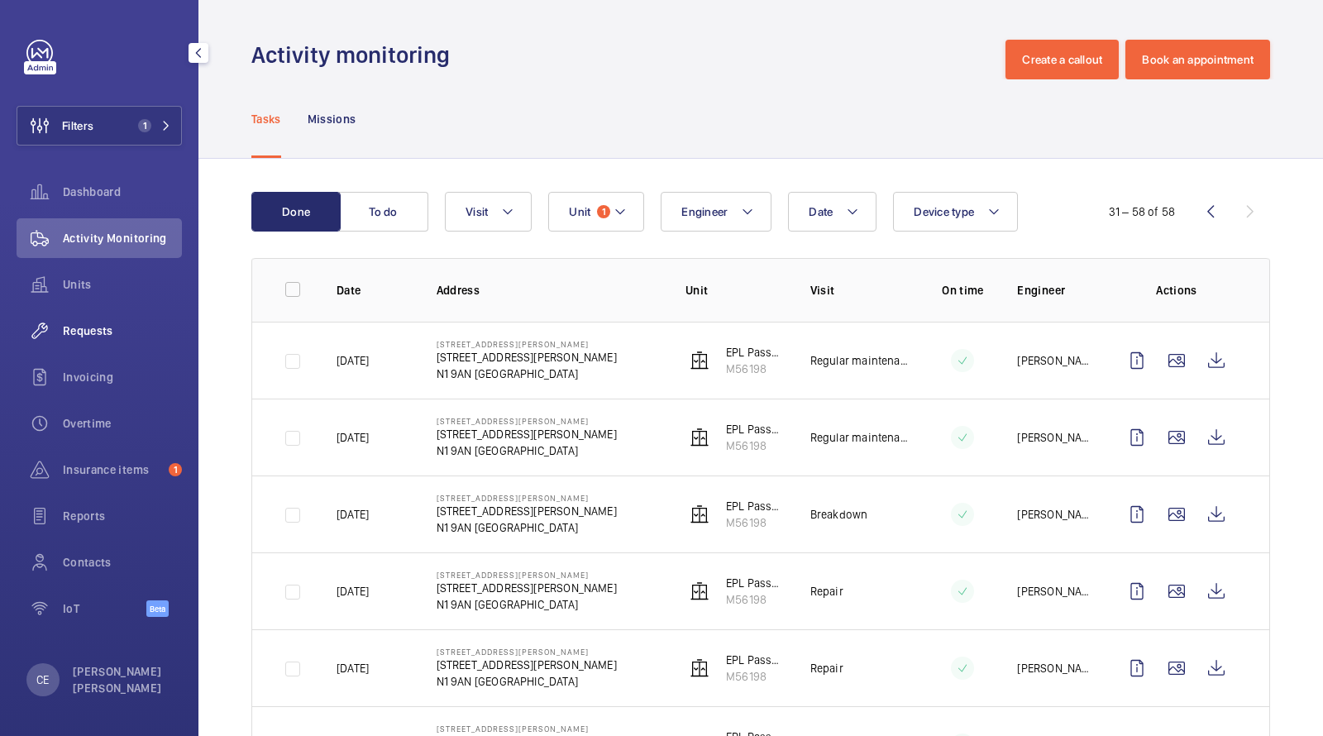
click at [84, 327] on span "Requests" at bounding box center [122, 331] width 119 height 17
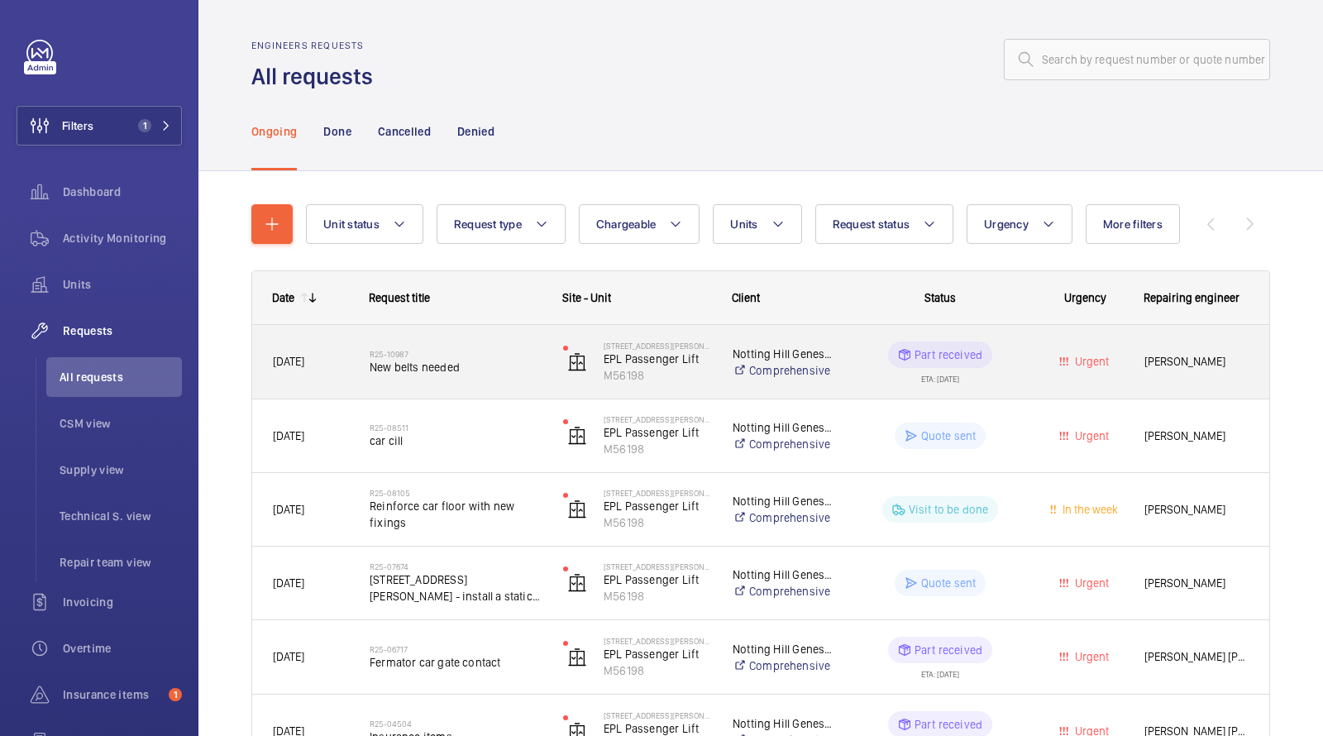
click at [467, 380] on div "R25-10987 New belts needed" at bounding box center [456, 362] width 172 height 48
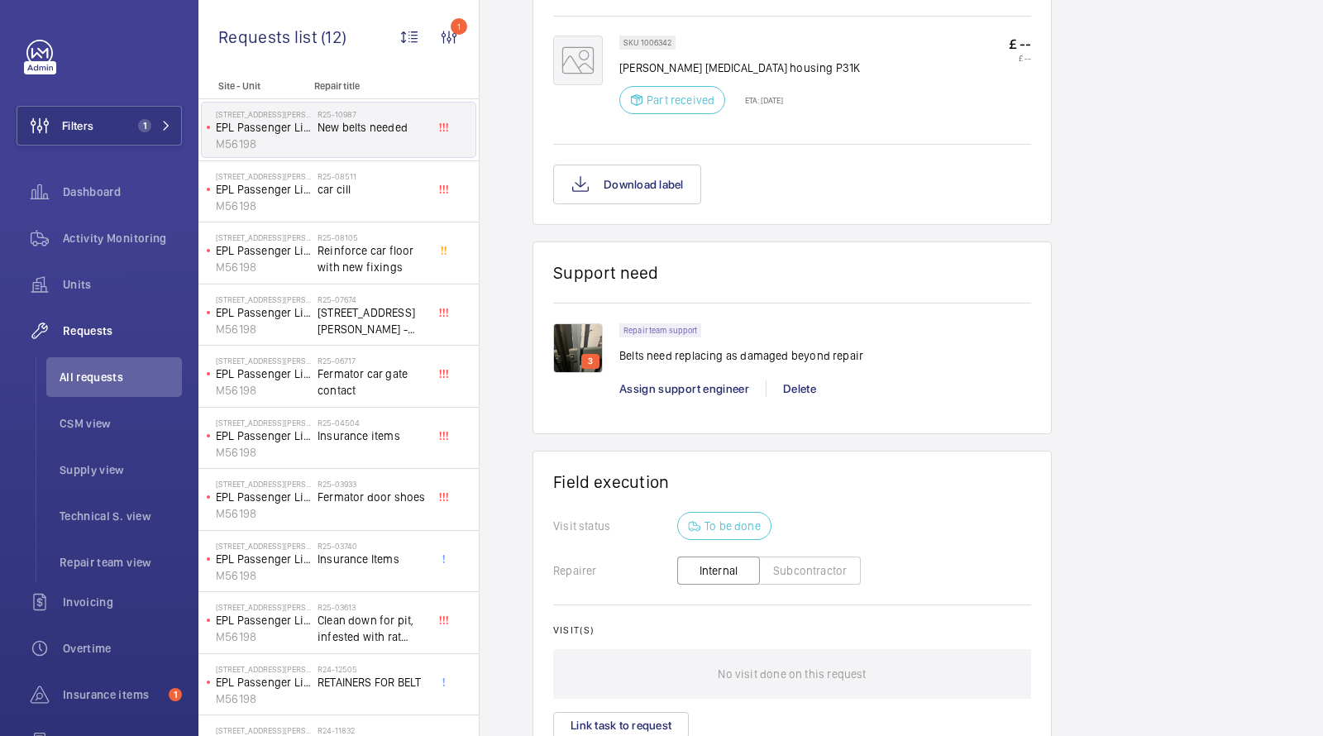
scroll to position [1280, 0]
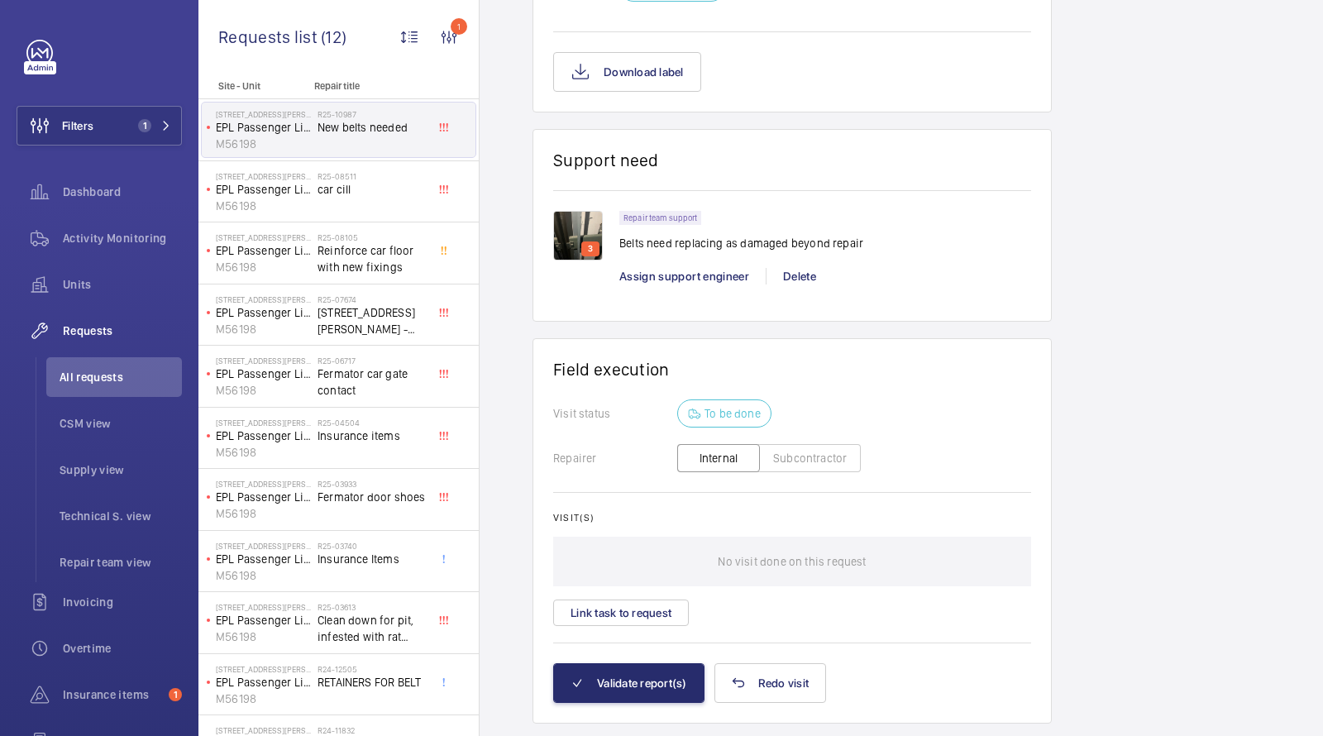
click at [577, 232] on img at bounding box center [578, 236] width 50 height 50
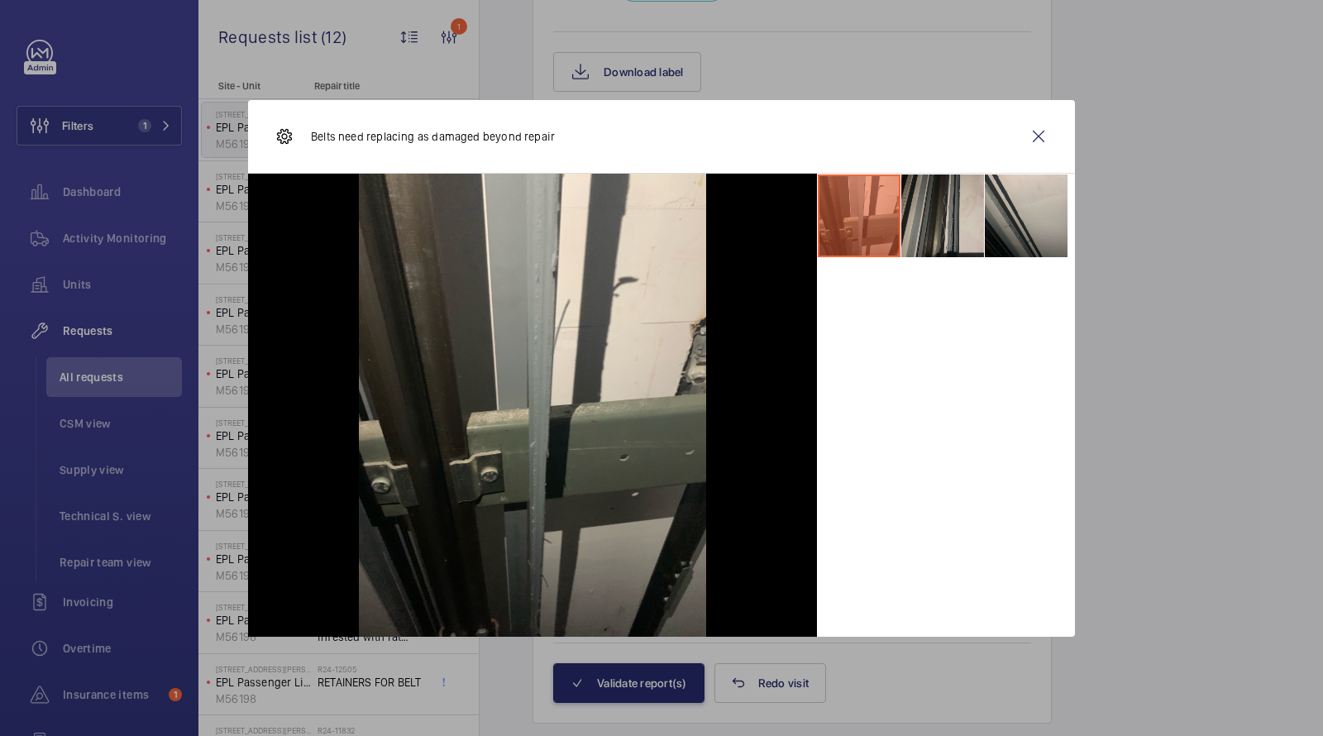
click at [974, 232] on li at bounding box center [943, 216] width 83 height 83
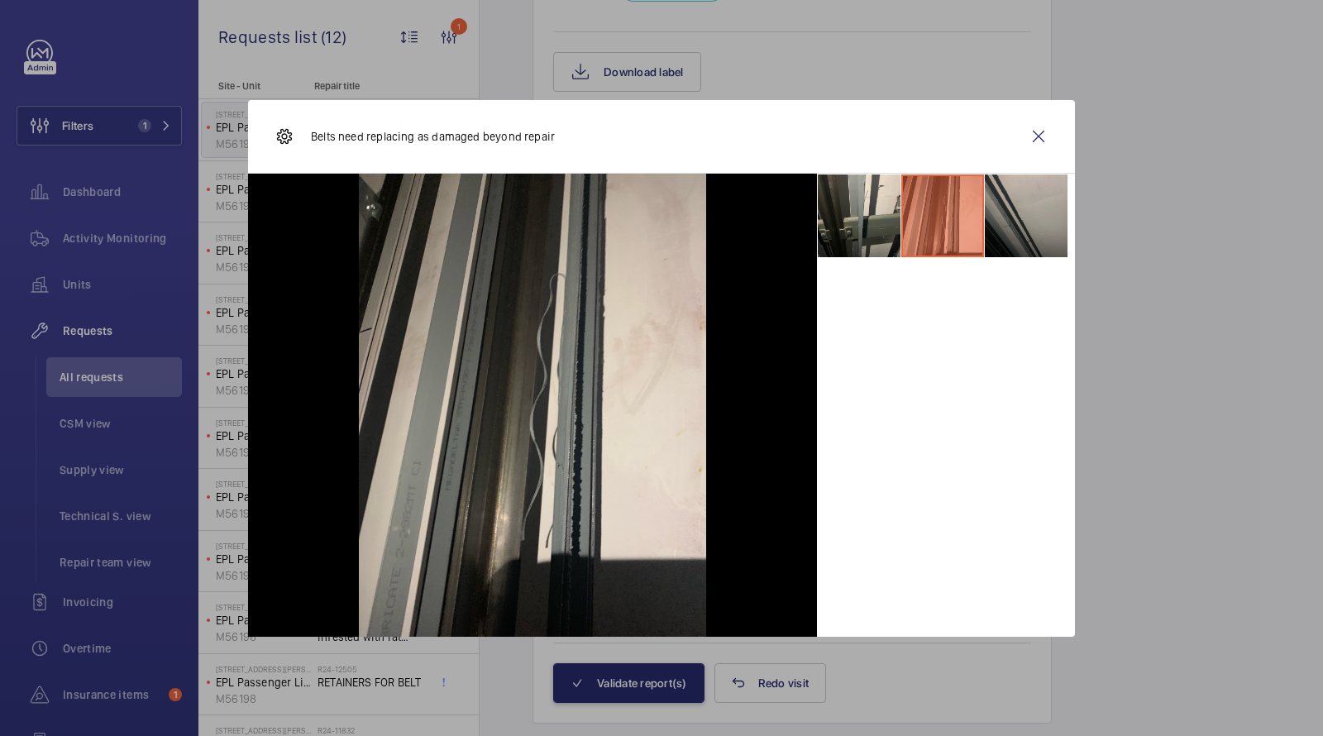
click at [1036, 223] on li at bounding box center [1026, 216] width 83 height 83
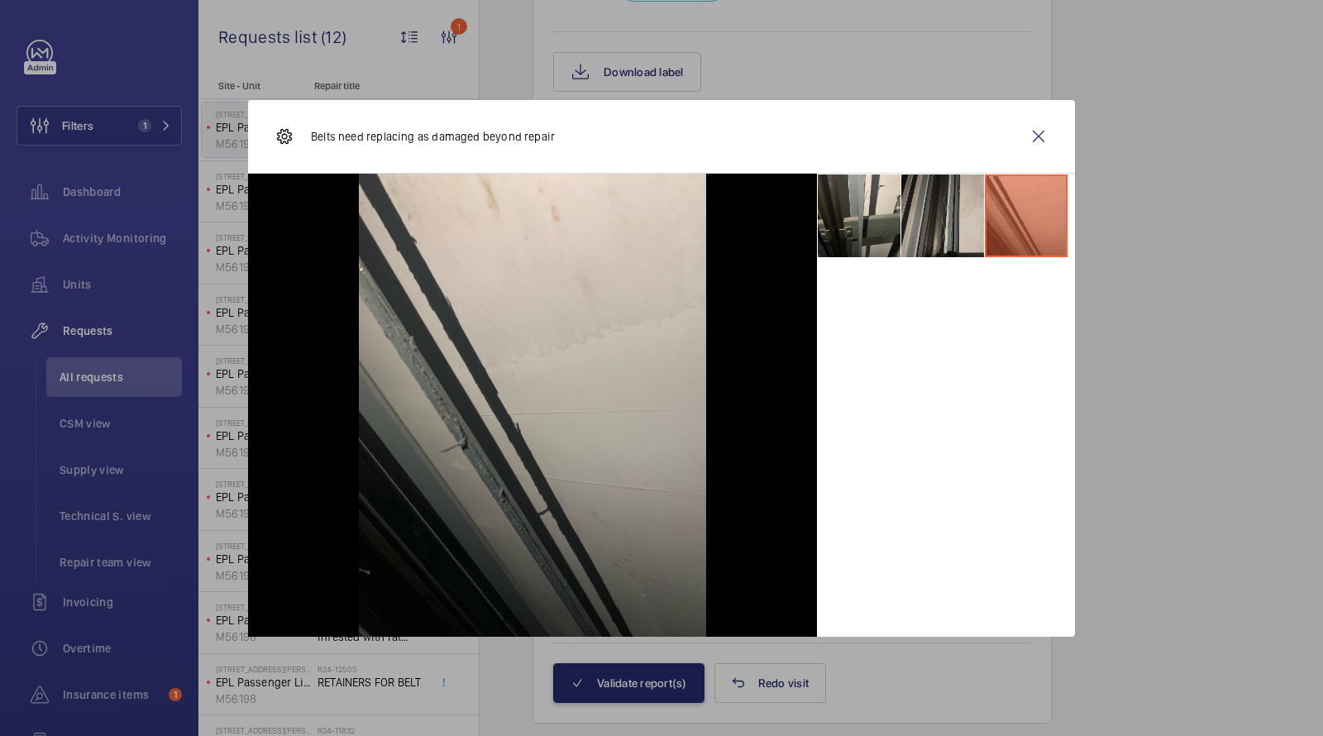
click at [961, 221] on li at bounding box center [943, 216] width 83 height 83
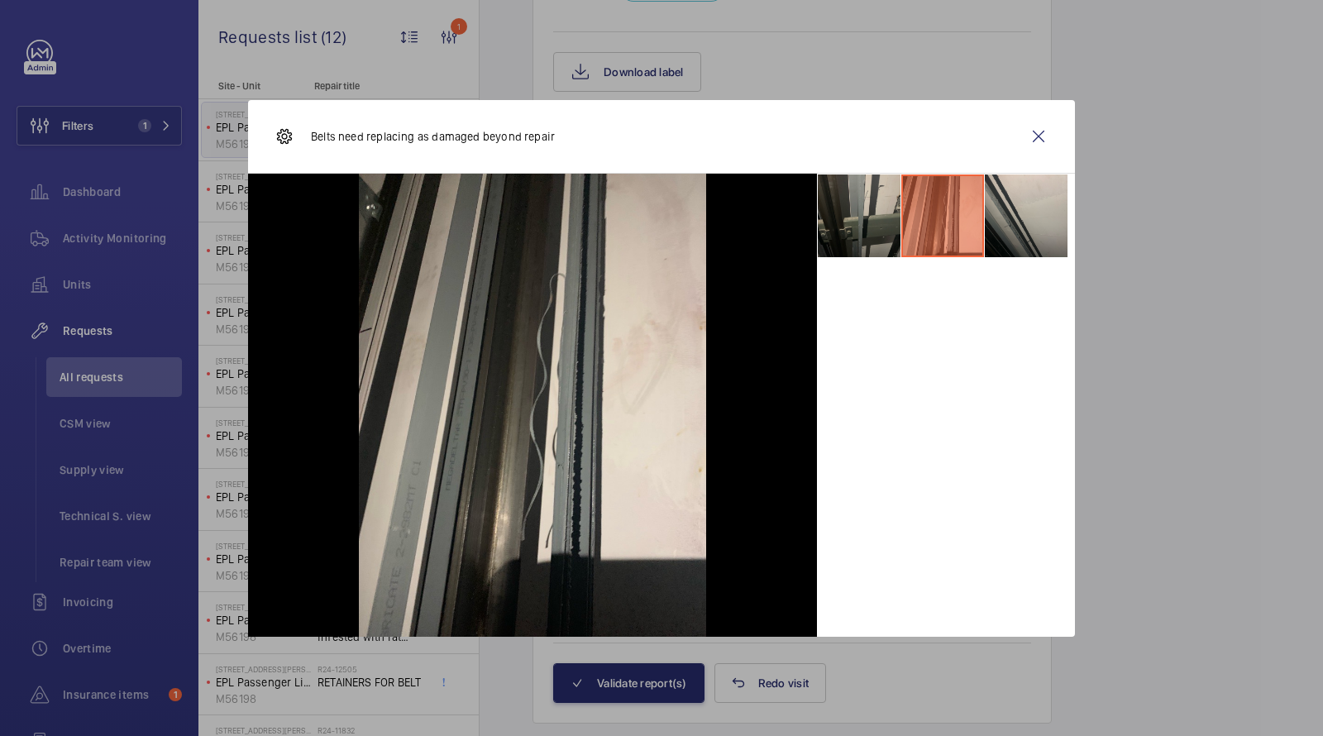
click at [835, 216] on li at bounding box center [859, 216] width 83 height 83
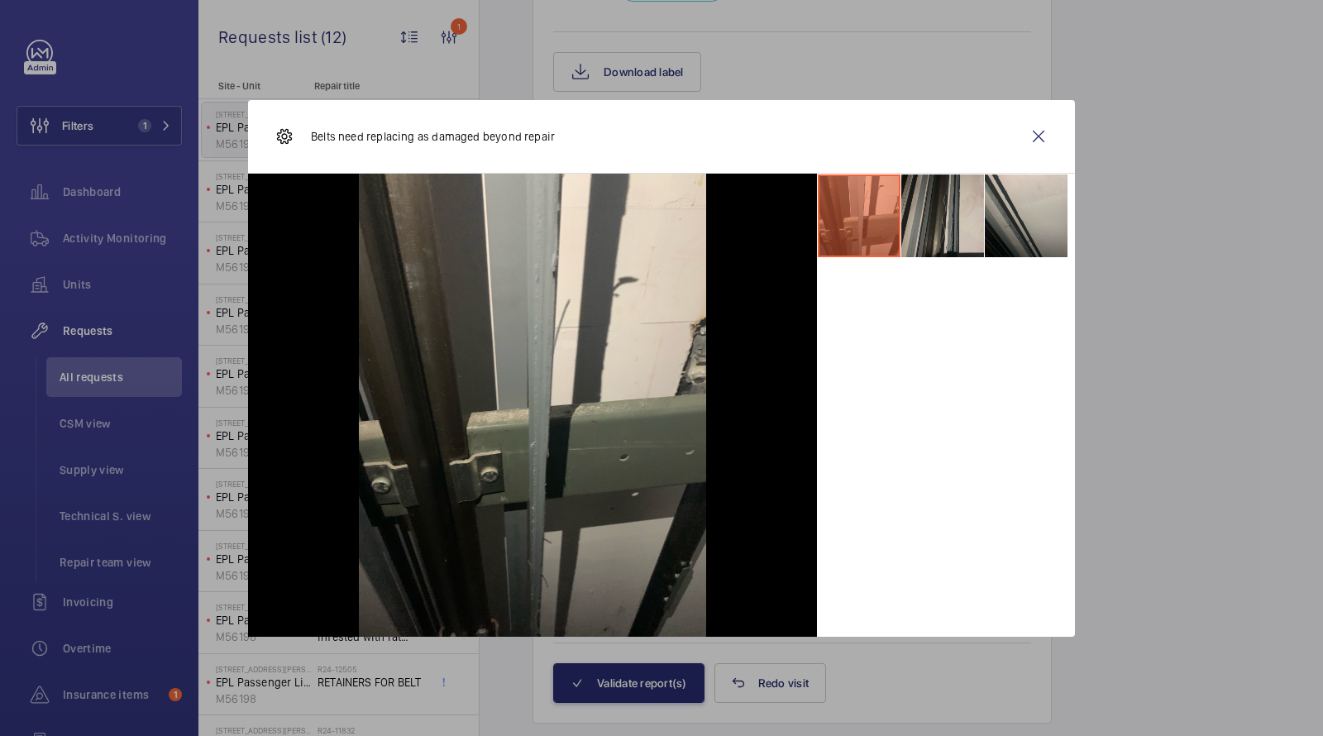
click at [950, 207] on li at bounding box center [943, 216] width 83 height 83
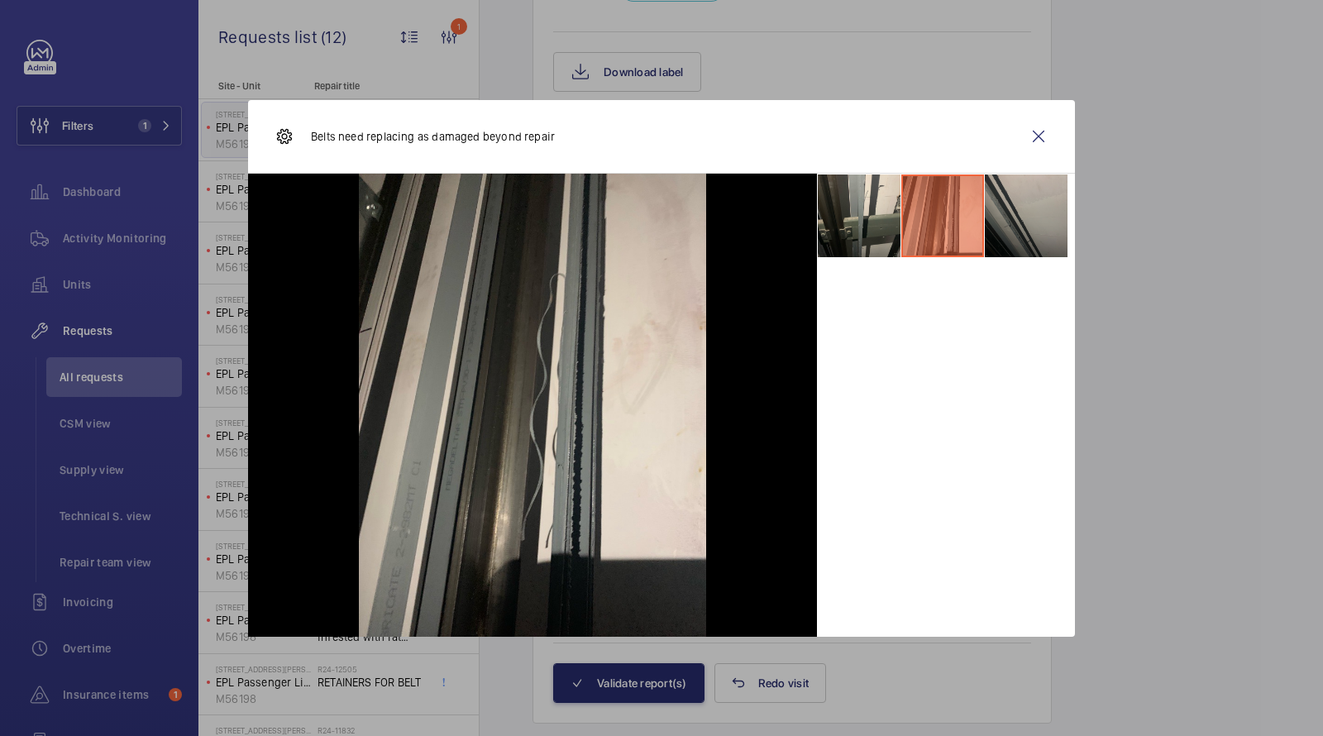
click at [1019, 231] on li at bounding box center [1026, 216] width 83 height 83
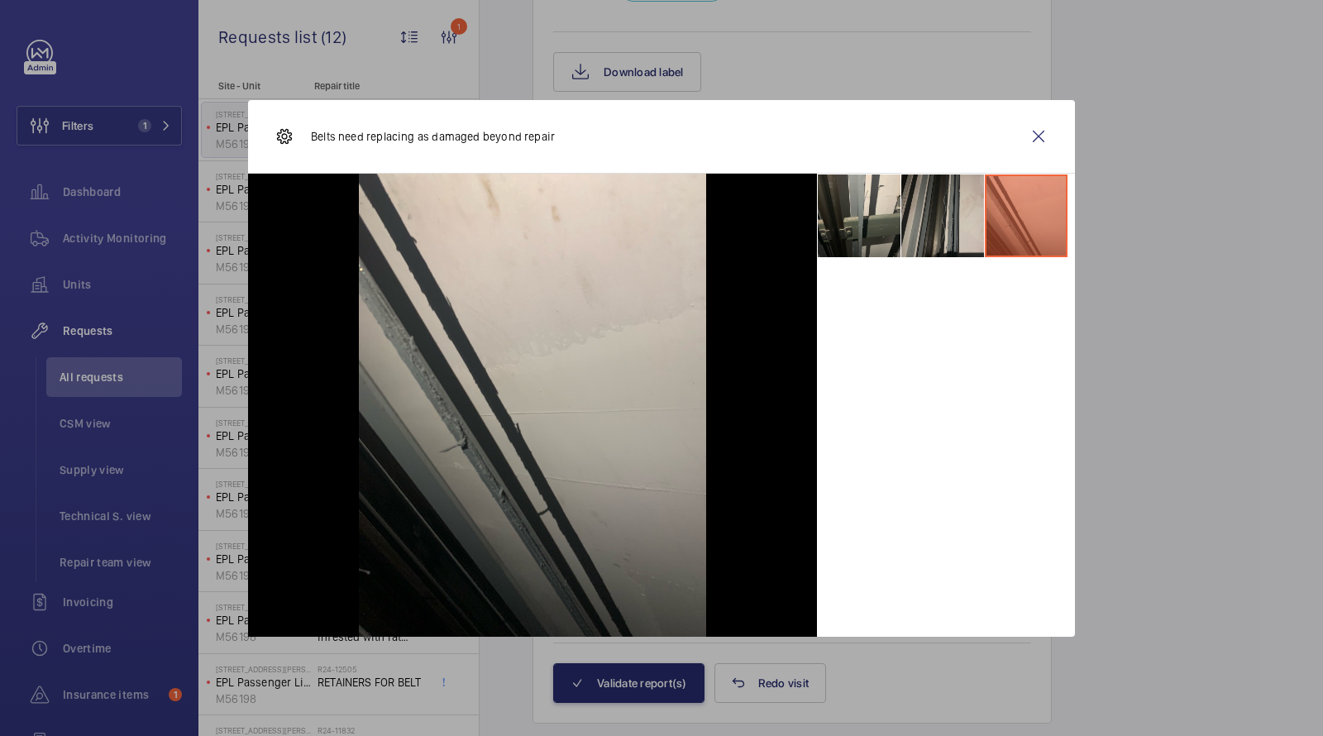
click at [950, 226] on li at bounding box center [943, 216] width 83 height 83
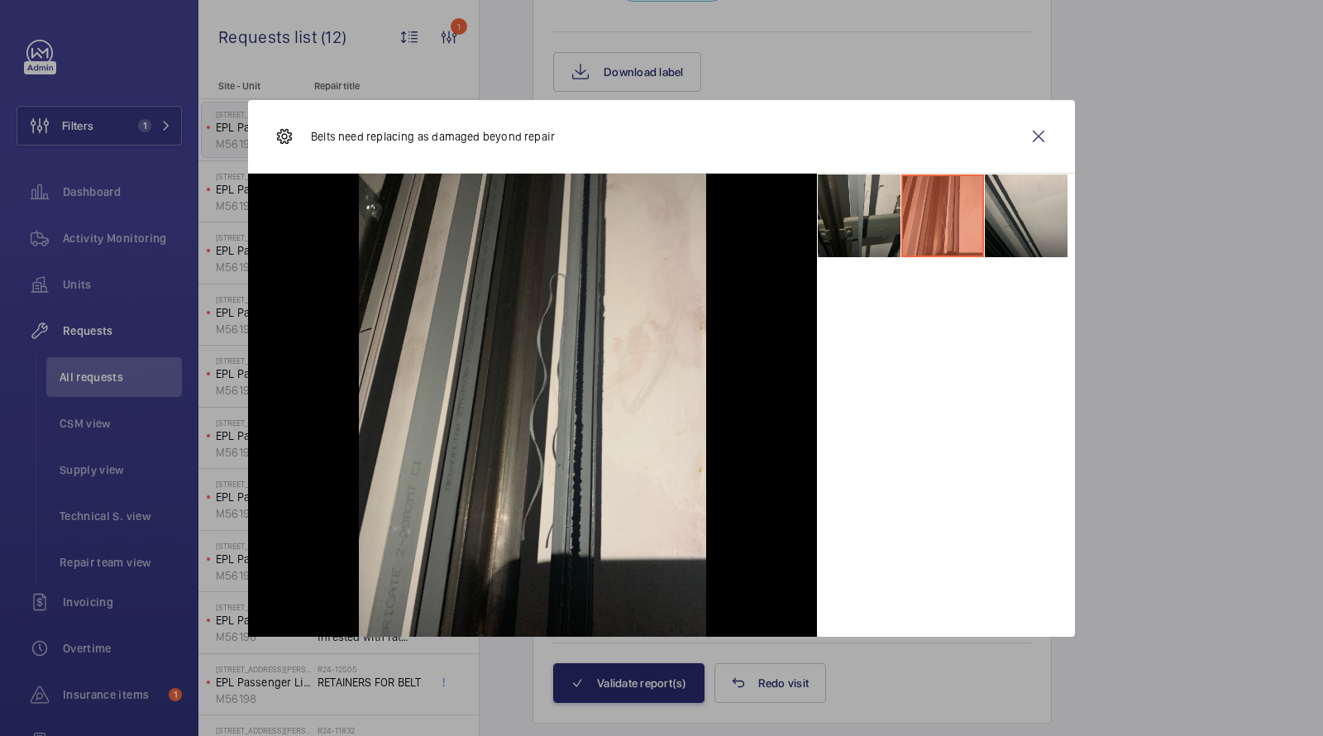
click at [859, 235] on li at bounding box center [859, 216] width 83 height 83
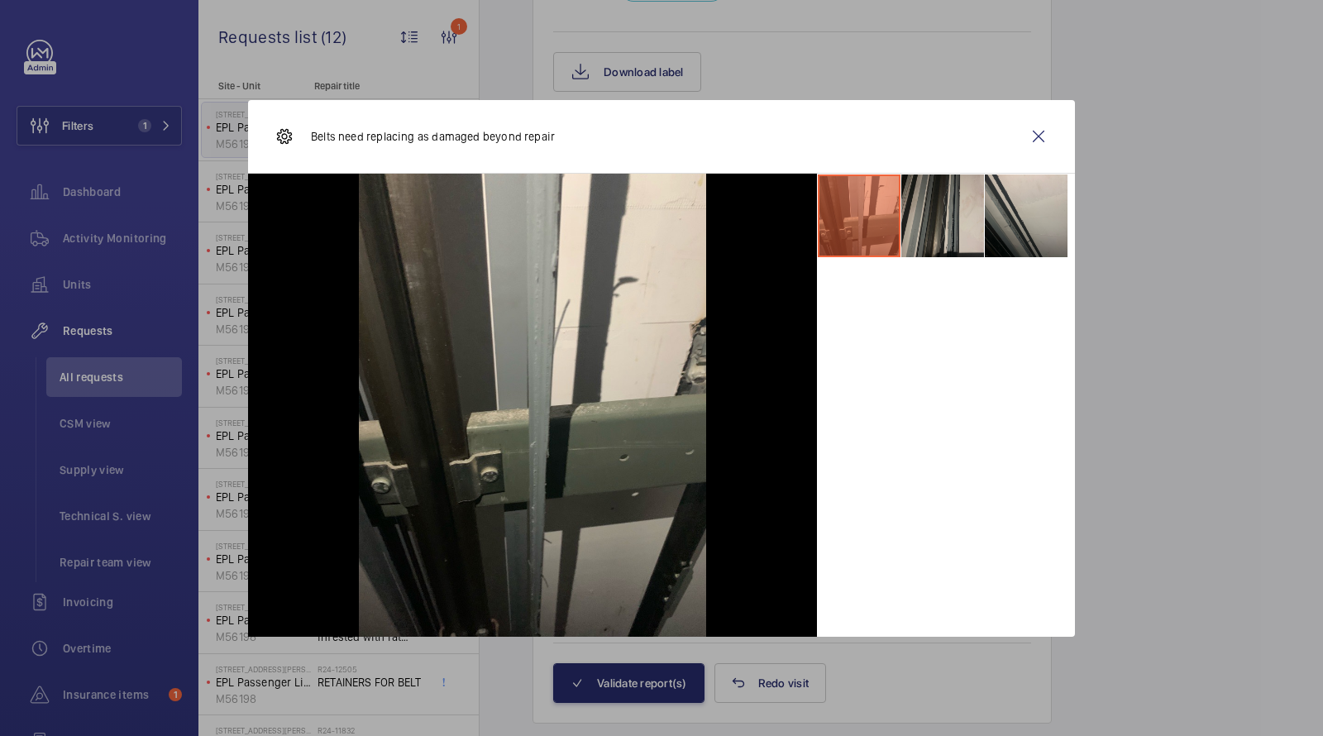
click at [939, 226] on li at bounding box center [943, 216] width 83 height 83
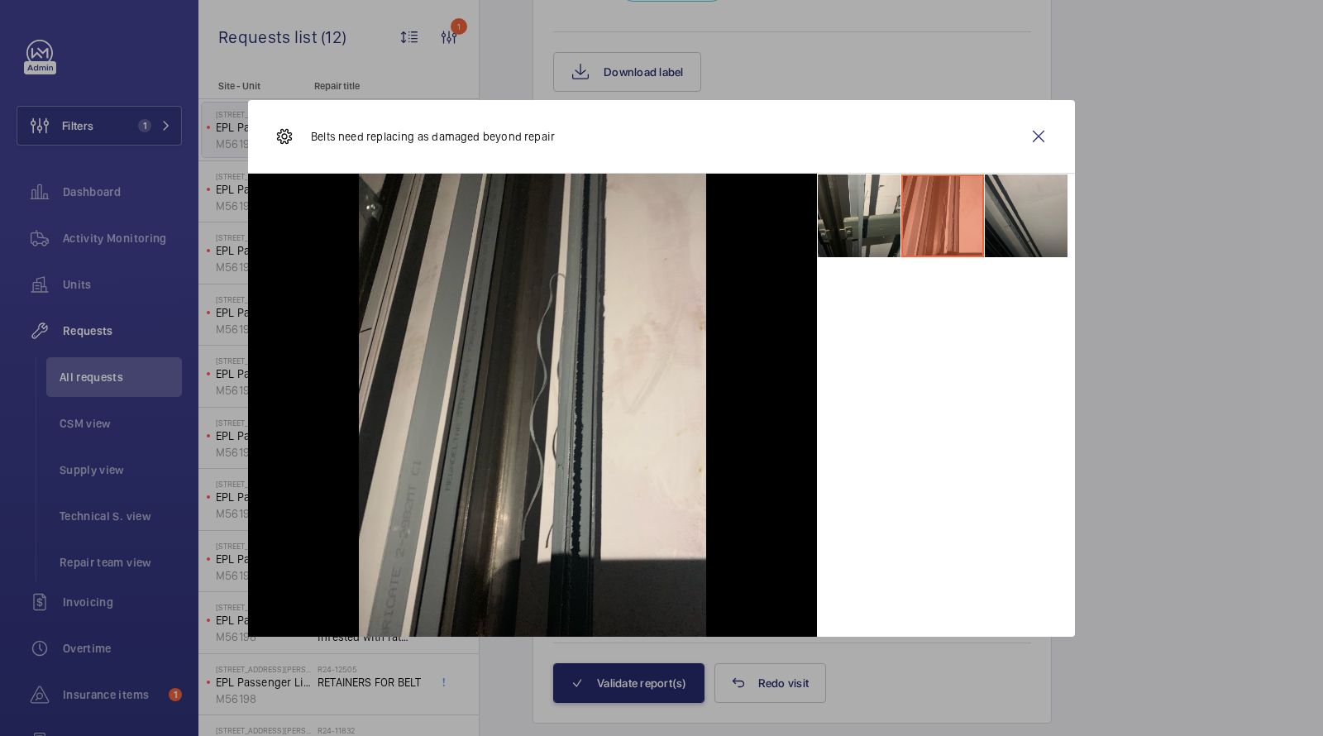
click at [997, 233] on li at bounding box center [1026, 216] width 83 height 83
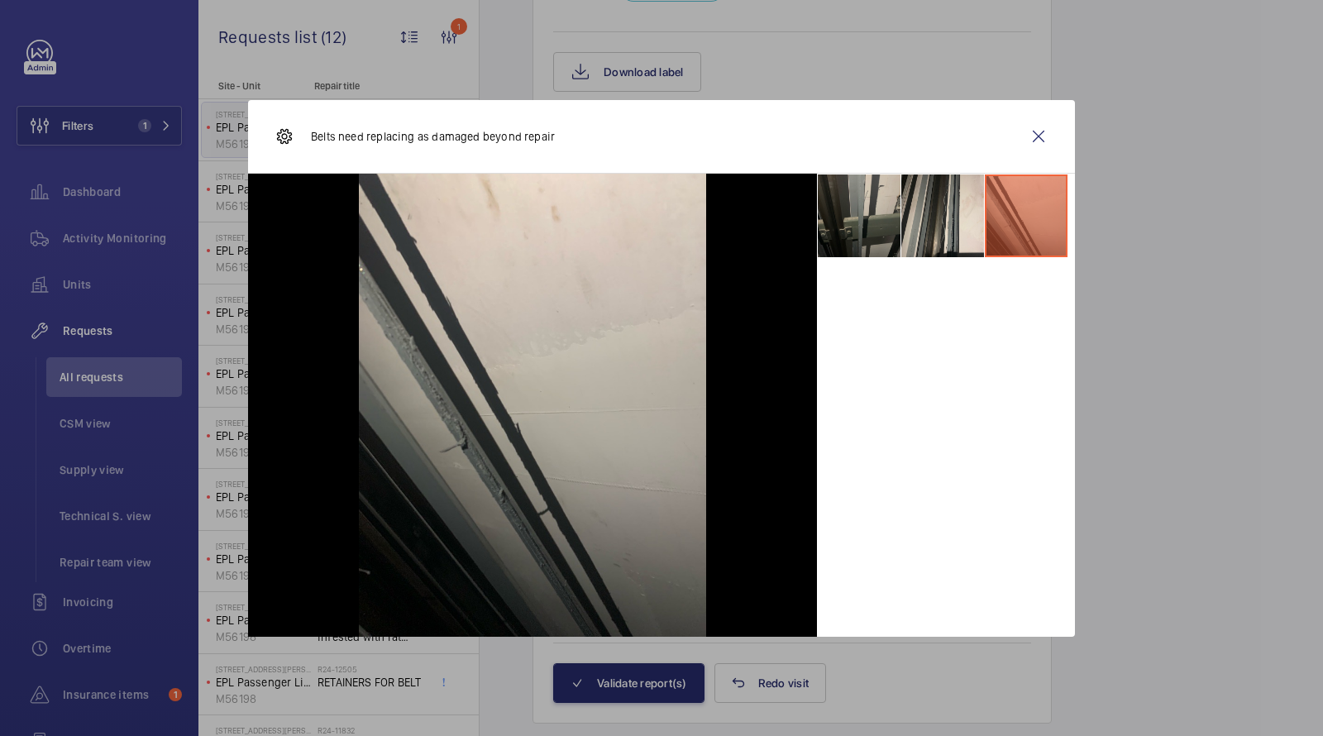
click at [877, 232] on li at bounding box center [859, 216] width 83 height 83
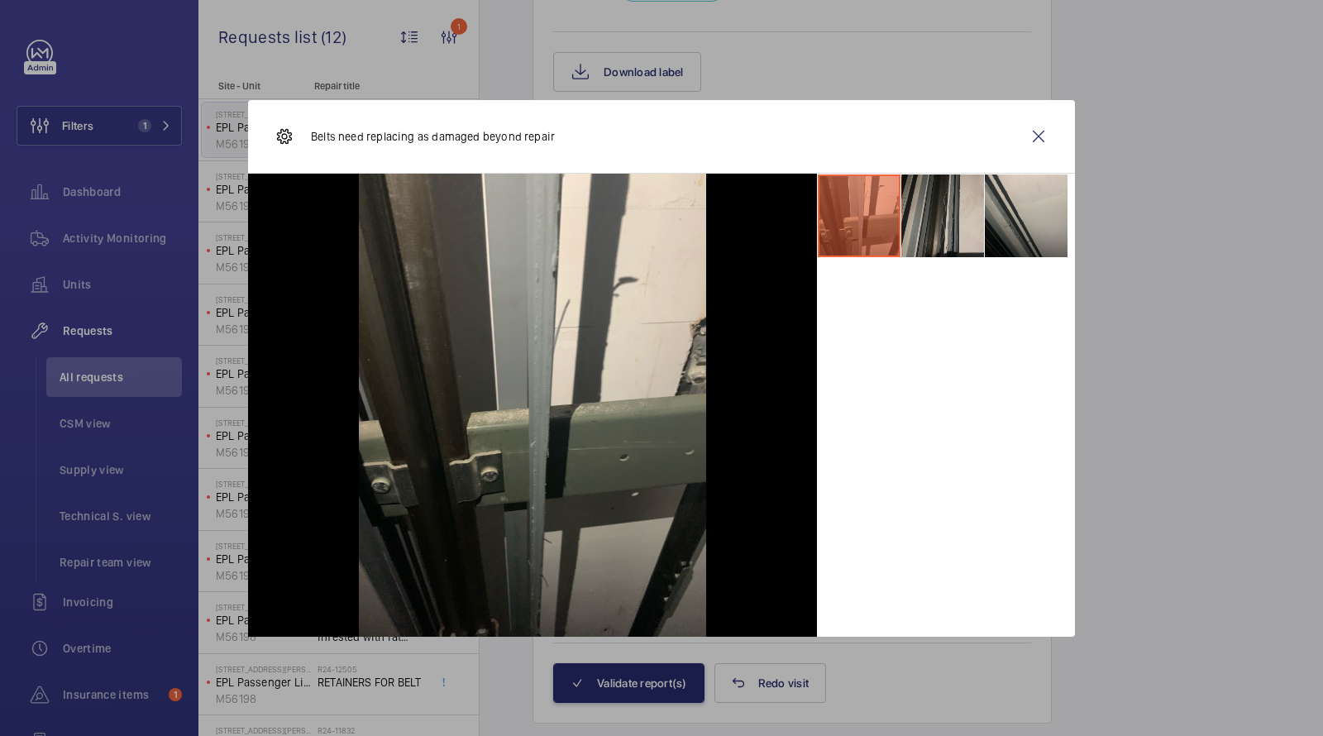
click at [915, 229] on li at bounding box center [943, 216] width 83 height 83
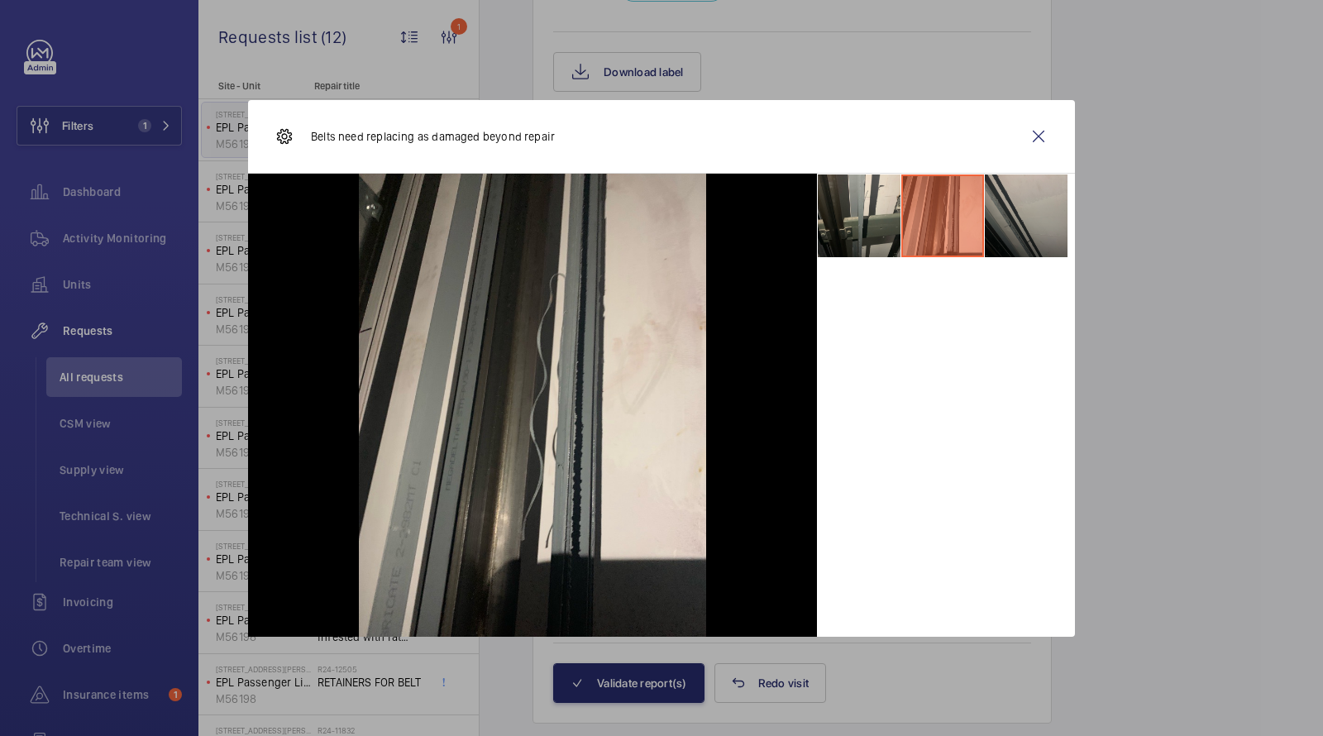
click at [1007, 227] on li at bounding box center [1026, 216] width 83 height 83
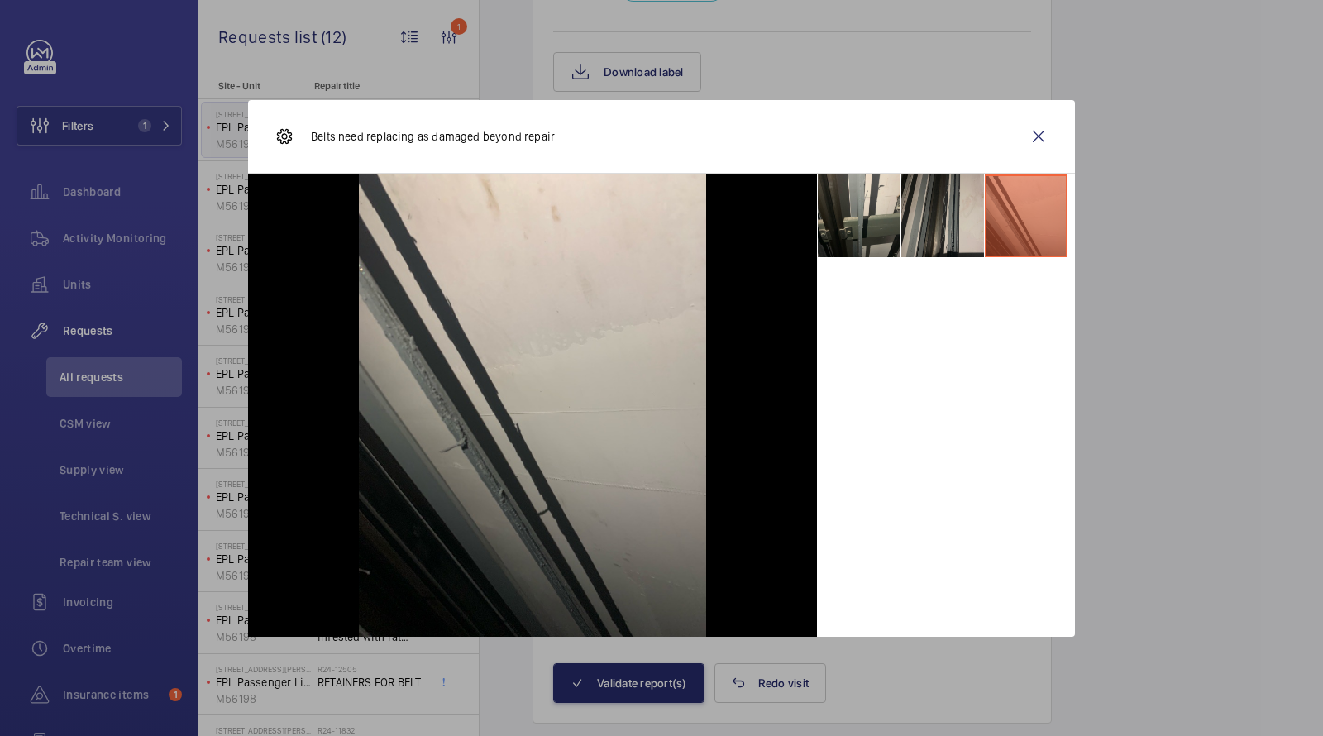
click at [921, 222] on li at bounding box center [943, 216] width 83 height 83
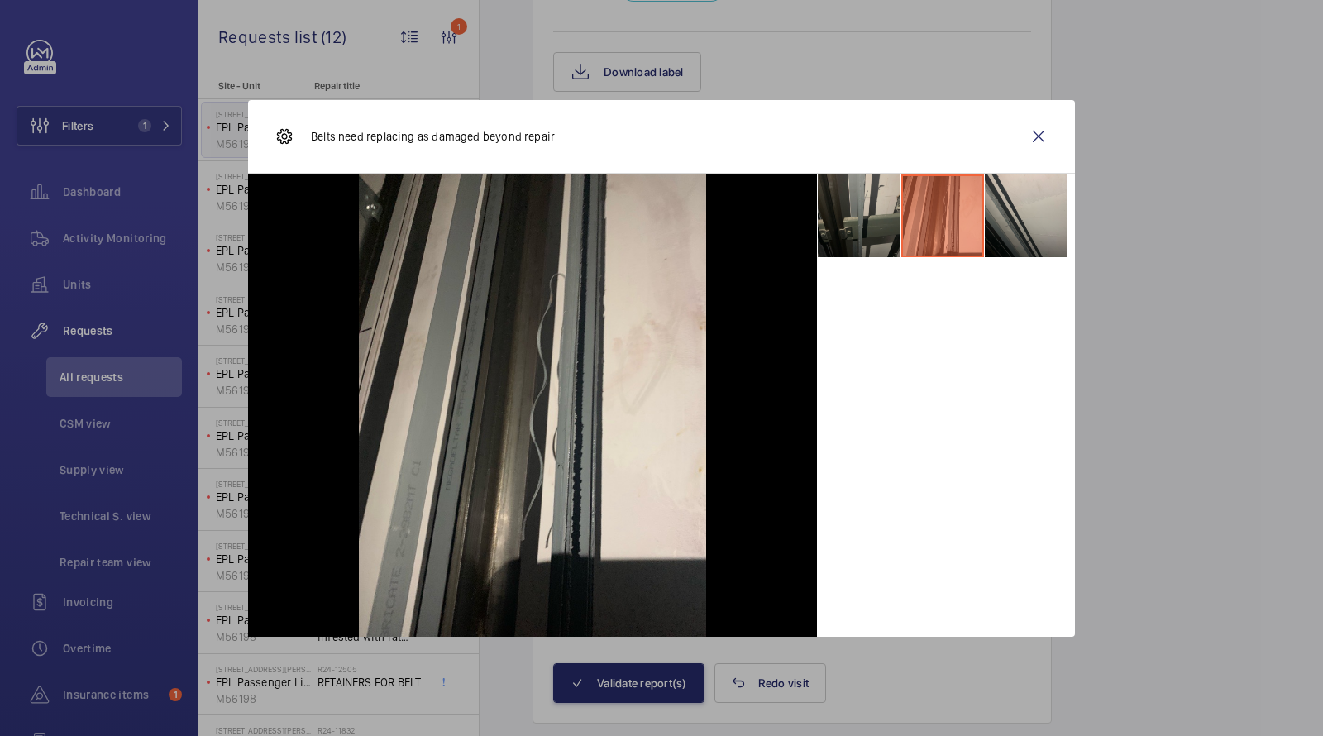
click at [872, 232] on li at bounding box center [859, 216] width 83 height 83
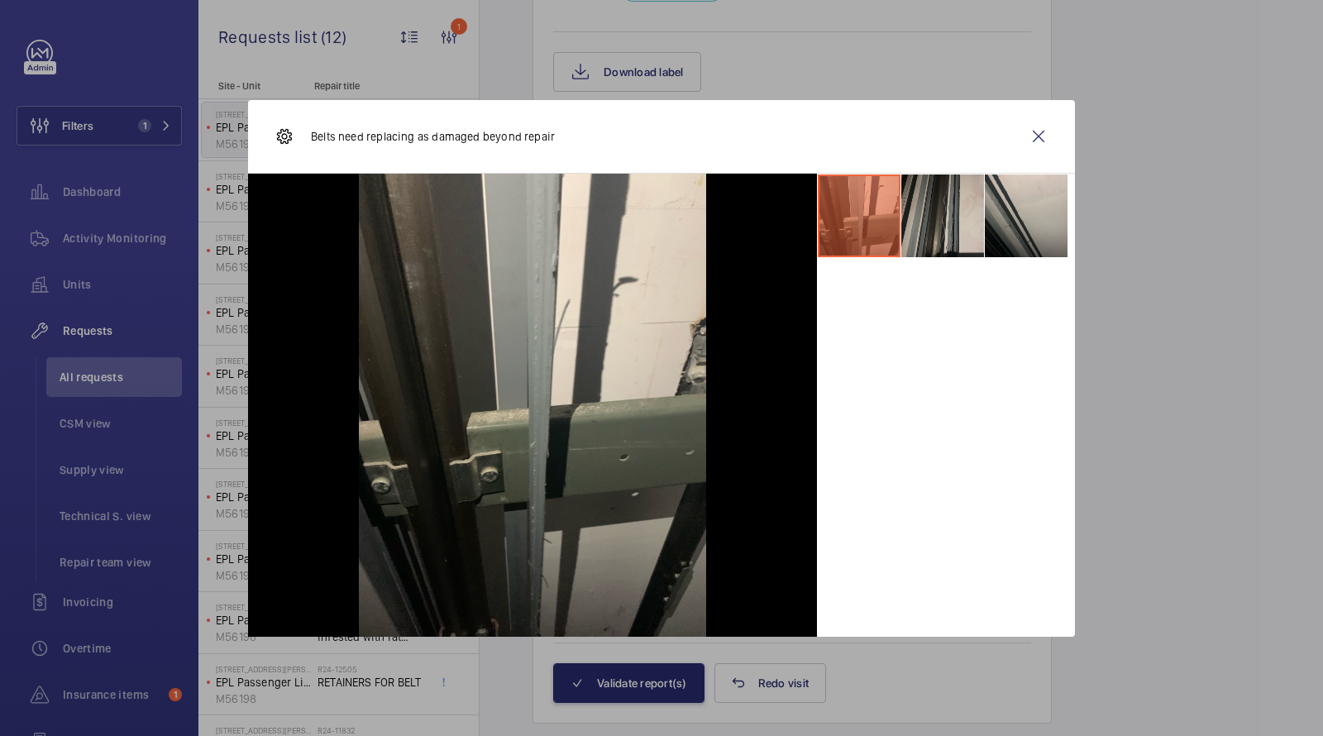
click at [928, 228] on li at bounding box center [943, 216] width 83 height 83
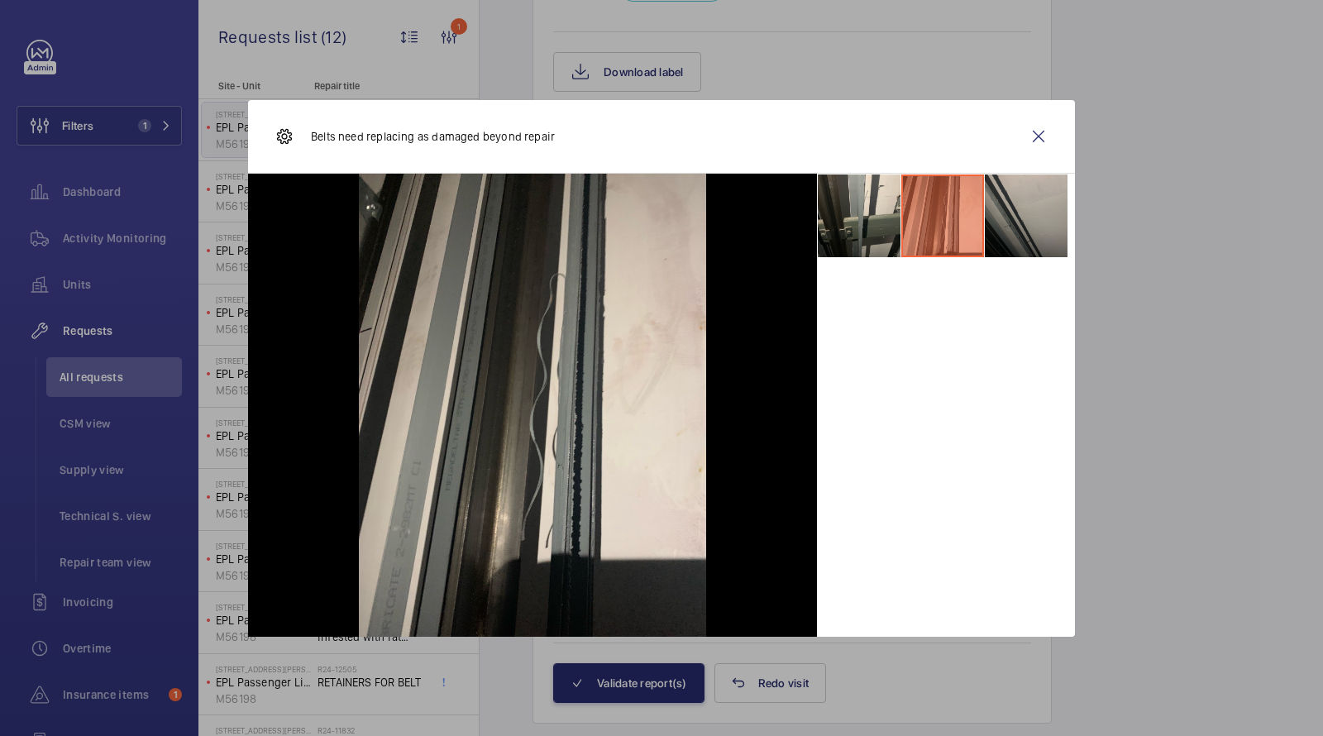
click at [1003, 227] on li at bounding box center [1026, 216] width 83 height 83
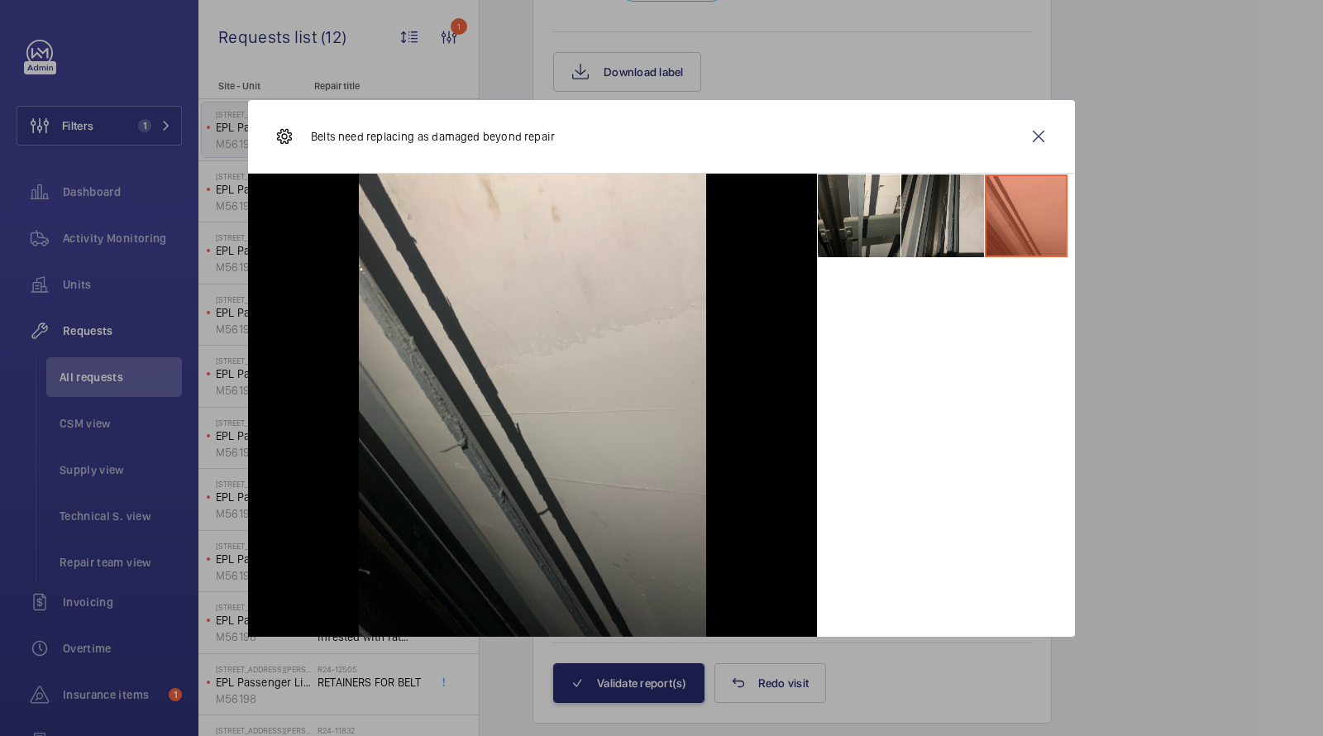
click at [932, 225] on li at bounding box center [943, 216] width 83 height 83
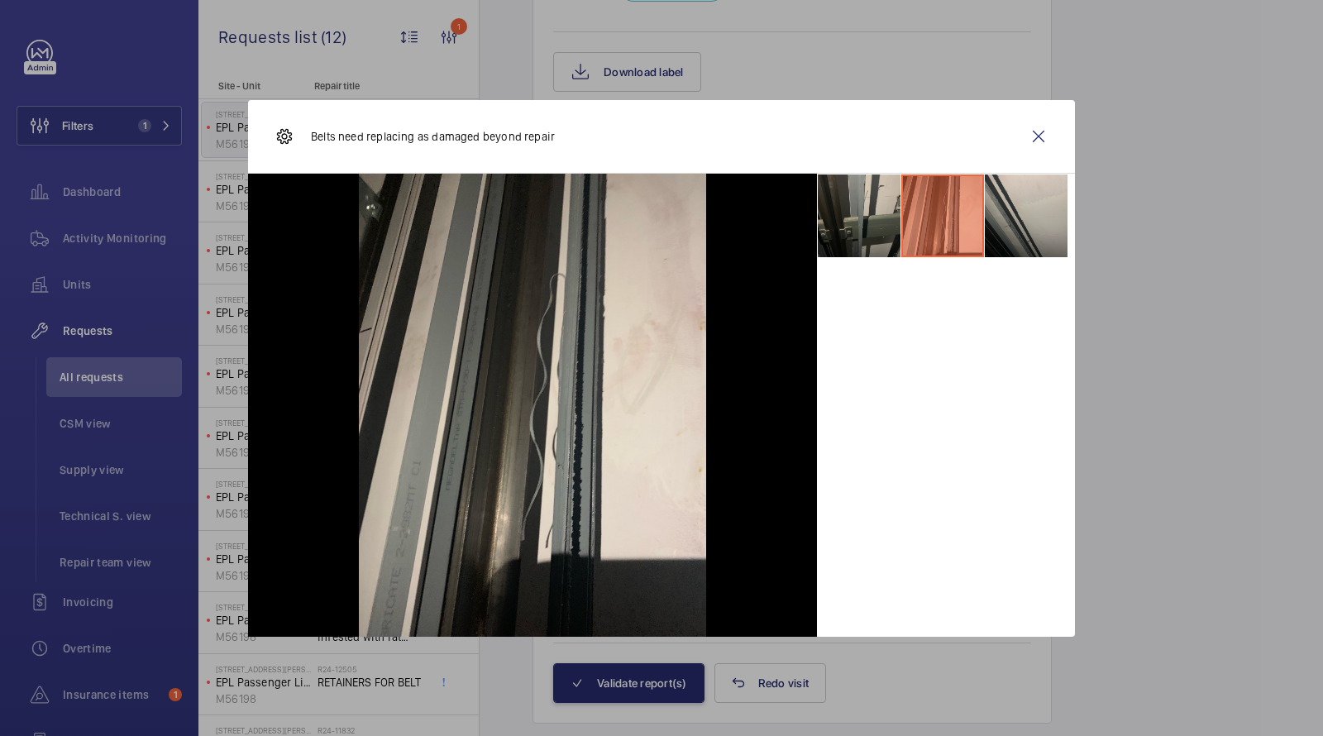
click at [875, 210] on li at bounding box center [859, 216] width 83 height 83
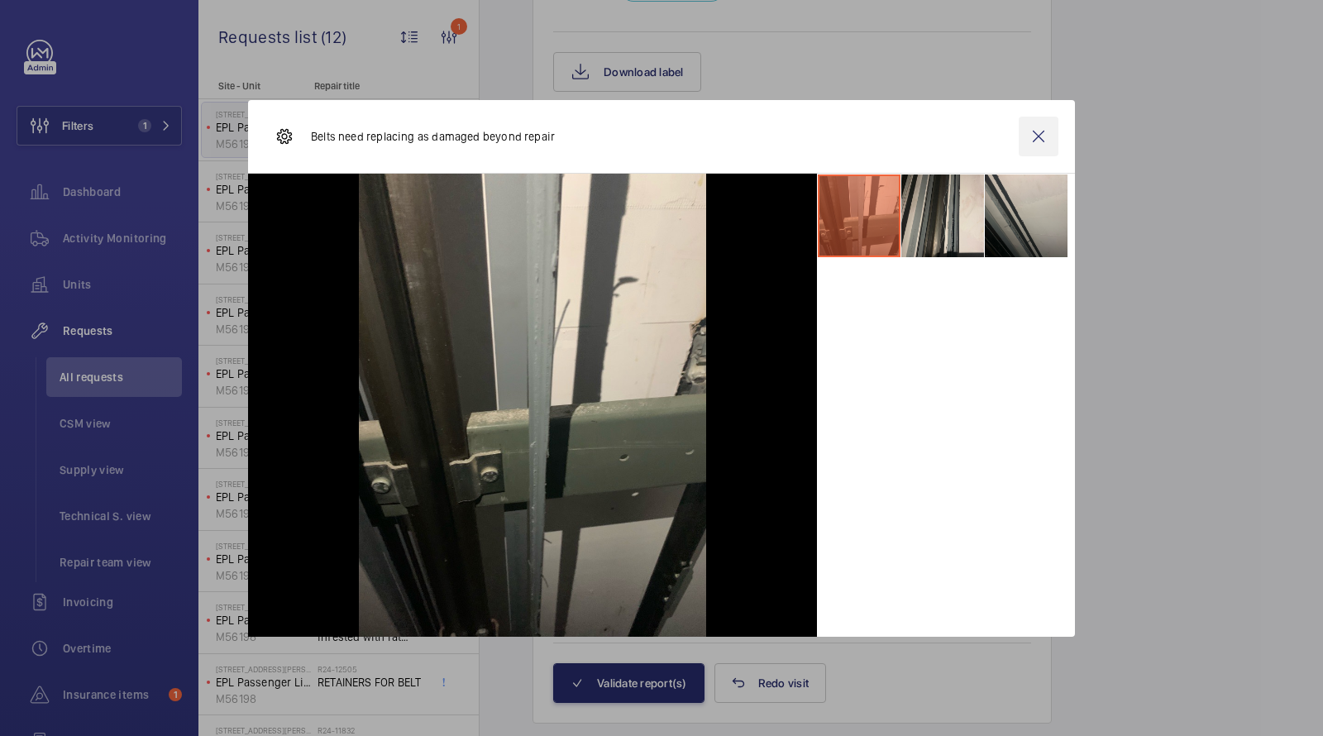
click at [1038, 129] on wm-front-icon-button at bounding box center [1039, 137] width 40 height 40
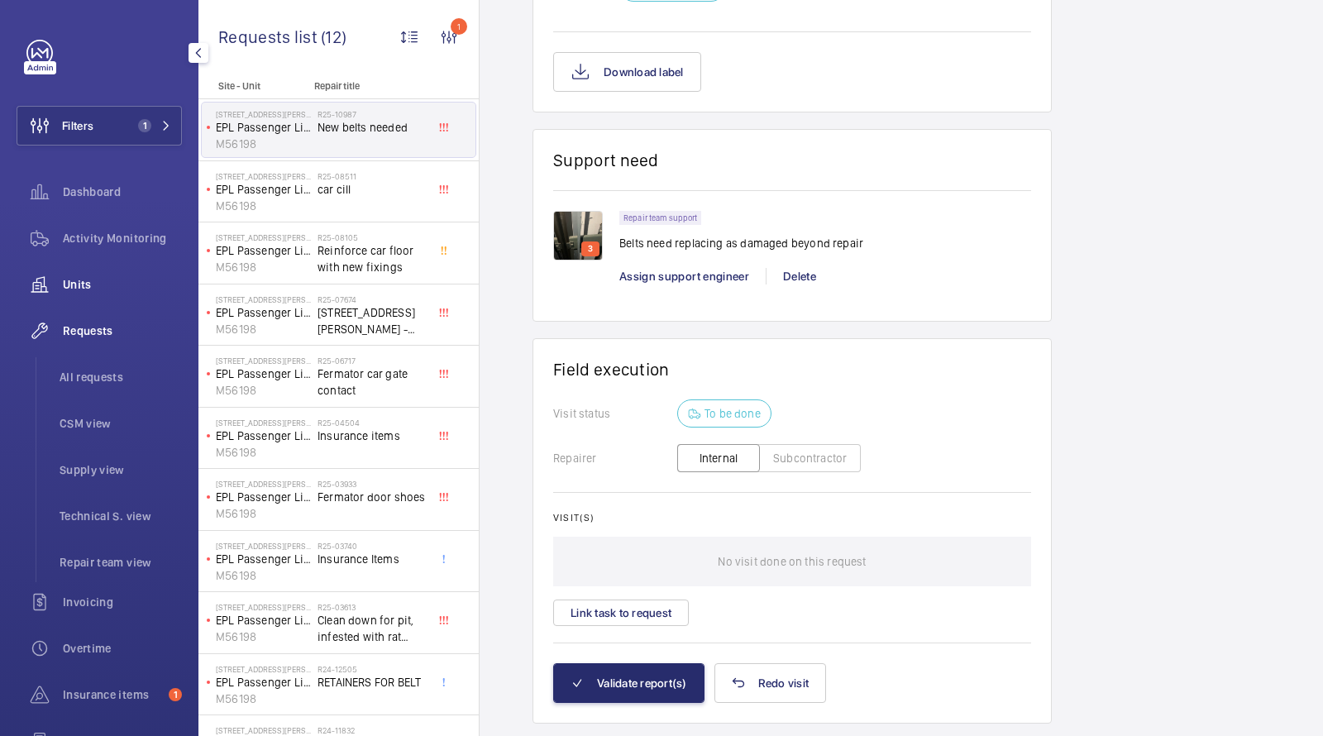
click at [80, 280] on span "Units" at bounding box center [122, 284] width 119 height 17
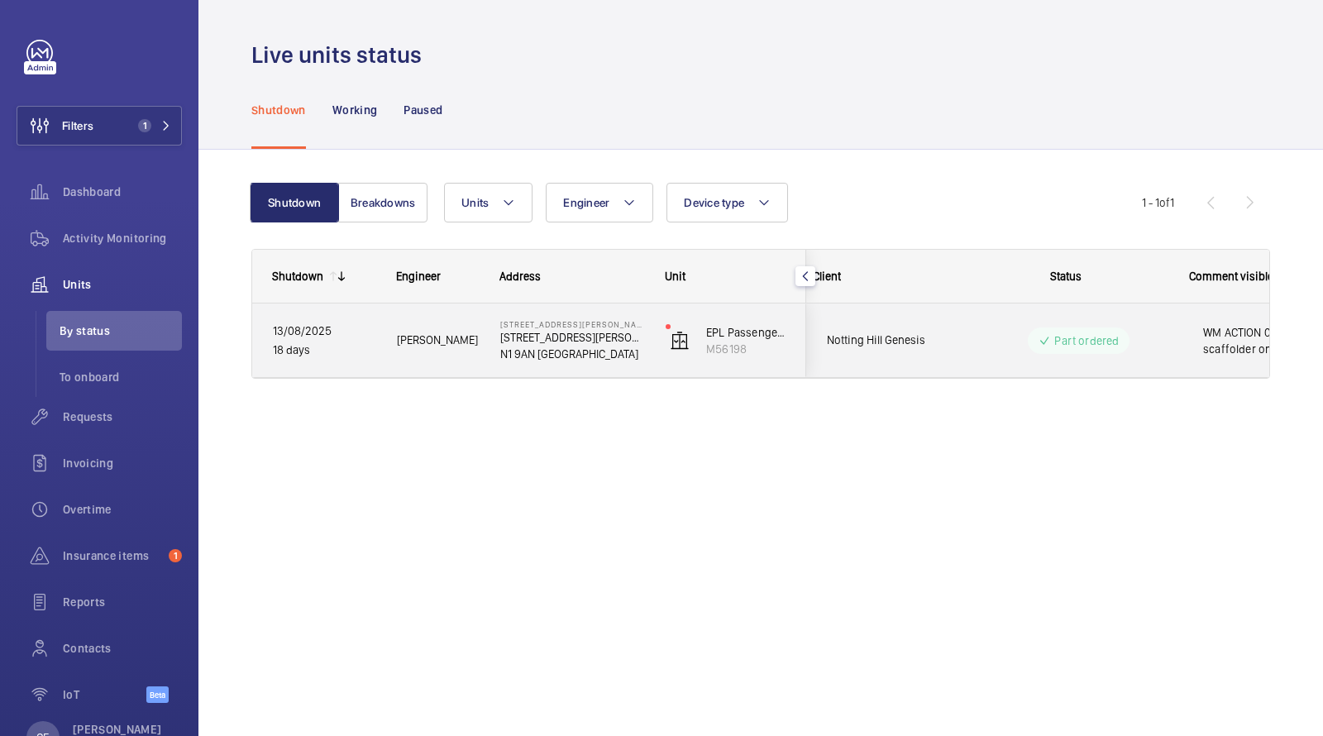
scroll to position [0, 298]
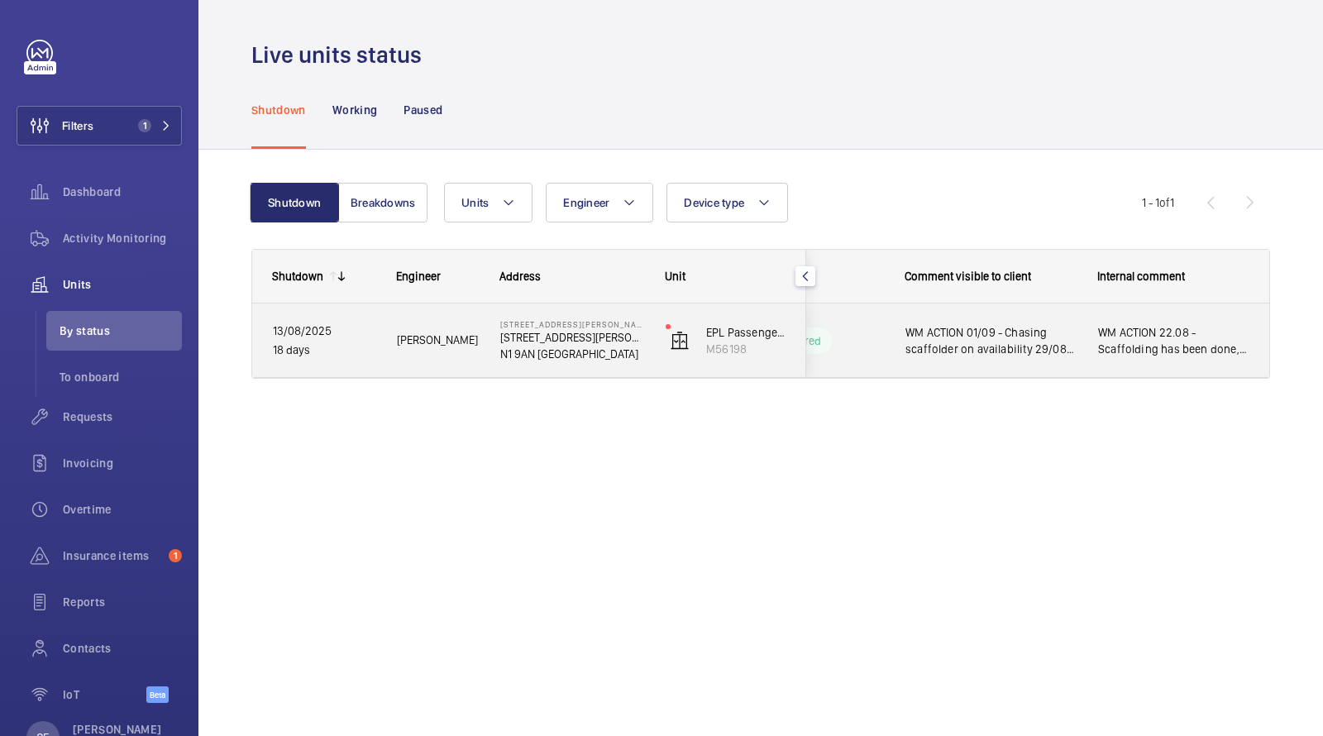
click at [944, 336] on span "WM ACTION 01/09 - Chasing scaffolder on availability 29/08 - Parts in [DATE] 28…" at bounding box center [991, 340] width 171 height 33
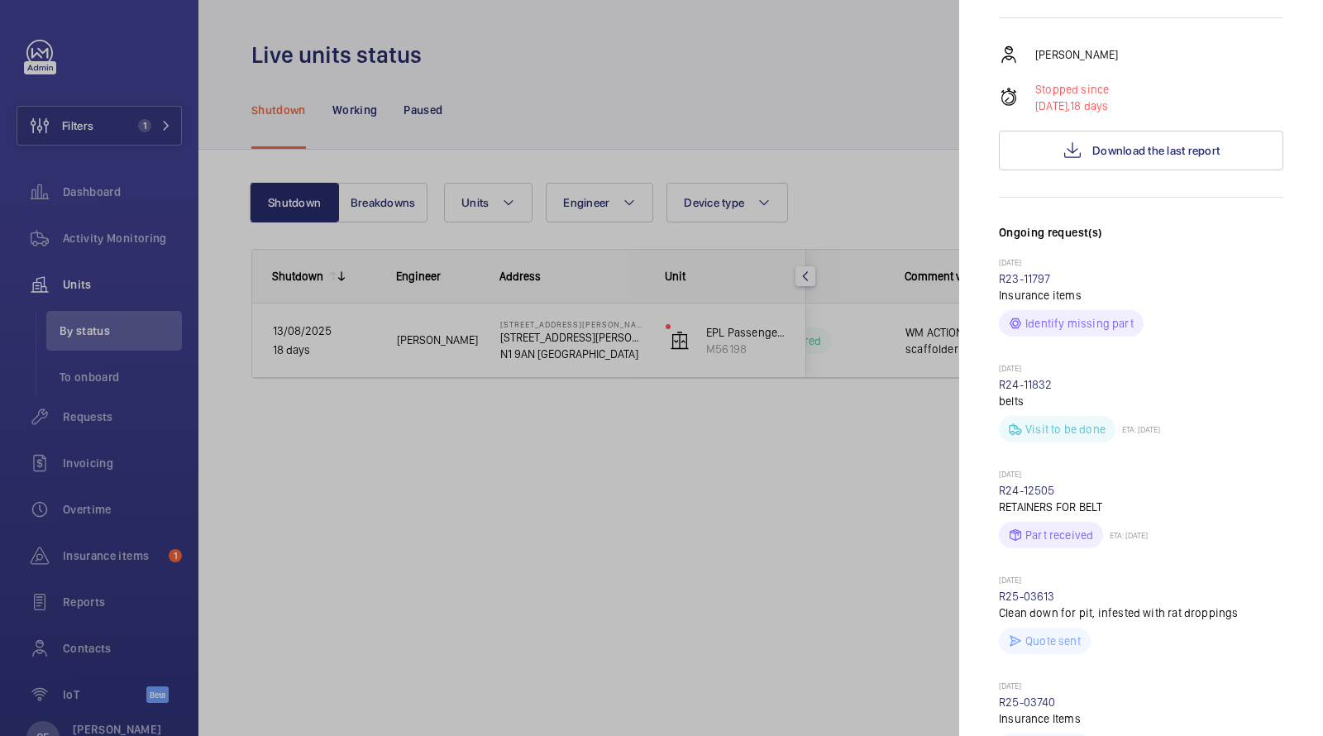
scroll to position [0, 0]
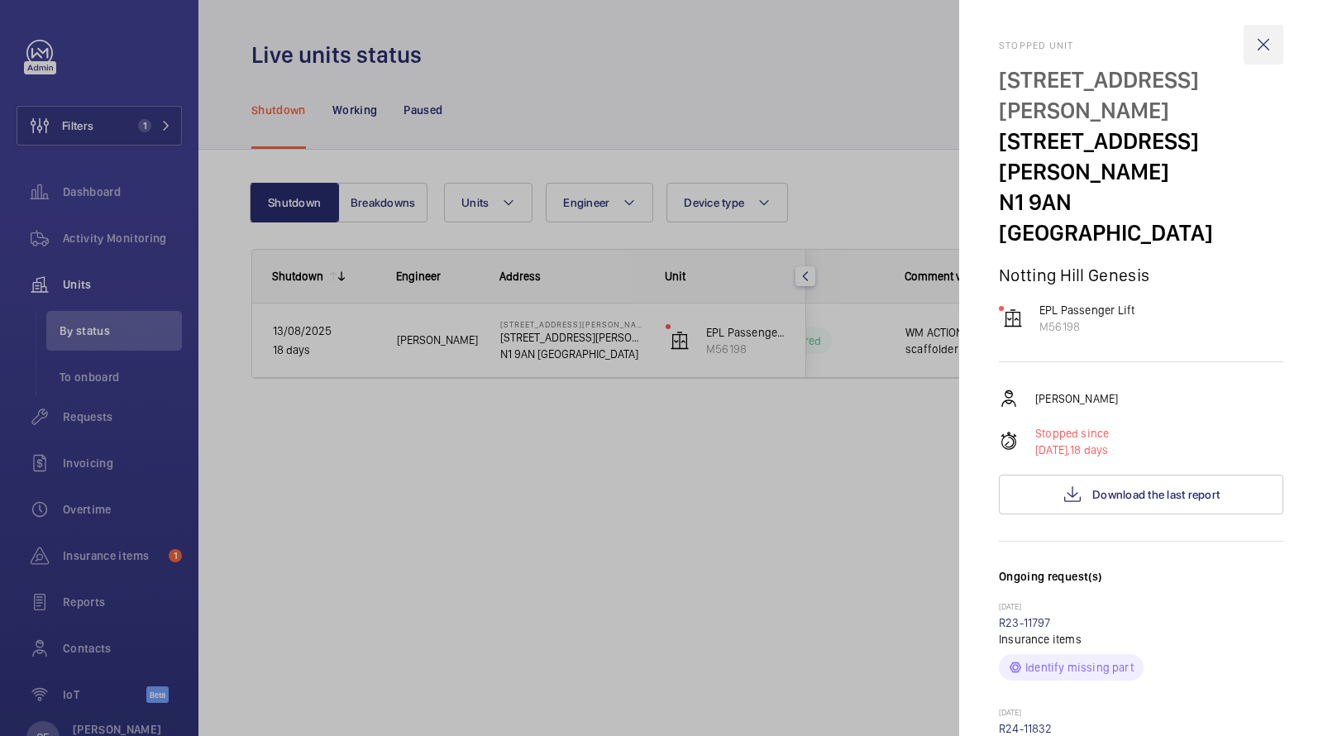
click at [1266, 42] on wm-front-icon-button at bounding box center [1264, 45] width 40 height 40
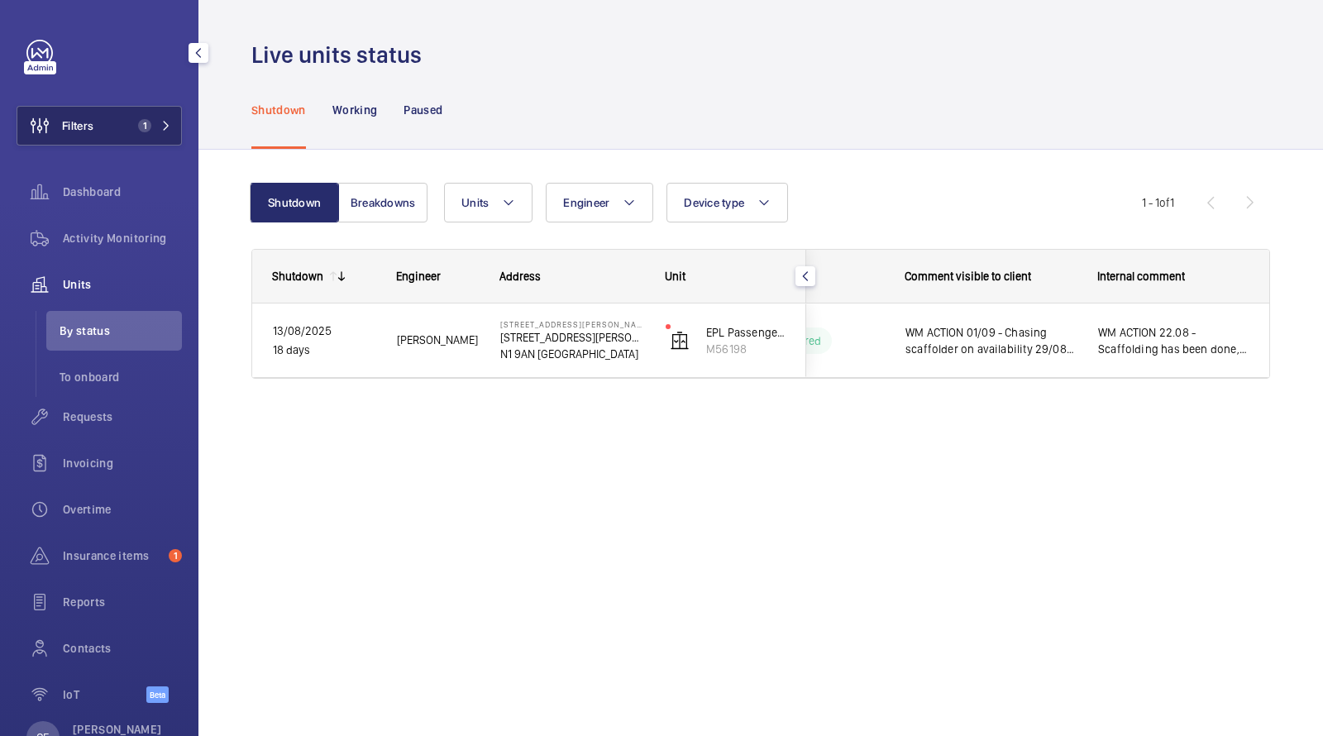
click at [117, 134] on button "Filters 1" at bounding box center [99, 126] width 165 height 40
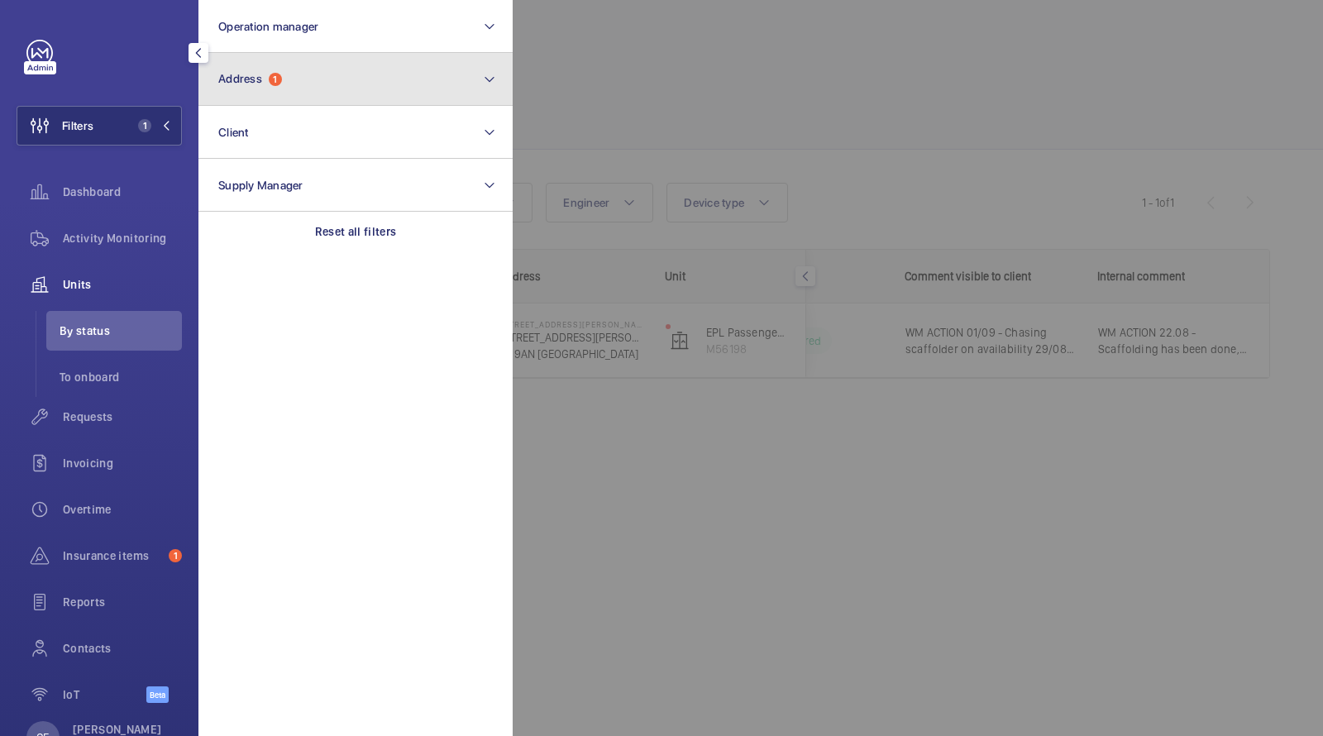
click at [257, 97] on button "Address 1" at bounding box center [356, 79] width 314 height 53
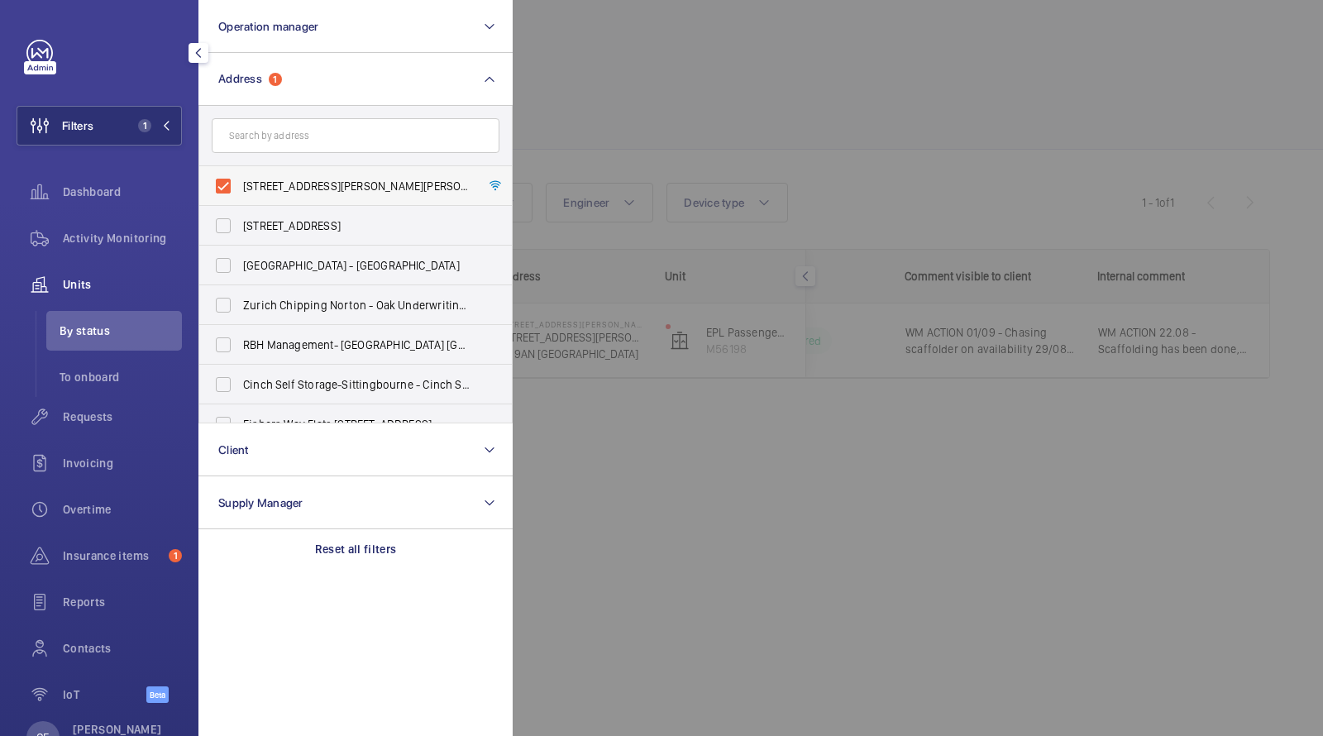
click at [272, 188] on span "[STREET_ADDRESS][PERSON_NAME][PERSON_NAME]" at bounding box center [356, 186] width 227 height 17
click at [240, 188] on input "[STREET_ADDRESS][PERSON_NAME][PERSON_NAME]" at bounding box center [223, 186] width 33 height 33
checkbox input "false"
click at [594, 104] on div at bounding box center [1174, 368] width 1323 height 736
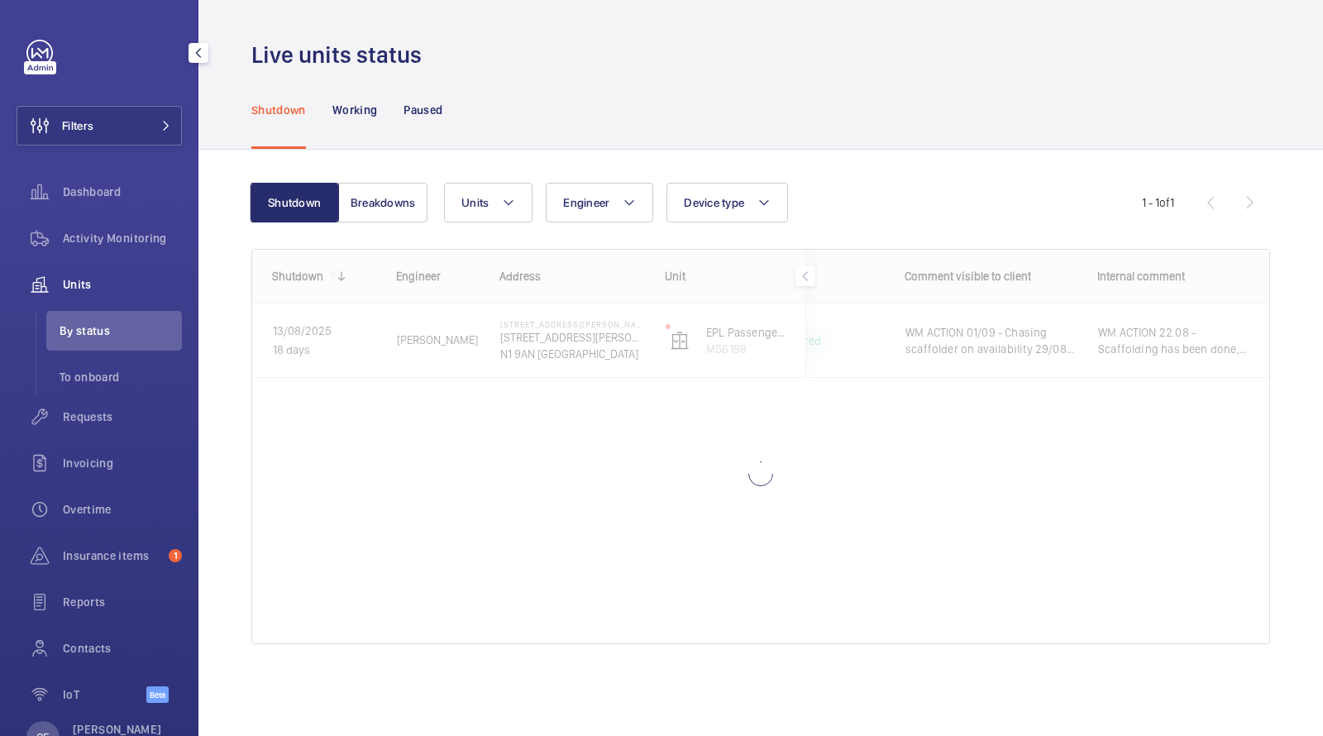
click at [85, 275] on div "Units" at bounding box center [99, 285] width 165 height 40
click at [672, 143] on div "Shutdown Working Paused" at bounding box center [760, 109] width 1019 height 79
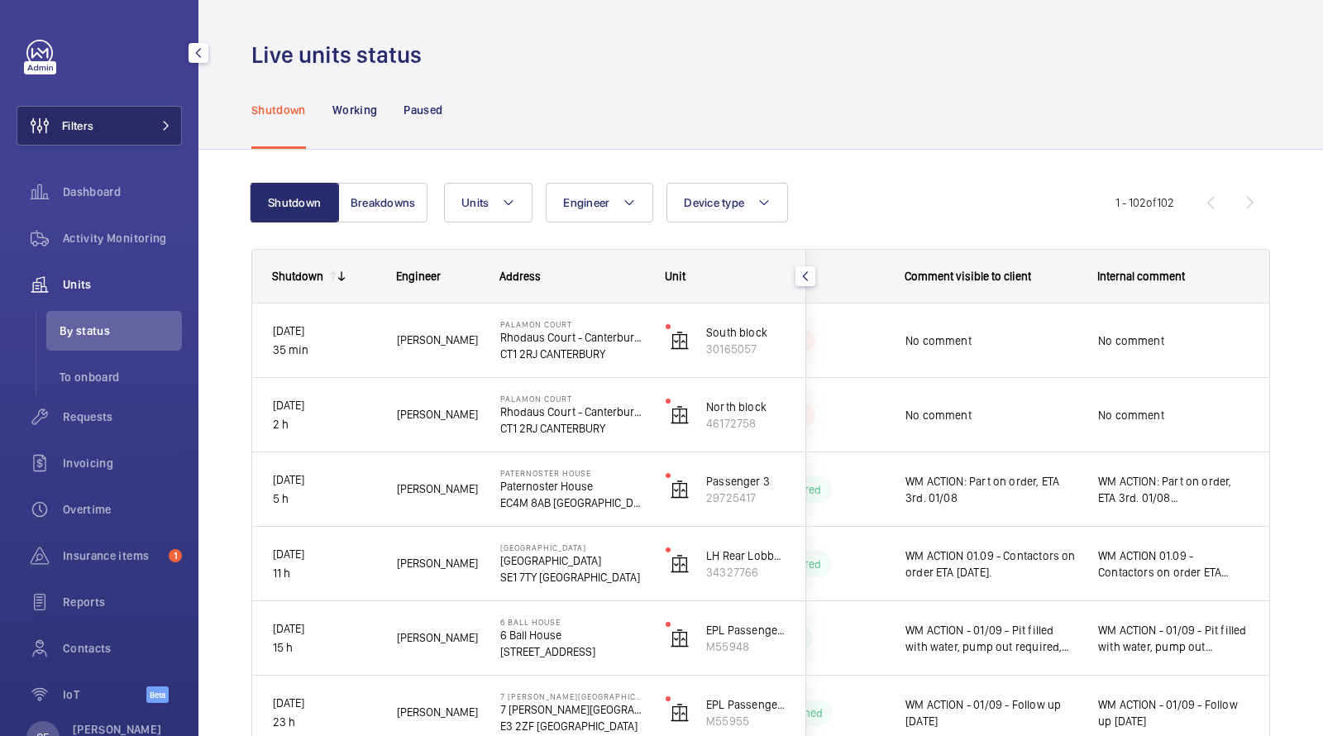
click at [137, 122] on button "Filters" at bounding box center [99, 126] width 165 height 40
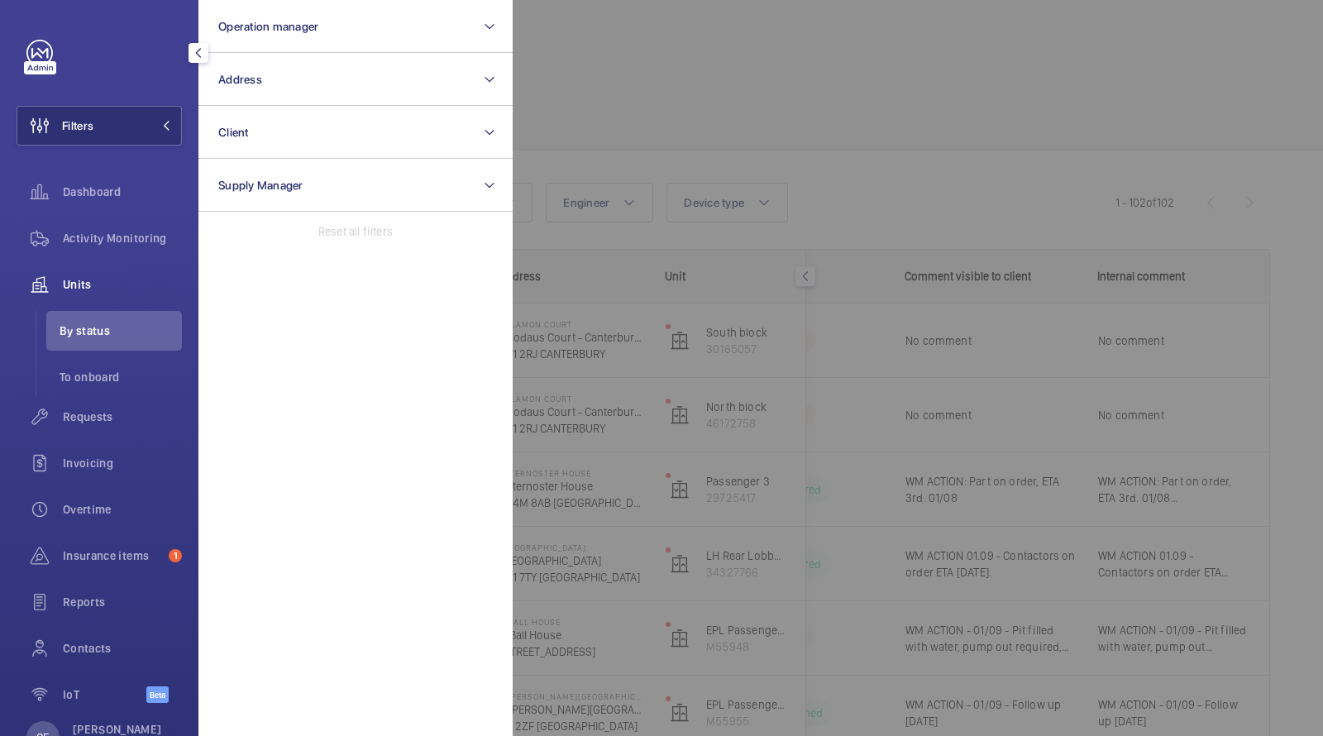
click at [652, 74] on div at bounding box center [1174, 368] width 1323 height 736
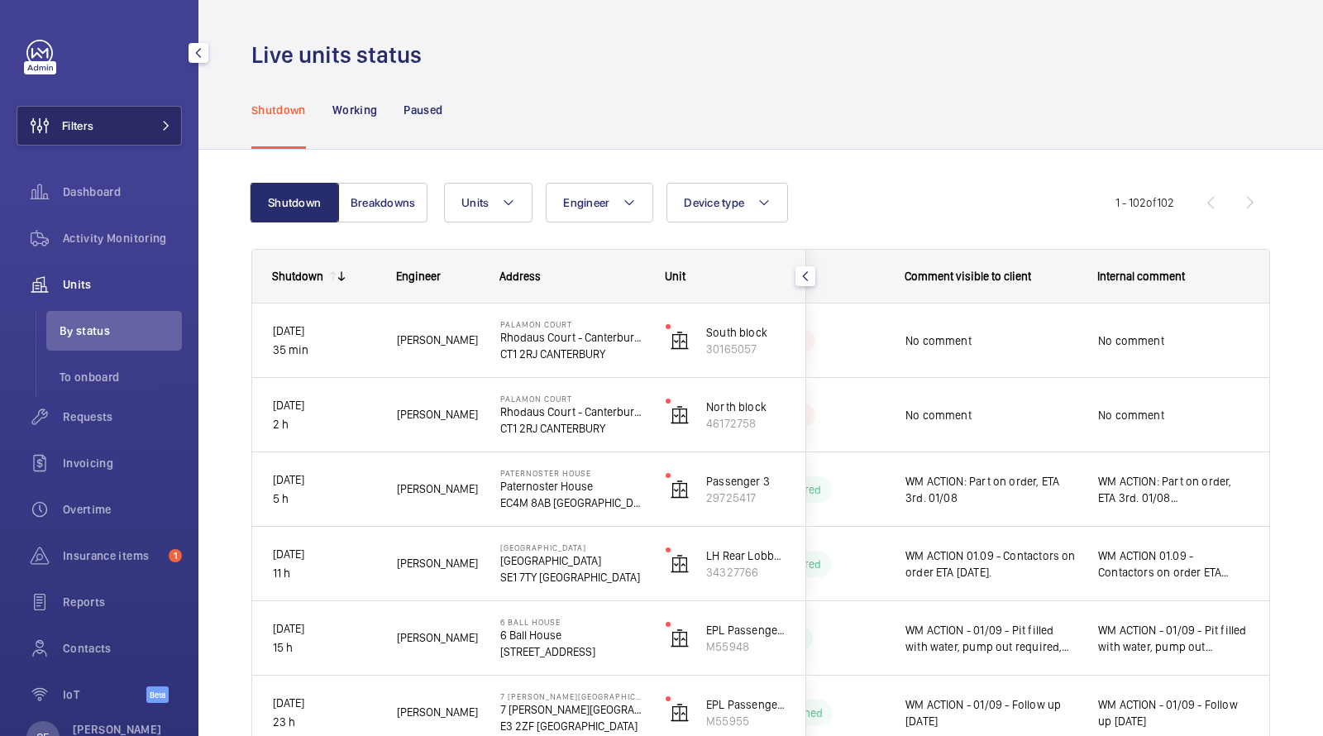
click at [112, 117] on button "Filters" at bounding box center [99, 126] width 165 height 40
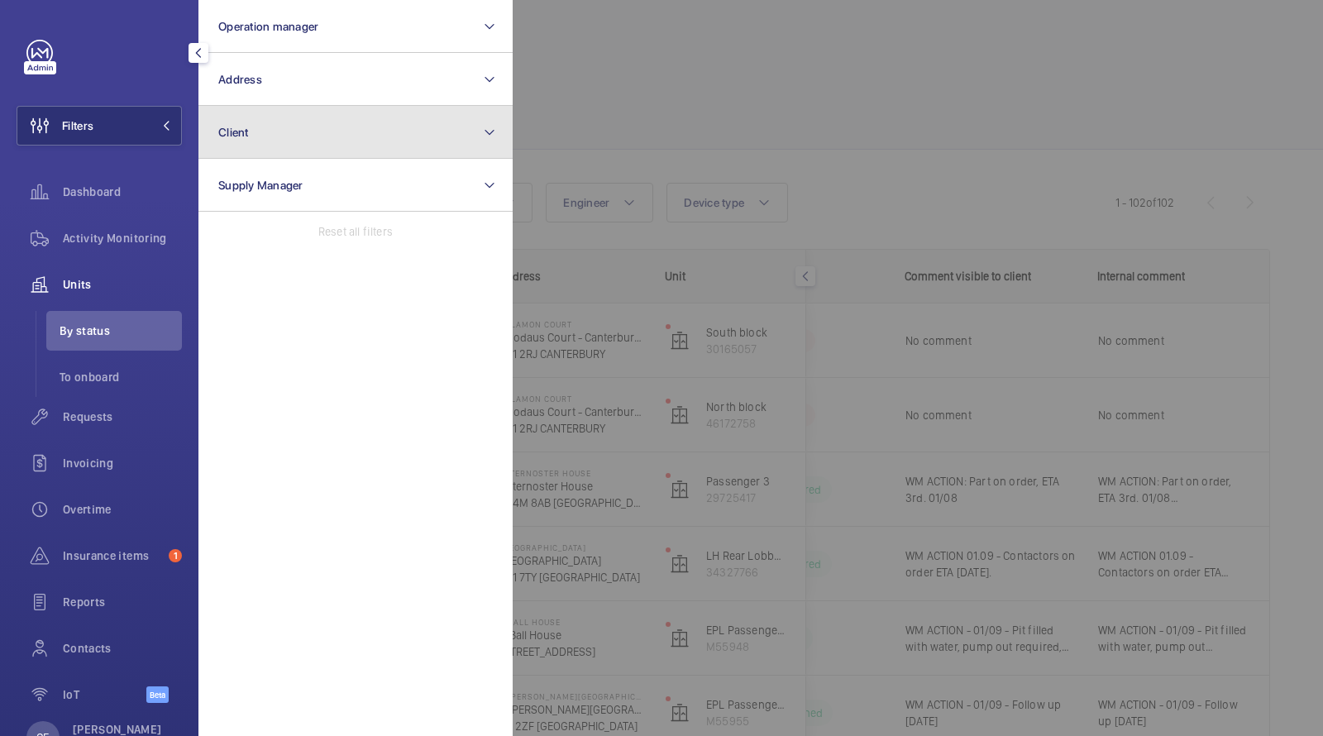
click at [276, 127] on button "Client" at bounding box center [356, 132] width 314 height 53
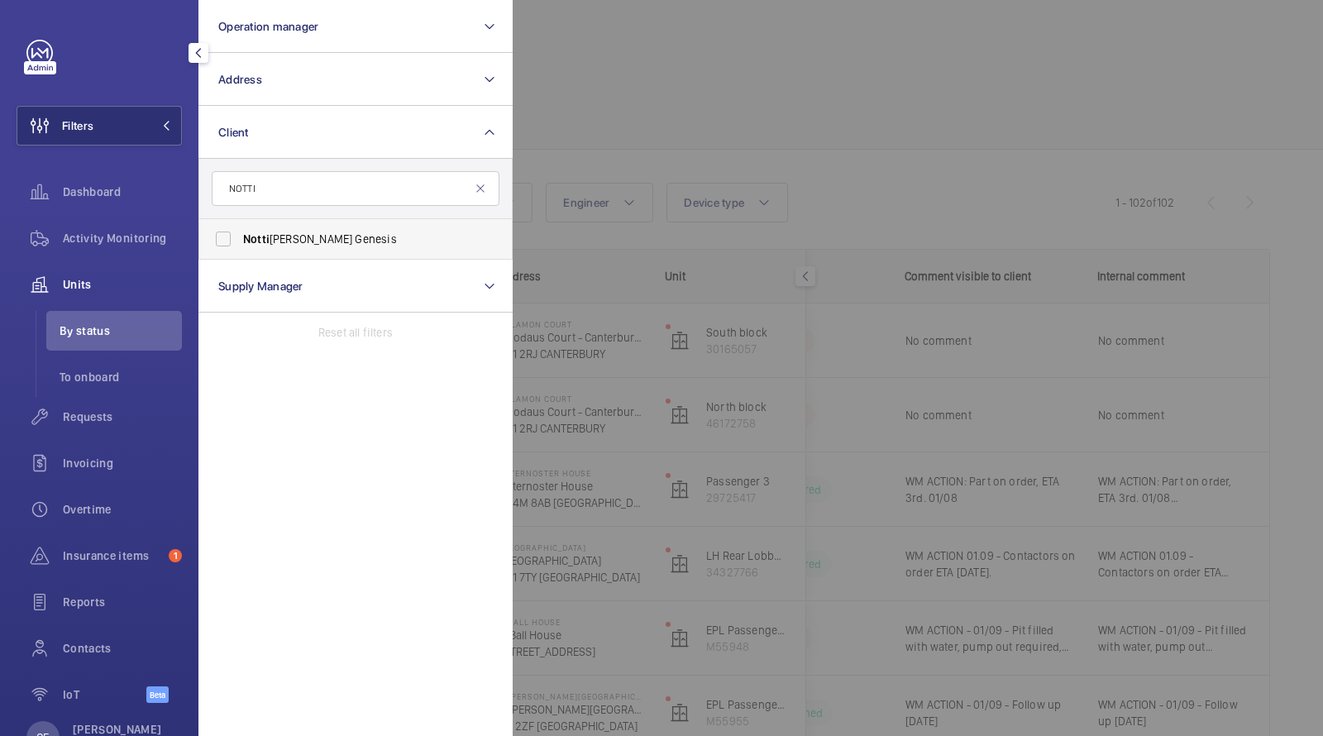
type input "NOTTI"
click at [286, 243] on span "Notti [PERSON_NAME] Genesis" at bounding box center [356, 239] width 227 height 17
click at [240, 243] on input "Notti [PERSON_NAME] Genesis" at bounding box center [223, 238] width 33 height 33
checkbox input "true"
click at [587, 107] on div at bounding box center [1174, 368] width 1323 height 736
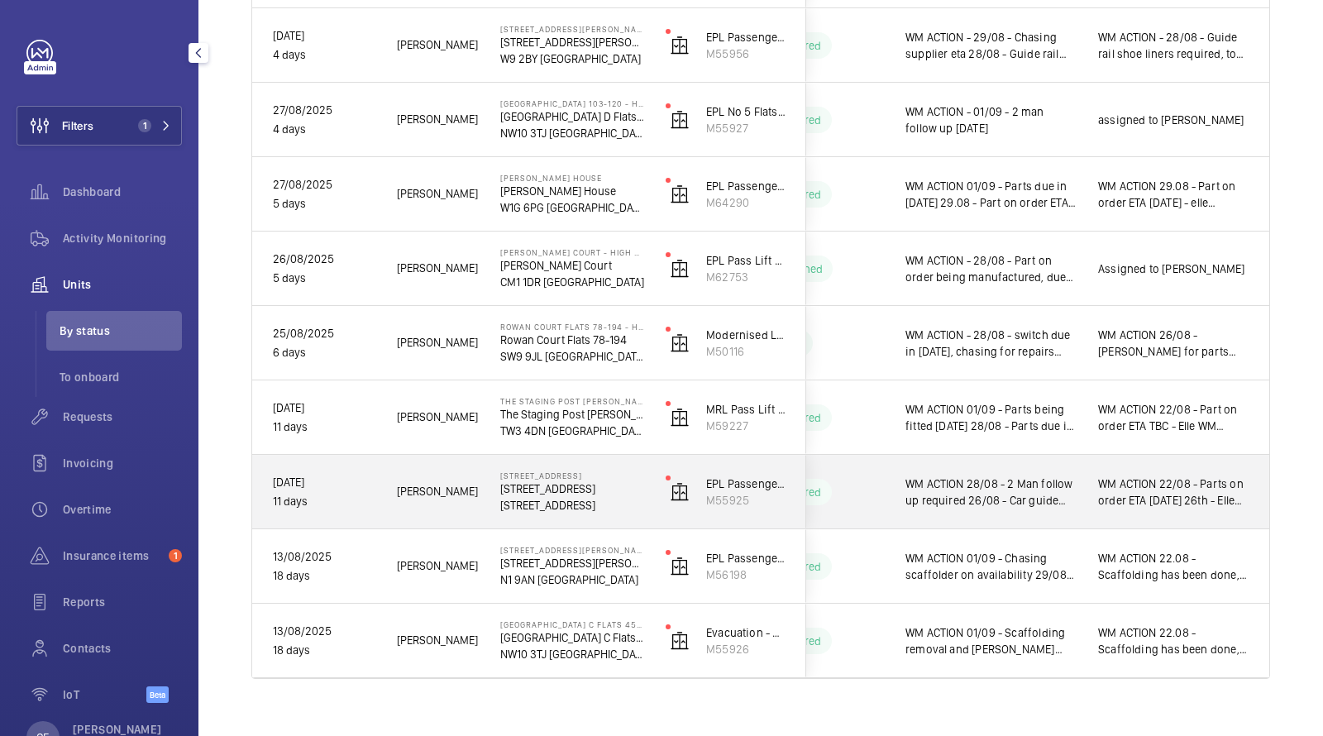
scroll to position [912, 0]
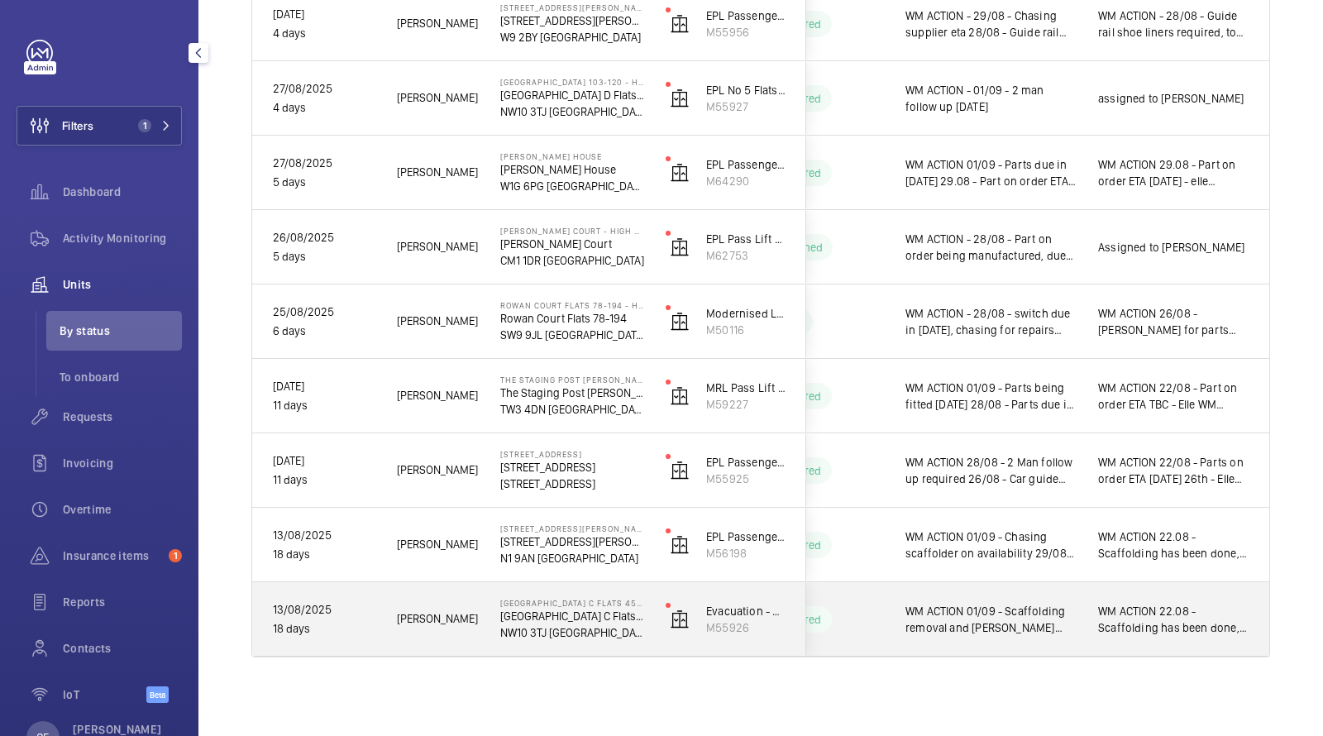
click at [975, 608] on span "WM ACTION 01/09 - Scaffolding removal and [PERSON_NAME] required, chasing [PERS…" at bounding box center [991, 619] width 171 height 33
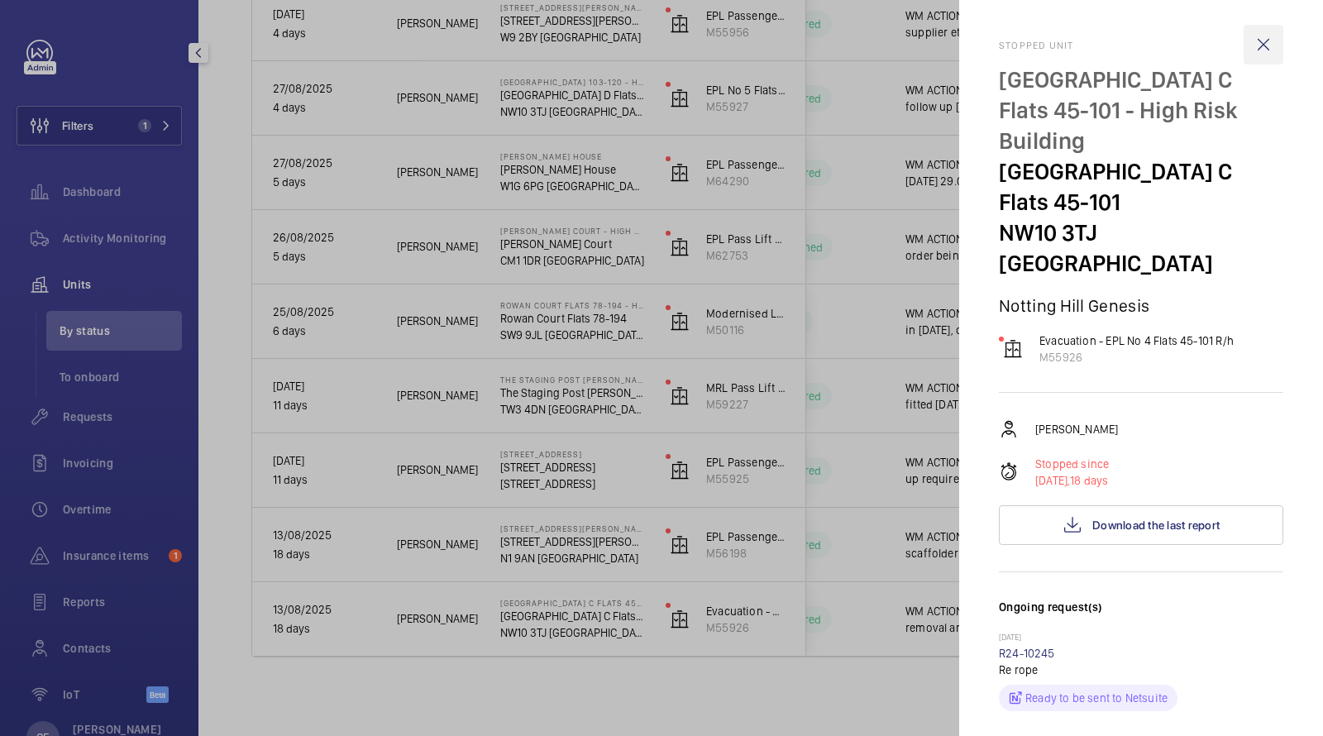
click at [1262, 55] on wm-front-icon-button at bounding box center [1264, 45] width 40 height 40
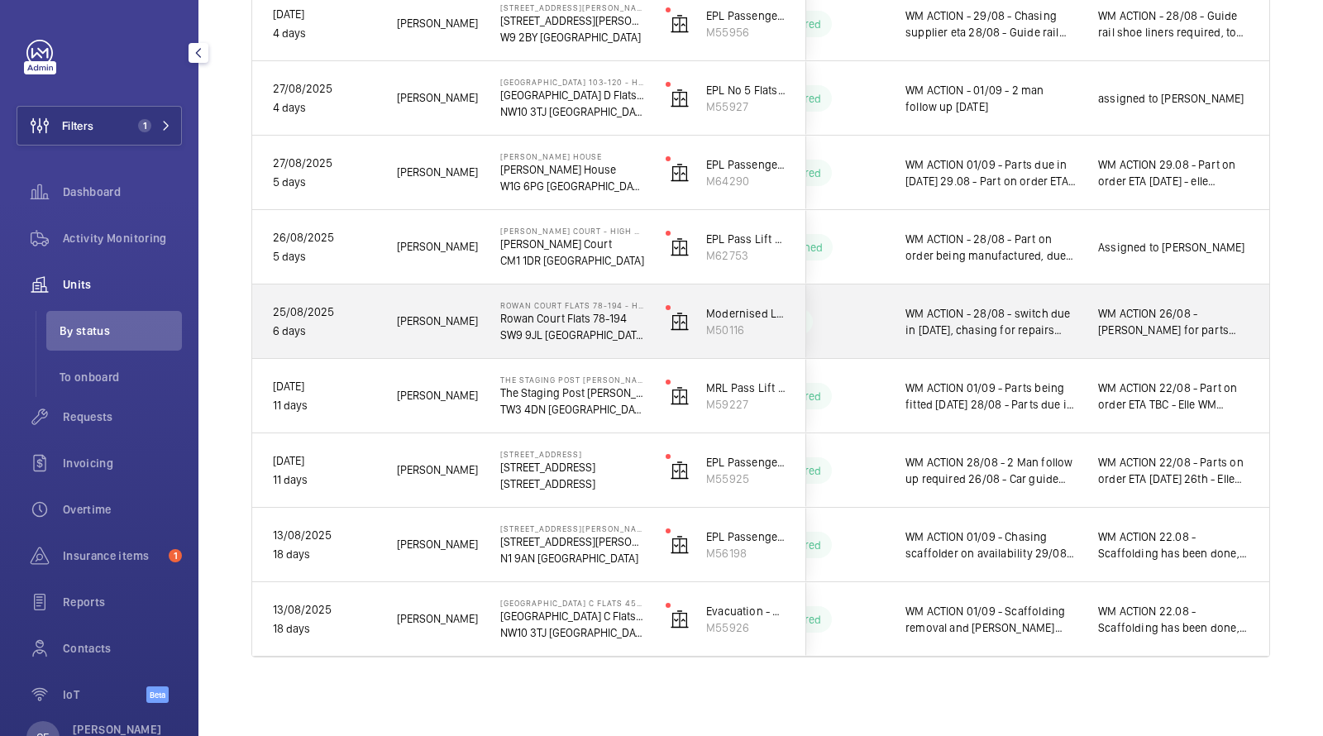
click at [981, 315] on span "WM ACTION - 28/08 - switch due in [DATE], chasing for repairs 26/08 - Repair te…" at bounding box center [991, 321] width 171 height 33
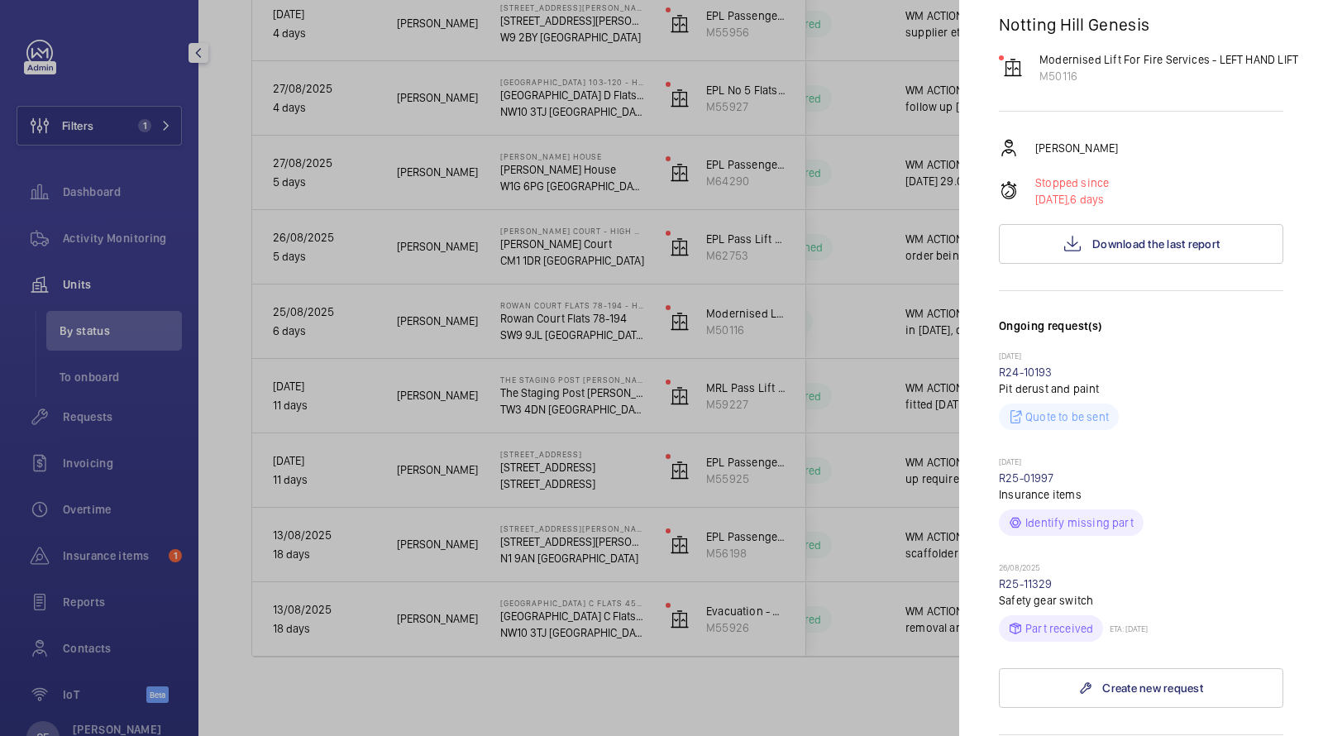
scroll to position [148, 0]
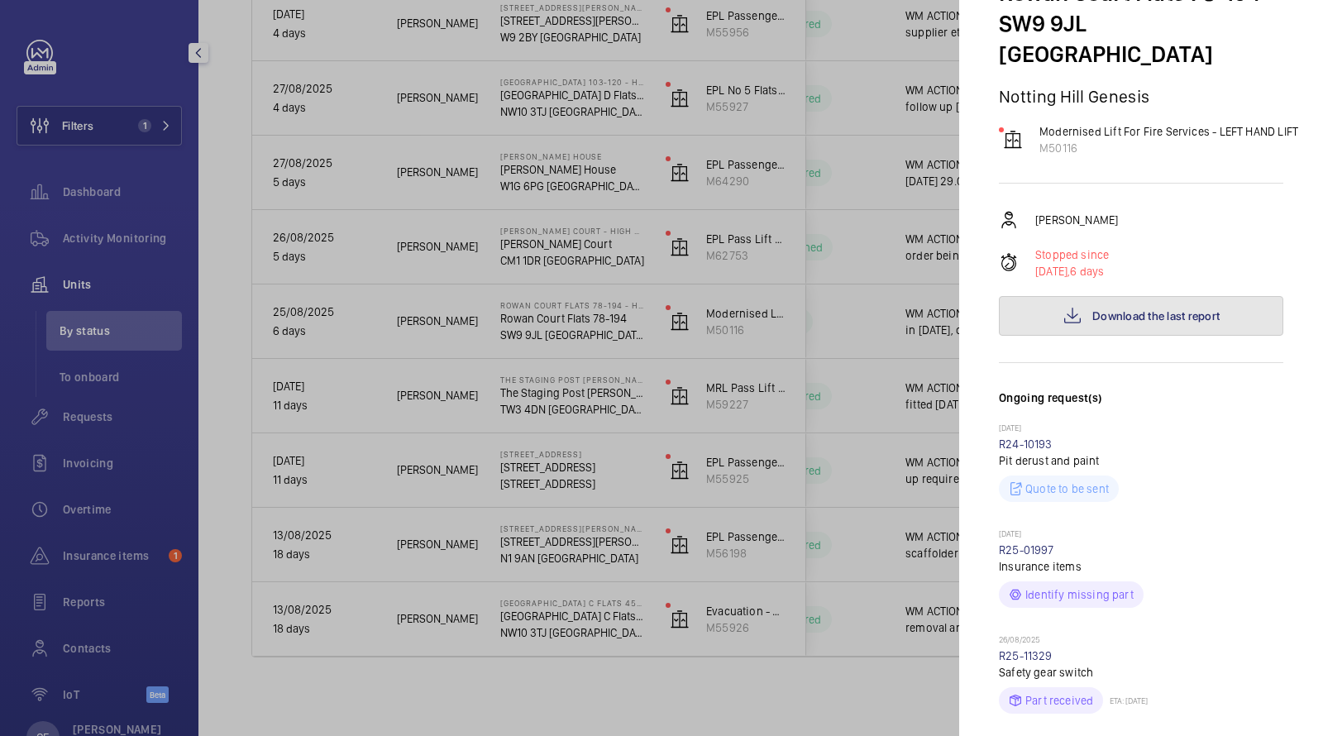
click at [1115, 309] on span "Download the last report" at bounding box center [1156, 315] width 127 height 13
click at [93, 245] on div at bounding box center [661, 368] width 1323 height 736
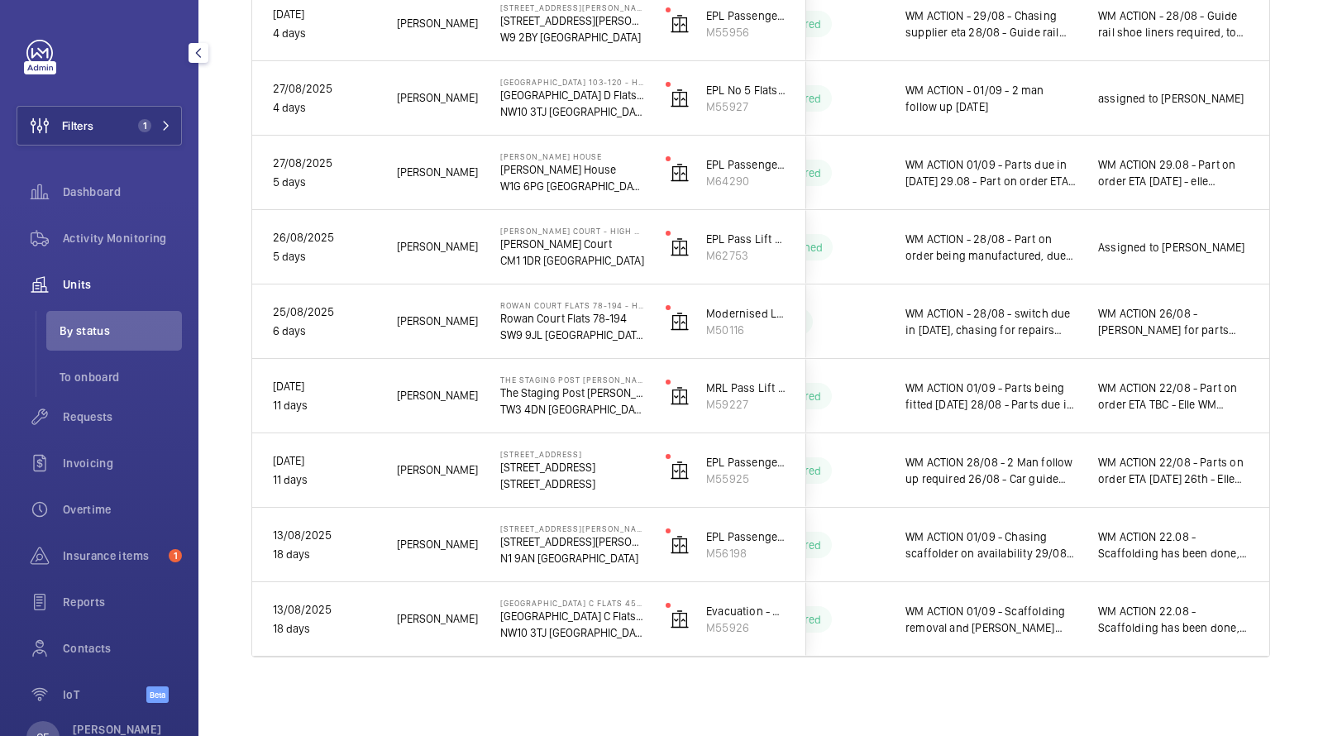
click at [93, 245] on div at bounding box center [661, 368] width 1323 height 736
click at [93, 245] on span "Activity Monitoring" at bounding box center [122, 238] width 119 height 17
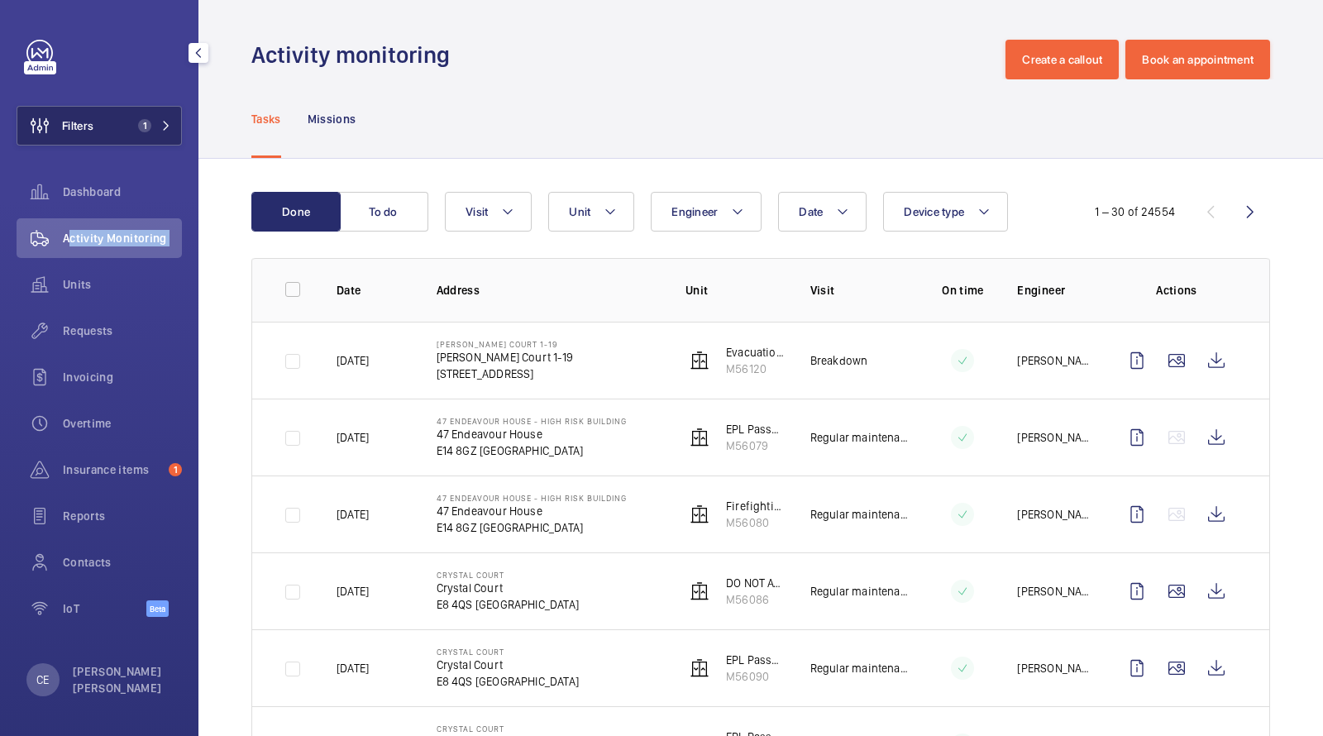
click at [164, 136] on button "Filters 1" at bounding box center [99, 126] width 165 height 40
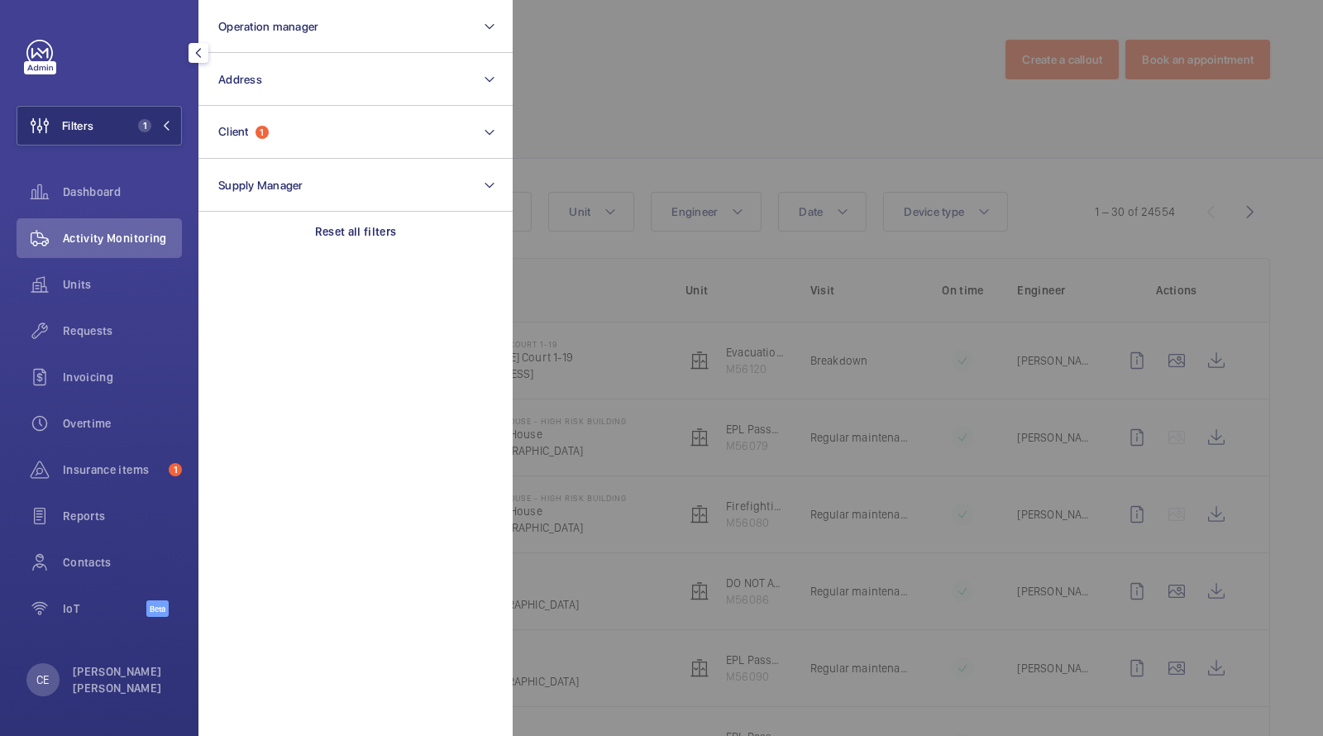
click at [650, 86] on div at bounding box center [1174, 368] width 1323 height 736
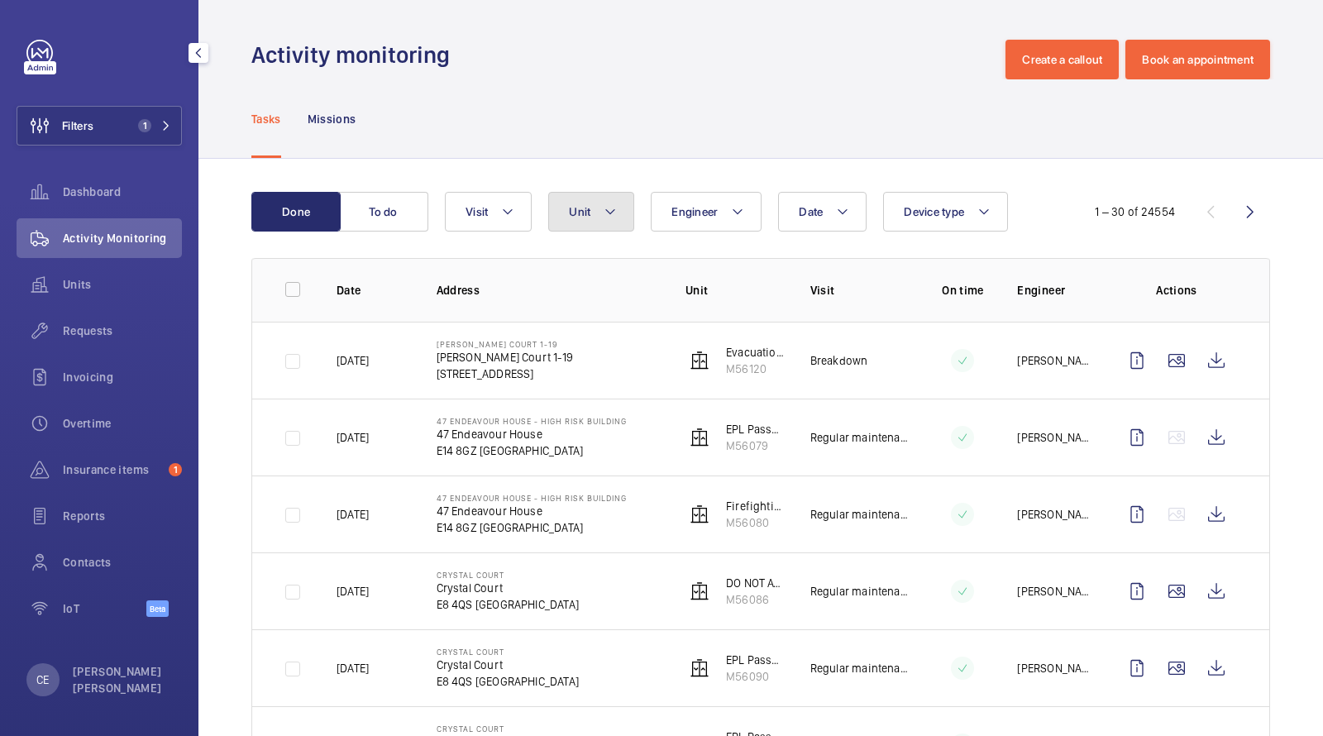
click at [579, 217] on span "Unit" at bounding box center [580, 211] width 22 height 13
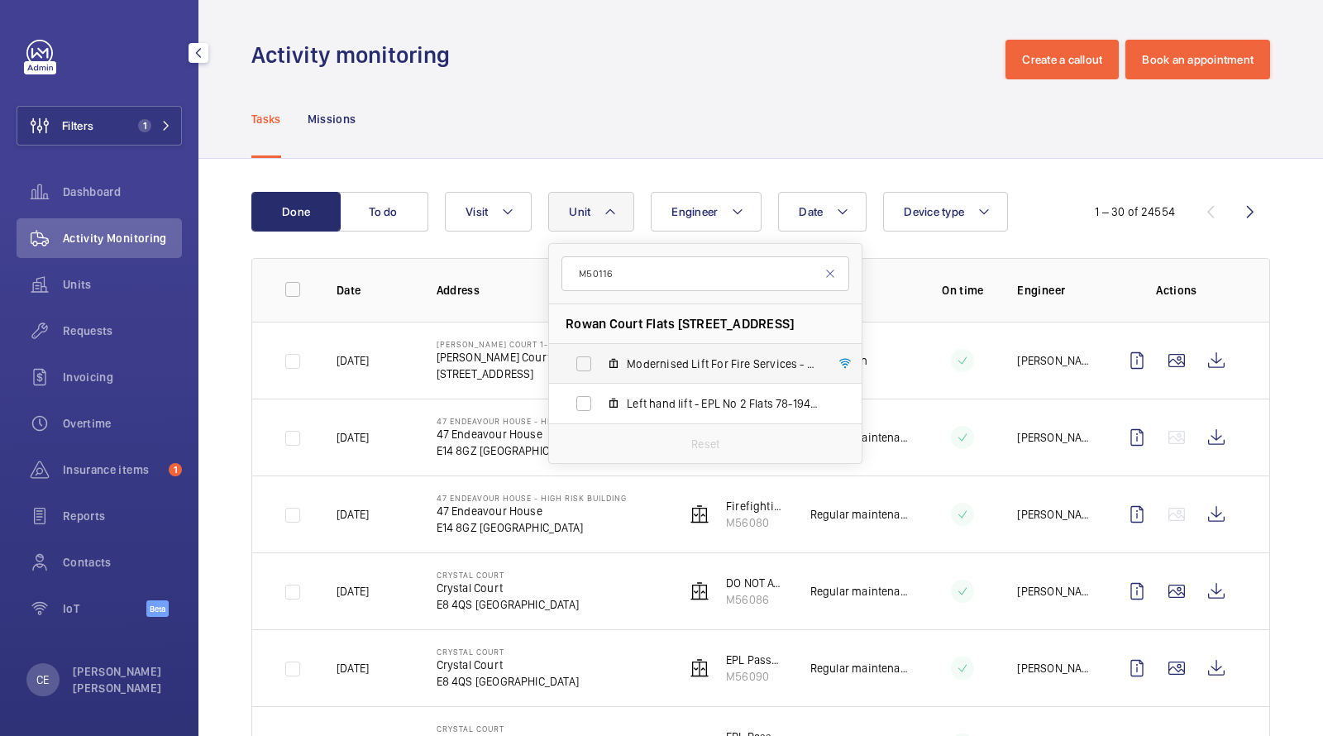
type input "M50116"
click at [663, 367] on span "Modernised Lift For Fire Services - LEFT HAND LIFT, M50116" at bounding box center [723, 364] width 192 height 17
click at [600, 367] on input "Modernised Lift For Fire Services - LEFT HAND LIFT, M50116" at bounding box center [583, 363] width 33 height 33
checkbox input "true"
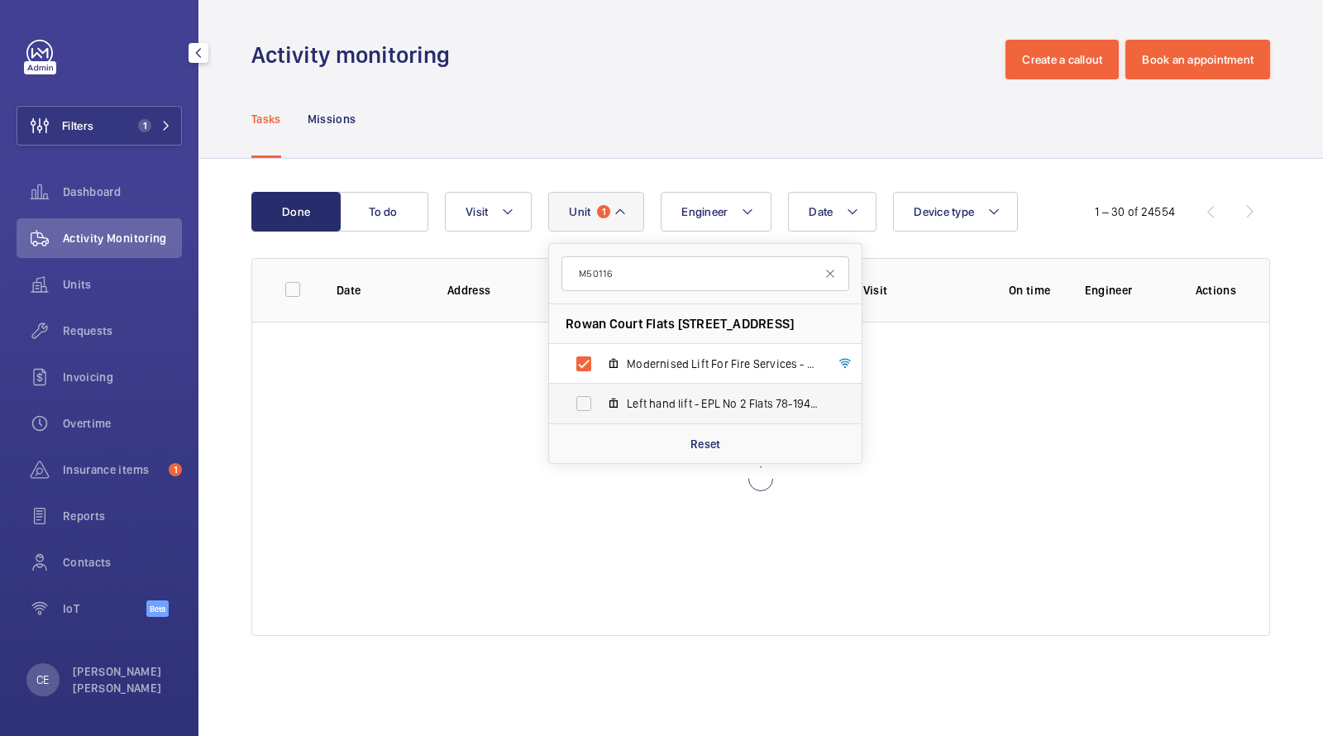
click at [661, 409] on span "Left hand lift - EPL No 2 Flats 78-194, M50116 old" at bounding box center [723, 403] width 192 height 17
click at [600, 409] on input "Left hand lift - EPL No 2 Flats 78-194, M50116 old" at bounding box center [583, 403] width 33 height 33
checkbox input "true"
click at [701, 108] on div "Tasks Missions" at bounding box center [760, 118] width 1019 height 79
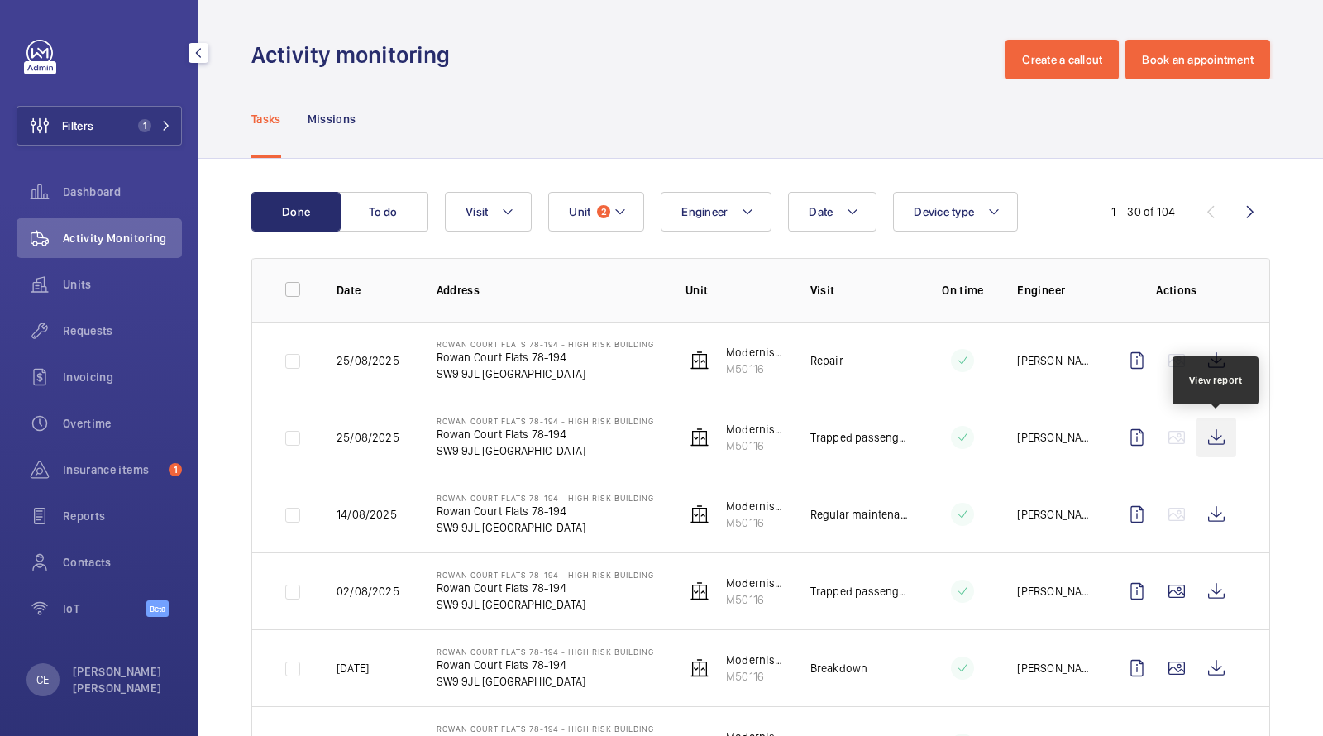
click at [1212, 429] on wm-front-icon-button at bounding box center [1217, 438] width 40 height 40
click at [82, 289] on span "Units" at bounding box center [122, 284] width 119 height 17
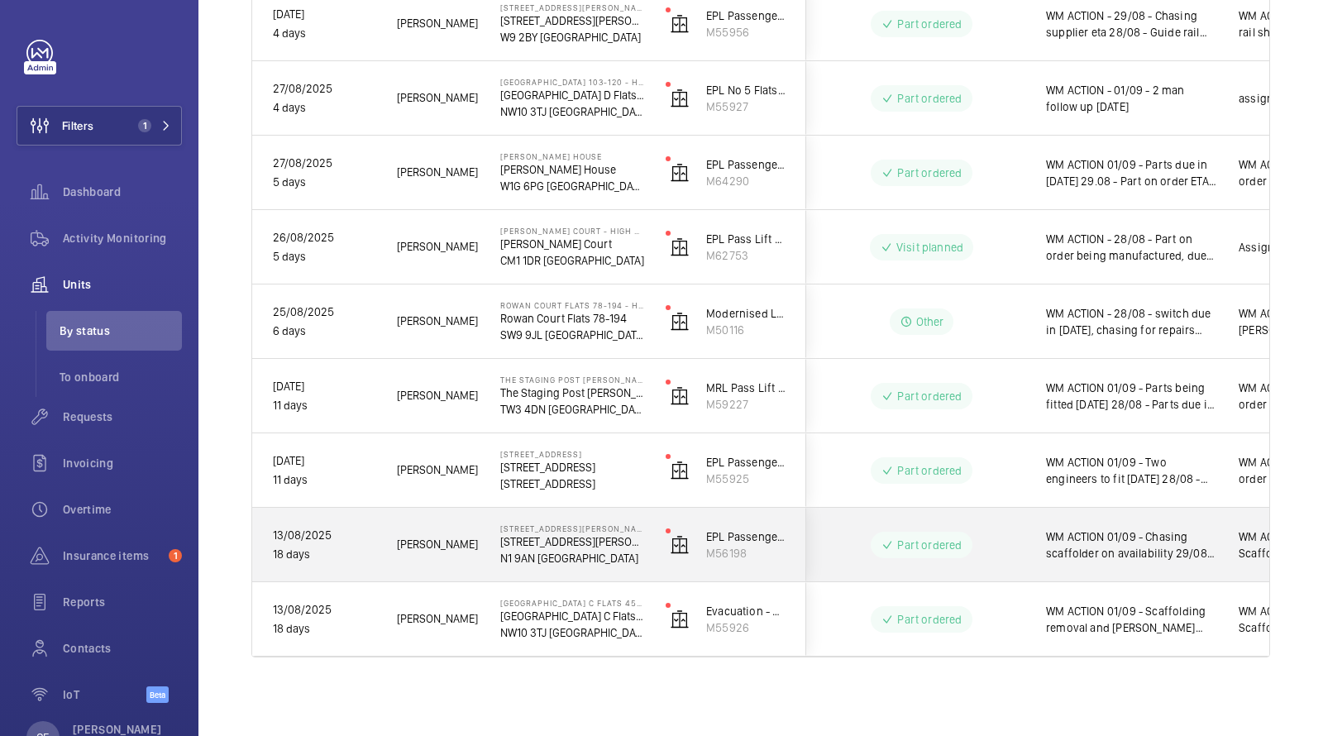
scroll to position [0, 298]
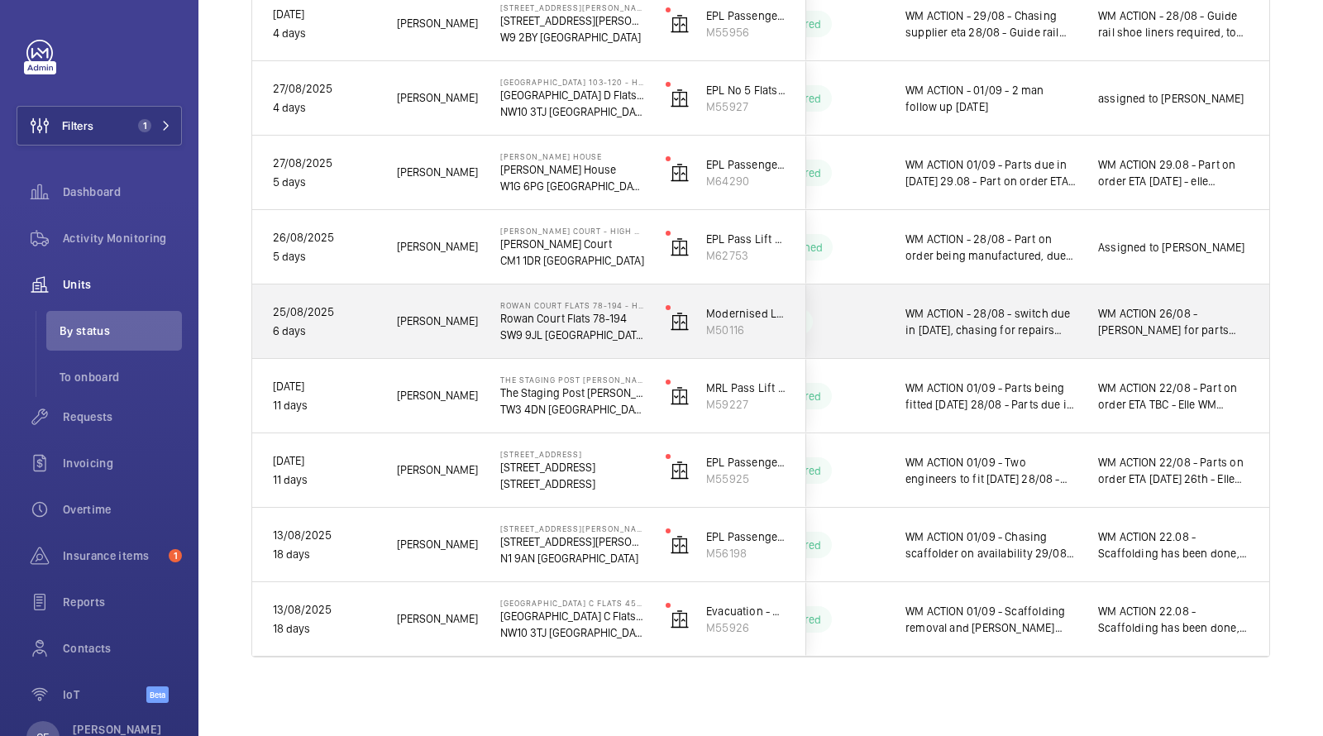
click at [950, 346] on div "WM ACTION - 28/08 - switch due in [DATE], chasing for repairs 26/08 - Repair te…" at bounding box center [981, 321] width 191 height 71
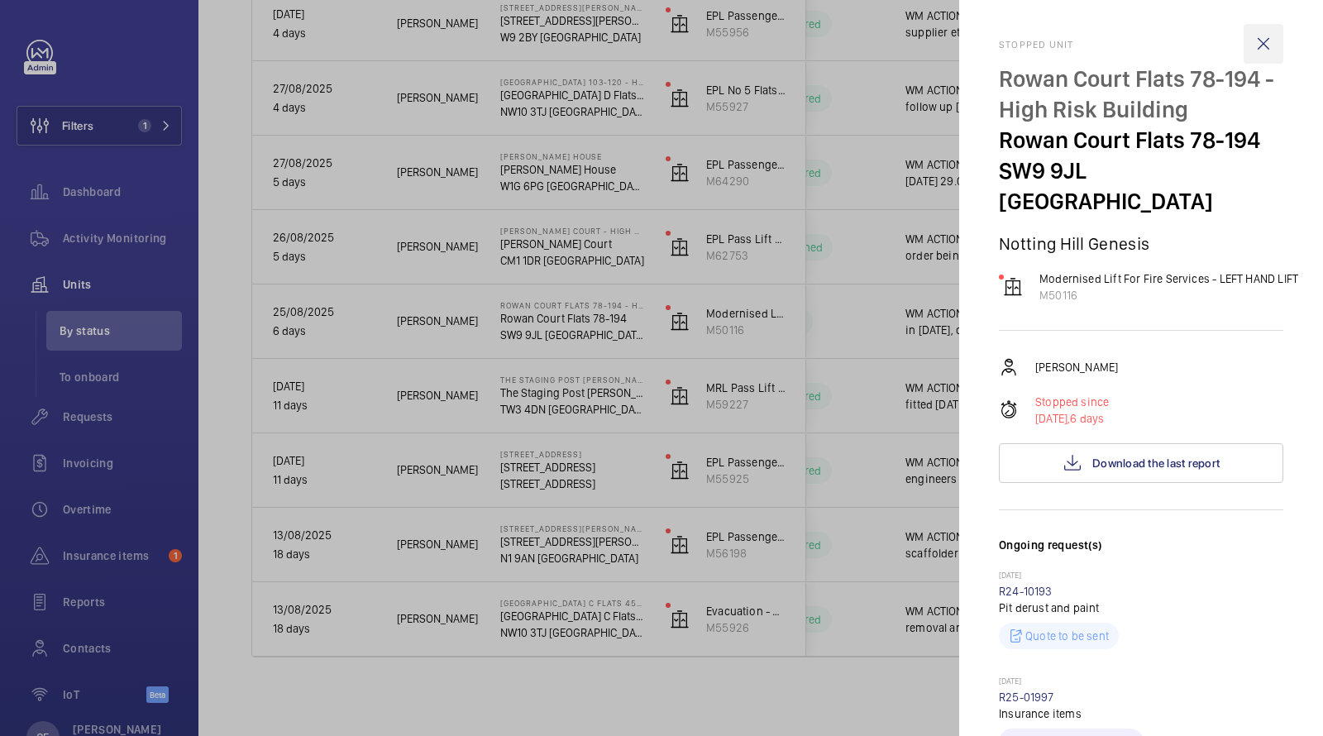
scroll to position [0, 0]
click at [1261, 53] on wm-front-icon-button at bounding box center [1264, 45] width 40 height 40
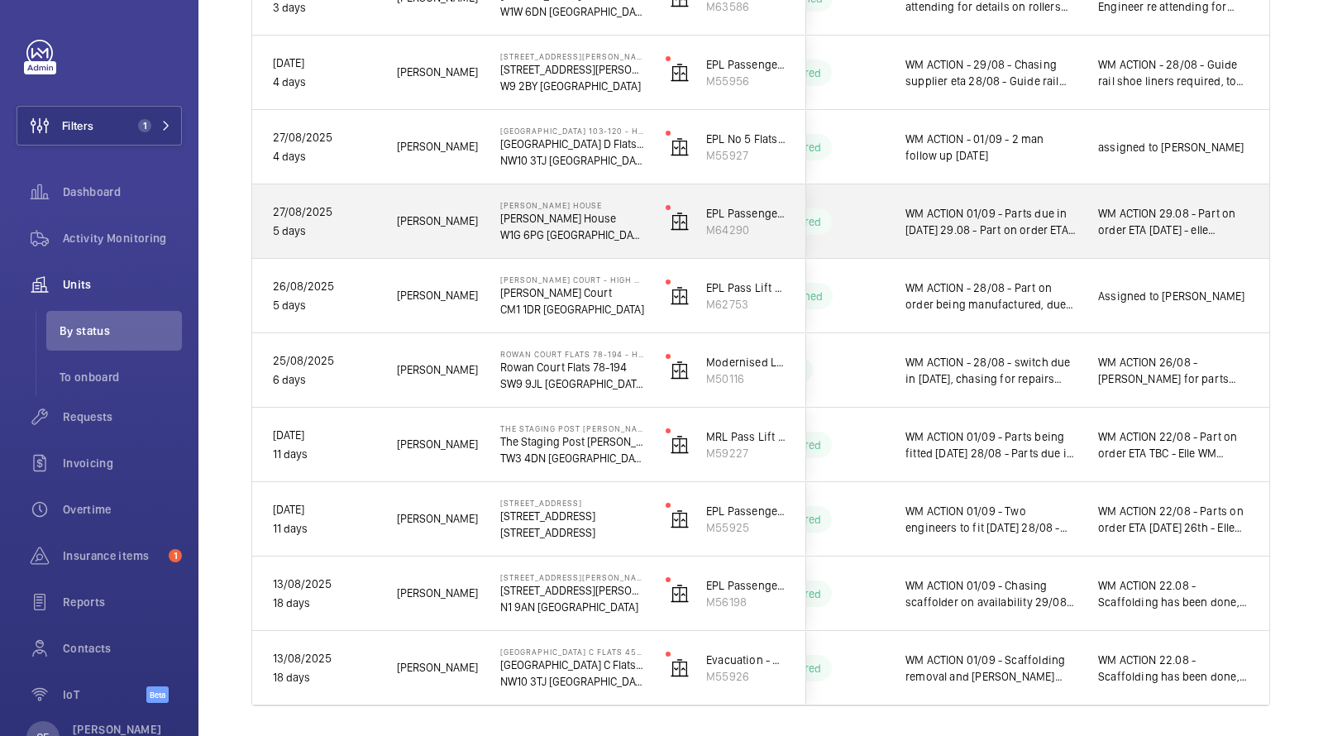
scroll to position [852, 0]
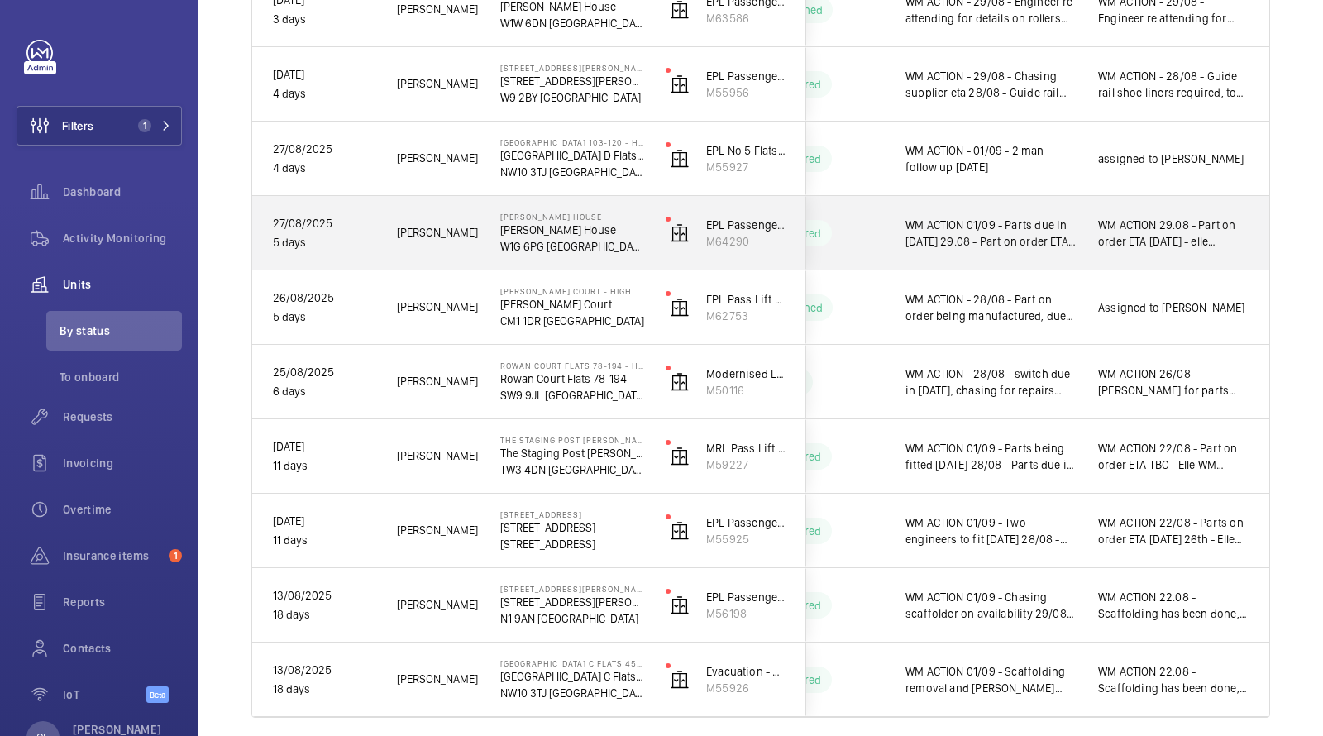
click at [1016, 246] on span "WM ACTION 01/09 - Parts due in [DATE] 29.08 - Part on order ETA [DATE]. WM ACTI…" at bounding box center [991, 233] width 171 height 33
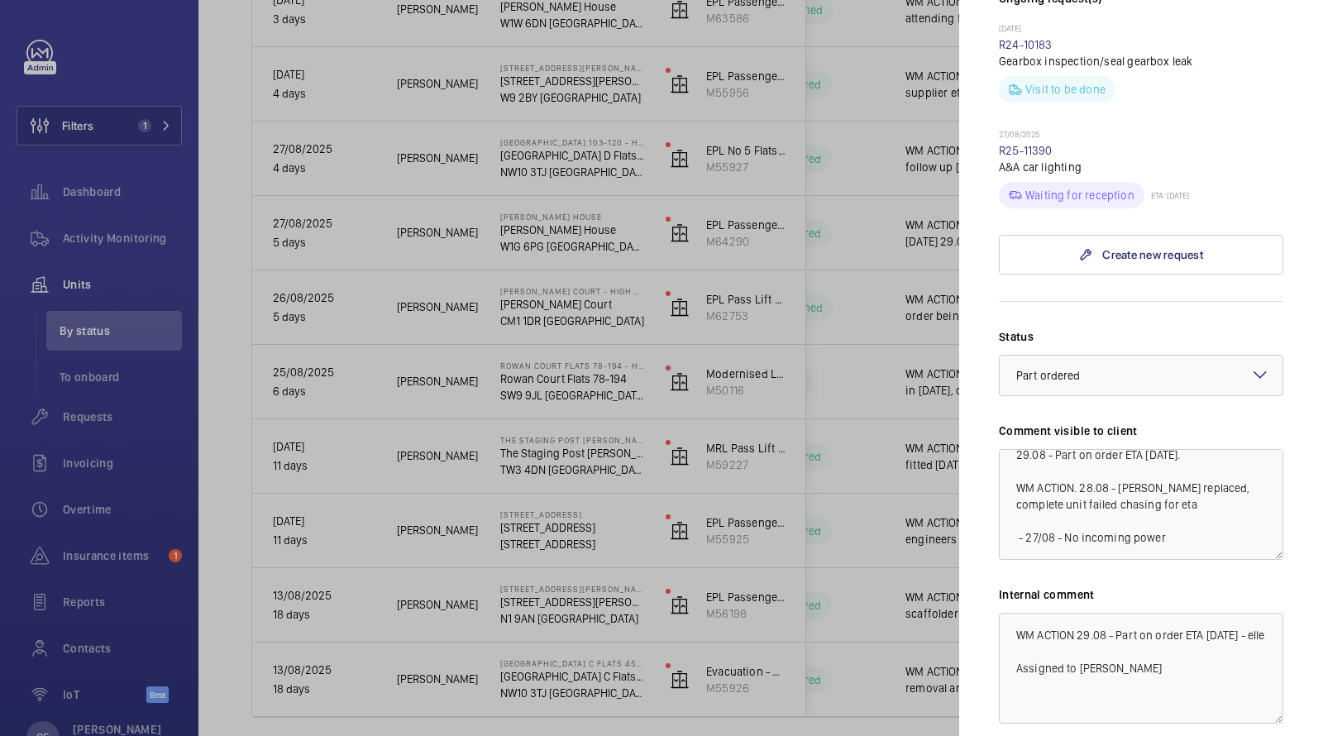
scroll to position [524, 0]
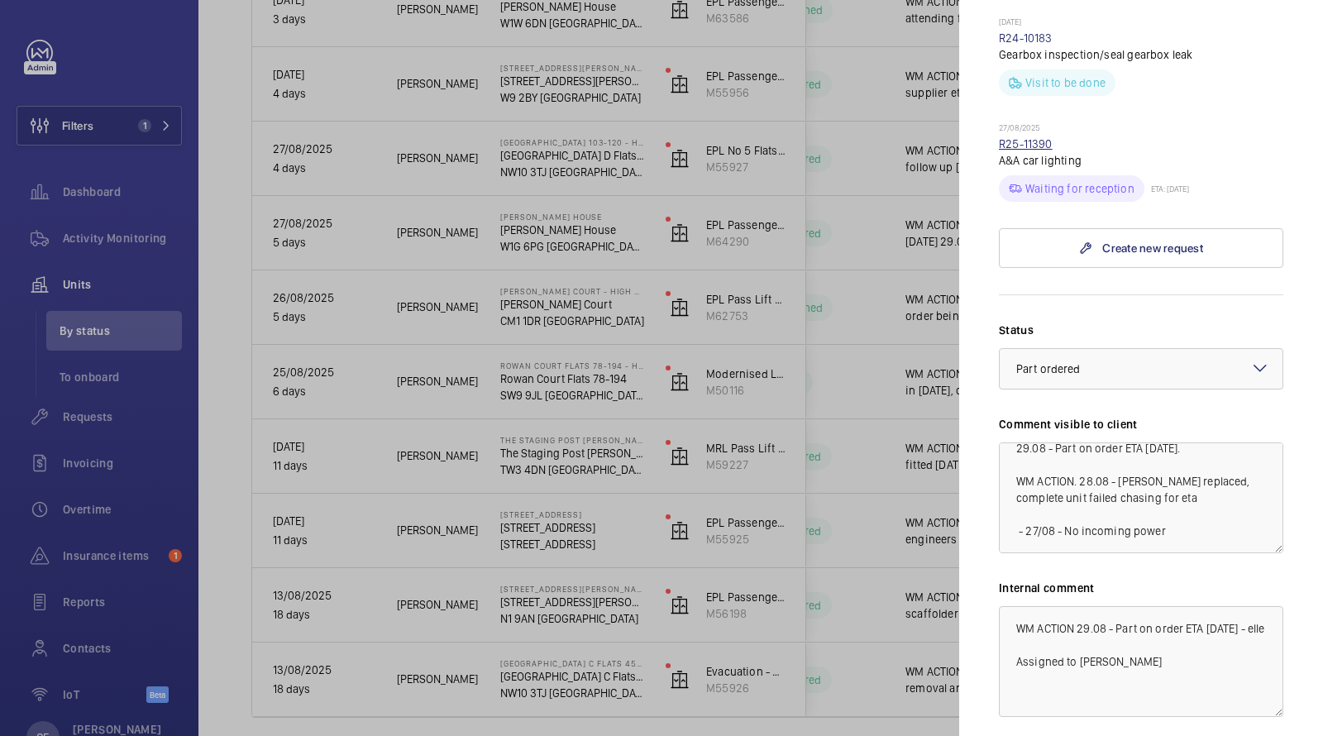
click at [1026, 137] on link "R25-11390" at bounding box center [1026, 143] width 54 height 13
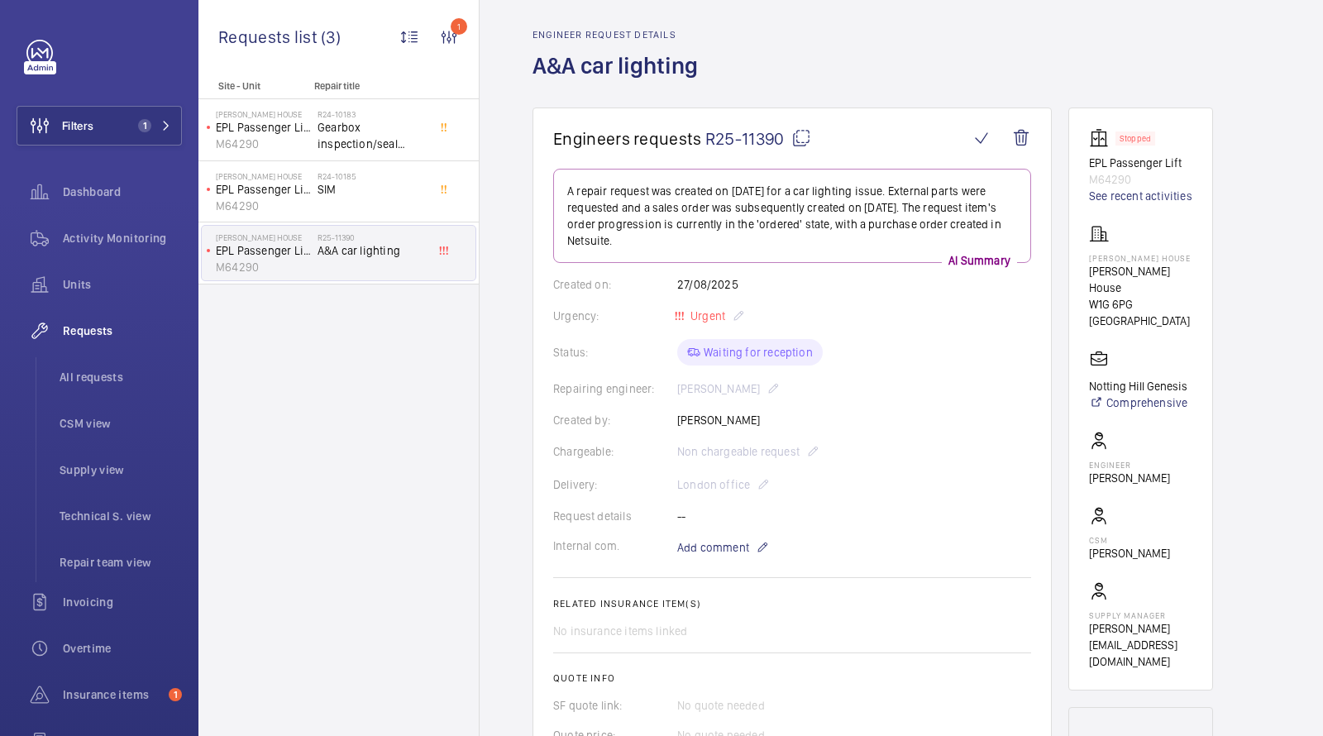
scroll to position [79, 0]
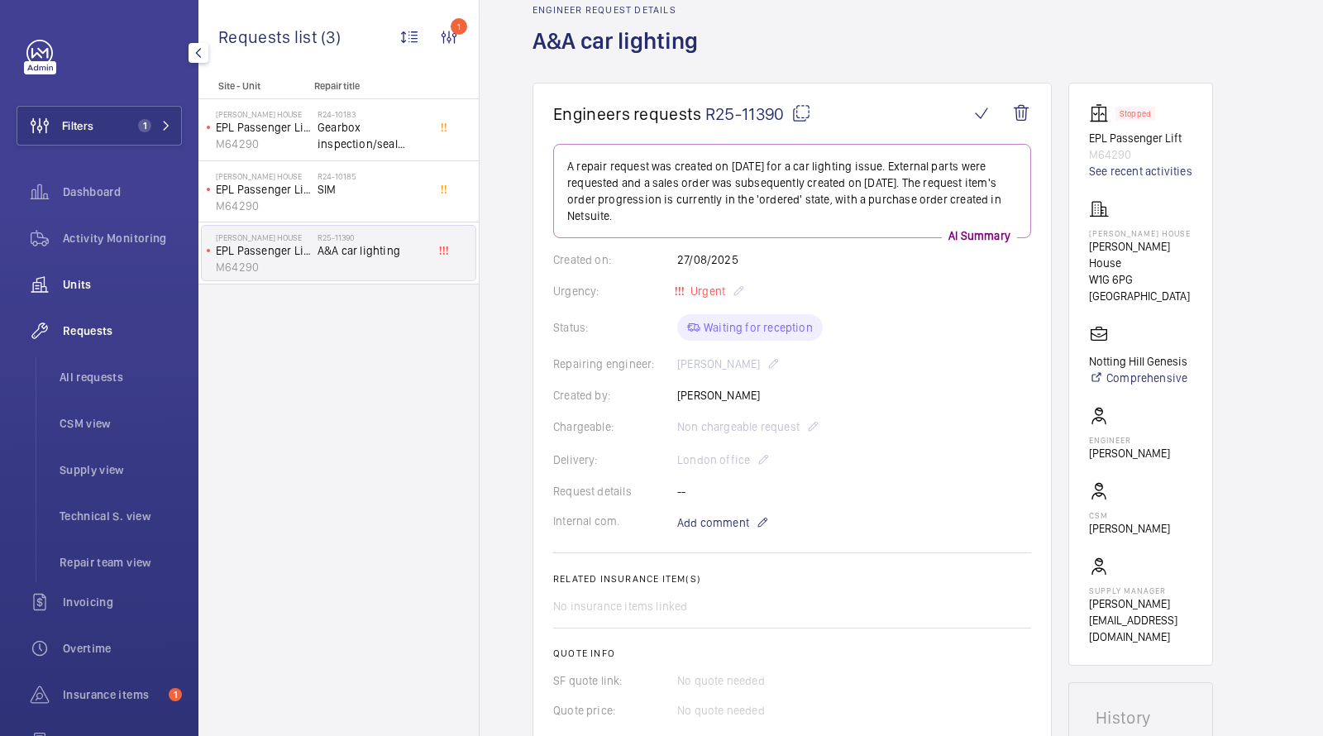
click at [96, 280] on span "Units" at bounding box center [122, 284] width 119 height 17
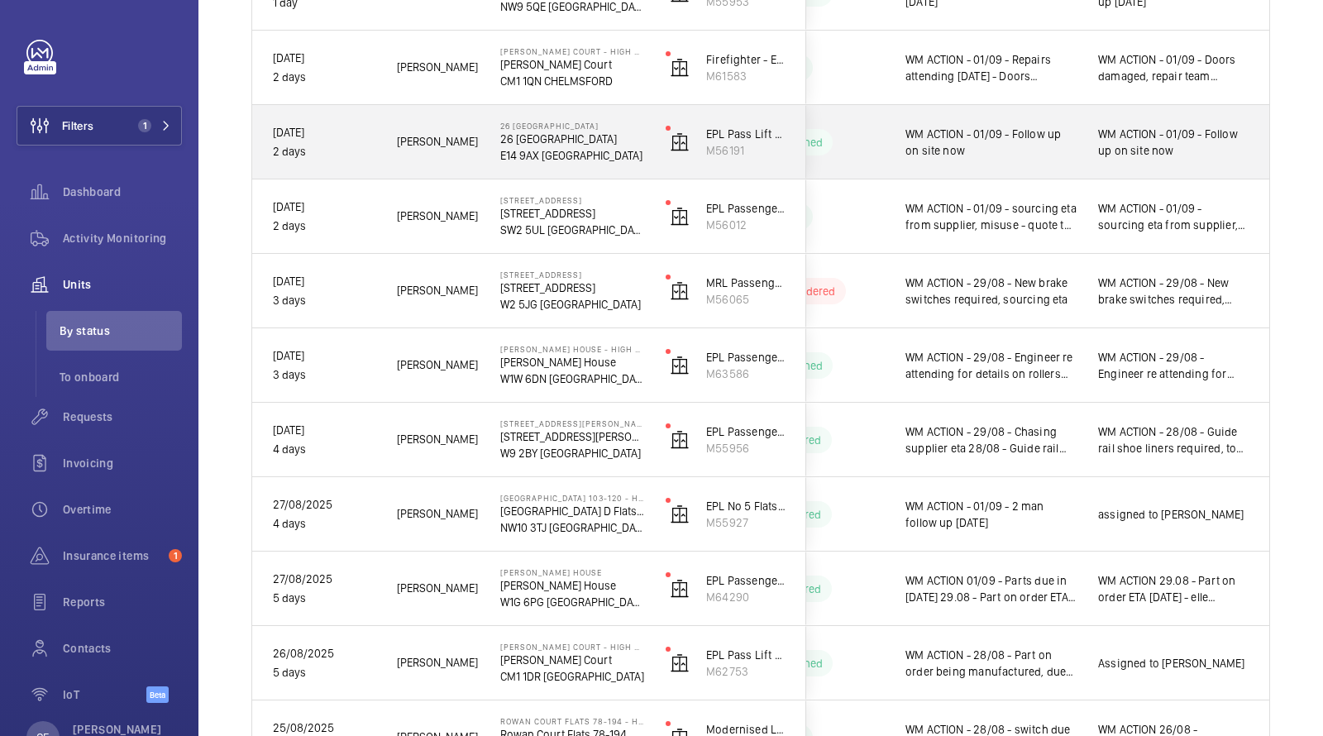
click at [1023, 133] on span "WM ACTION - 01/09 - Follow up on site now" at bounding box center [991, 142] width 171 height 33
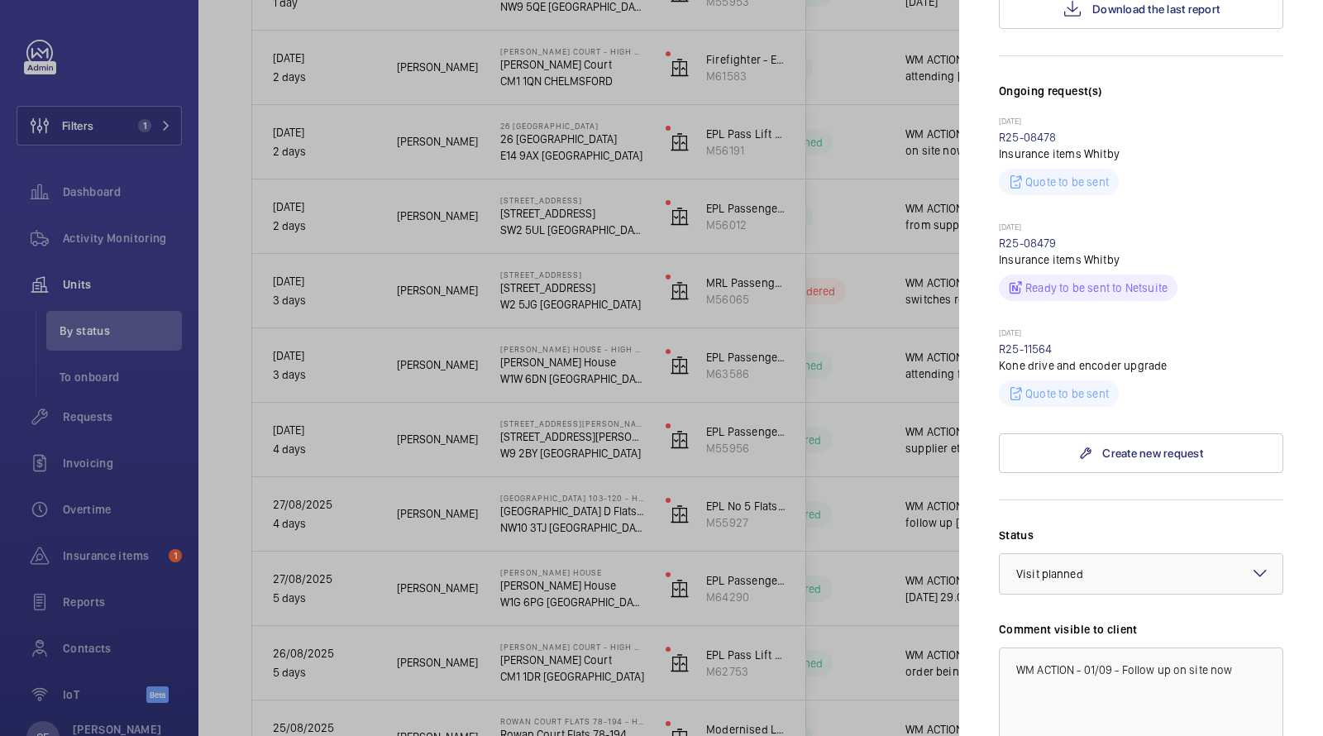
scroll to position [427, 0]
click at [1025, 340] on link "R25-11564" at bounding box center [1026, 346] width 54 height 13
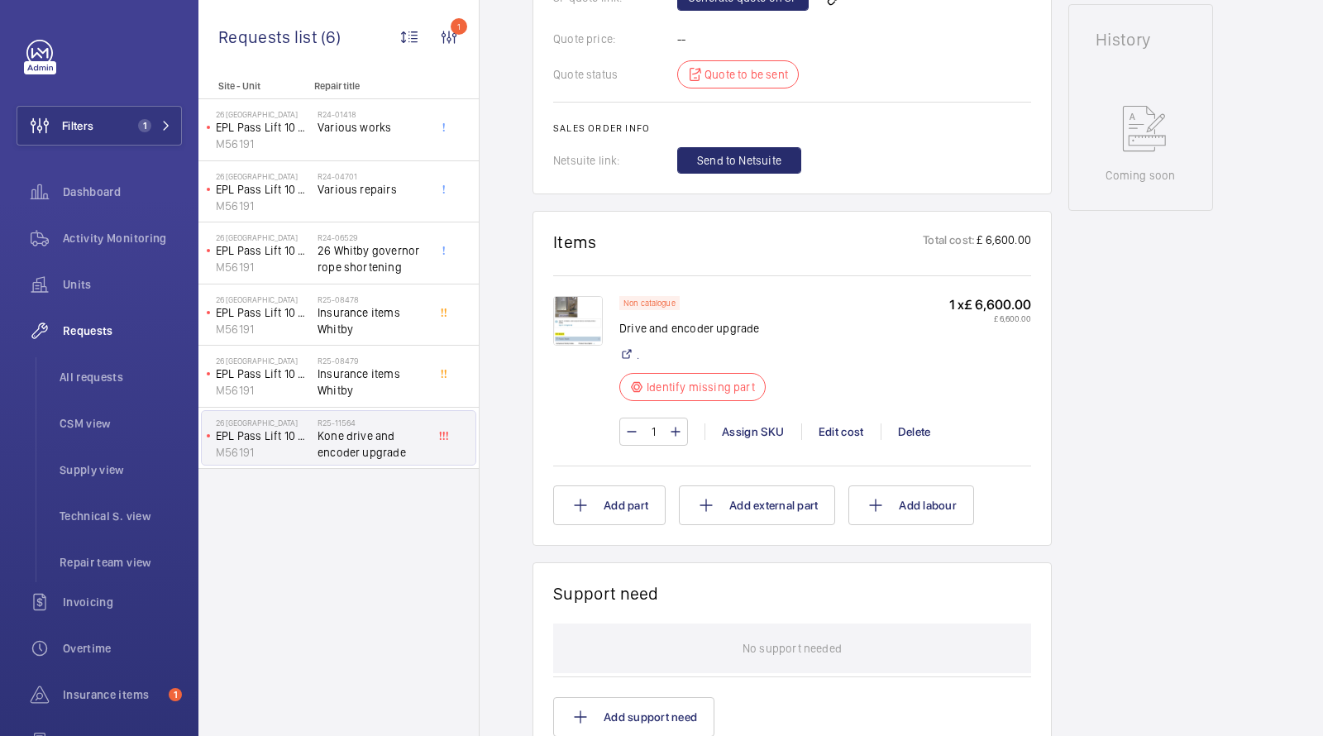
click at [574, 332] on img at bounding box center [578, 321] width 50 height 50
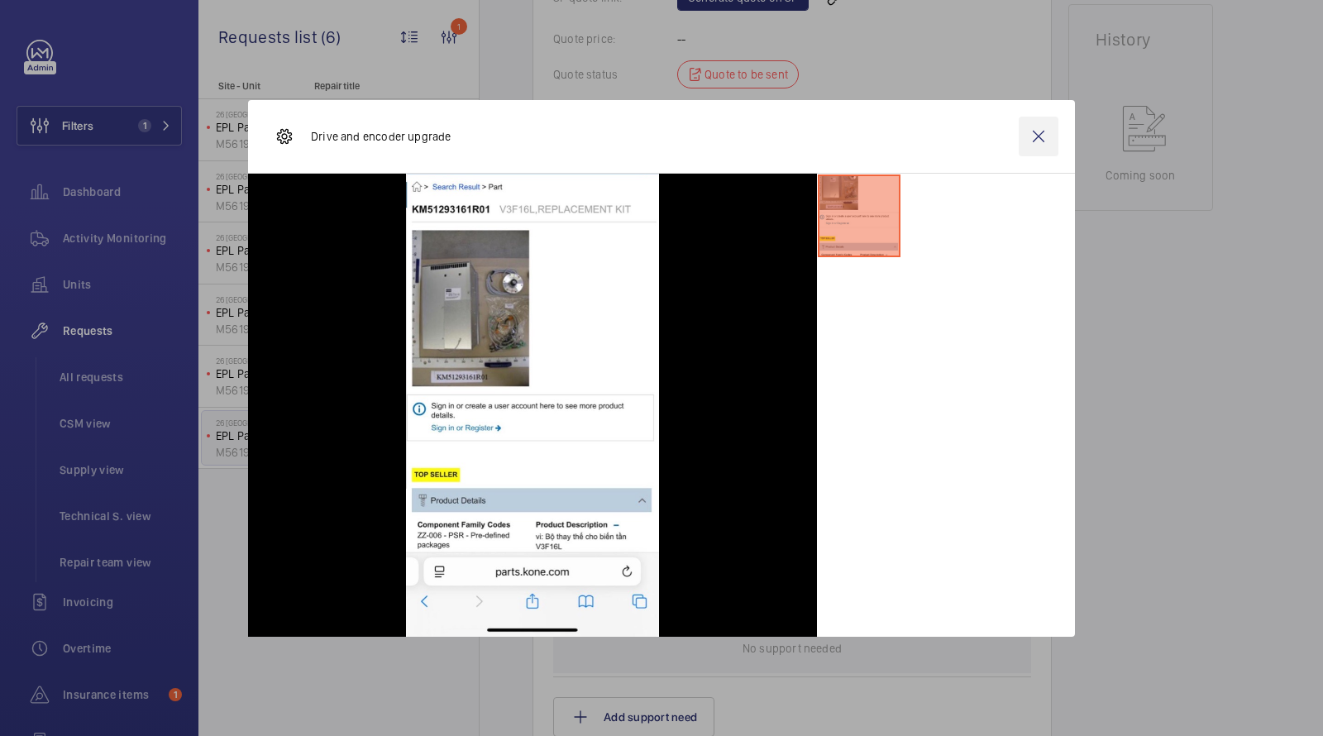
click at [1041, 128] on wm-front-icon-button at bounding box center [1039, 137] width 40 height 40
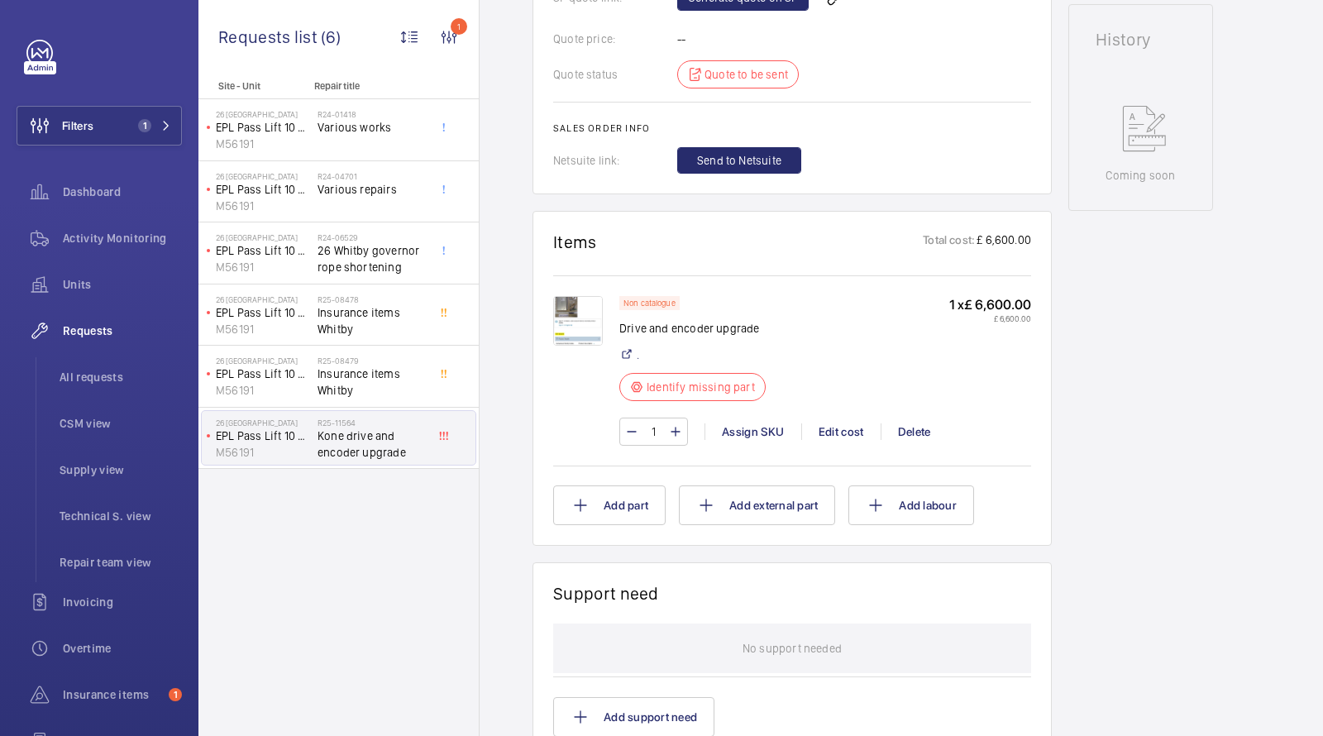
click at [580, 339] on img at bounding box center [578, 321] width 50 height 50
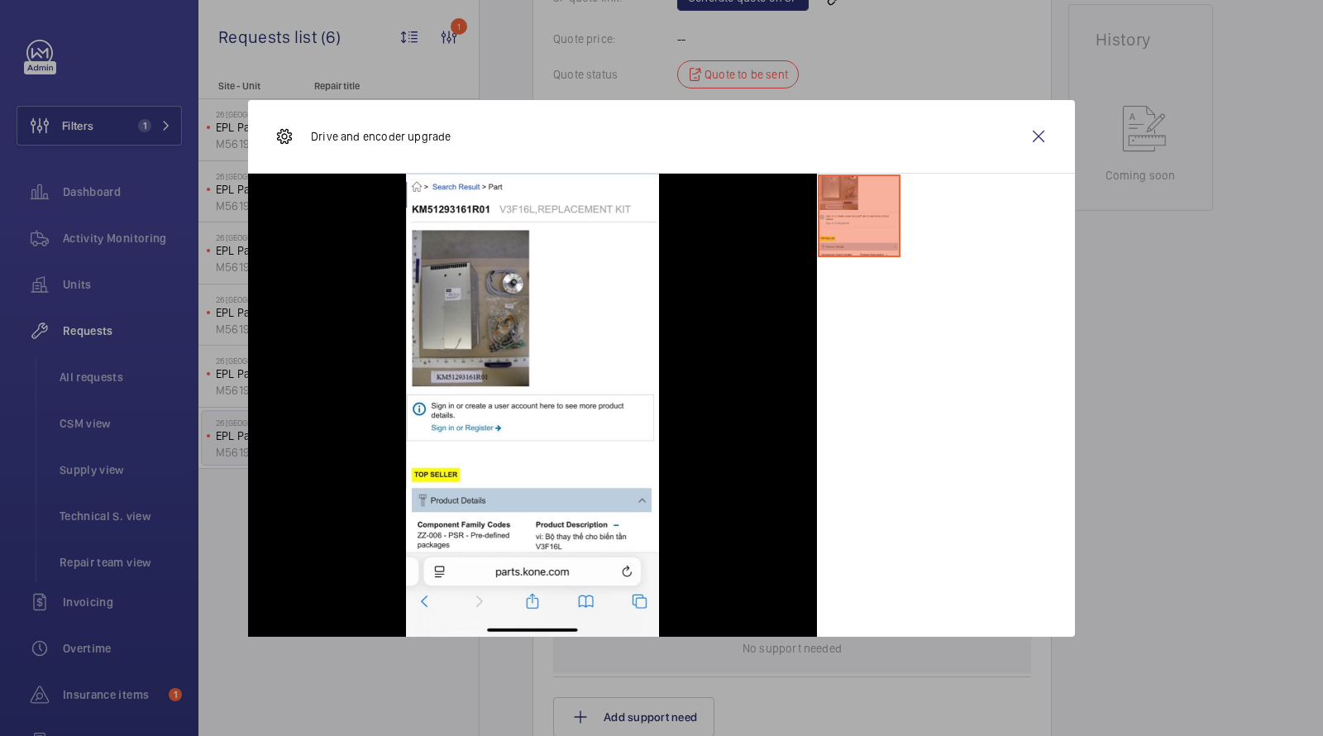
click at [1045, 136] on wm-front-icon-button at bounding box center [1039, 137] width 40 height 40
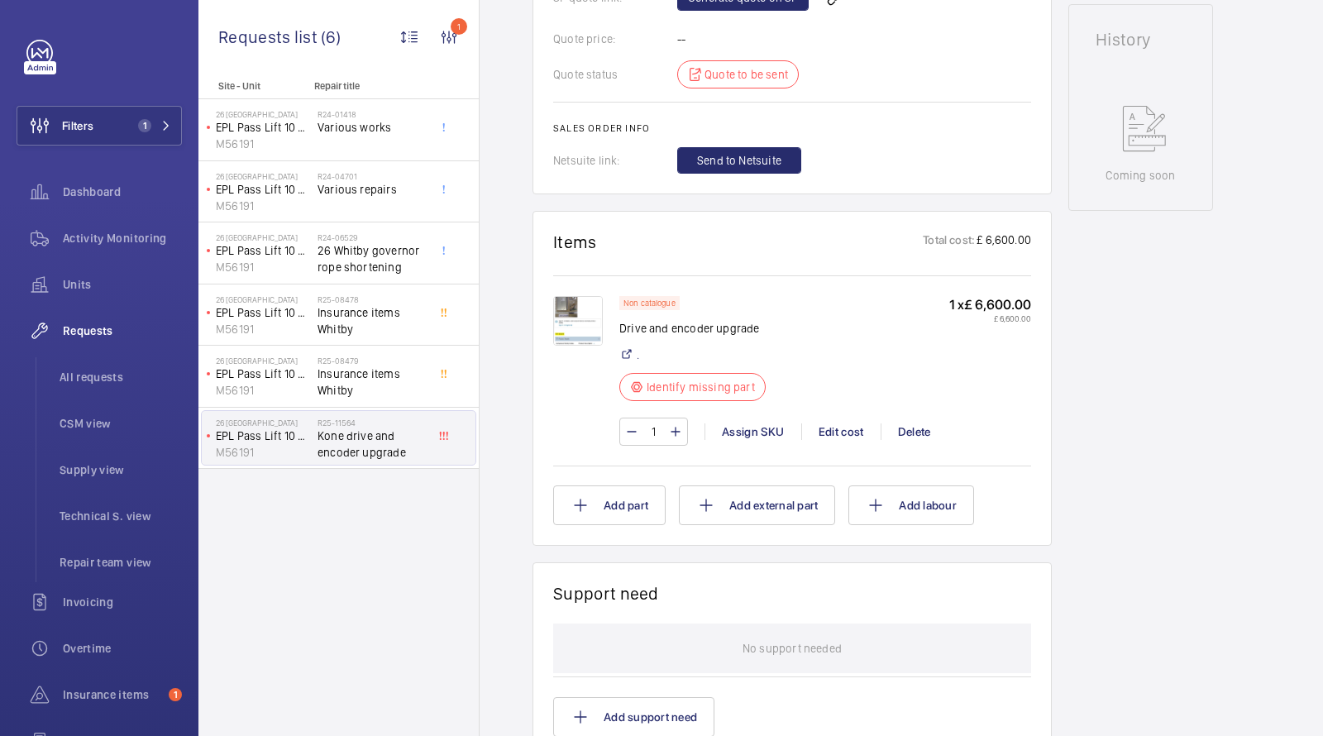
scroll to position [849, 0]
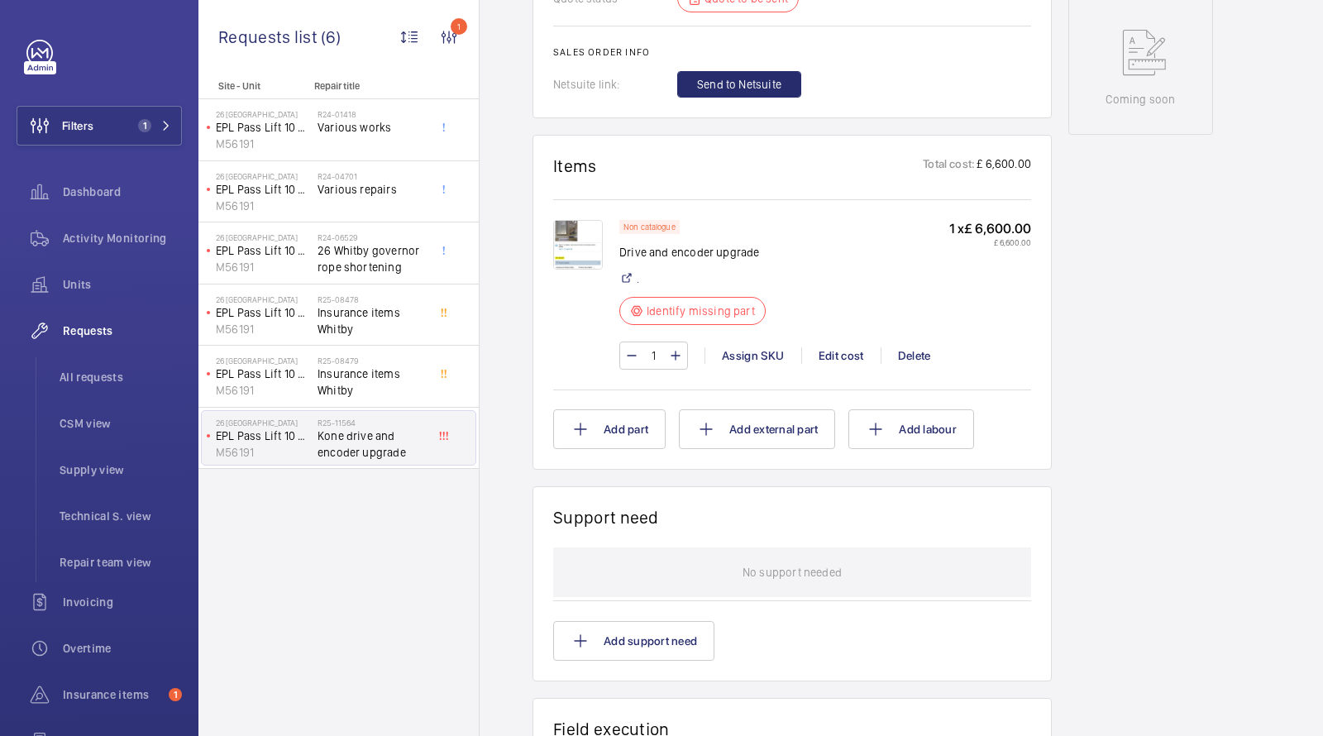
click at [568, 259] on img at bounding box center [578, 245] width 50 height 50
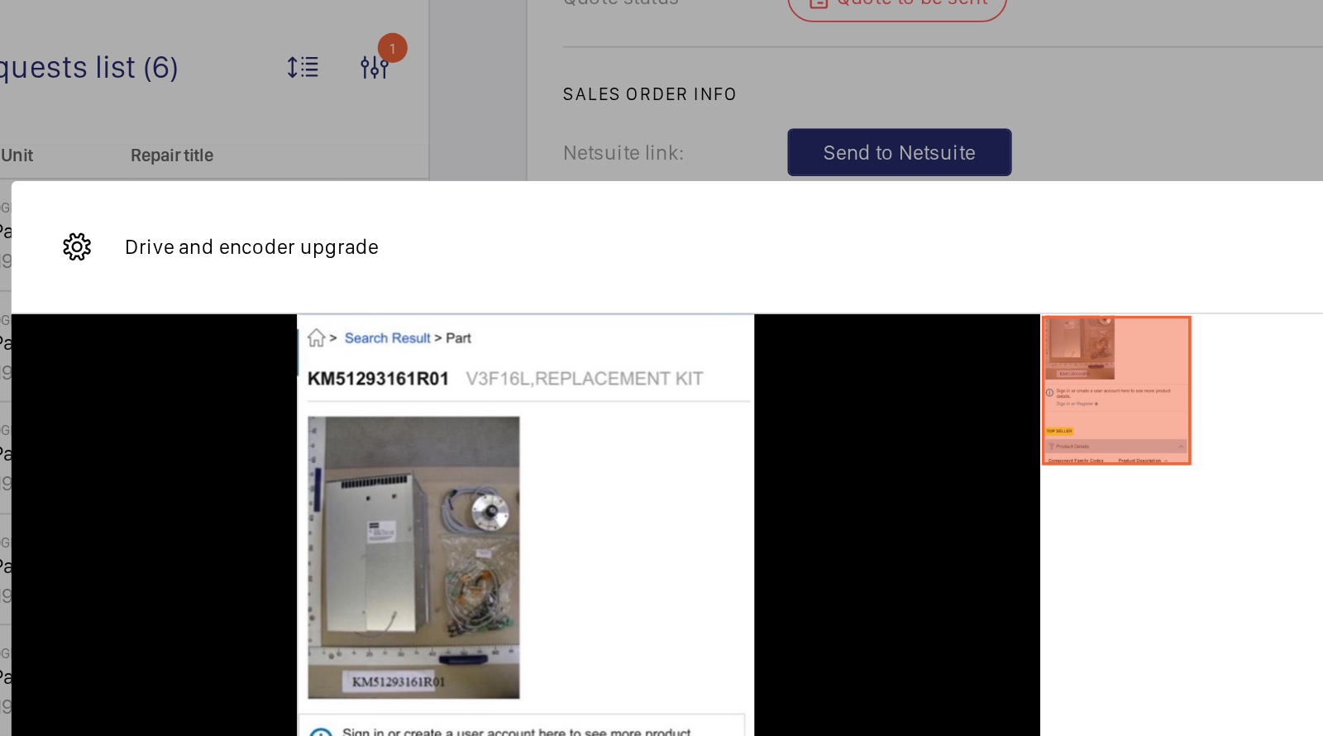
click at [925, 78] on div at bounding box center [661, 368] width 1323 height 736
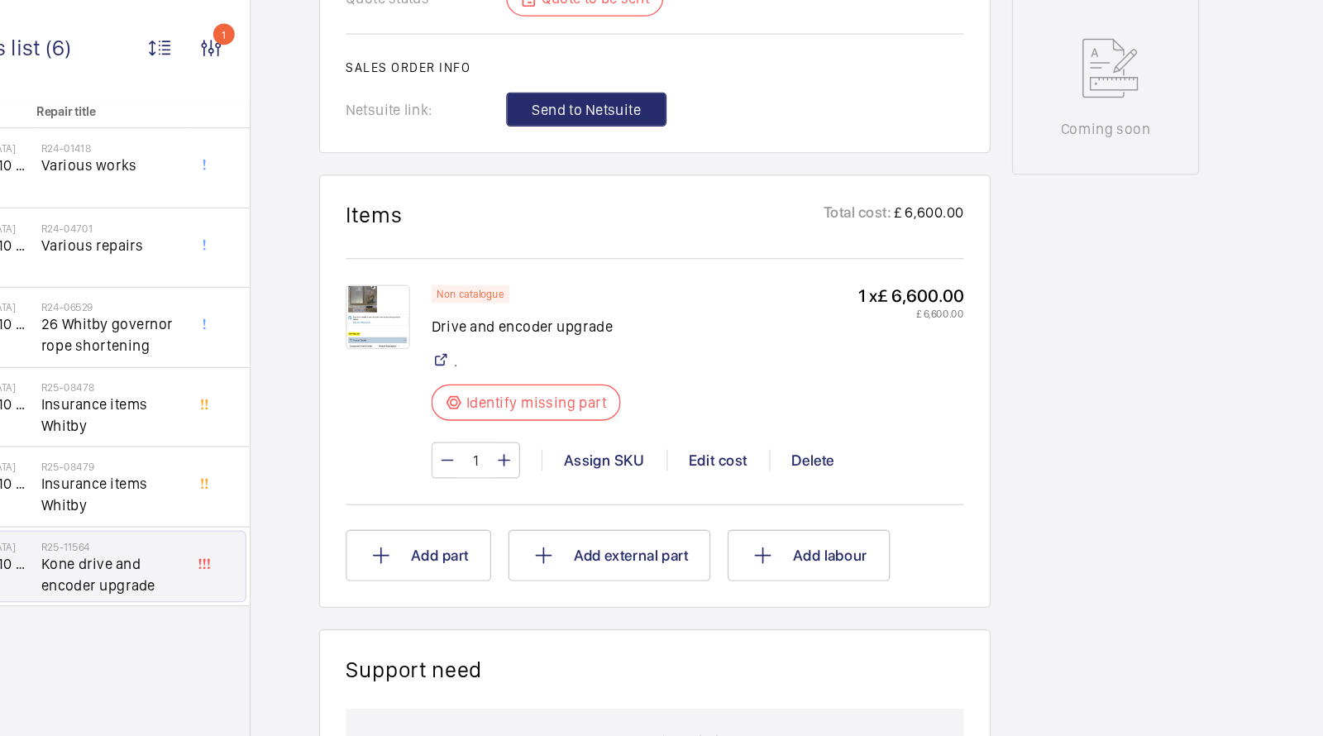
scroll to position [77, 0]
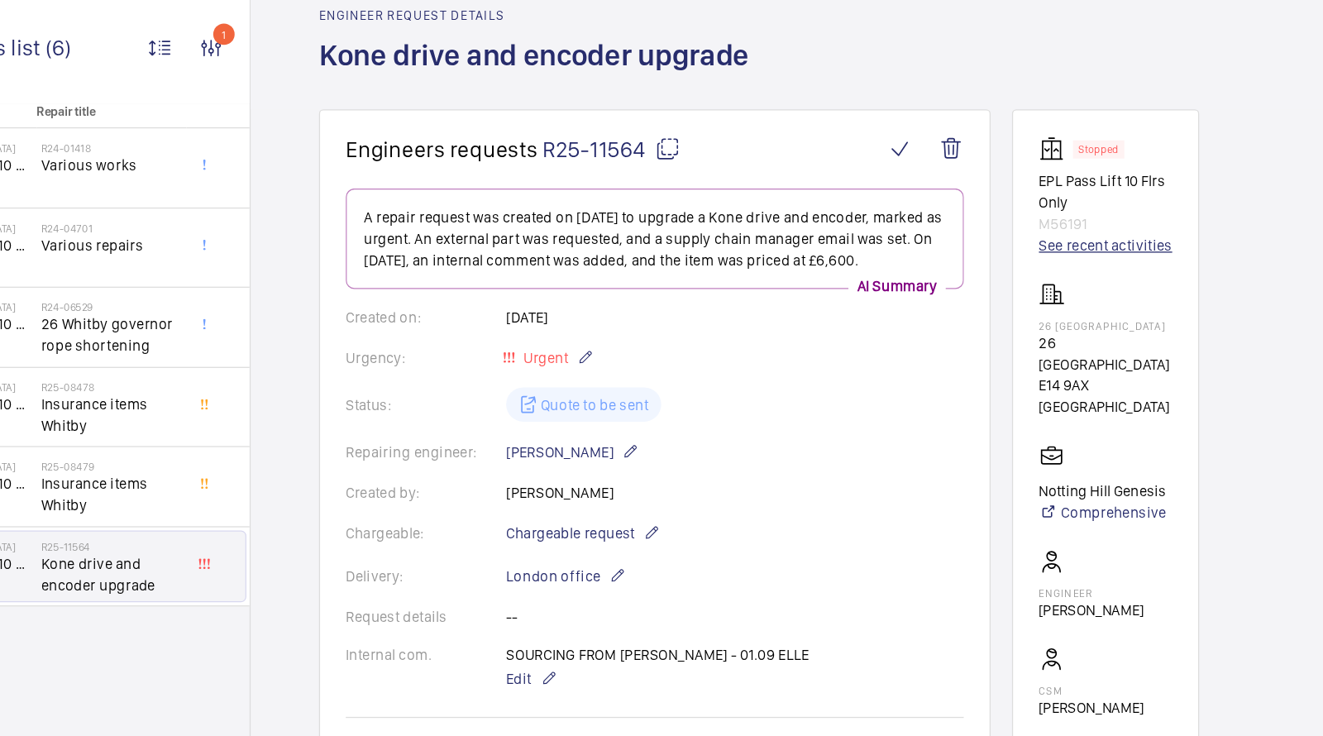
click at [1130, 191] on link "See recent activities" at bounding box center [1140, 189] width 103 height 17
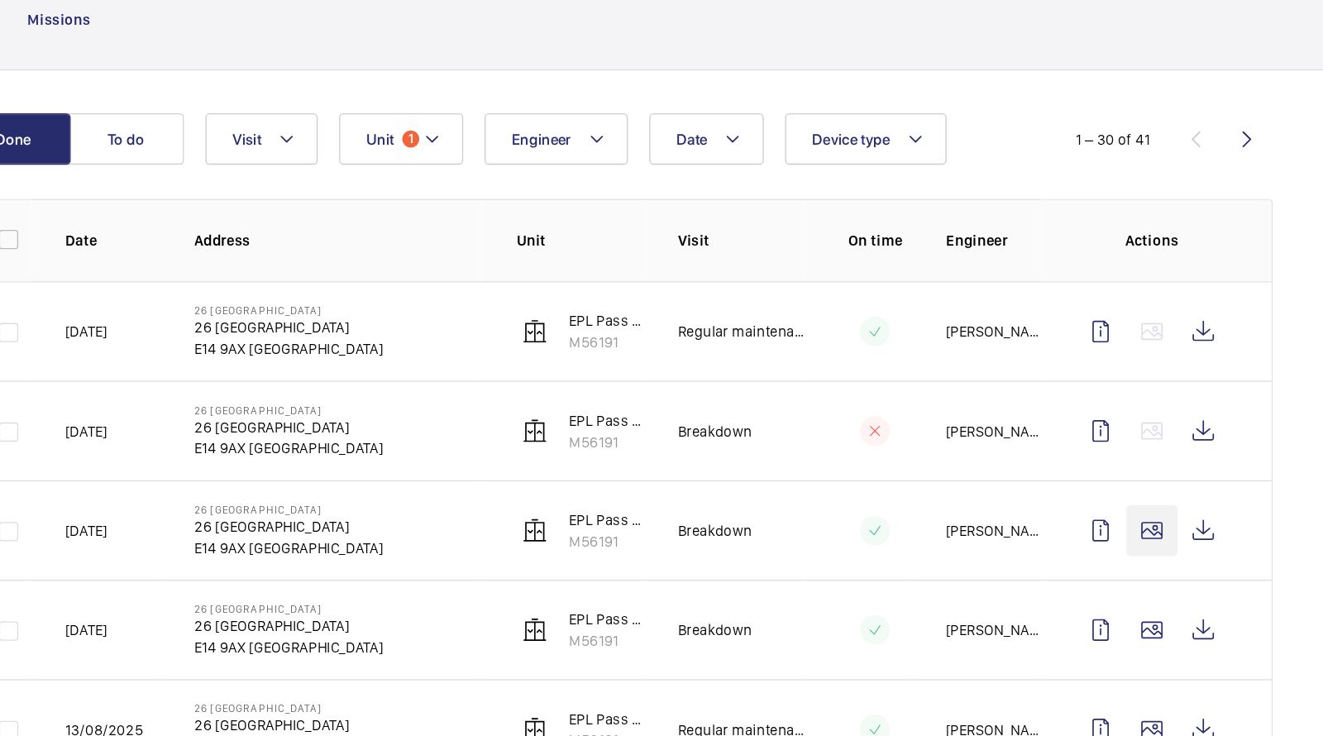
scroll to position [145, 0]
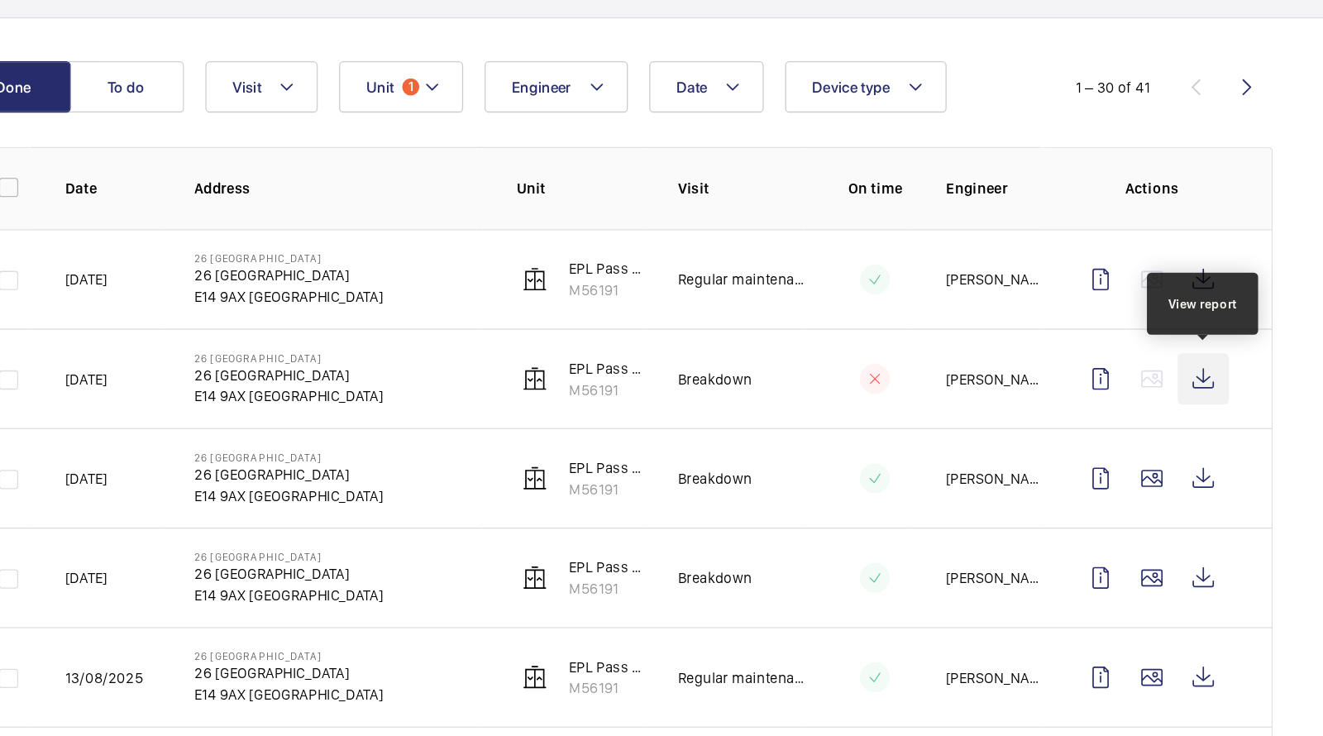
click at [1218, 292] on wm-front-icon-button at bounding box center [1217, 293] width 40 height 40
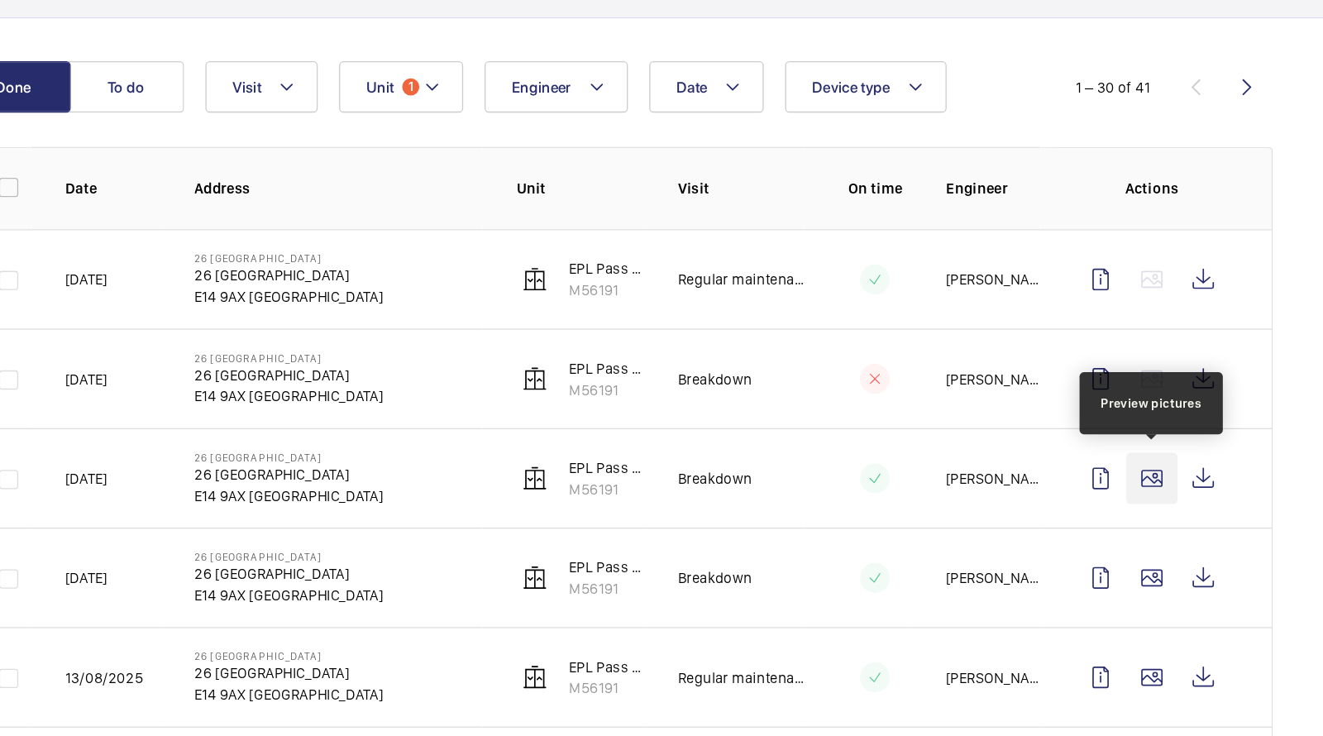
click at [1181, 375] on wm-front-icon-button at bounding box center [1177, 370] width 40 height 40
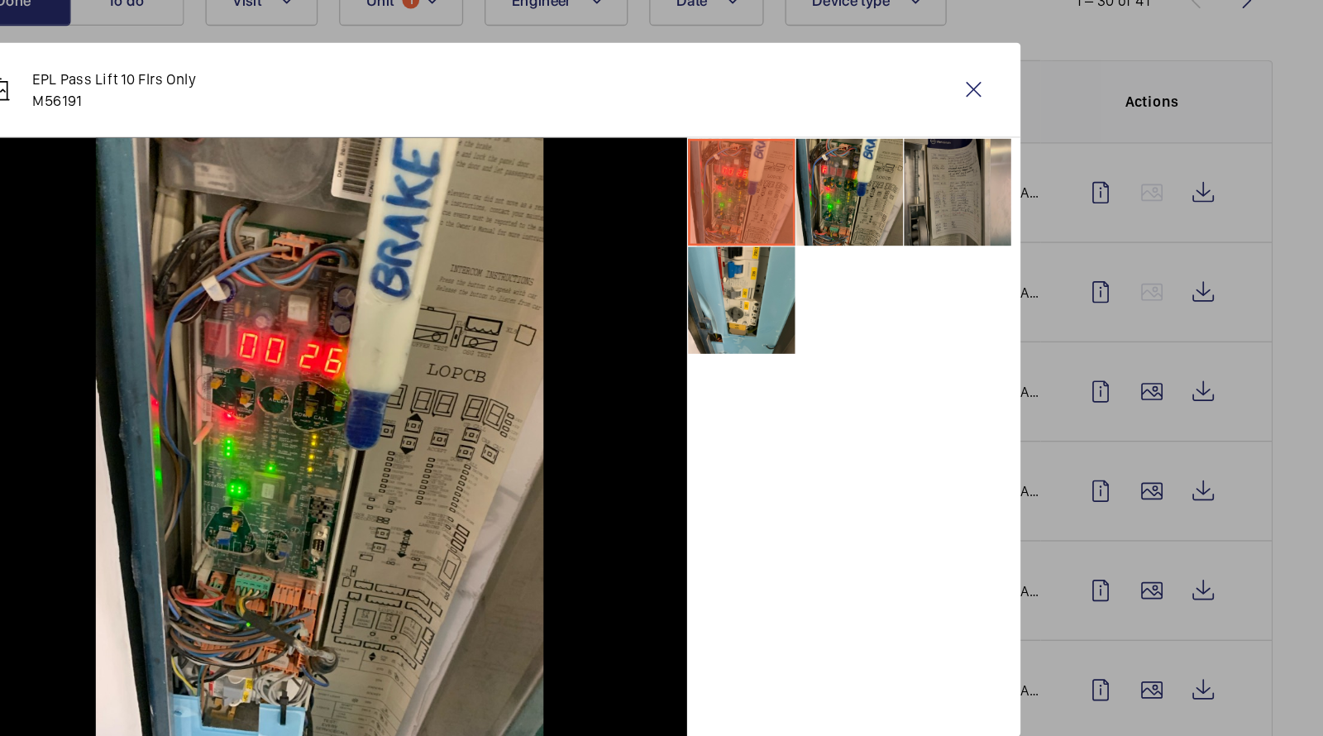
click at [1021, 213] on li at bounding box center [1026, 216] width 83 height 83
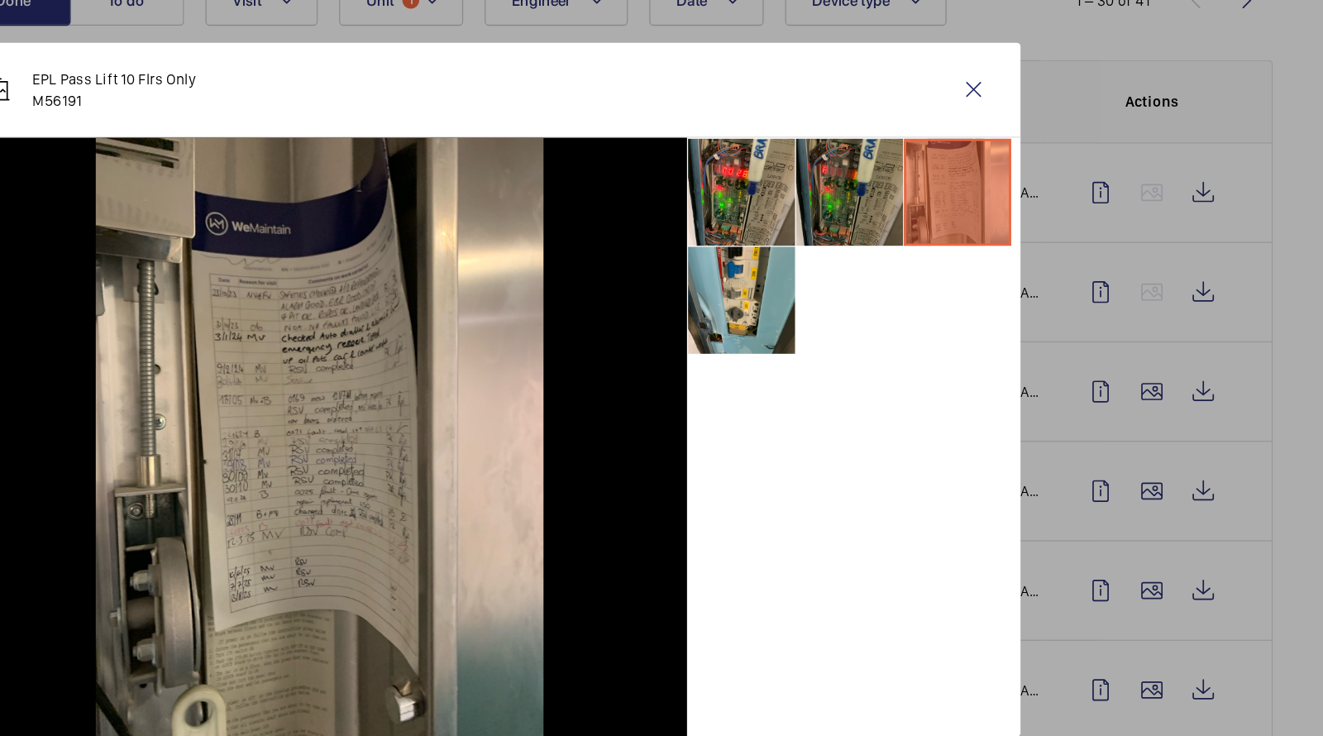
click at [963, 215] on li at bounding box center [943, 216] width 83 height 83
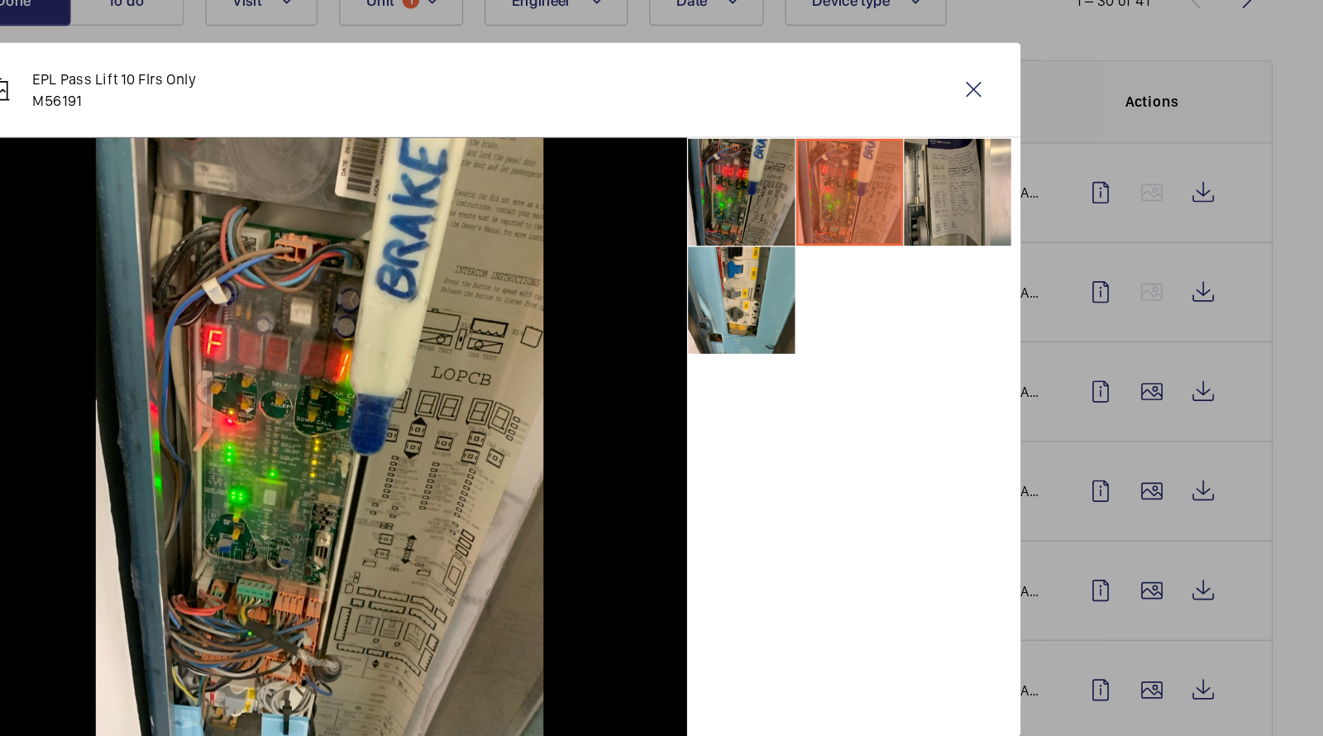
click at [877, 225] on li at bounding box center [859, 216] width 83 height 83
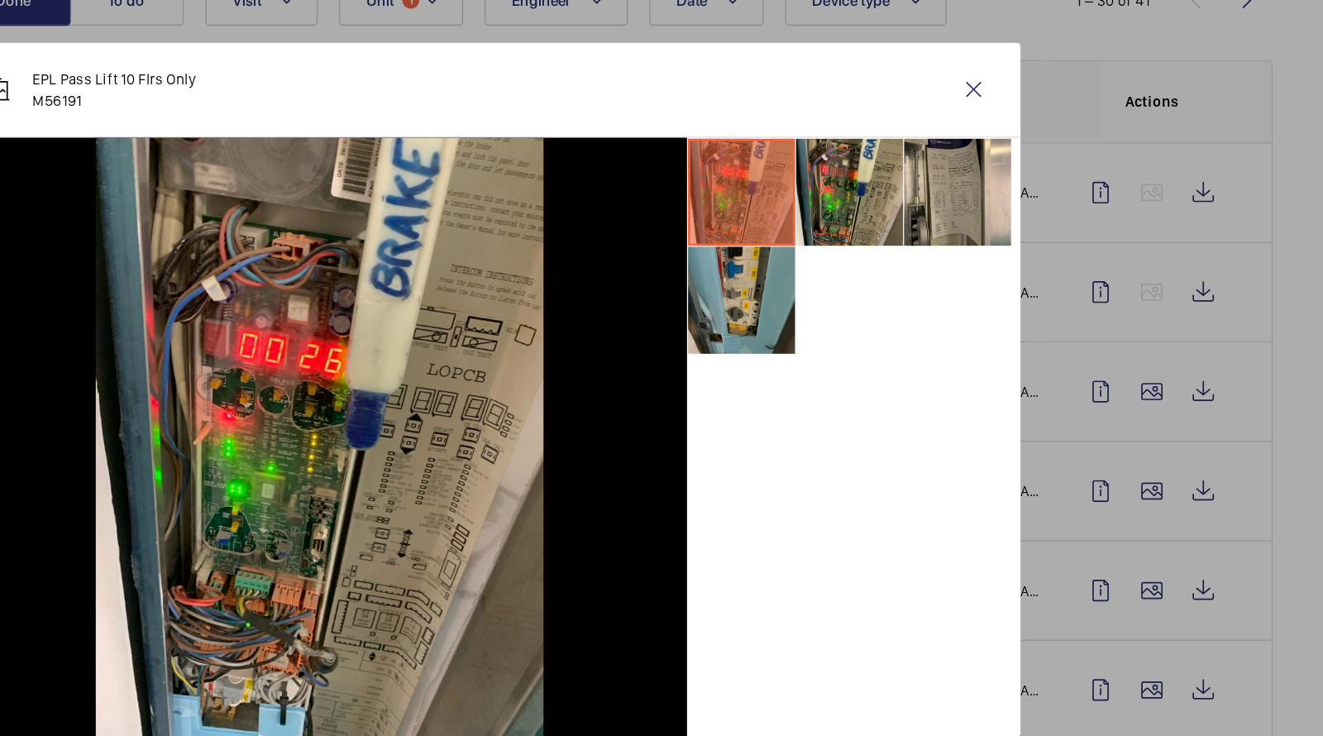
click at [878, 317] on li at bounding box center [859, 299] width 83 height 83
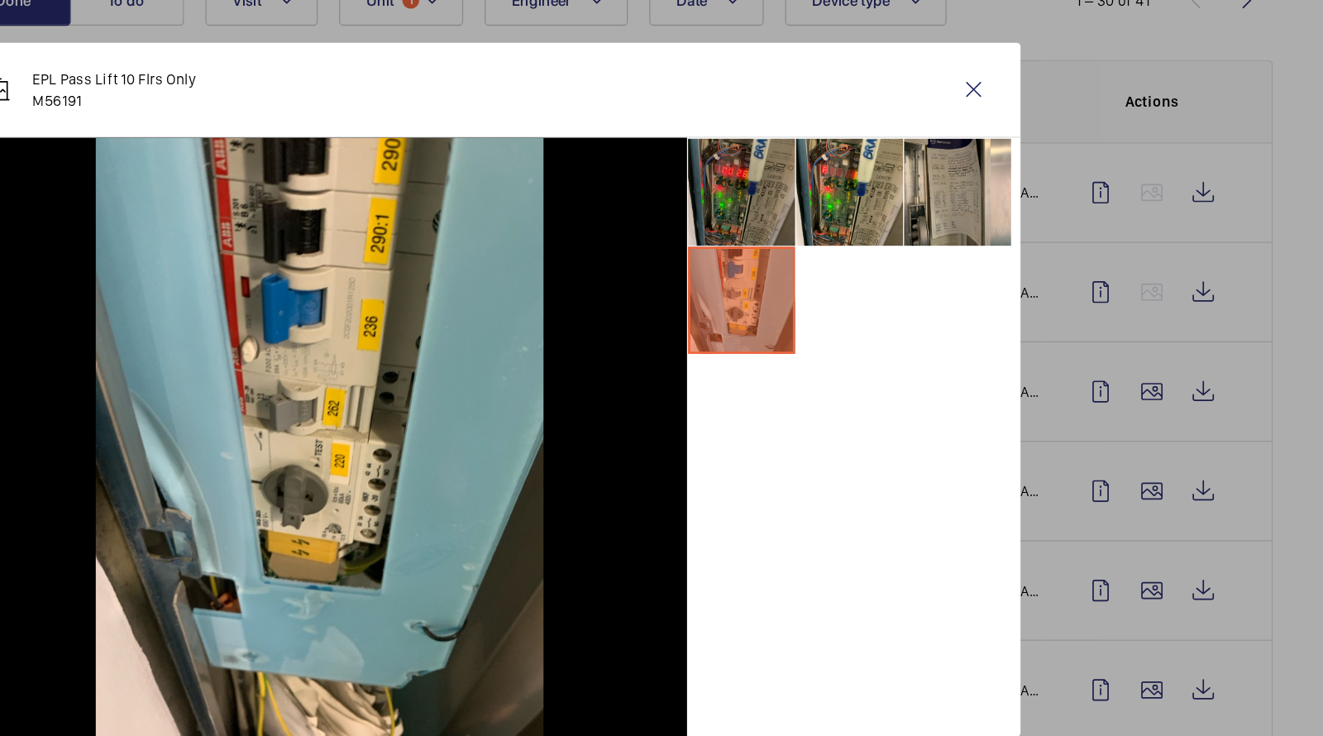
click at [869, 208] on li at bounding box center [859, 216] width 83 height 83
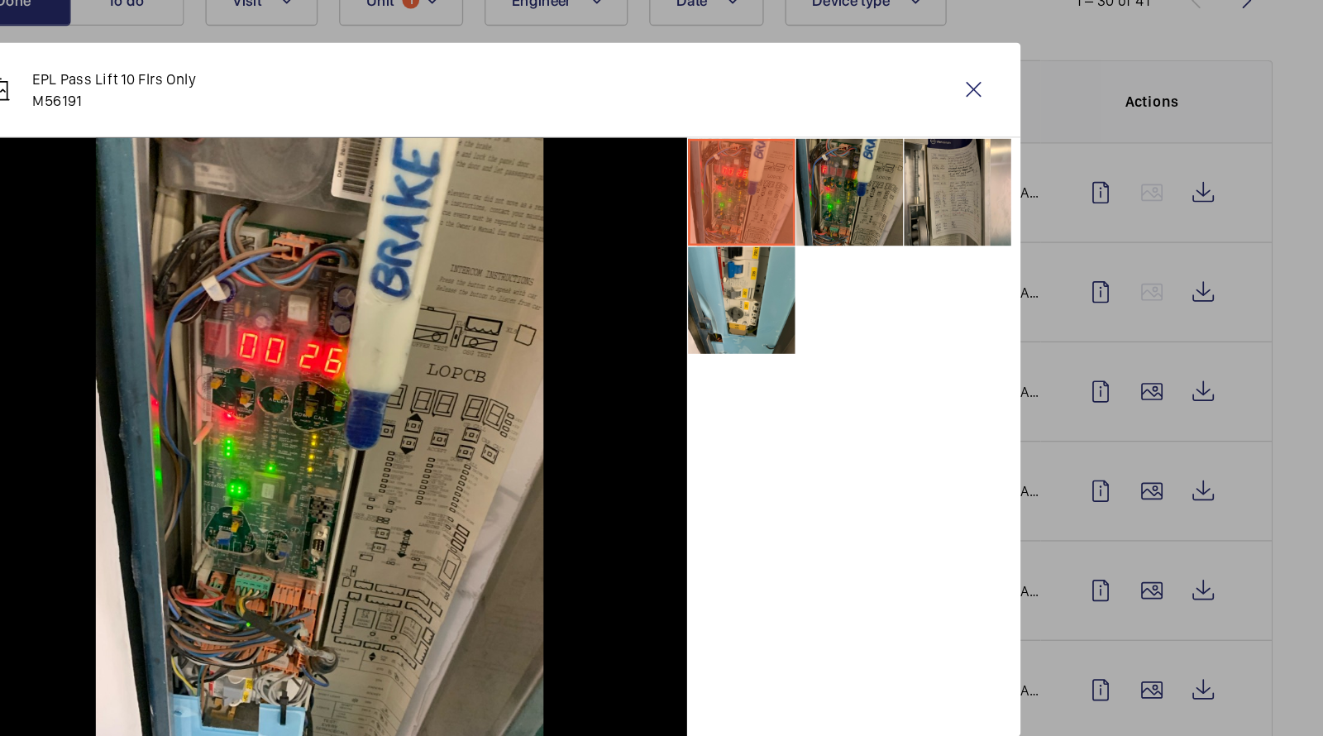
click at [951, 219] on li at bounding box center [943, 216] width 83 height 83
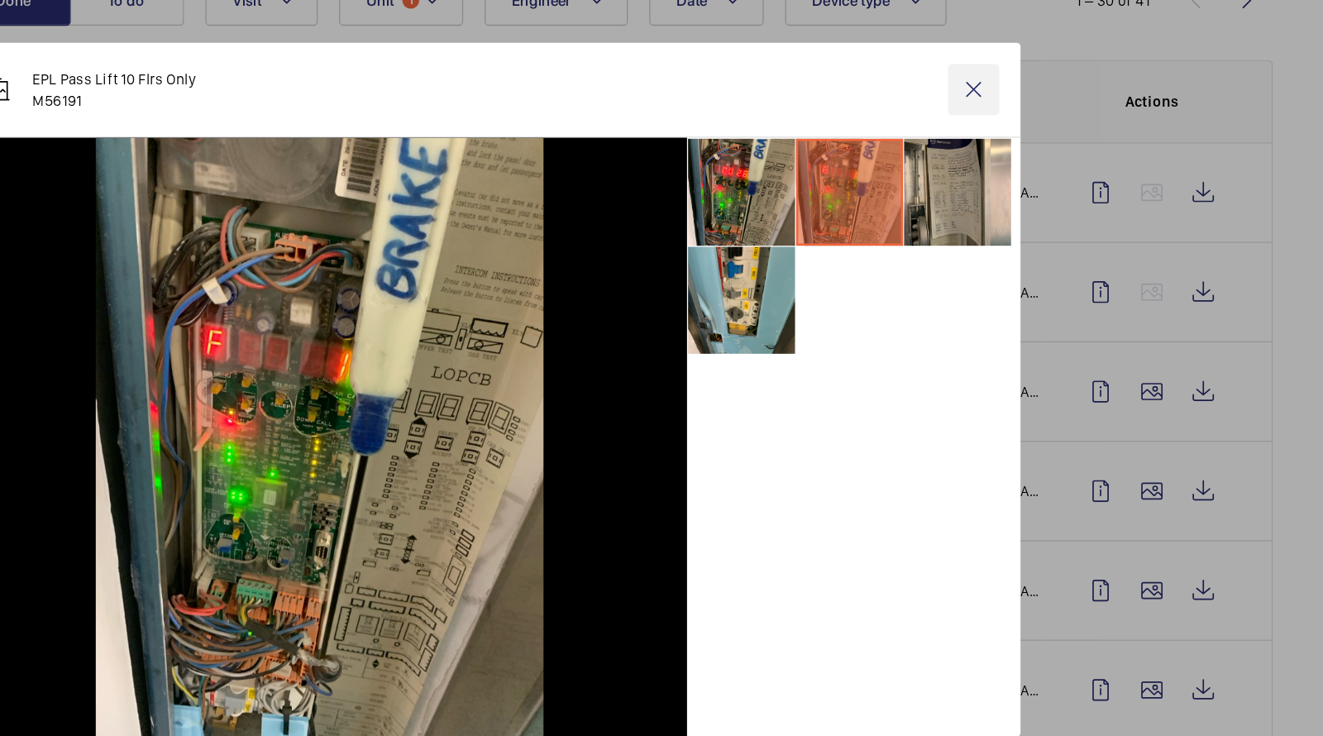
click at [1040, 141] on wm-front-icon-button at bounding box center [1039, 137] width 40 height 40
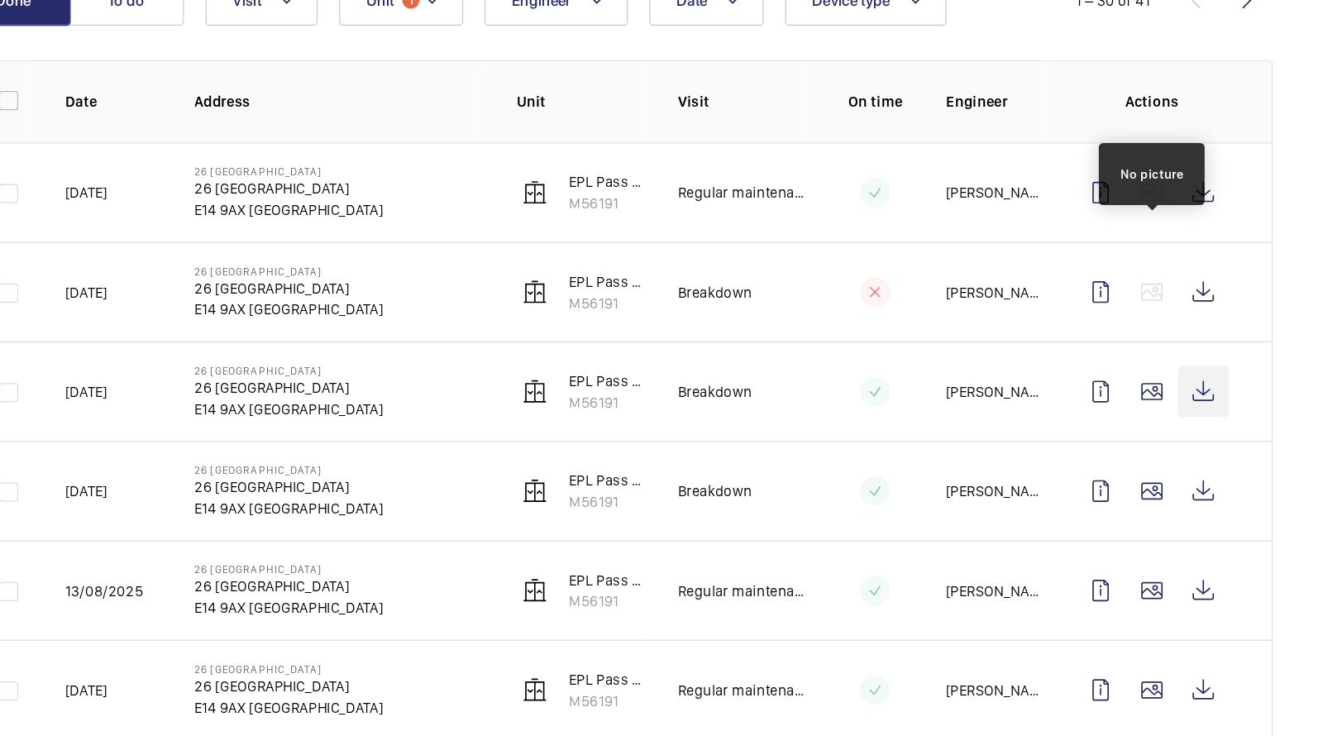
scroll to position [178, 0]
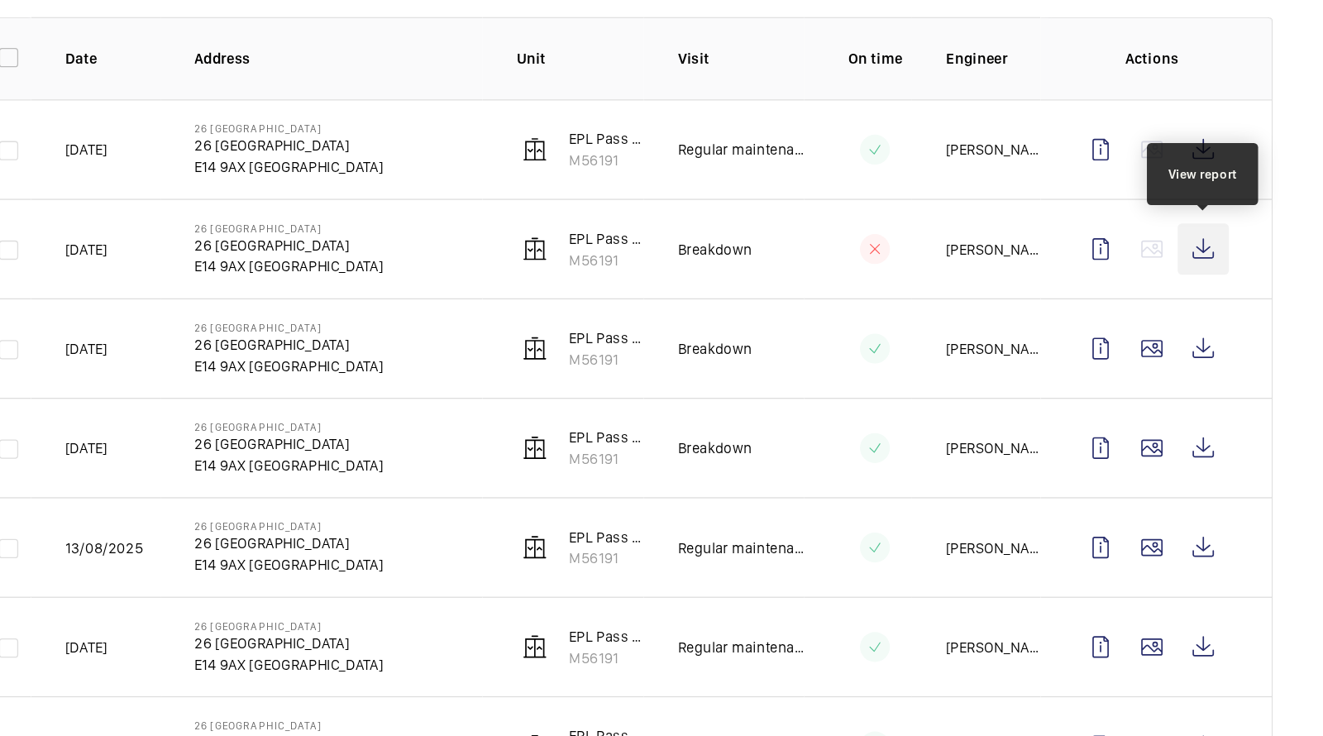
click at [1228, 247] on wm-front-icon-button at bounding box center [1217, 260] width 40 height 40
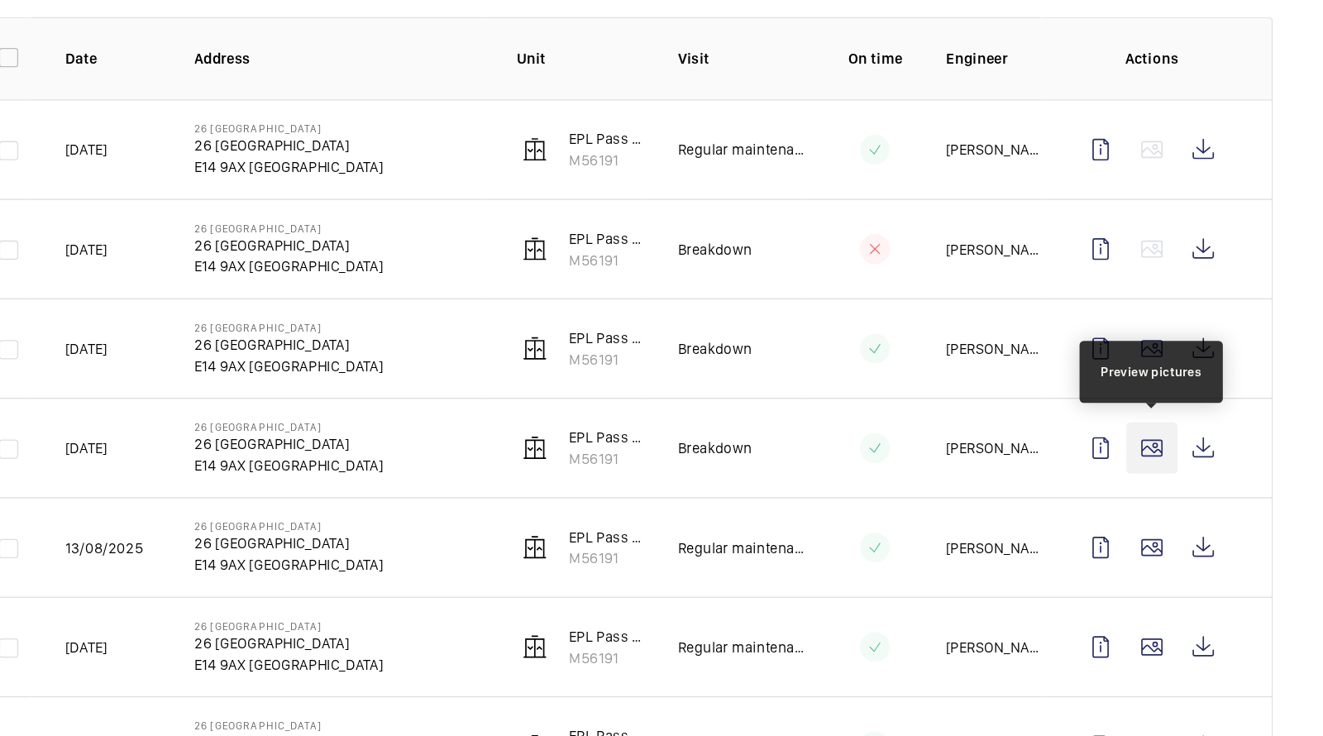
click at [1174, 406] on wm-front-icon-button at bounding box center [1177, 414] width 40 height 40
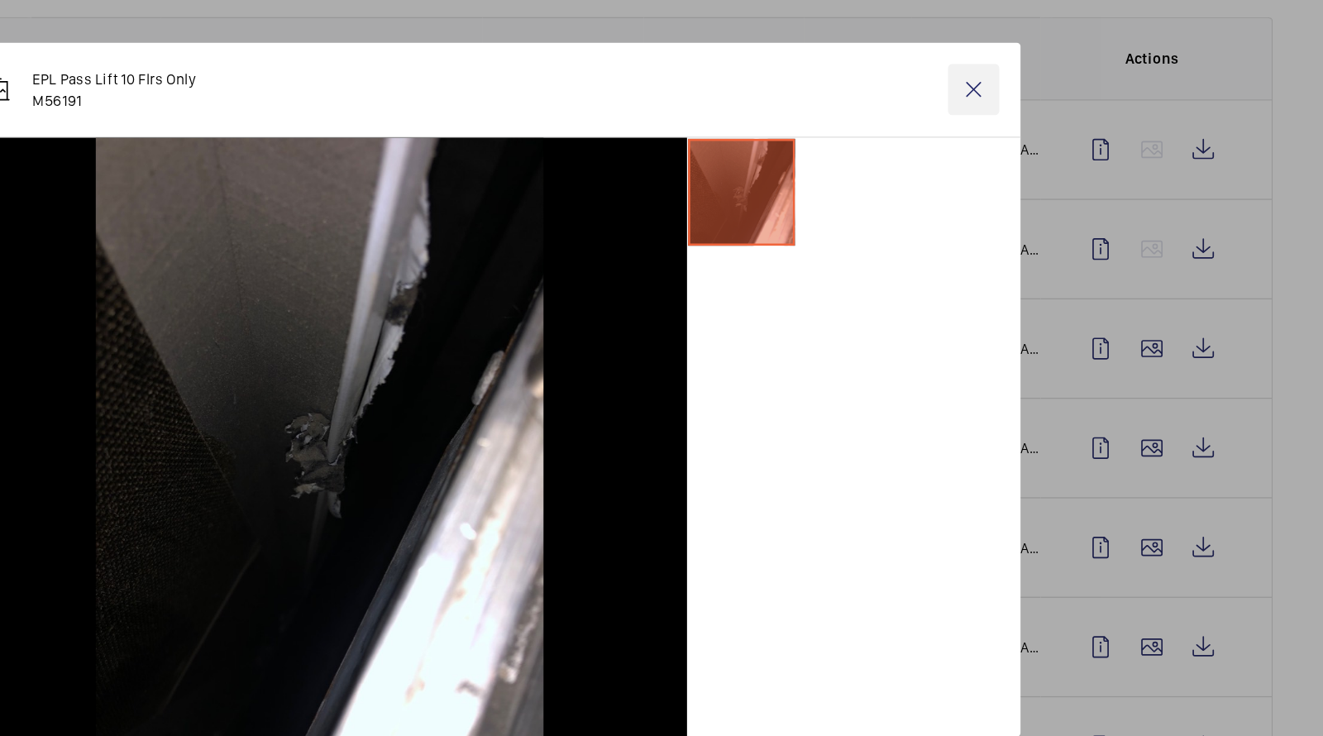
click at [1036, 135] on wm-front-icon-button at bounding box center [1039, 137] width 40 height 40
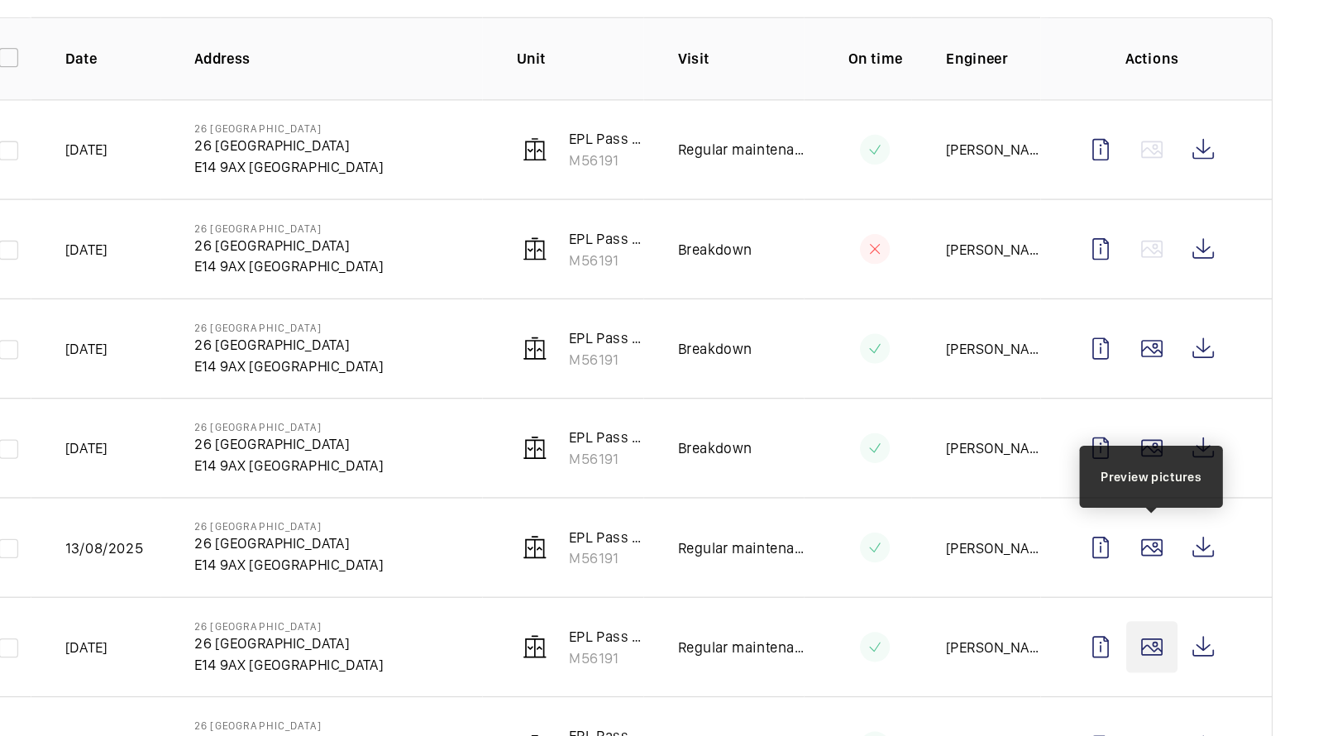
scroll to position [250, 0]
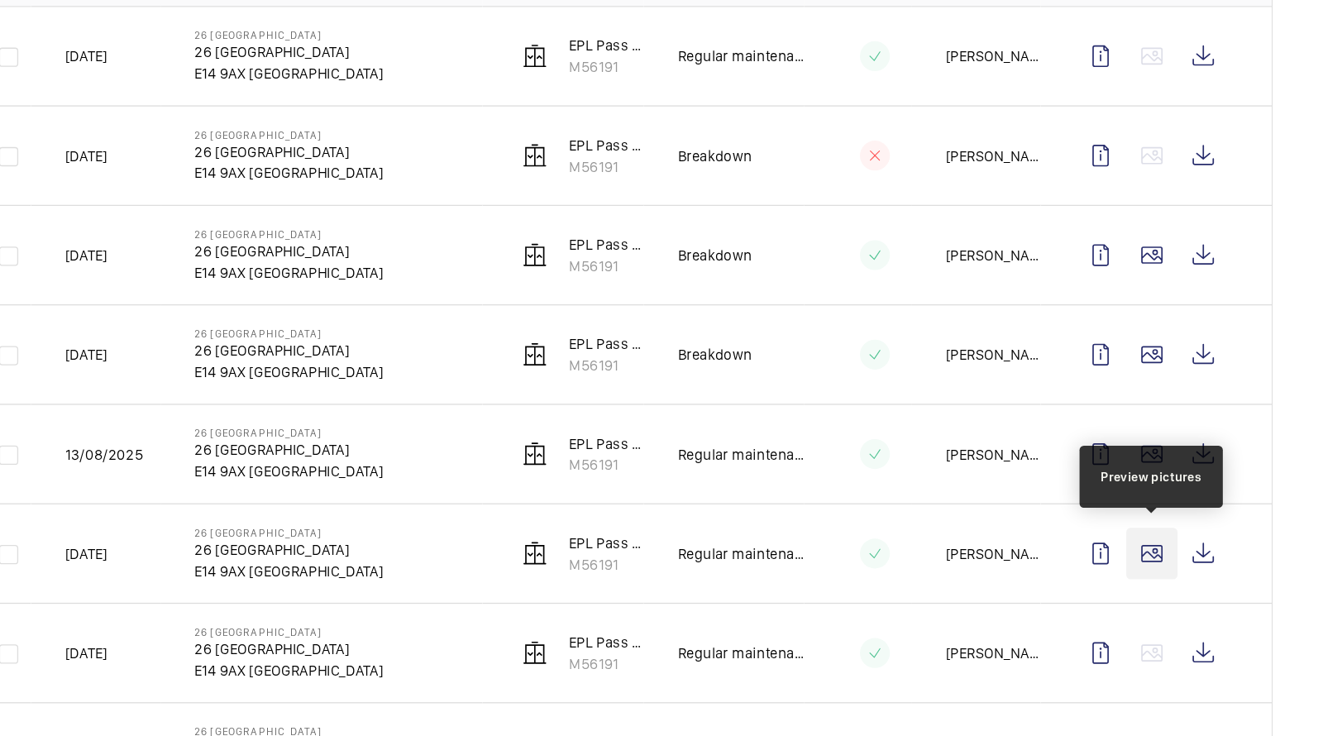
click at [1184, 481] on wm-front-icon-button at bounding box center [1177, 496] width 40 height 40
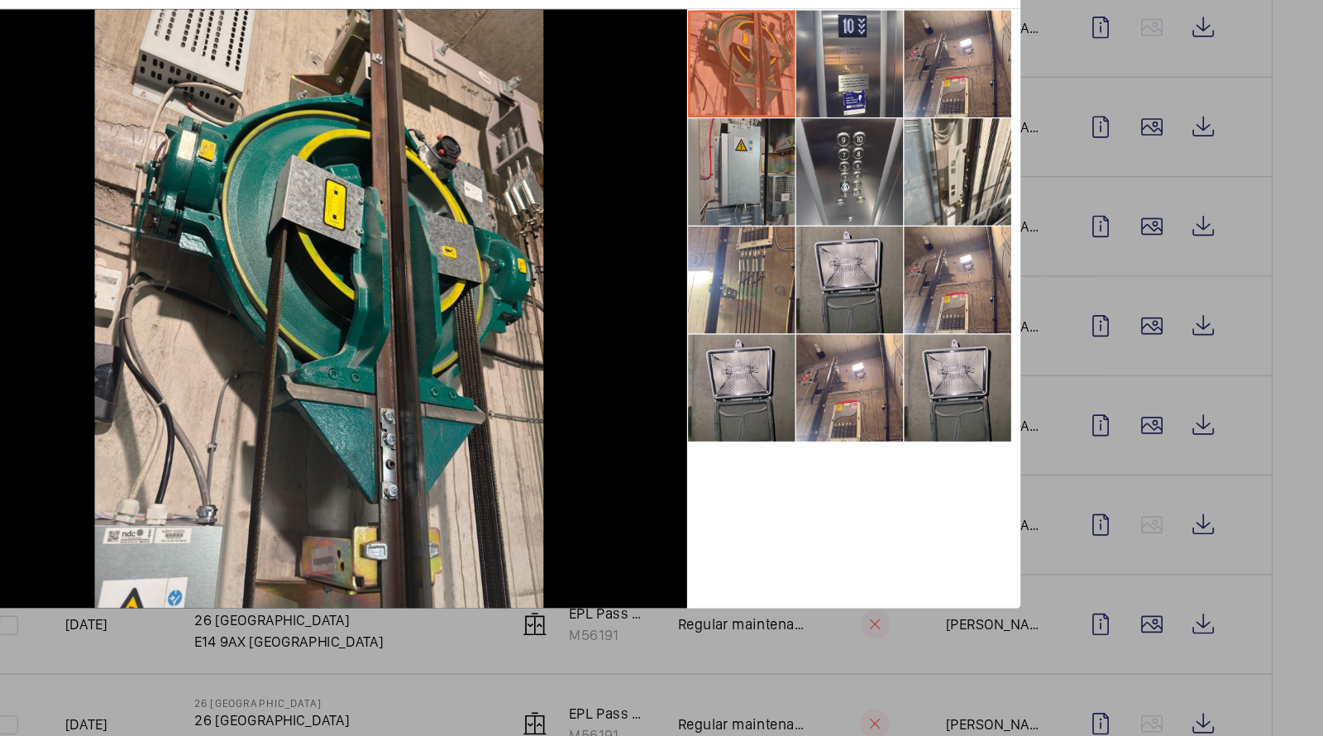
click at [879, 289] on li at bounding box center [859, 299] width 83 height 83
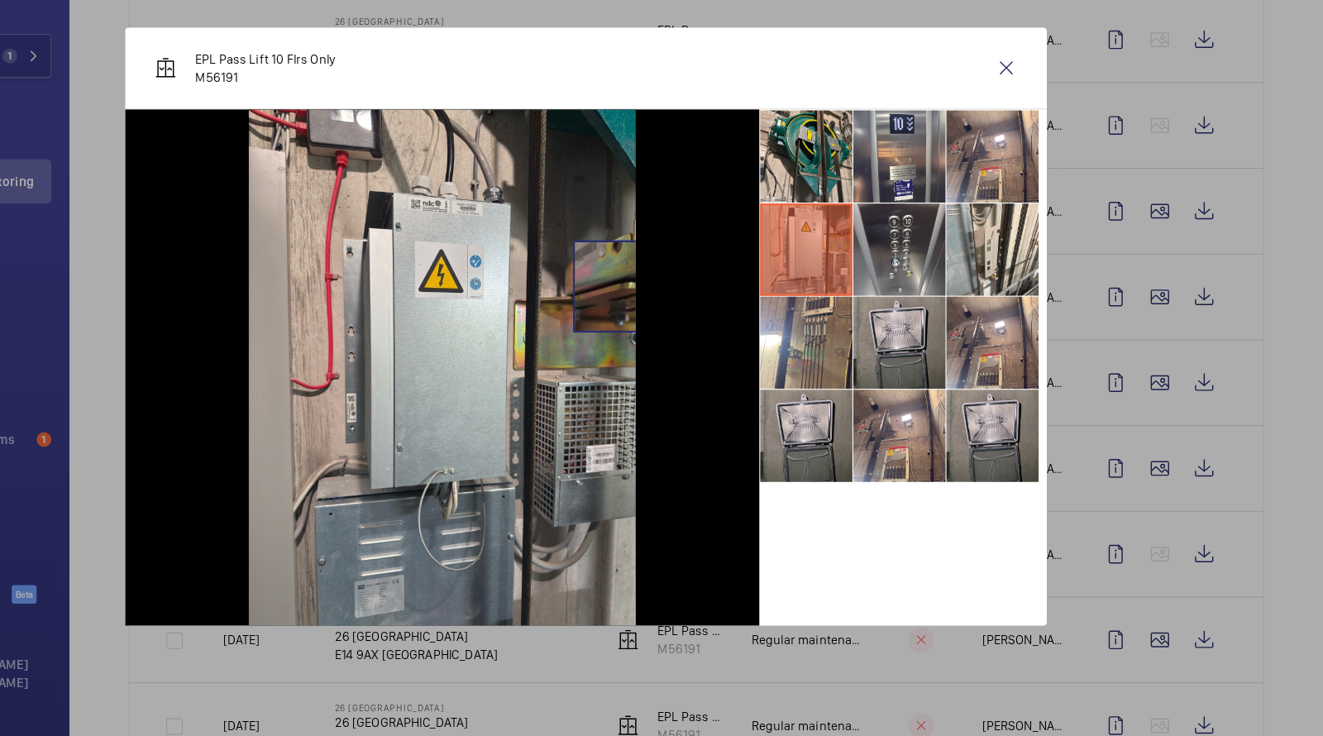
scroll to position [0, 0]
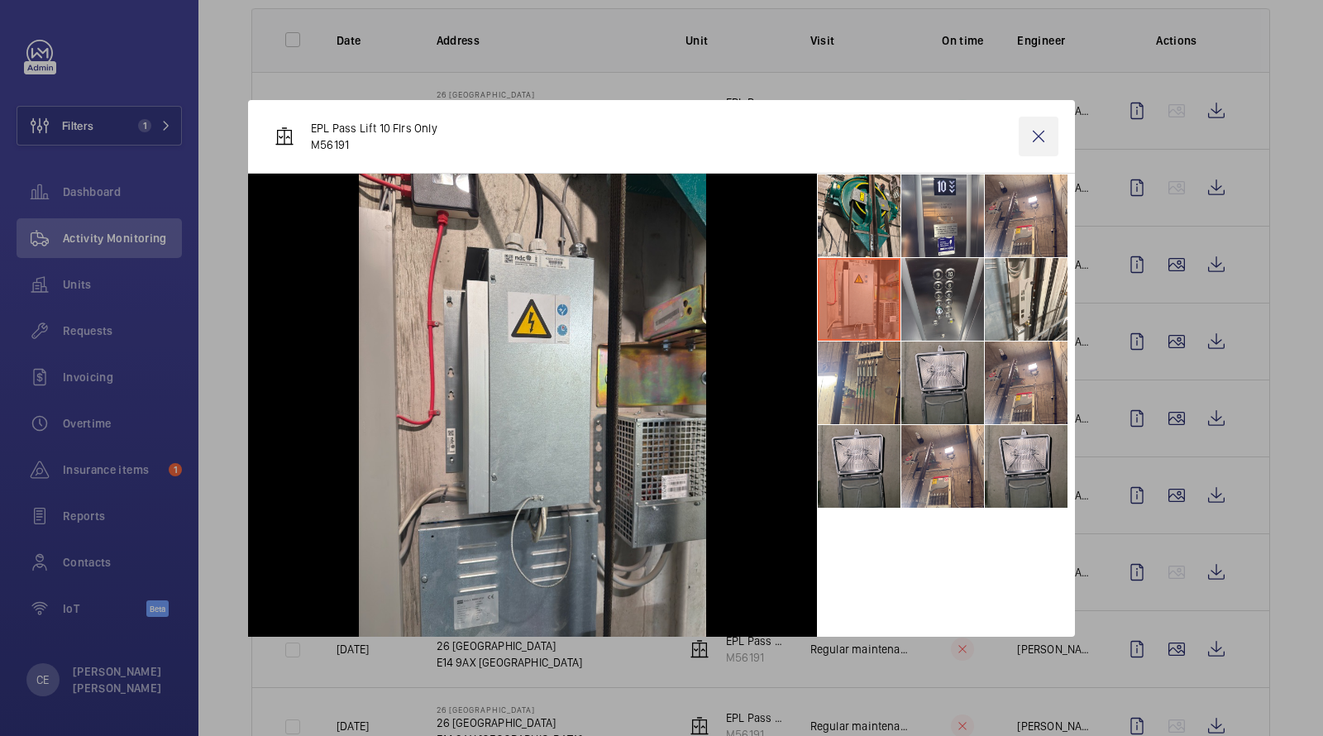
click at [1035, 134] on wm-front-icon-button at bounding box center [1039, 137] width 40 height 40
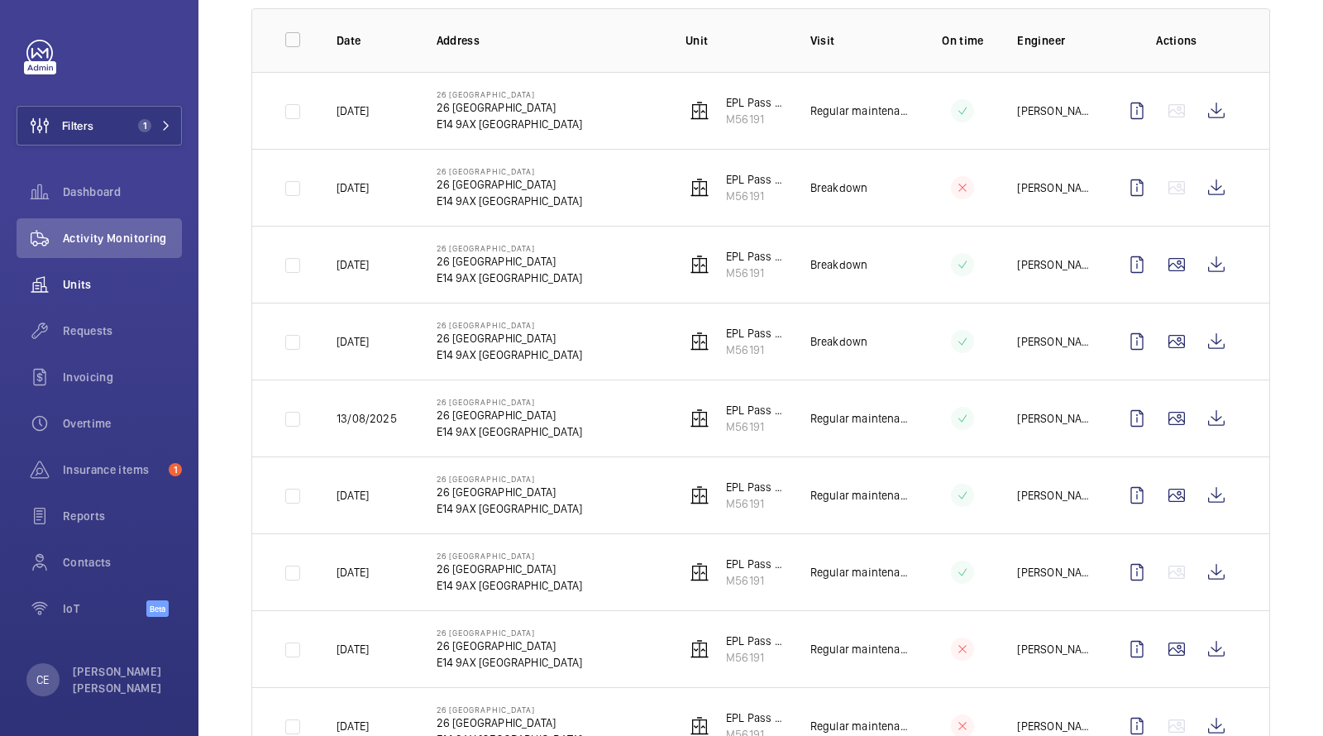
click at [84, 294] on div "Units" at bounding box center [99, 285] width 165 height 40
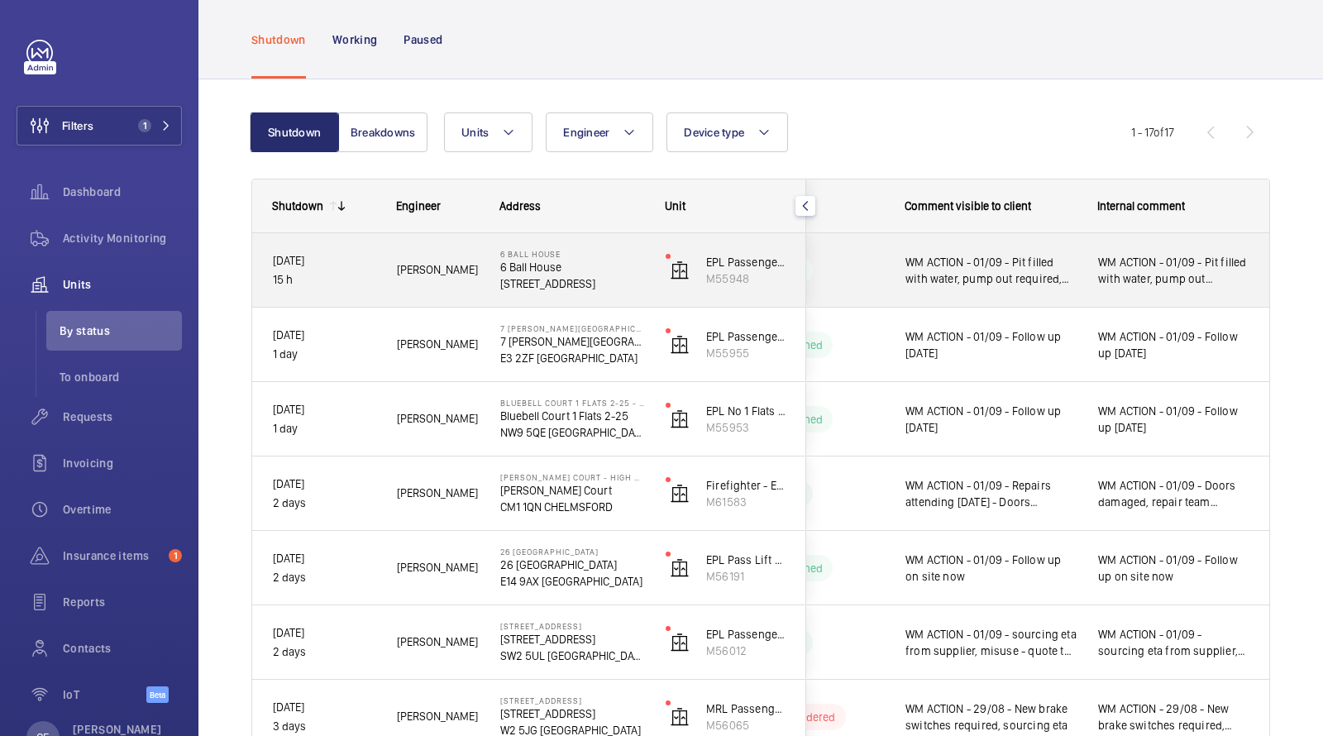
scroll to position [73, 0]
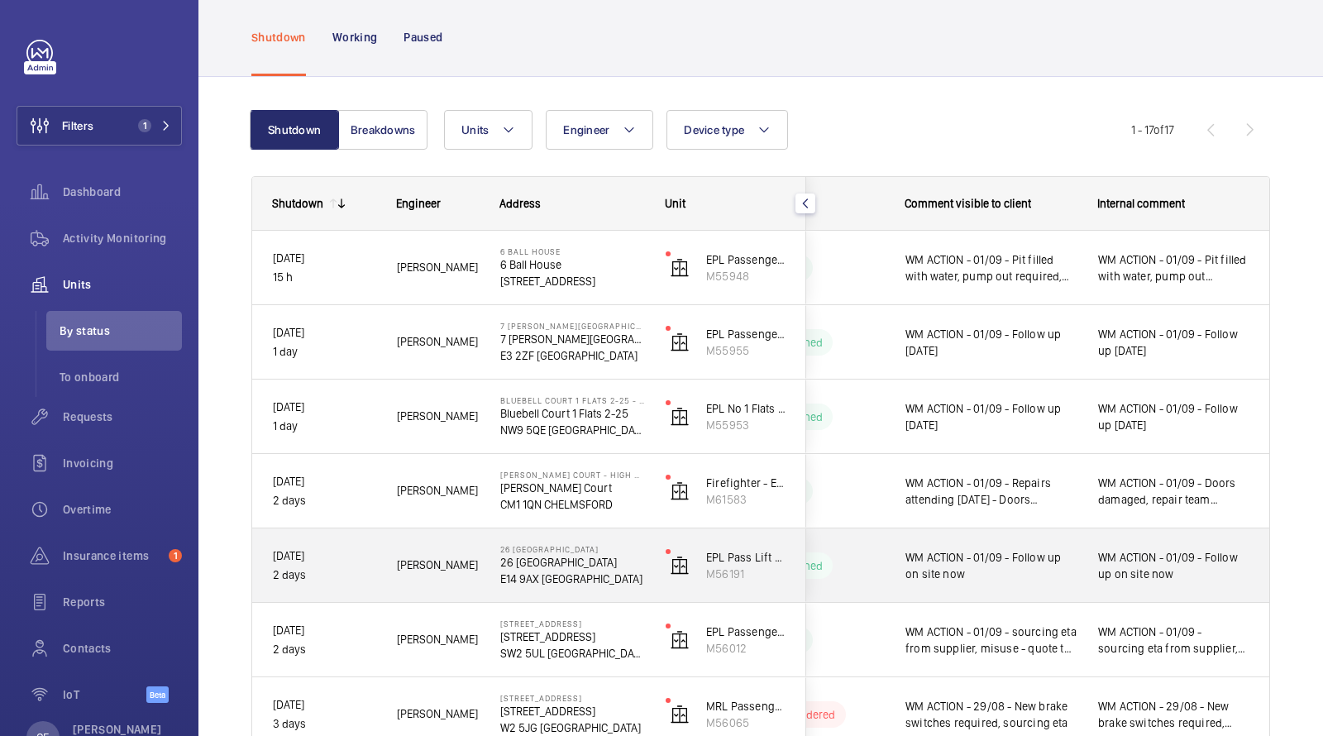
click at [1042, 567] on span "WM ACTION - 01/09 - Follow up on site now" at bounding box center [991, 565] width 171 height 33
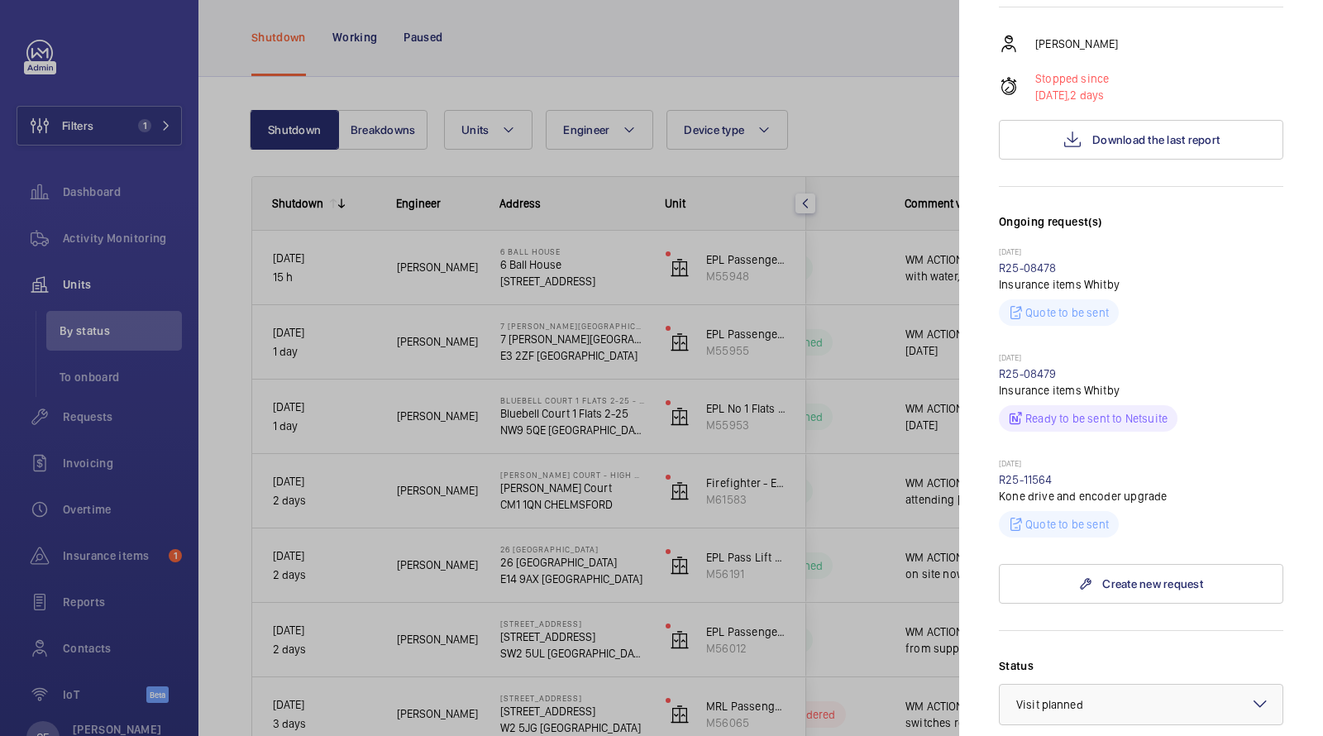
scroll to position [408, 0]
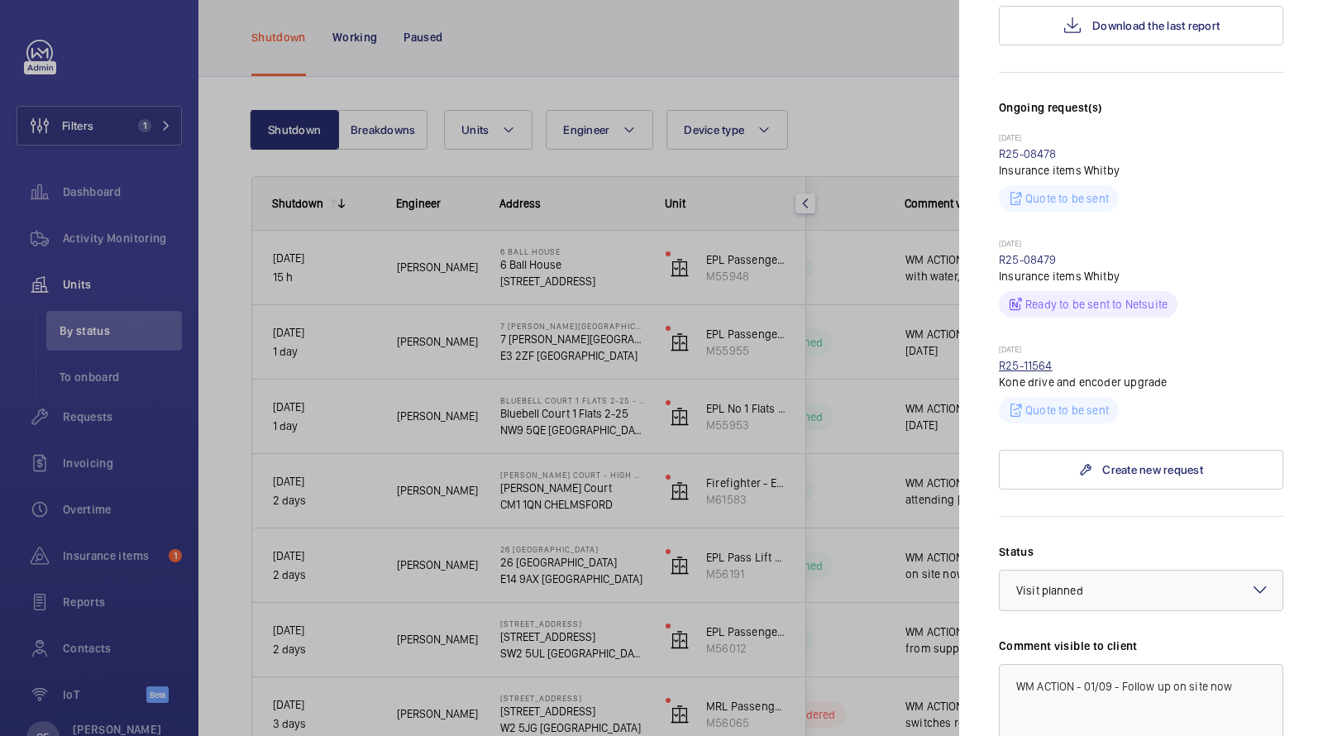
click at [1027, 359] on link "R25-11564" at bounding box center [1026, 365] width 54 height 13
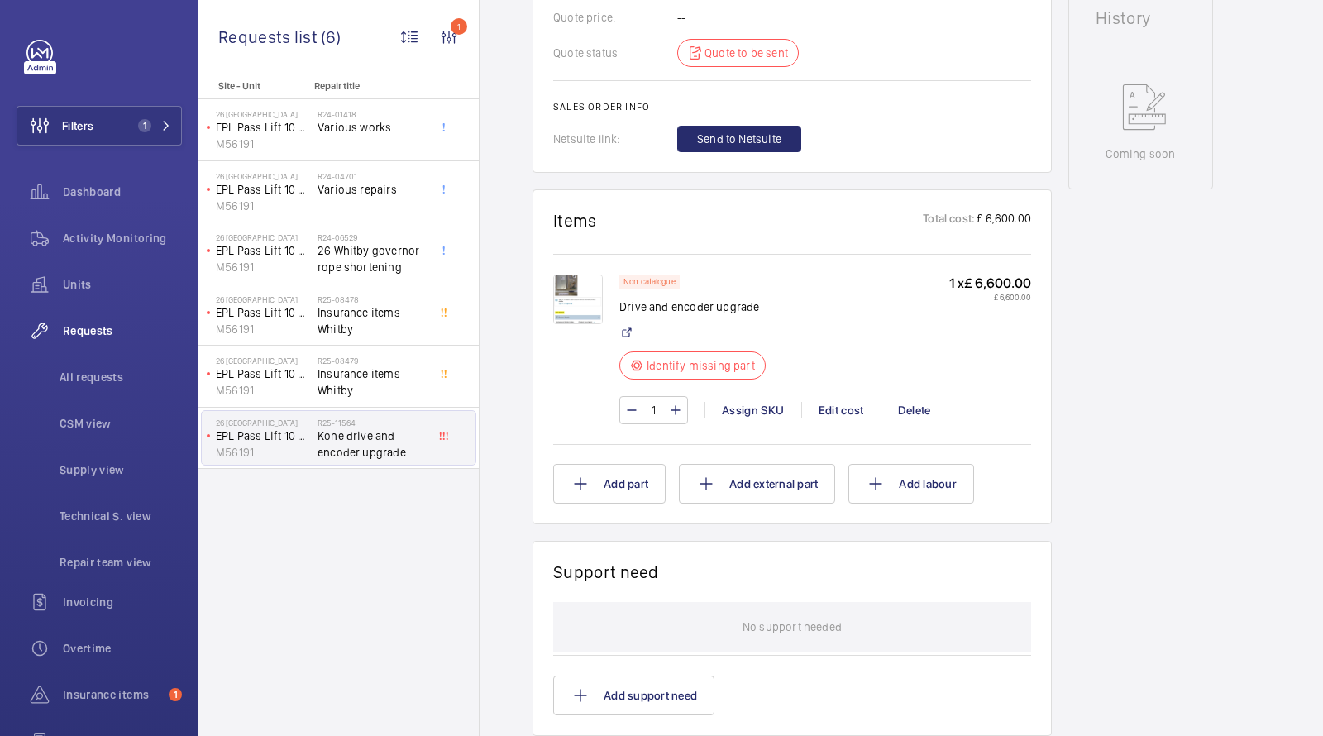
scroll to position [811, 0]
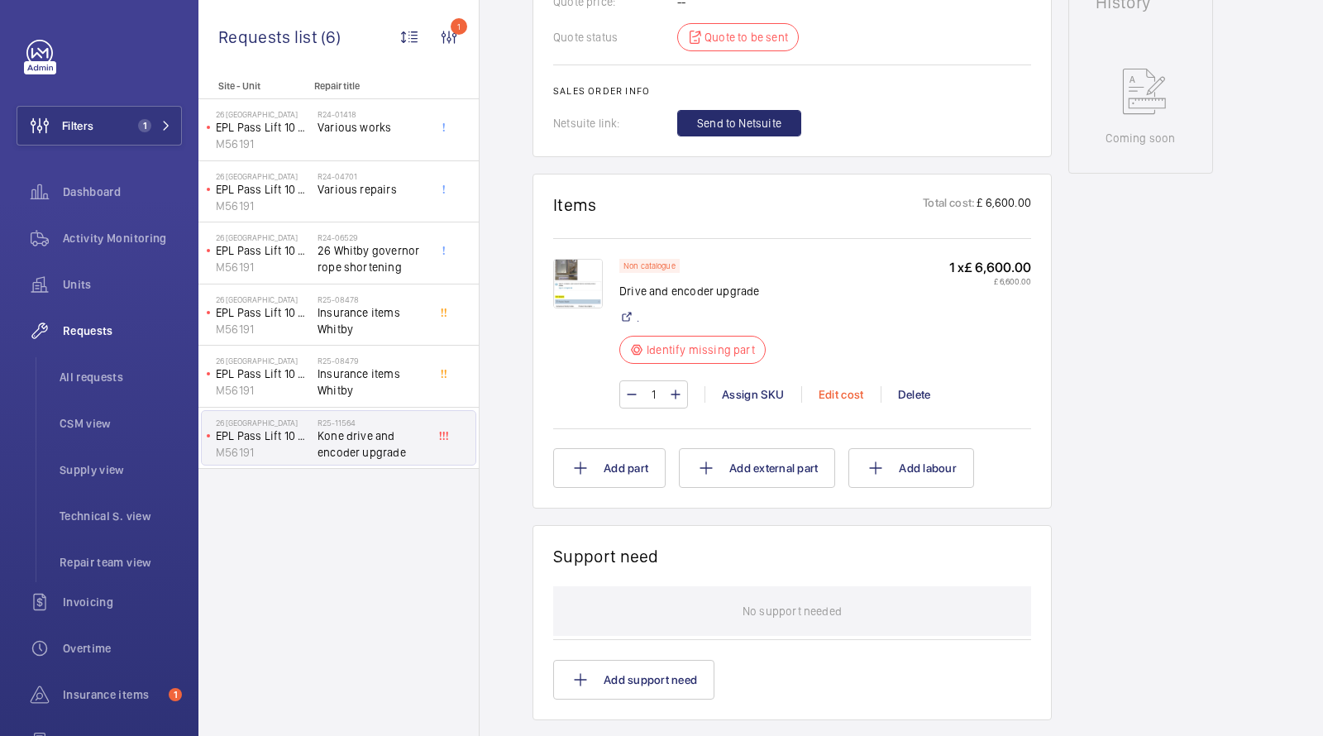
click at [850, 403] on div "Edit cost" at bounding box center [840, 394] width 79 height 17
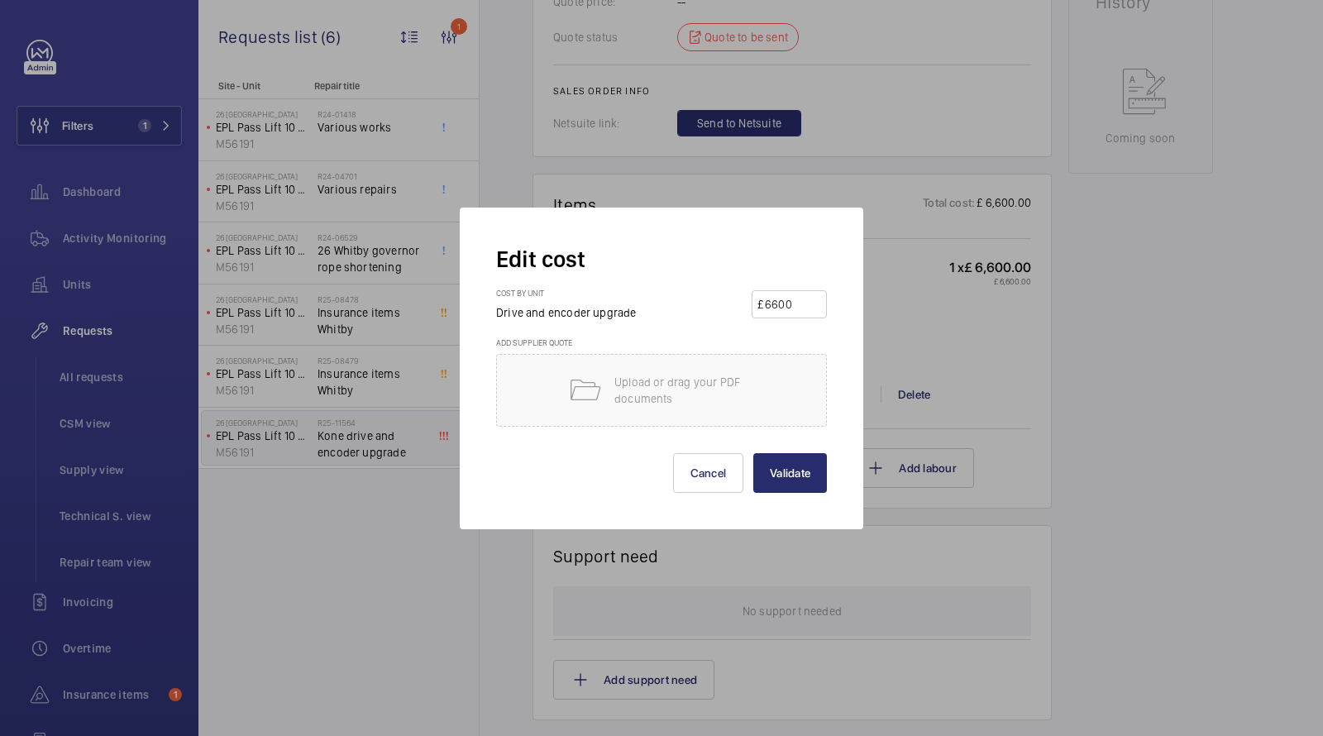
click at [791, 308] on input "6600" at bounding box center [792, 304] width 58 height 26
drag, startPoint x: 797, startPoint y: 307, endPoint x: 607, endPoint y: 267, distance: 193.5
click at [615, 274] on form "Edit cost Cost by unit Drive and encoder upgrade £ 6600 Add supplier quote Uplo…" at bounding box center [661, 368] width 331 height 249
type input "2631"
click at [777, 462] on button "Validate" at bounding box center [791, 473] width 74 height 40
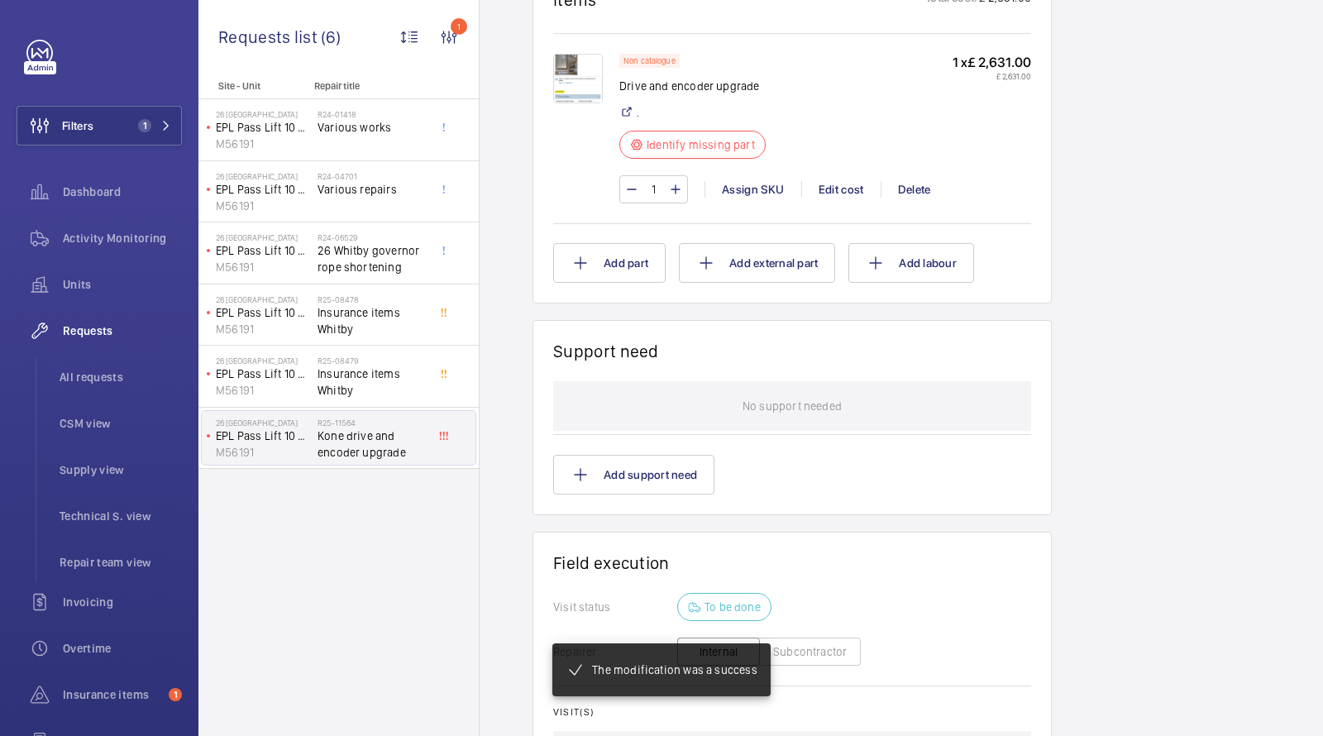
scroll to position [950, 0]
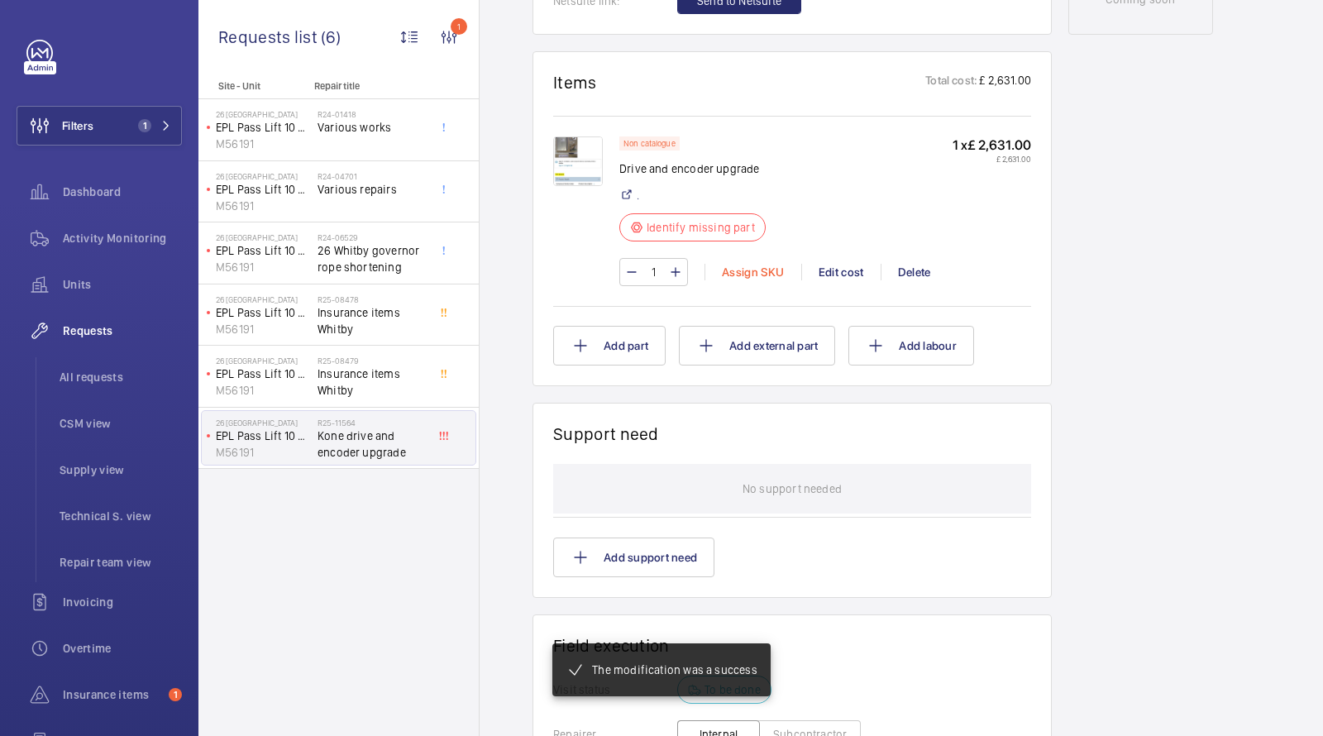
click at [743, 267] on div "Assign SKU" at bounding box center [753, 272] width 97 height 17
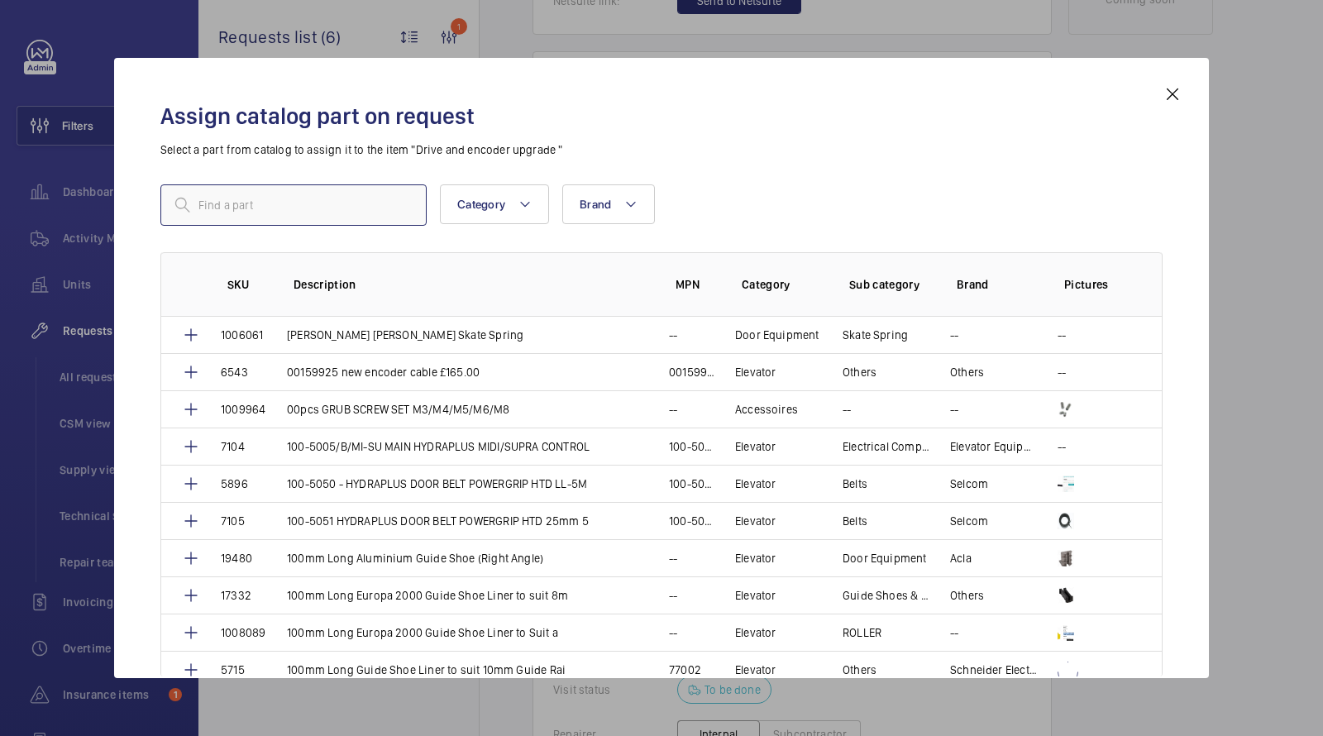
click at [310, 202] on input "text" at bounding box center [293, 204] width 266 height 41
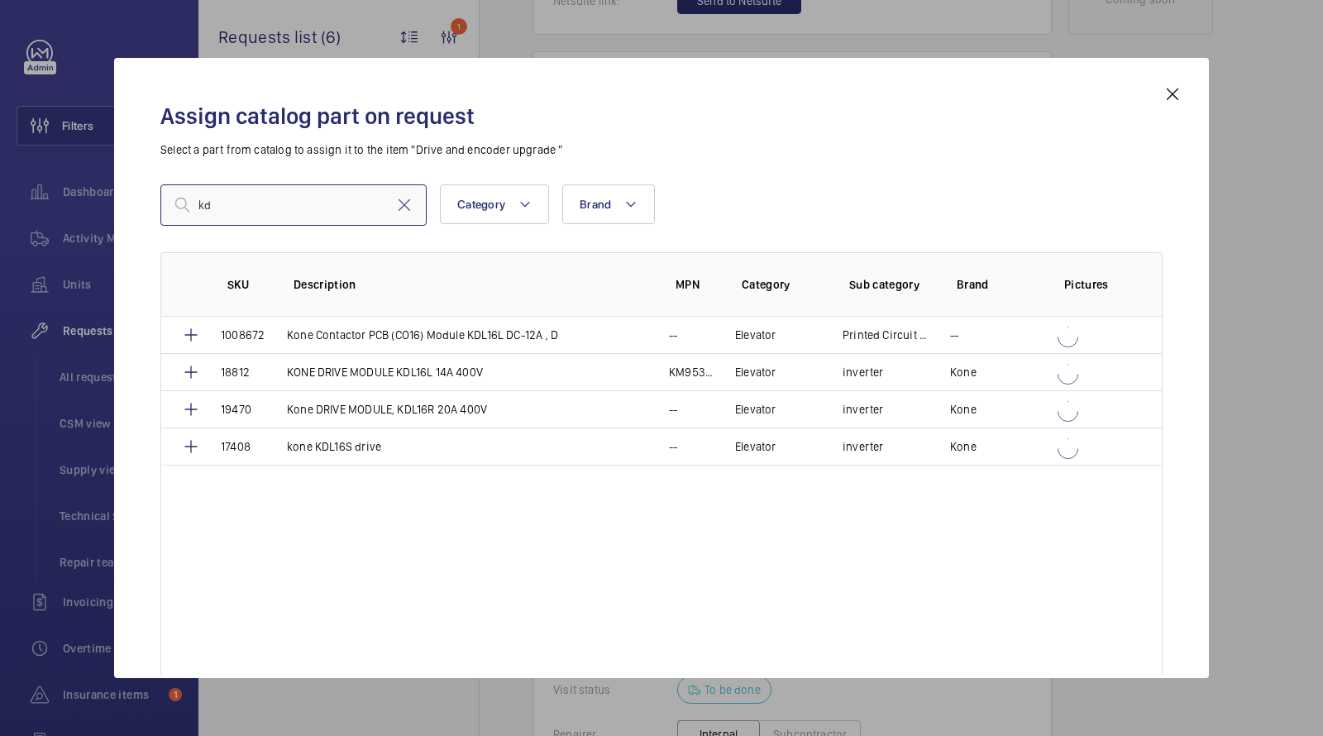
type input "k"
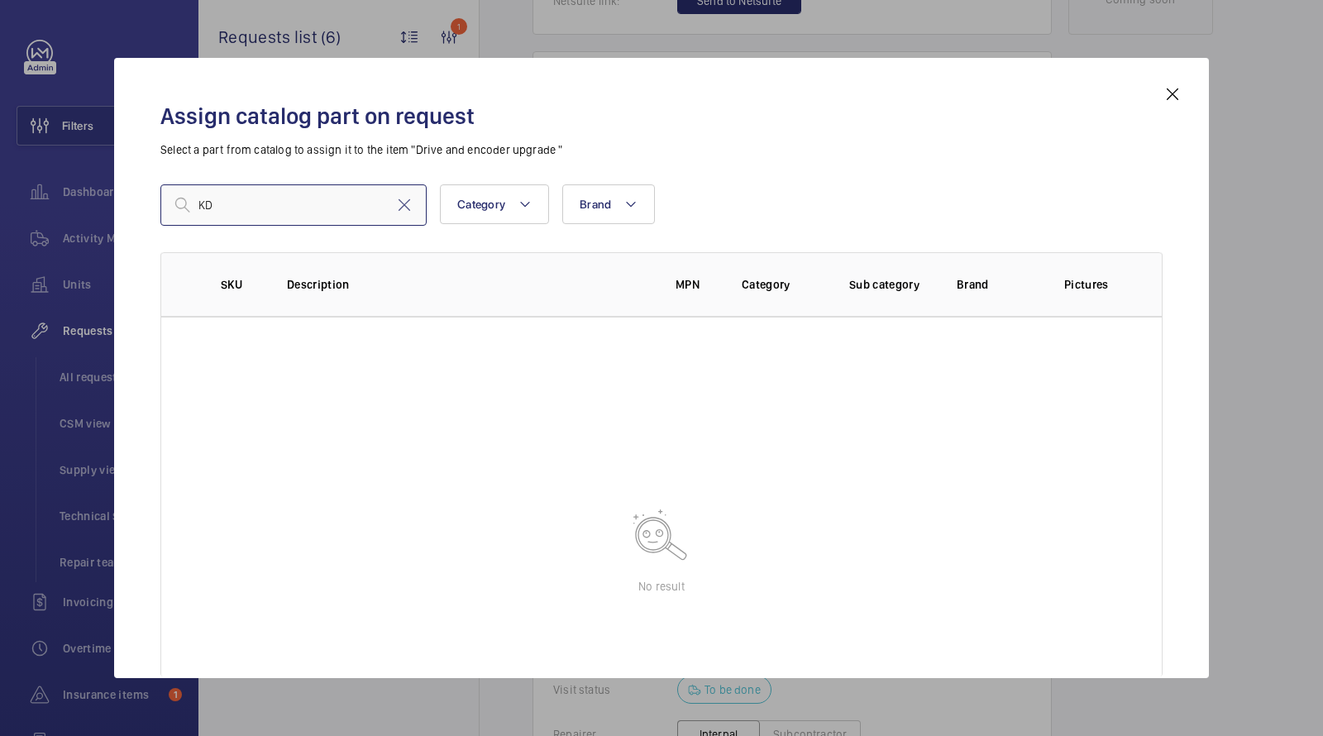
type input "K"
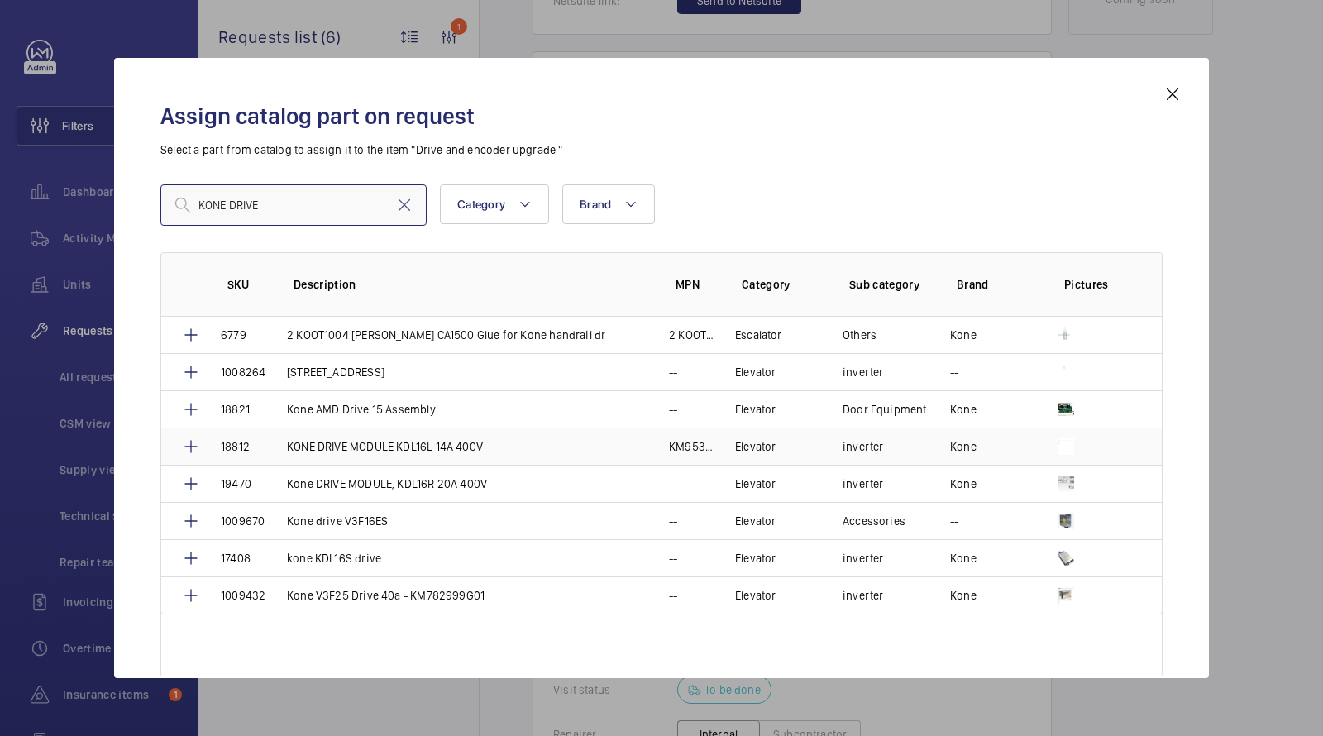
type input "KONE DRIVE"
click at [383, 440] on p "KONE DRIVE MODULE KDL16L 14A 400V" at bounding box center [385, 446] width 196 height 17
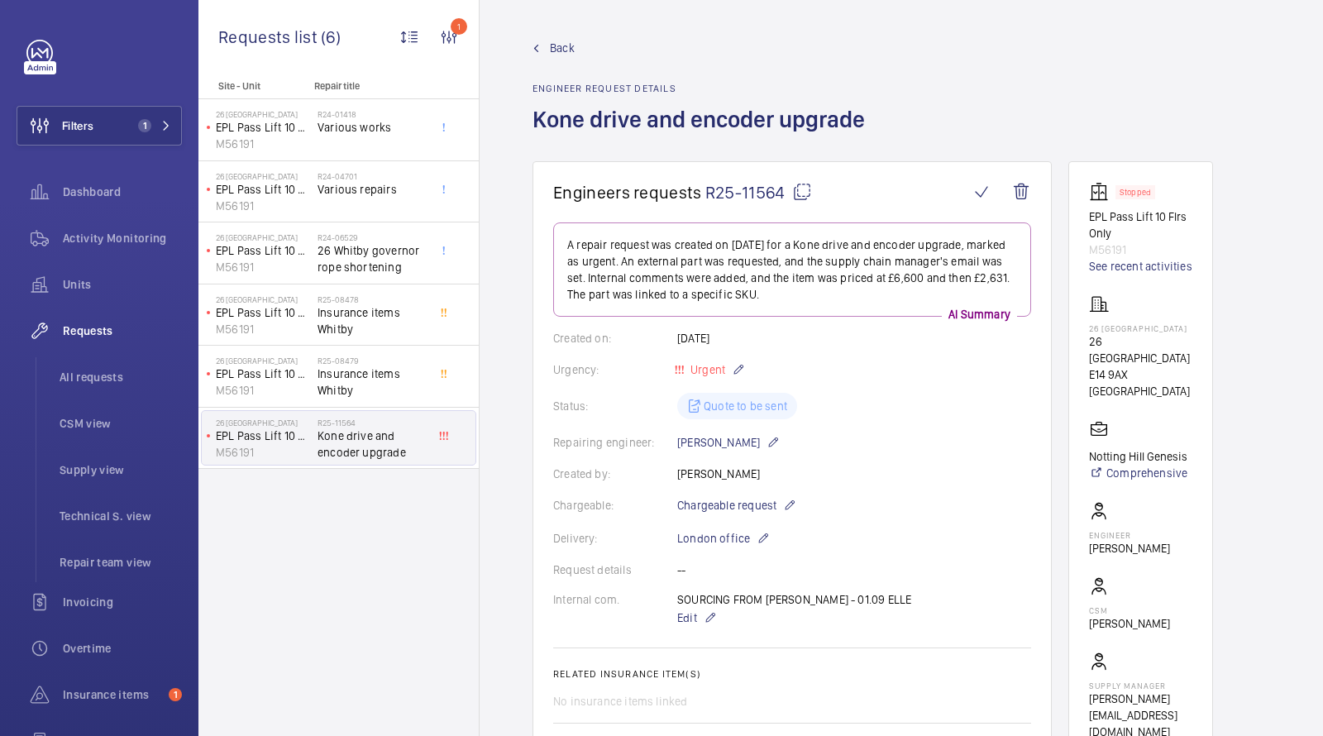
scroll to position [452, 0]
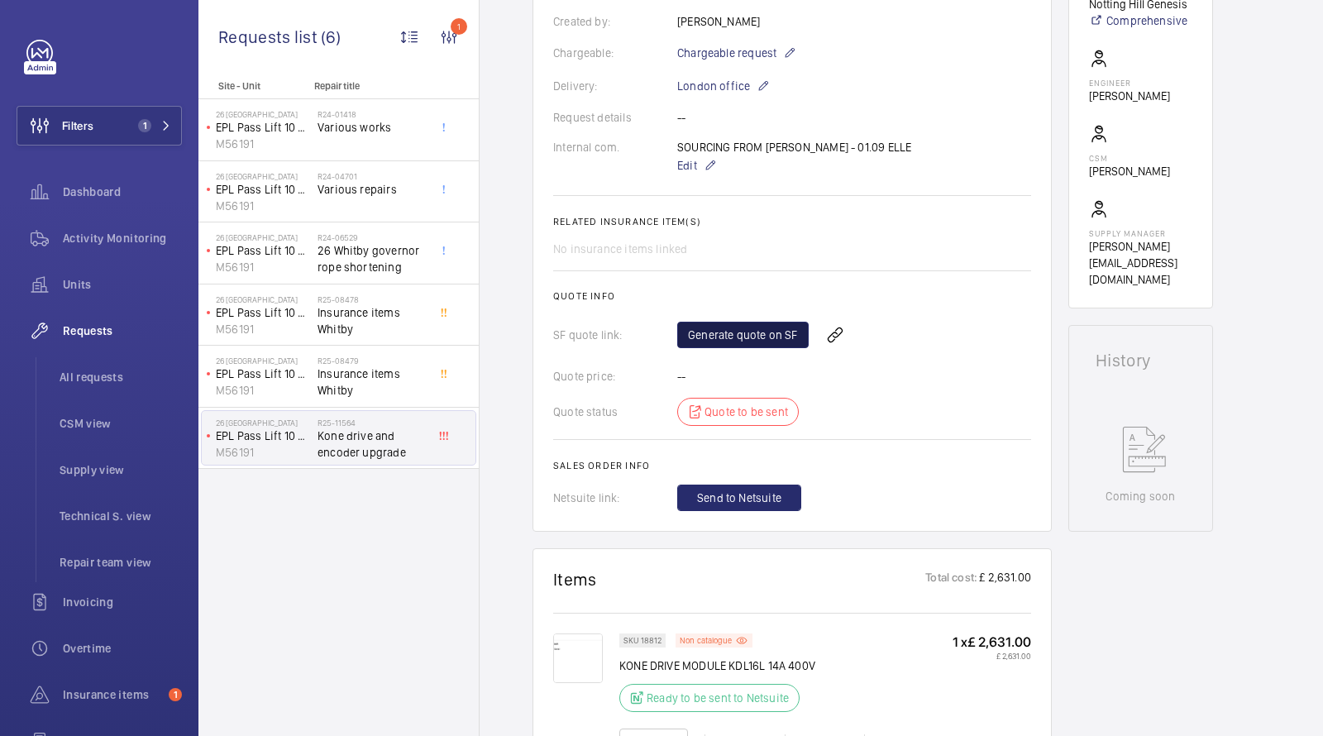
click at [725, 322] on link "Generate quote on SF" at bounding box center [743, 335] width 132 height 26
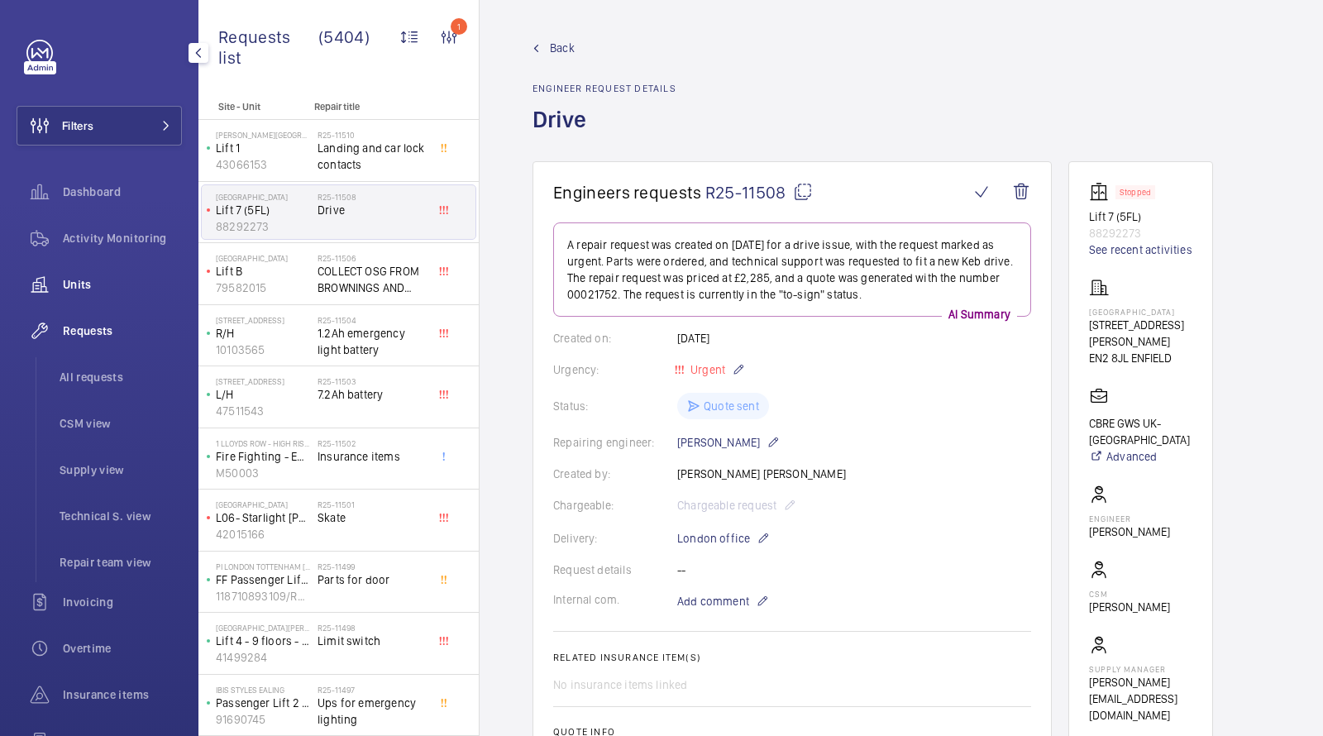
scroll to position [878, 0]
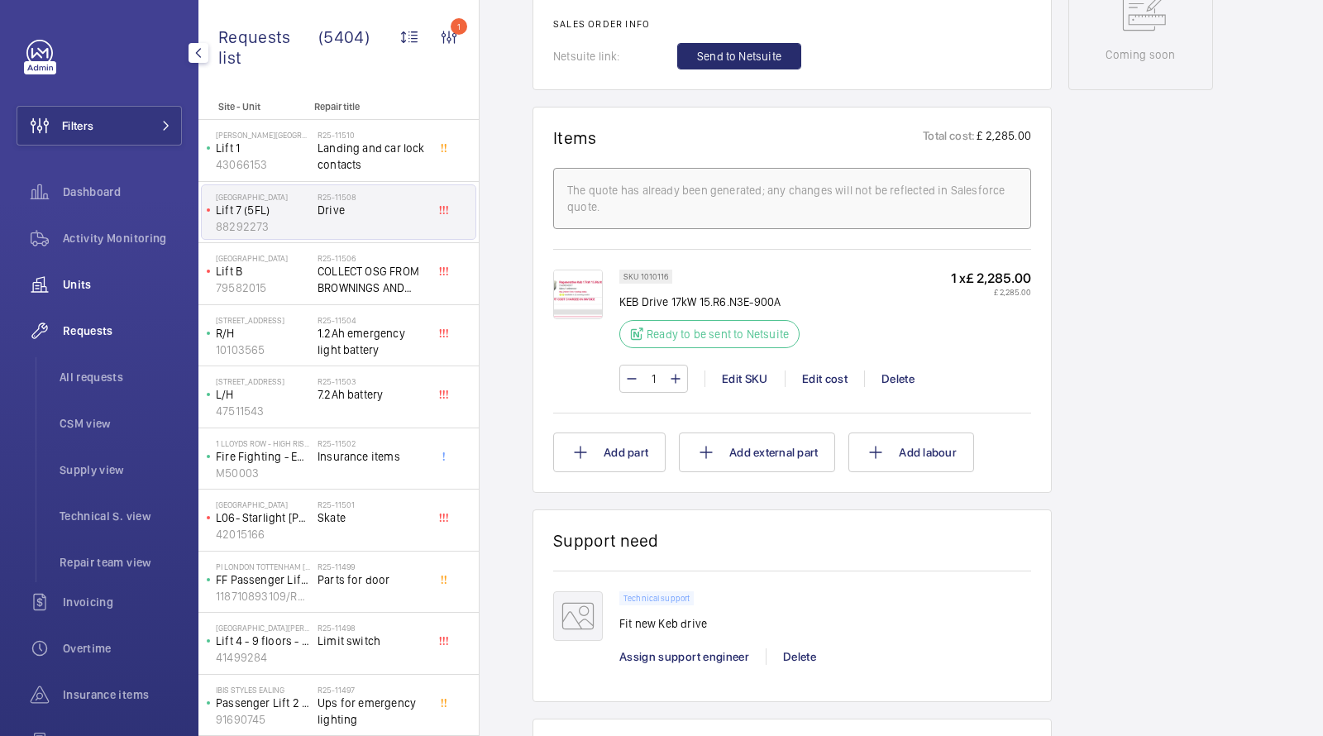
click at [104, 270] on div "Units" at bounding box center [99, 285] width 165 height 40
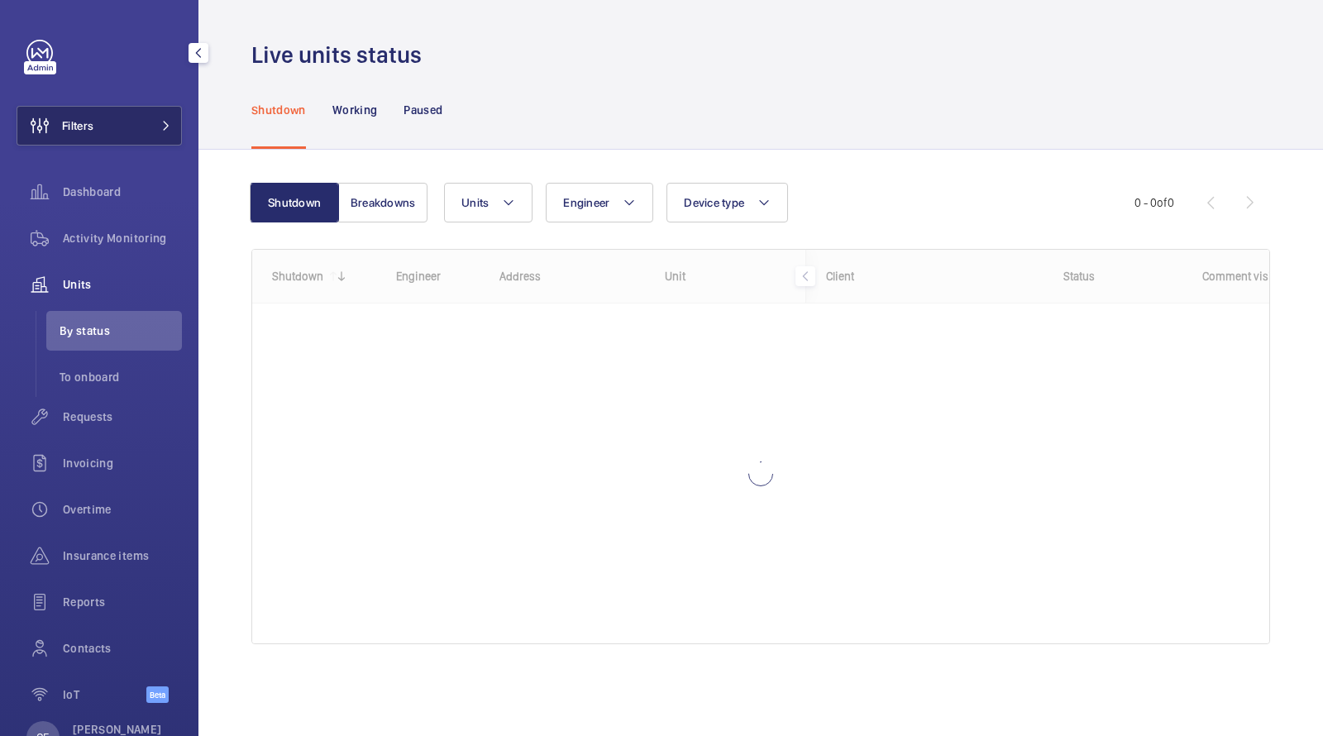
click at [137, 136] on button "Filters" at bounding box center [99, 126] width 165 height 40
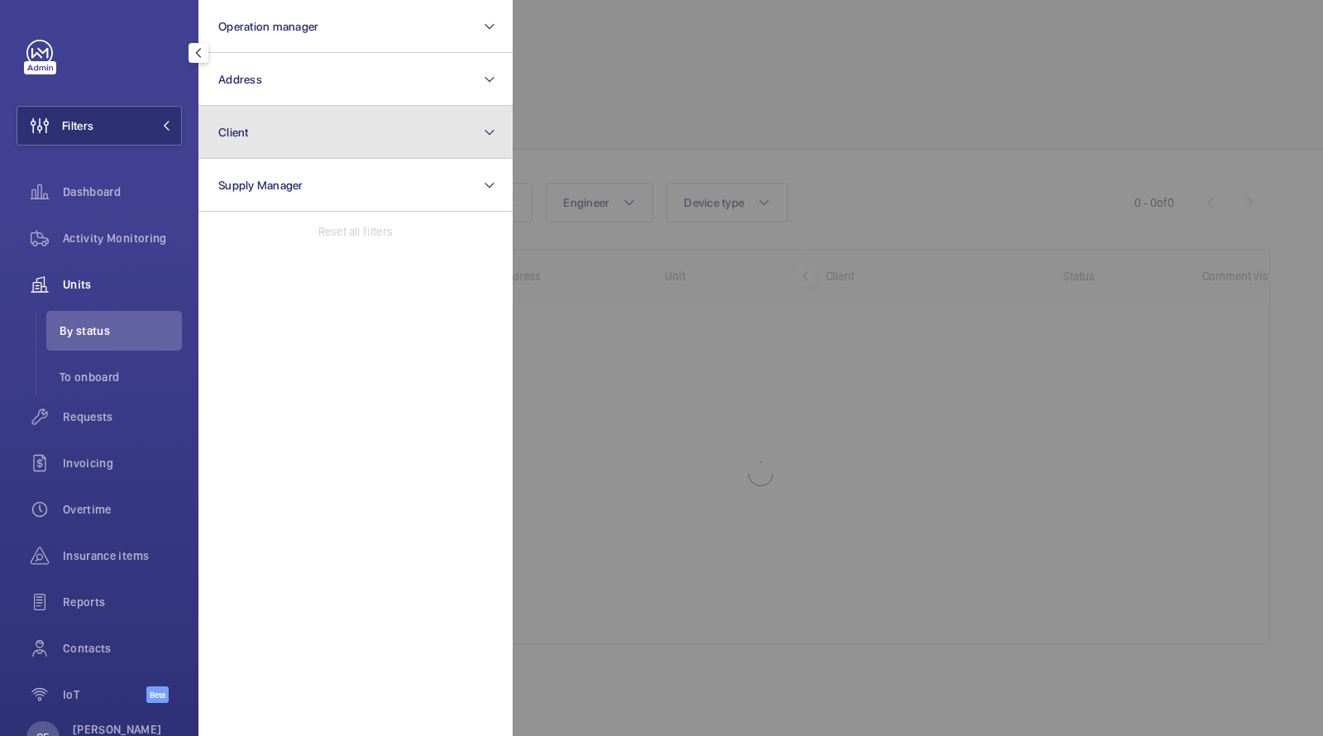
click at [273, 130] on button "Client" at bounding box center [356, 132] width 314 height 53
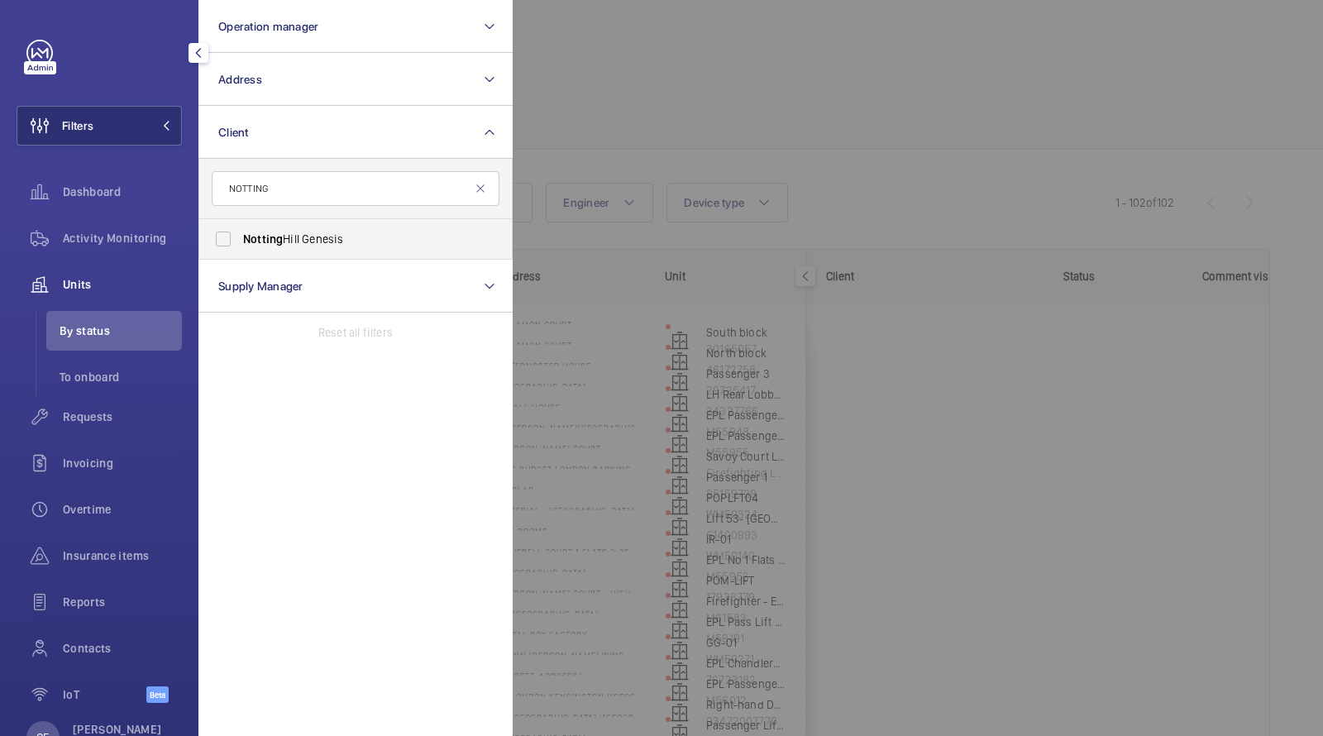
type input "NOTTING"
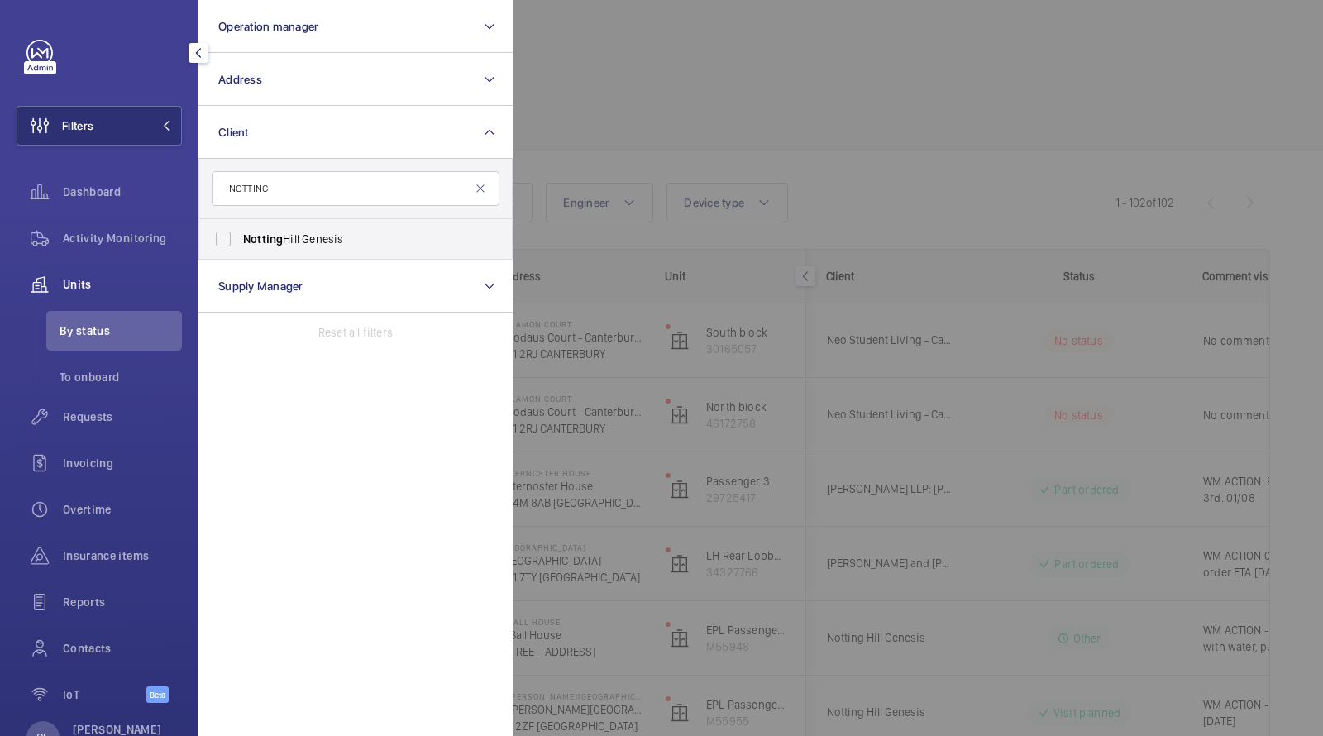
click at [287, 240] on span "Notting Hill Genesis" at bounding box center [356, 239] width 227 height 17
click at [240, 240] on input "Notting Hill Genesis" at bounding box center [223, 238] width 33 height 33
checkbox input "true"
click at [679, 128] on div at bounding box center [1174, 368] width 1323 height 736
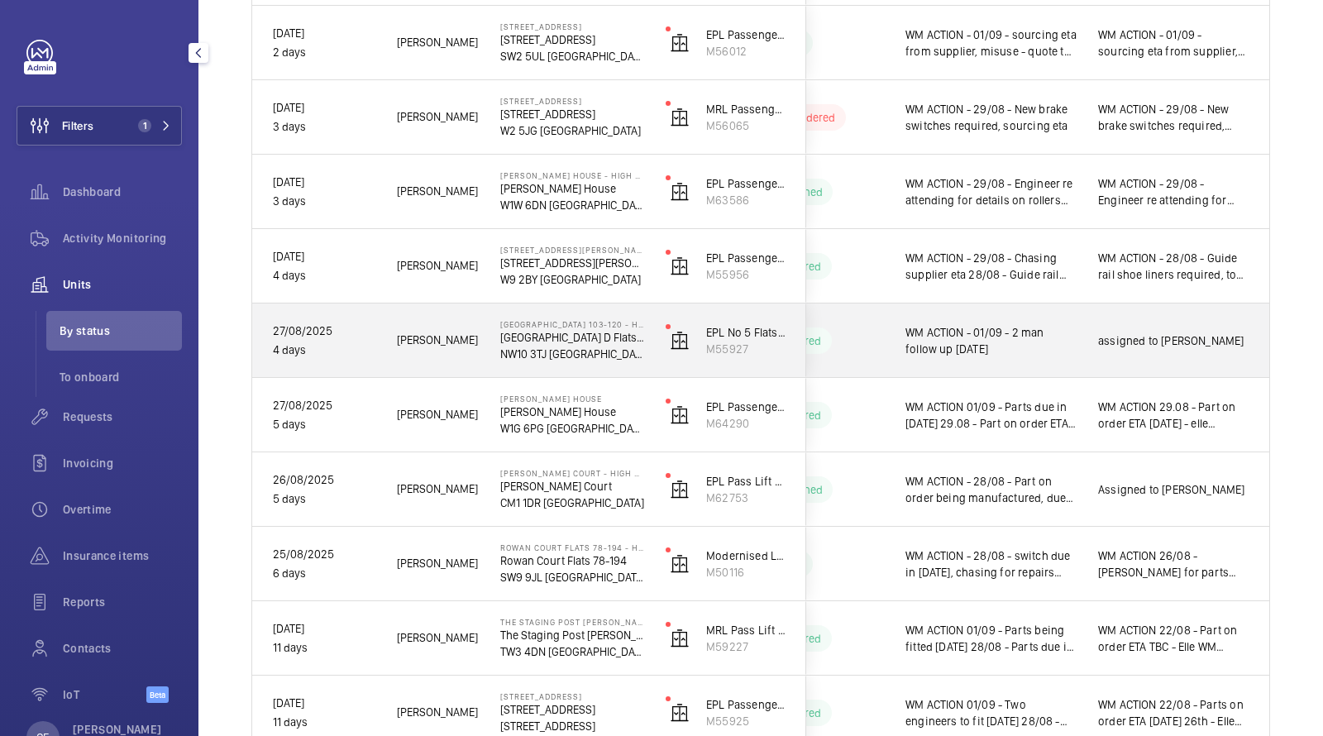
scroll to position [783, 0]
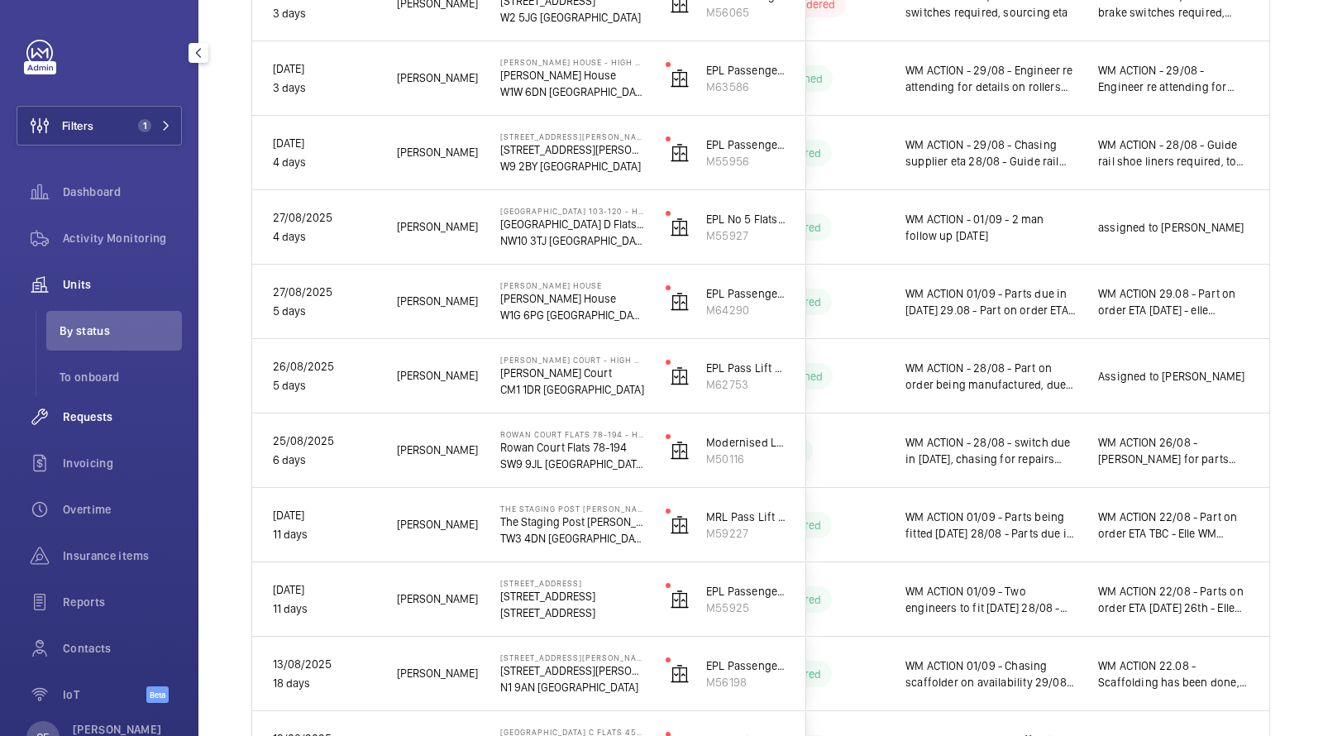
click at [105, 420] on span "Requests" at bounding box center [122, 417] width 119 height 17
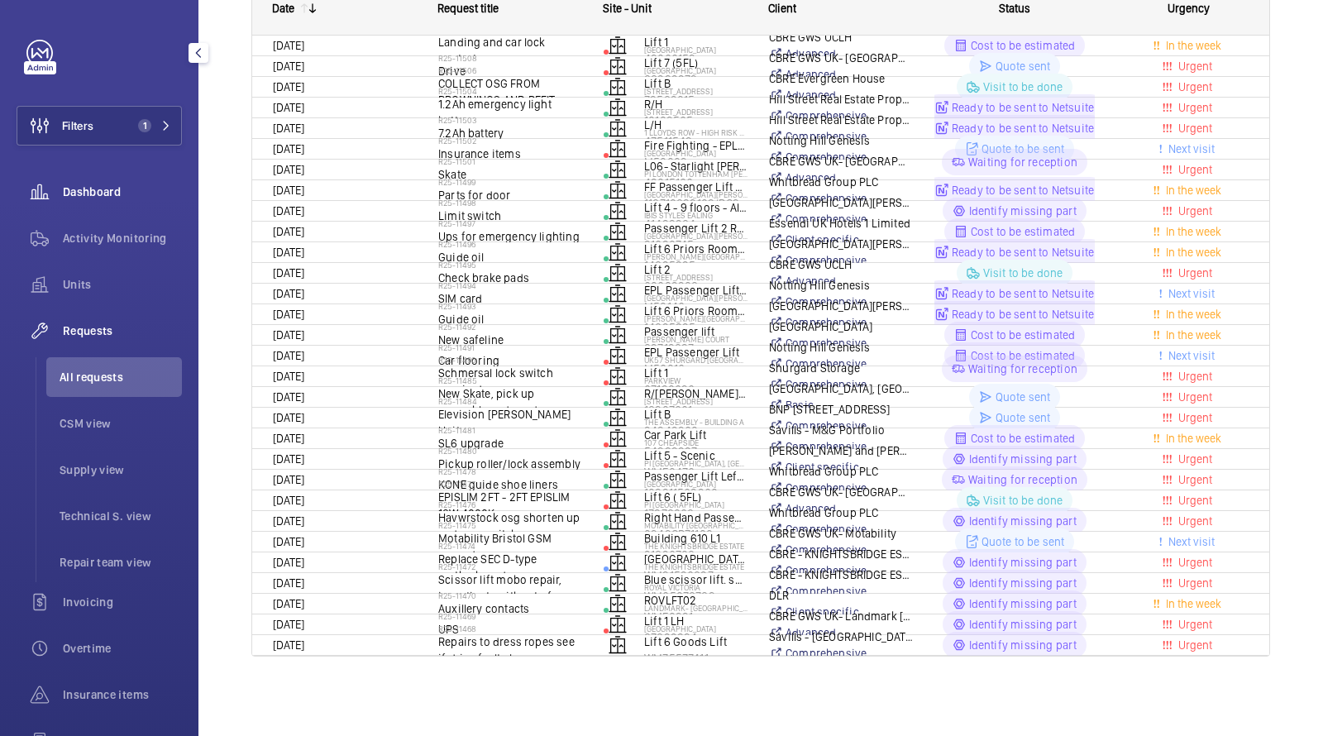
scroll to position [9, 0]
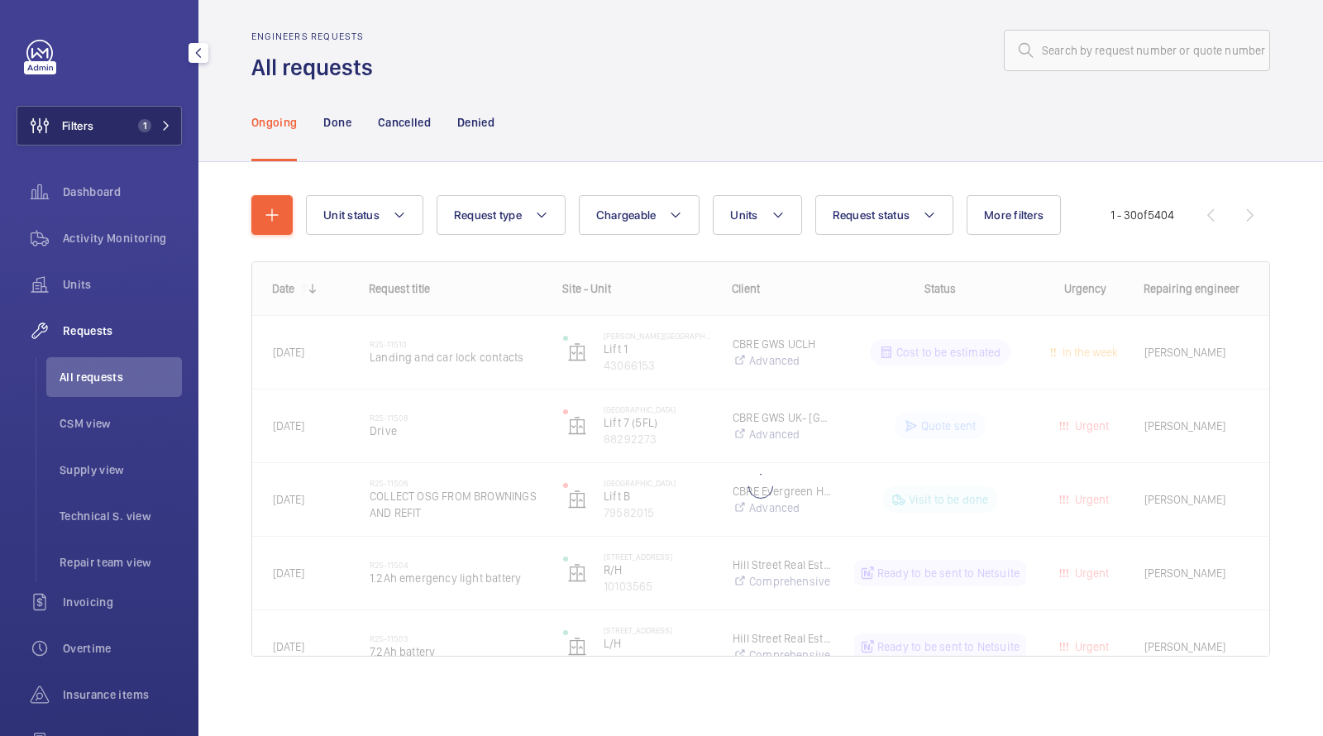
click at [133, 132] on span "1" at bounding box center [142, 125] width 20 height 13
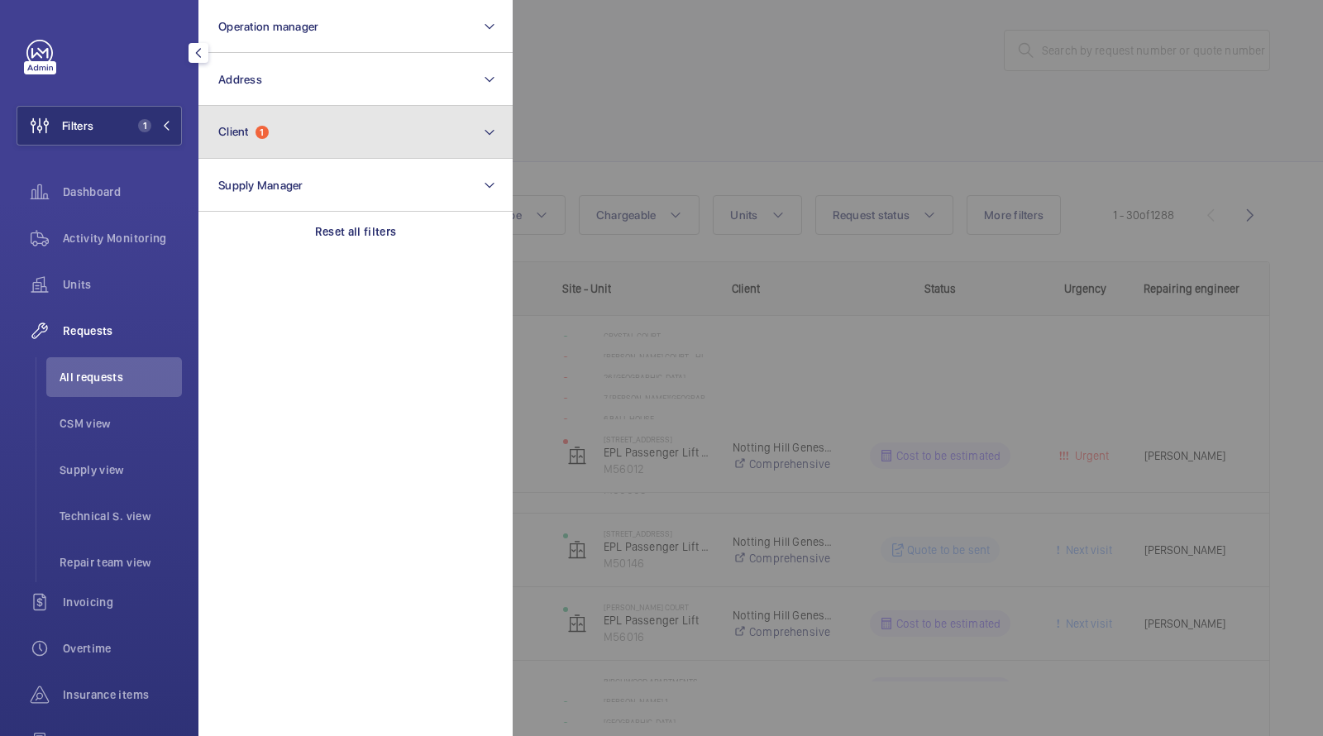
click at [280, 144] on button "Client 1" at bounding box center [356, 132] width 314 height 53
